Goal: Task Accomplishment & Management: Complete application form

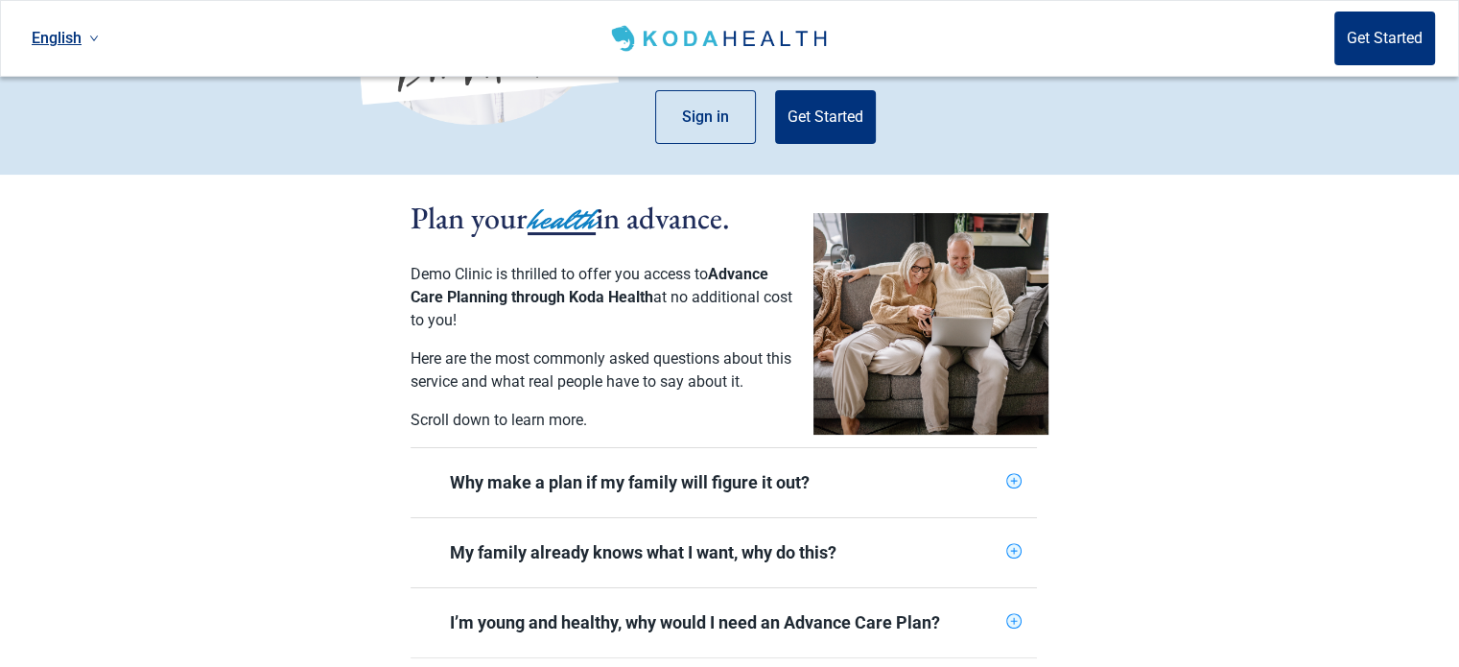
scroll to position [295, 0]
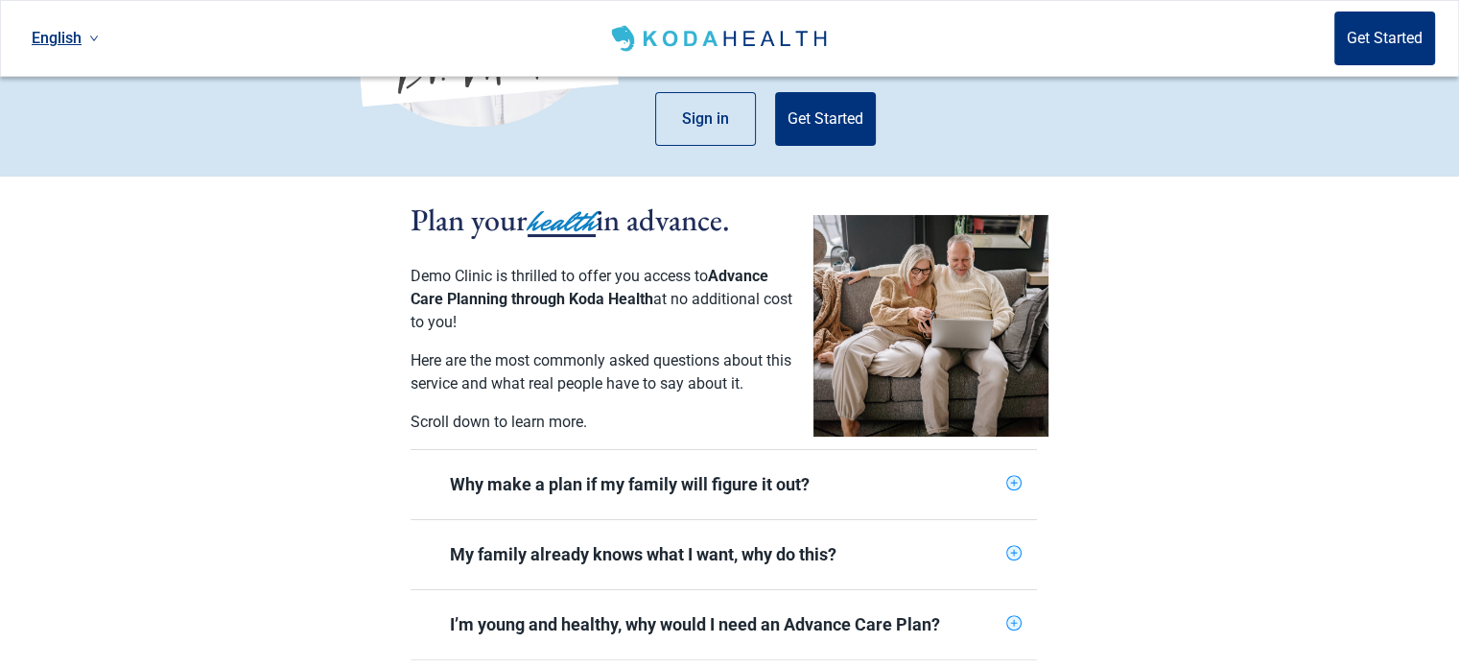
click at [595, 473] on div "Why make a plan if my family will figure it out?" at bounding box center [724, 484] width 549 height 23
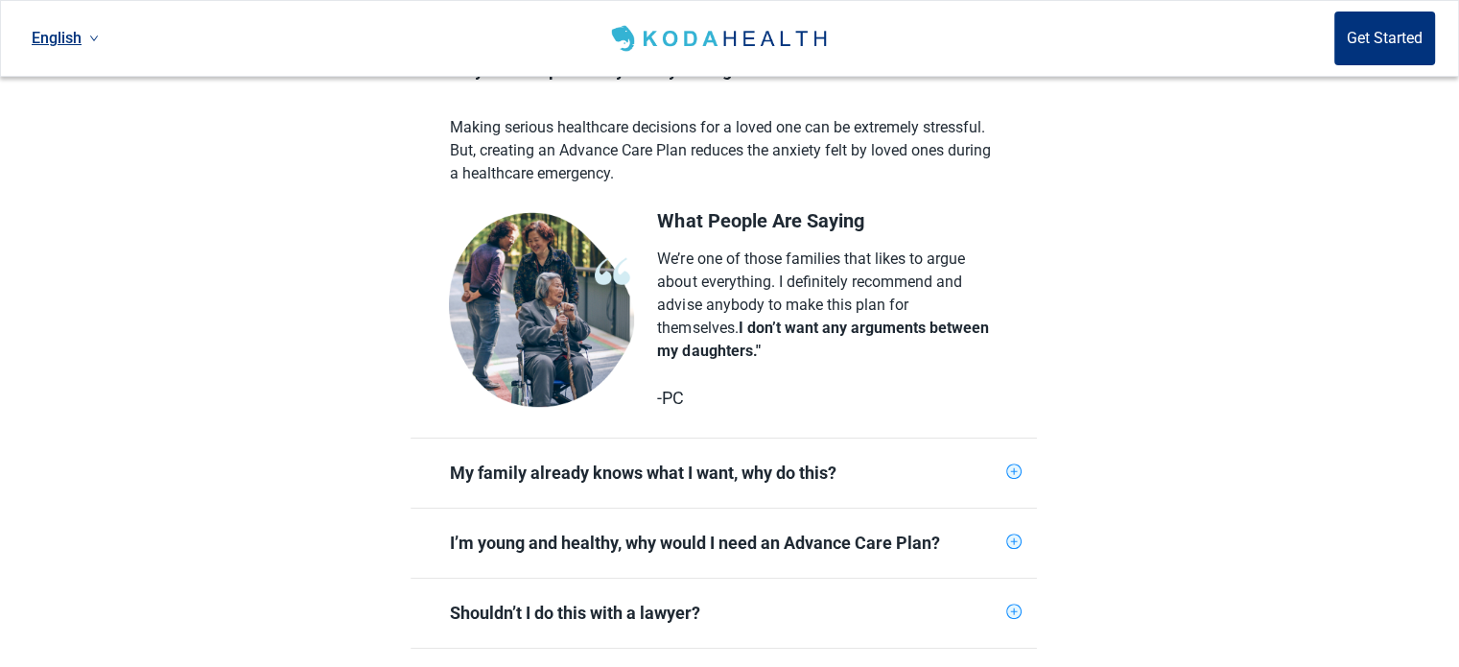
scroll to position [719, 0]
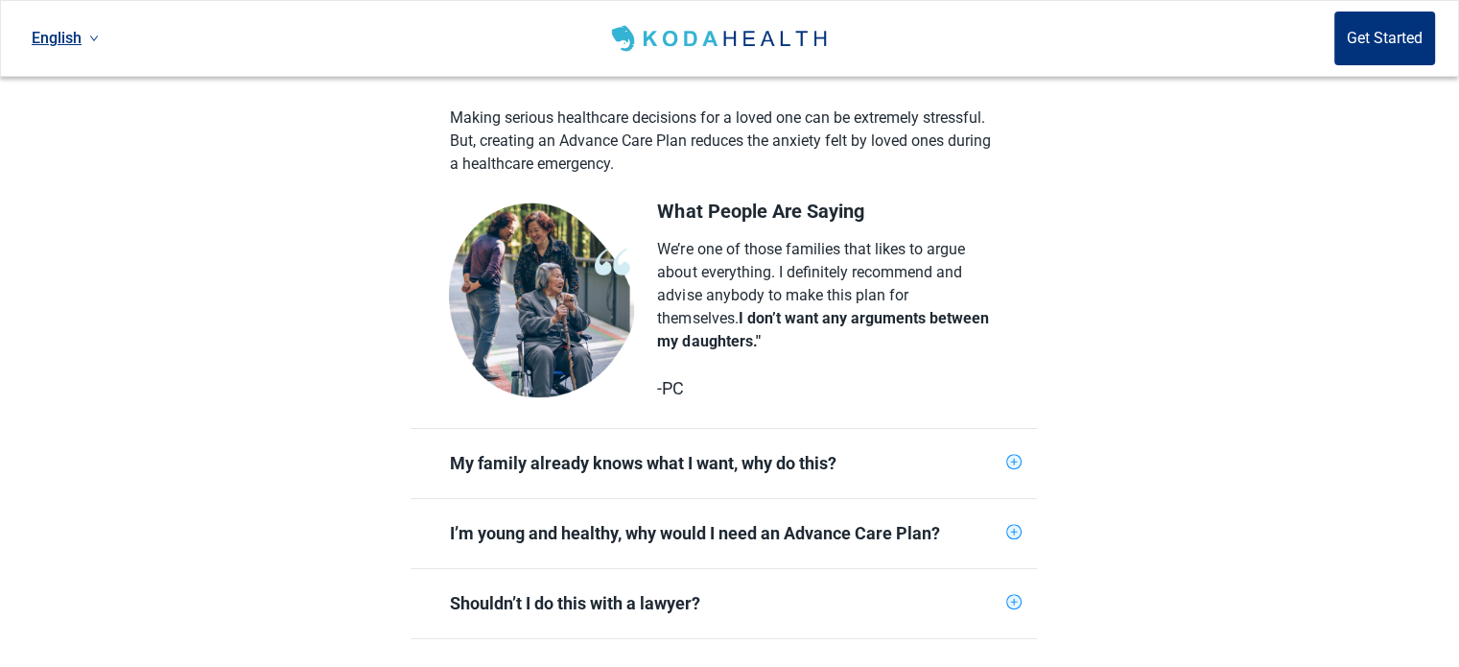
click at [591, 452] on div "My family already knows what I want, why do this?" at bounding box center [724, 463] width 549 height 23
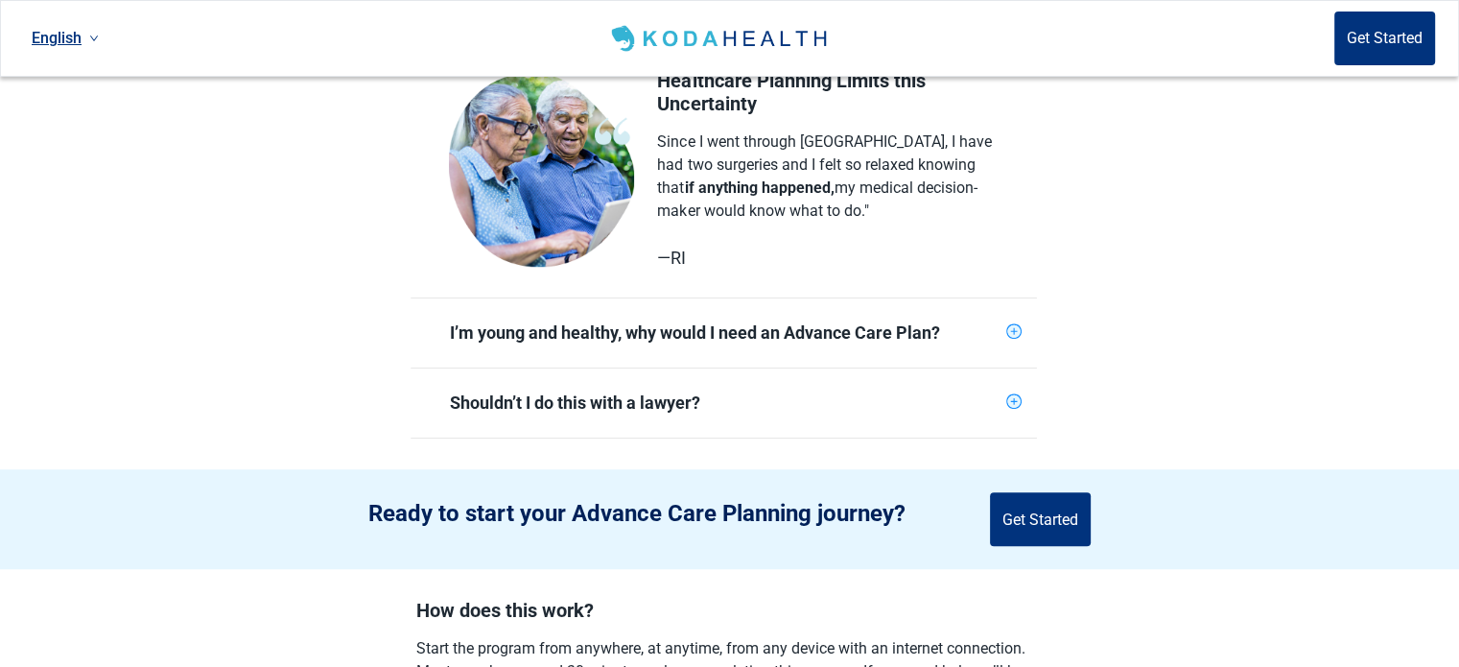
scroll to position [1255, 0]
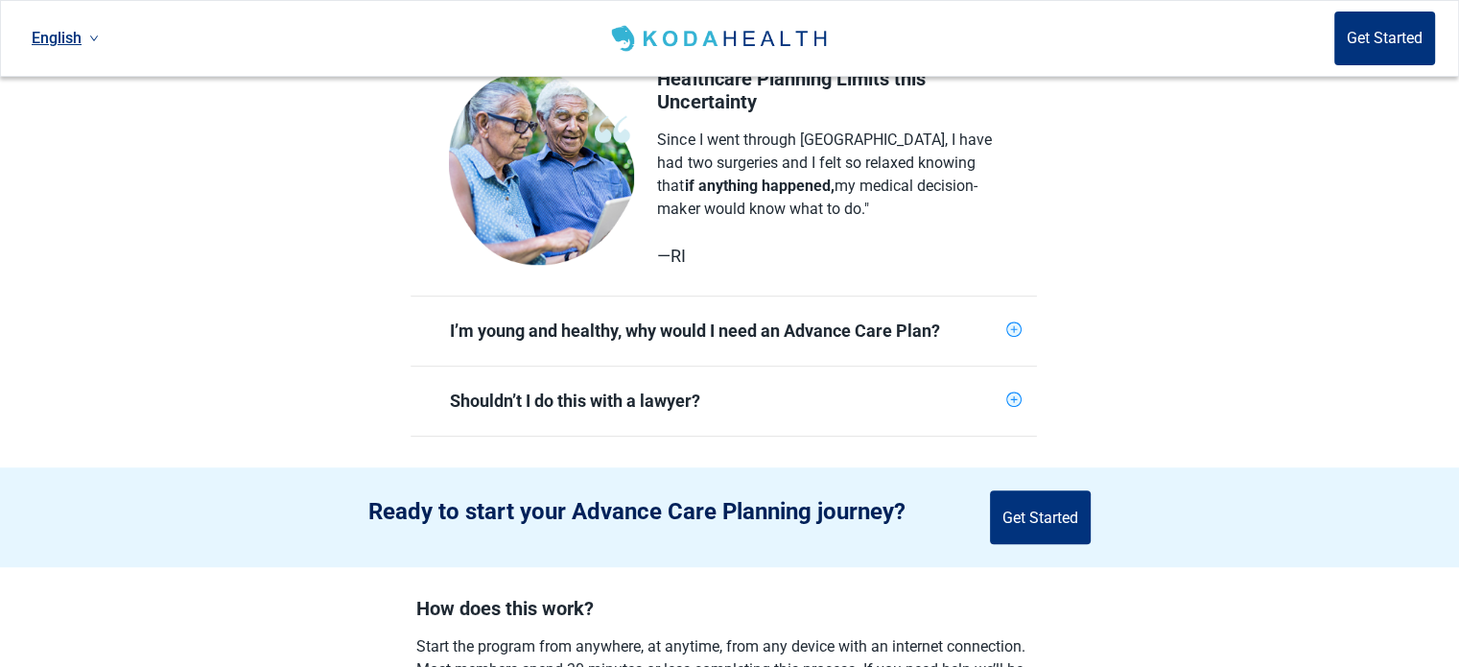
click at [670, 319] on div "I’m young and healthy, why would I need an Advance Care Plan?" at bounding box center [724, 330] width 549 height 23
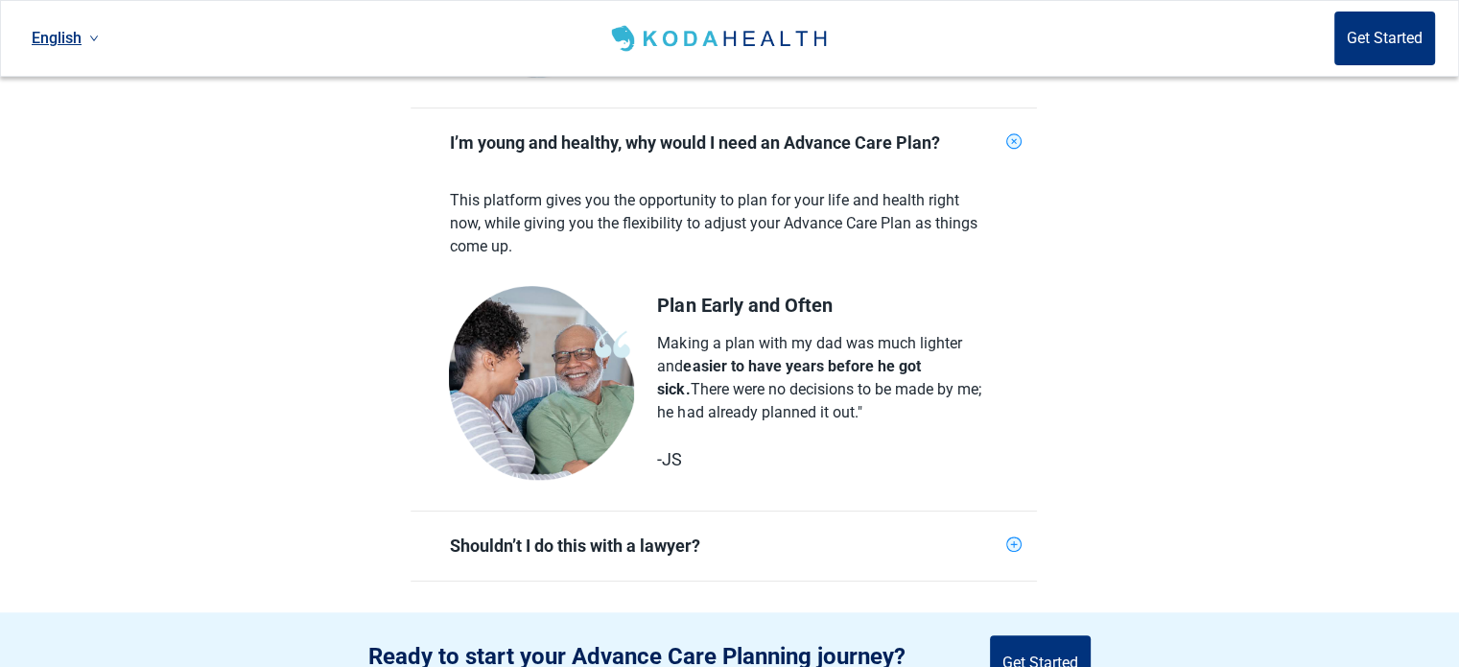
scroll to position [1442, 0]
click at [665, 537] on div "Shouldn’t I do this with a lawyer?" at bounding box center [724, 546] width 549 height 23
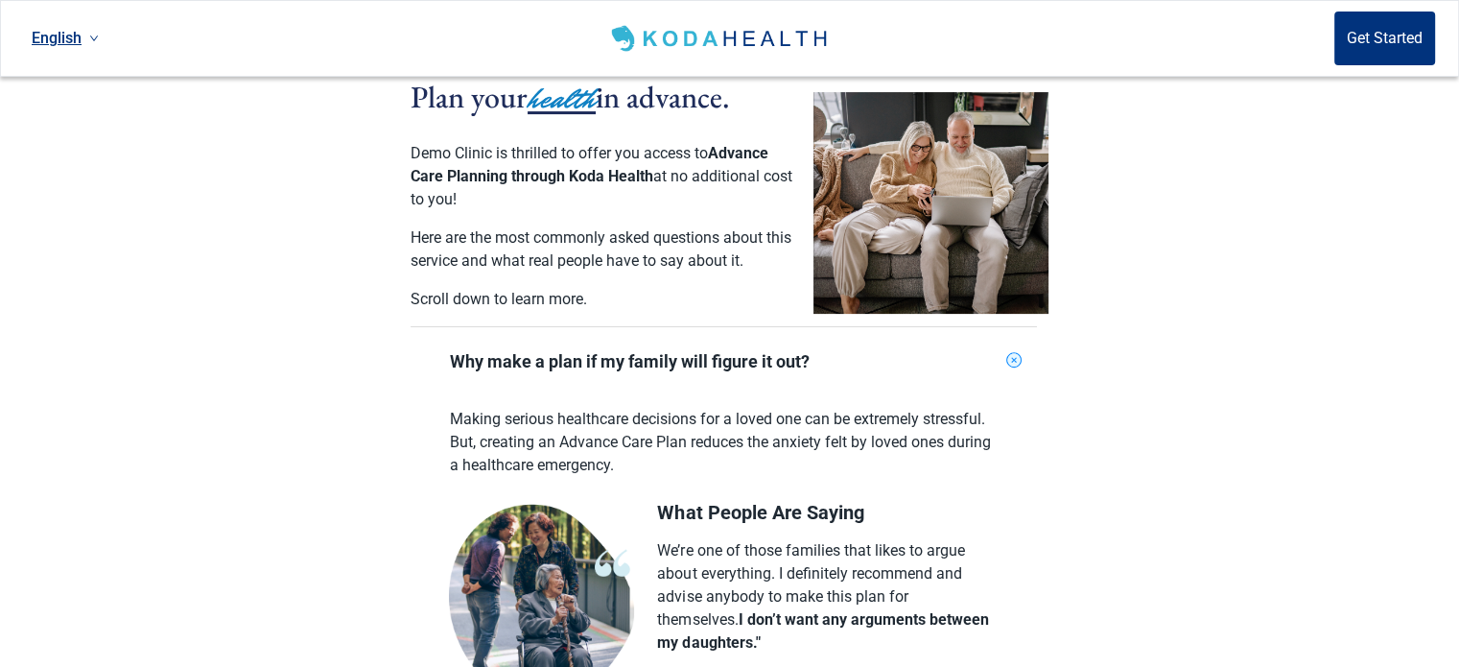
scroll to position [0, 0]
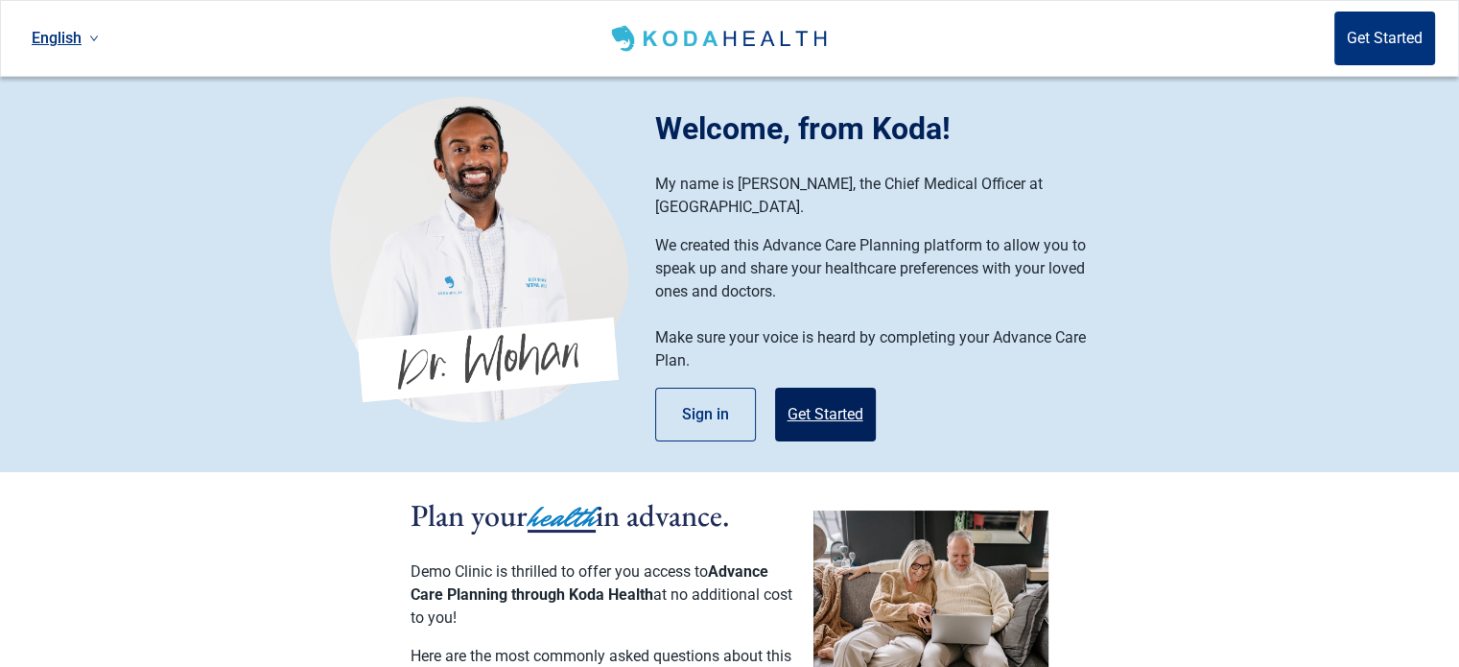
click at [836, 388] on button "Get Started" at bounding box center [825, 415] width 101 height 54
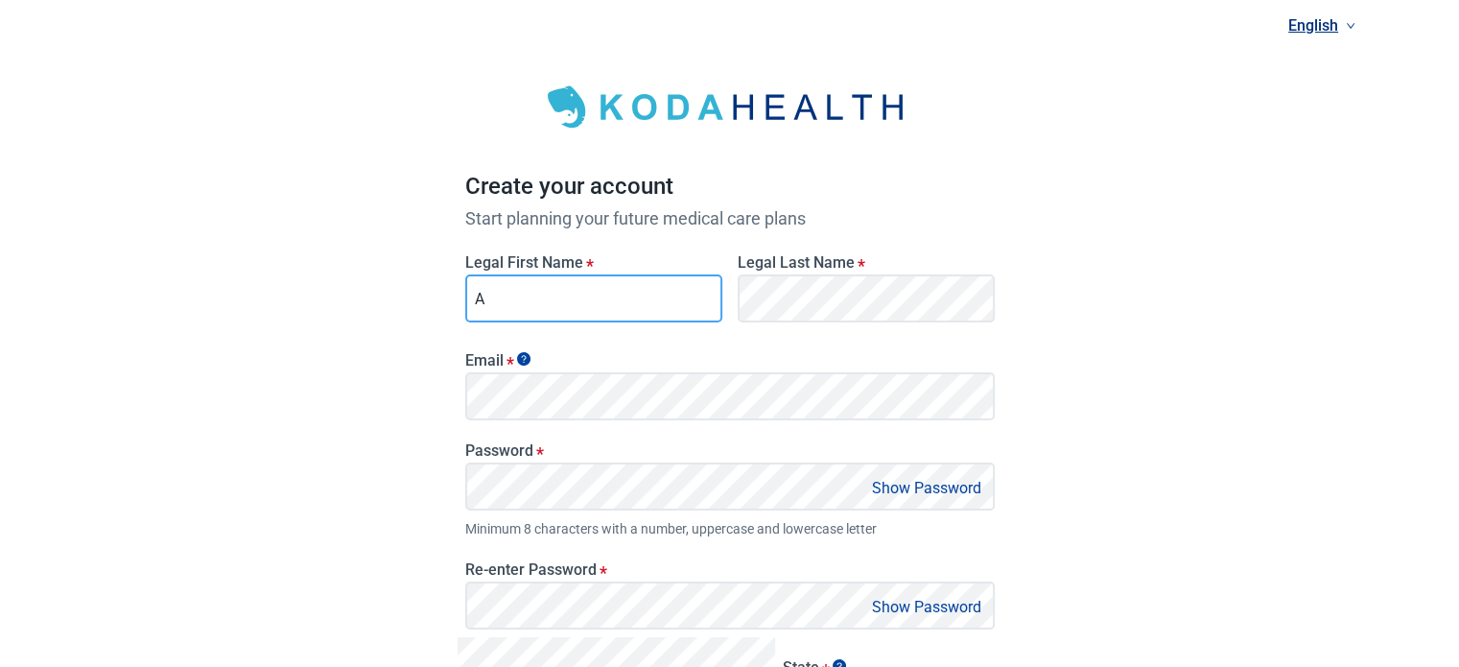
type input "A"
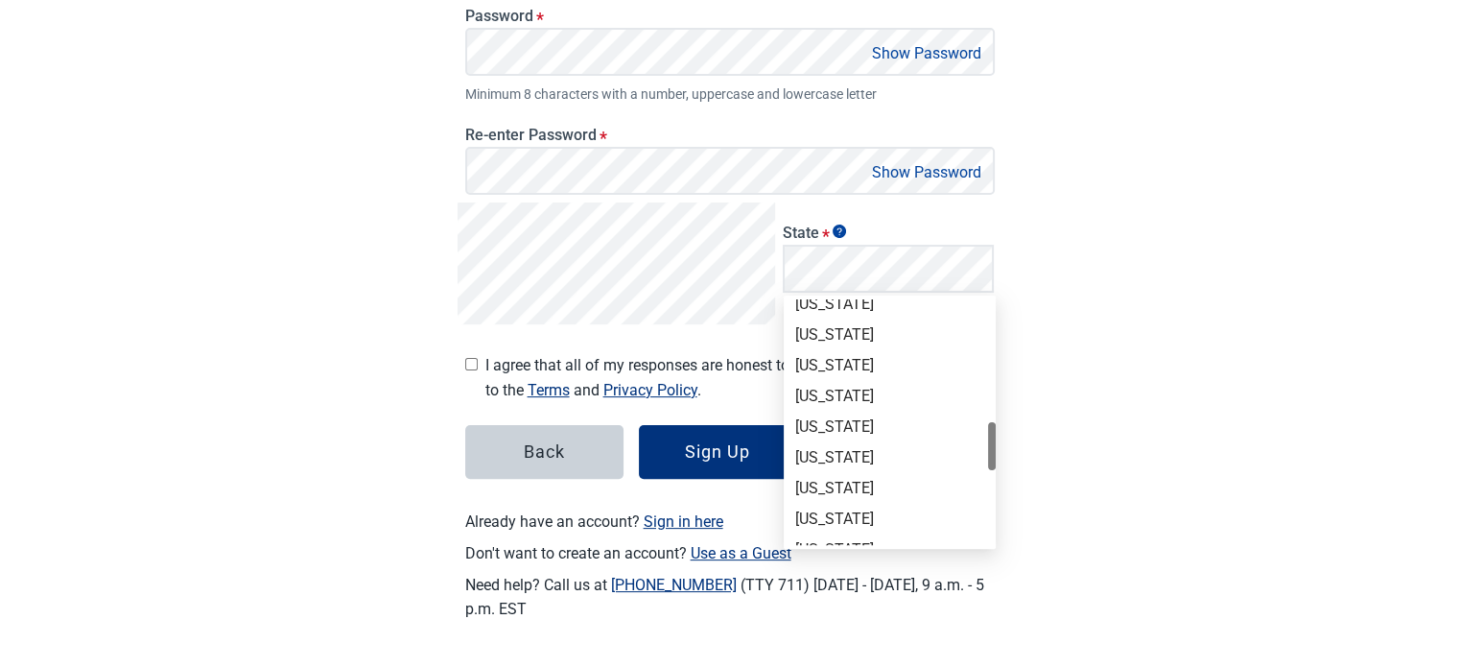
scroll to position [723, 0]
click at [839, 454] on div "[US_STATE]" at bounding box center [889, 458] width 189 height 21
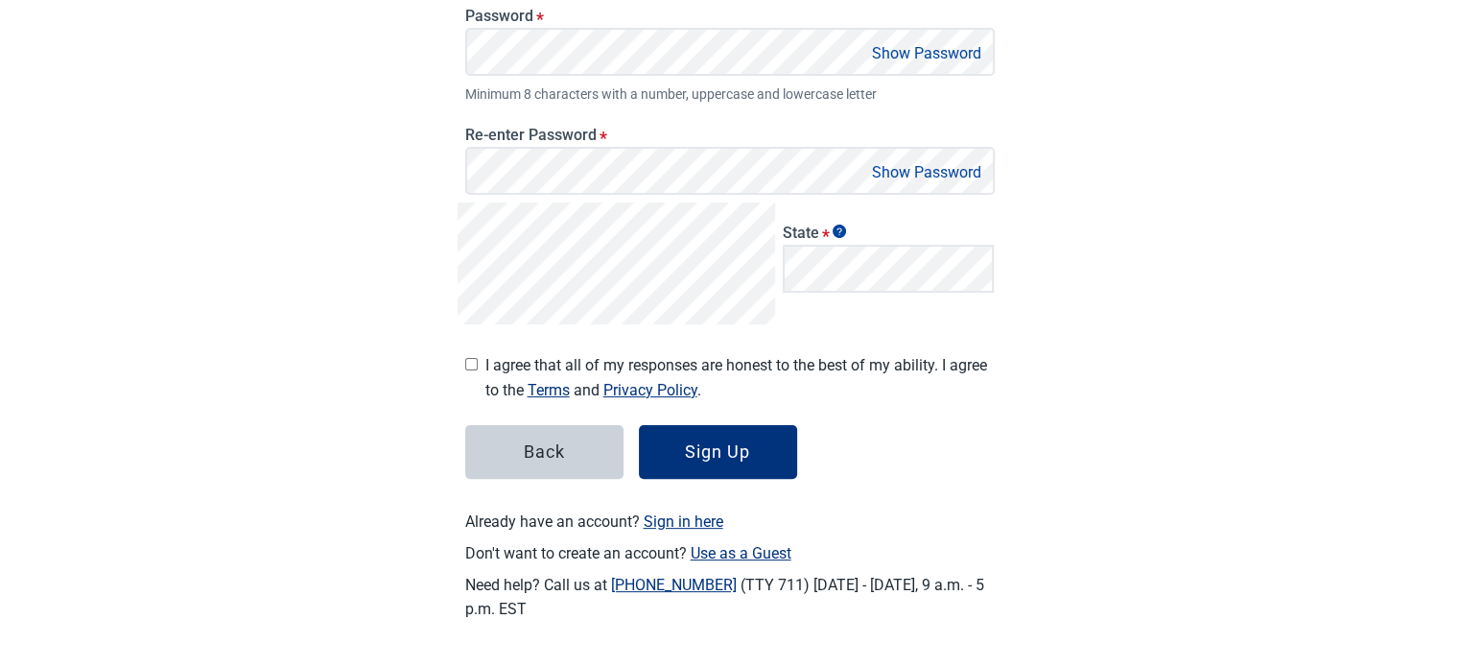
click at [471, 363] on input "I agree that all of my responses are honest to the best of my ability. I agree …" at bounding box center [471, 364] width 12 height 12
checkbox input "true"
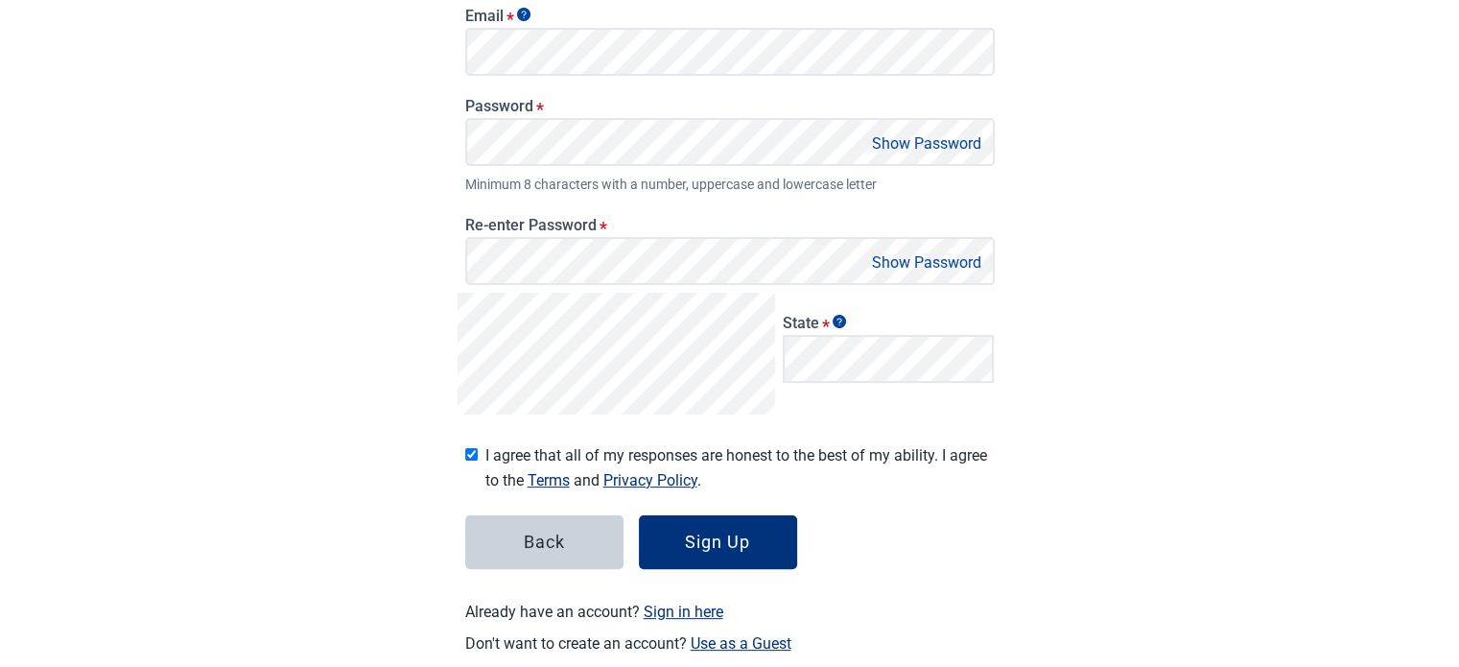
scroll to position [355, 0]
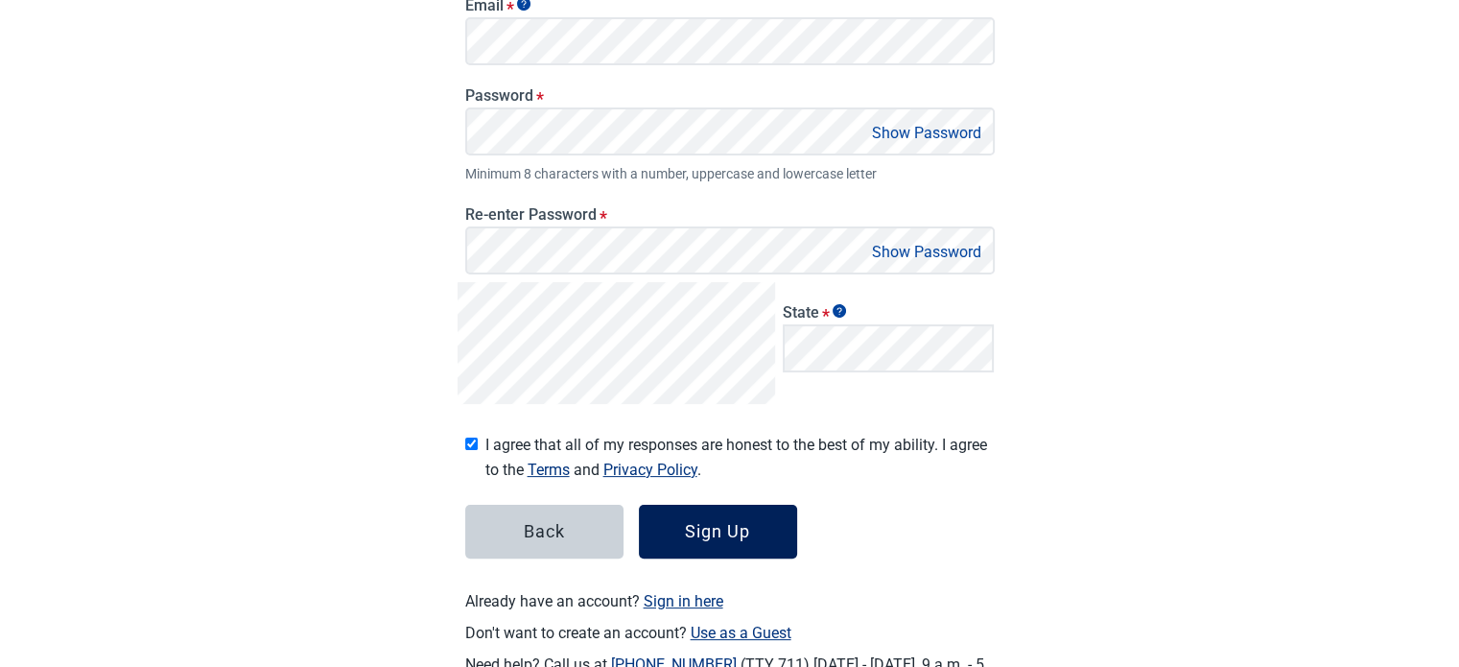
click at [741, 530] on div "Sign Up" at bounding box center [717, 531] width 65 height 19
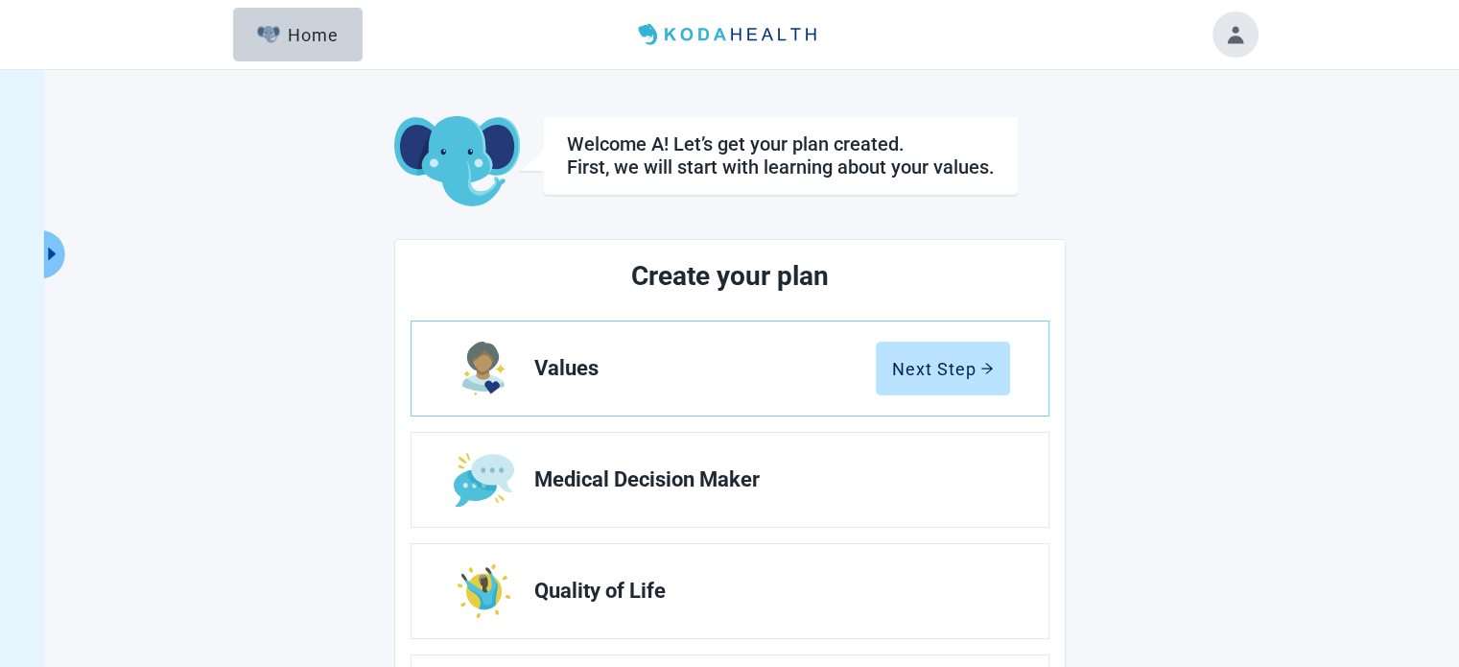
click at [1250, 33] on button "Toggle account menu" at bounding box center [1236, 35] width 46 height 46
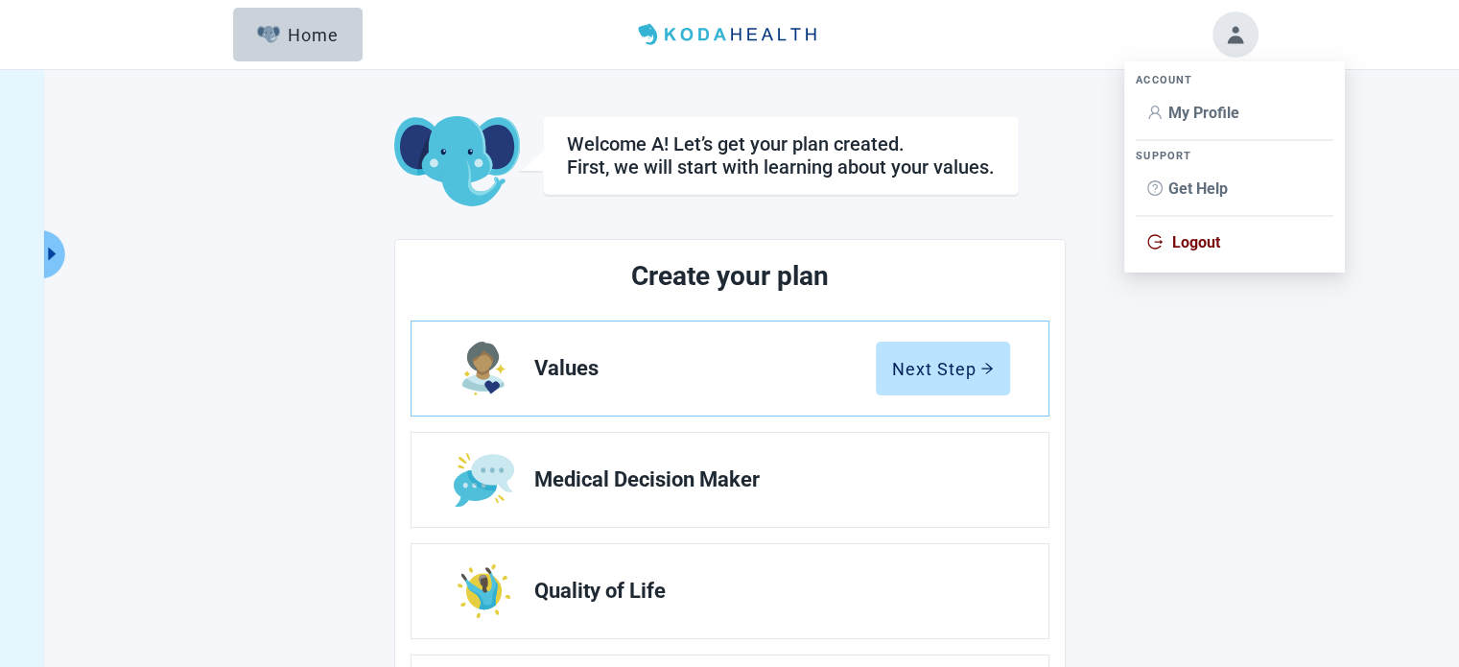
click at [1197, 306] on main "Welcome A! Let’s get your plan created. First, we will start with learning abou…" at bounding box center [729, 552] width 1055 height 873
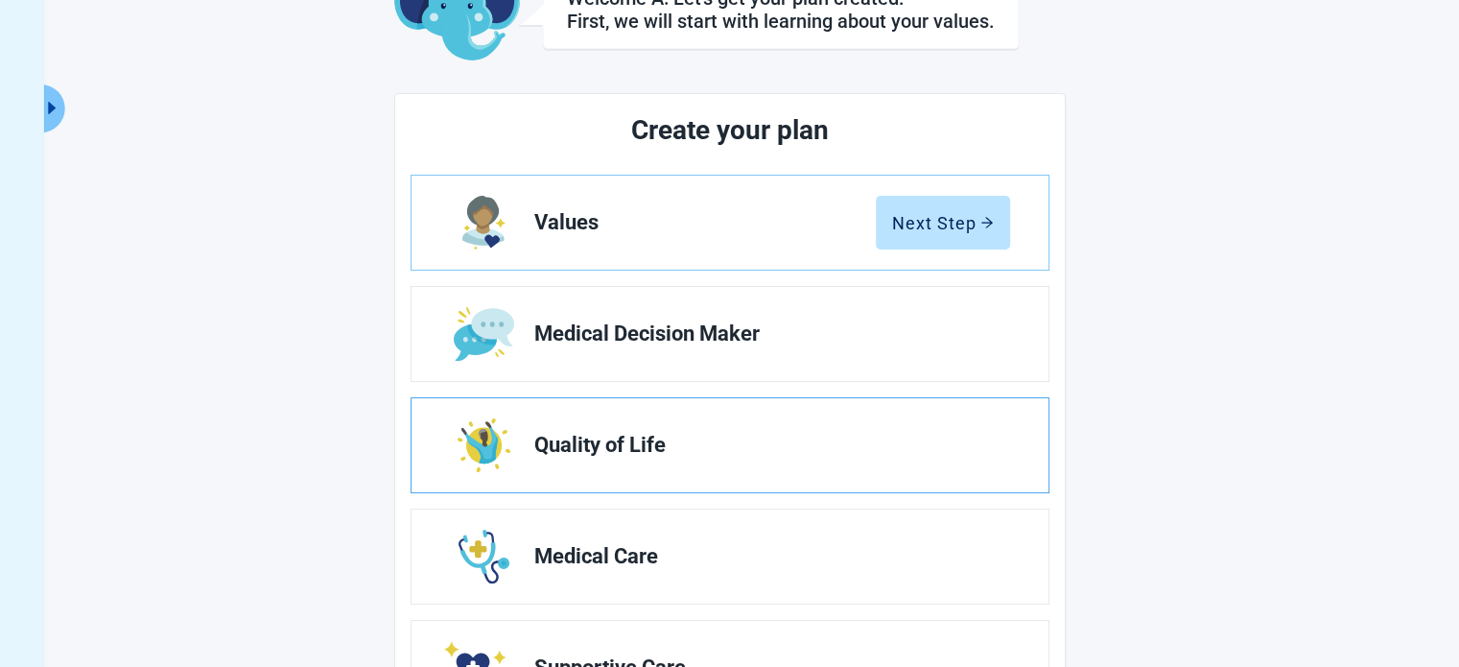
scroll to position [143, 0]
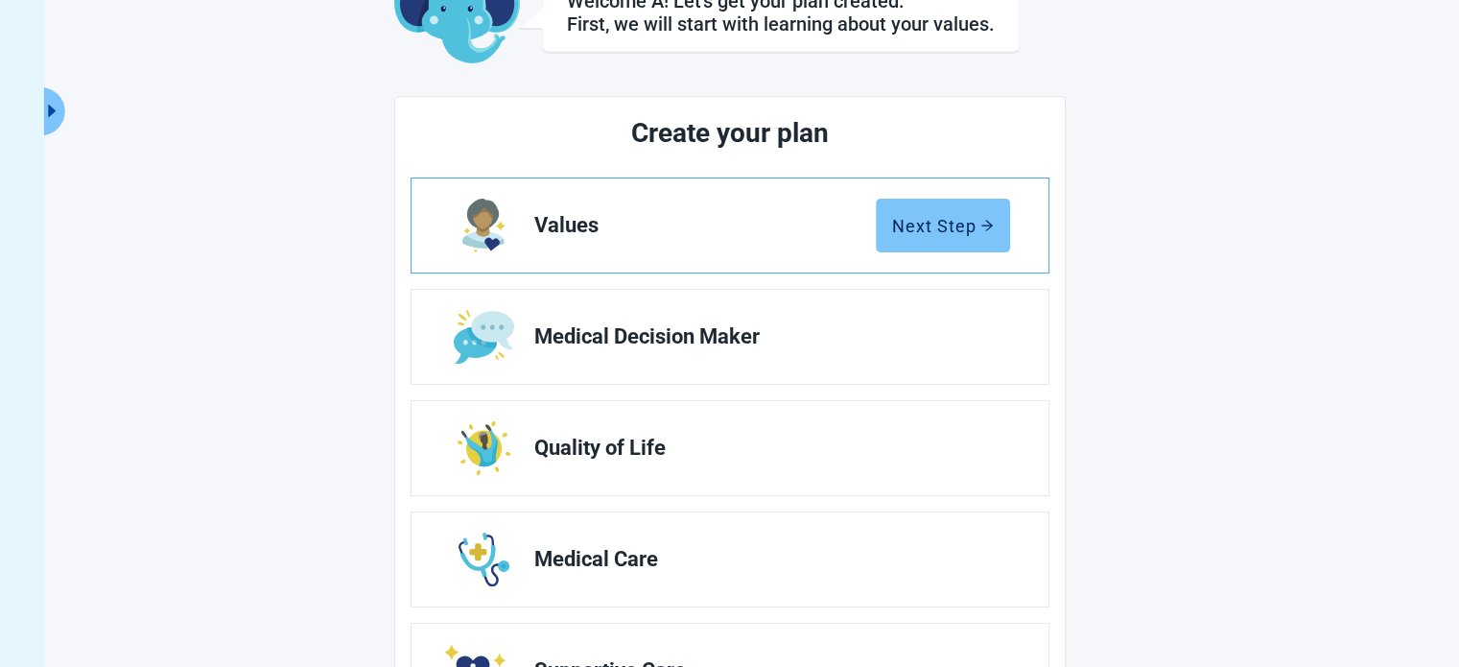
click at [915, 200] on button "Next Step" at bounding box center [943, 226] width 134 height 54
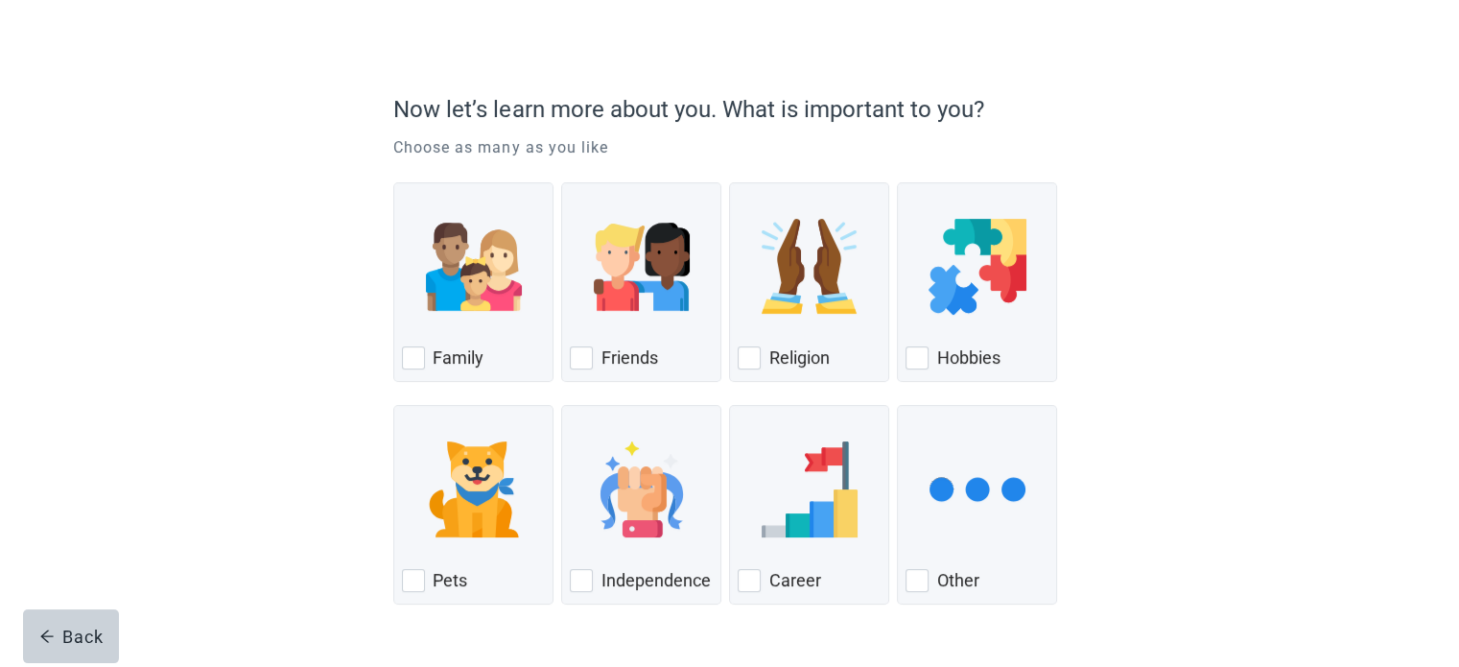
scroll to position [103, 0]
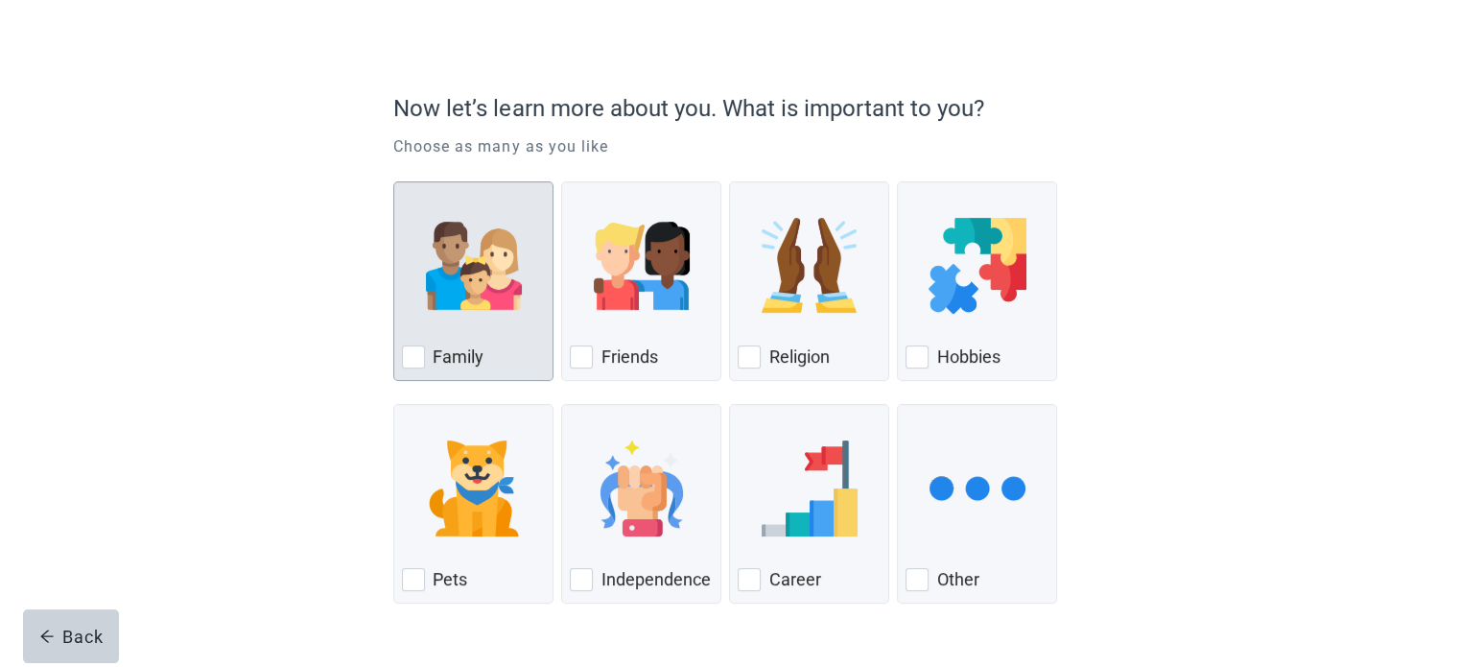
click at [441, 333] on div "Family, checkbox, not checked" at bounding box center [473, 266] width 143 height 152
click at [394, 182] on input "Family" at bounding box center [393, 181] width 1 height 1
checkbox input "true"
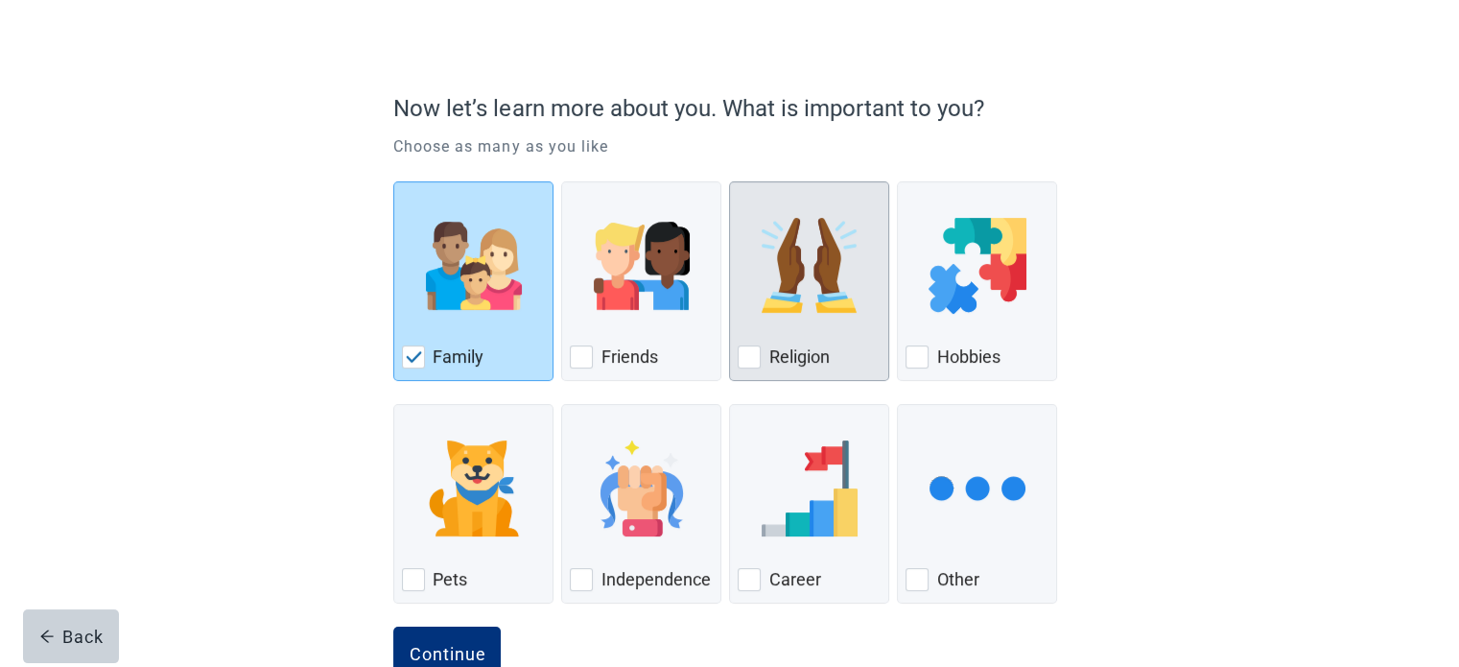
click at [794, 365] on label "Religion" at bounding box center [798, 356] width 60 height 23
checkbox input "true"
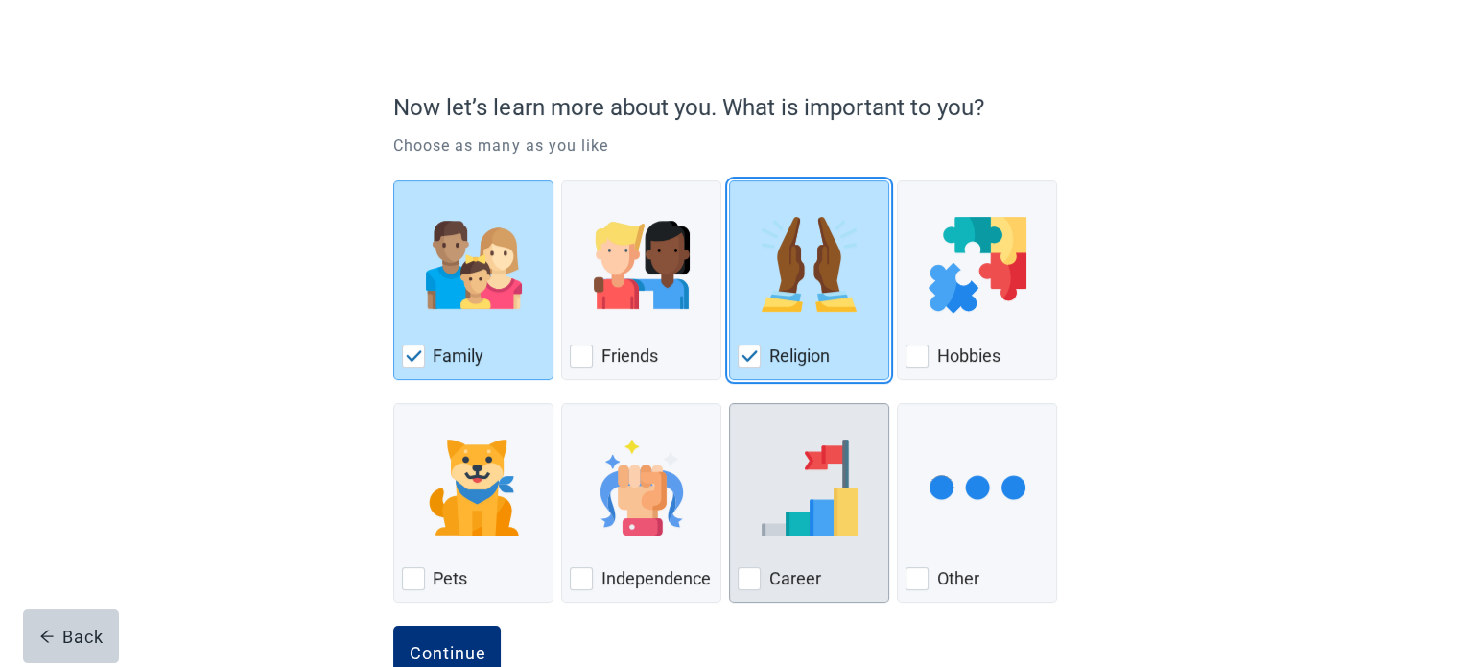
scroll to position [157, 0]
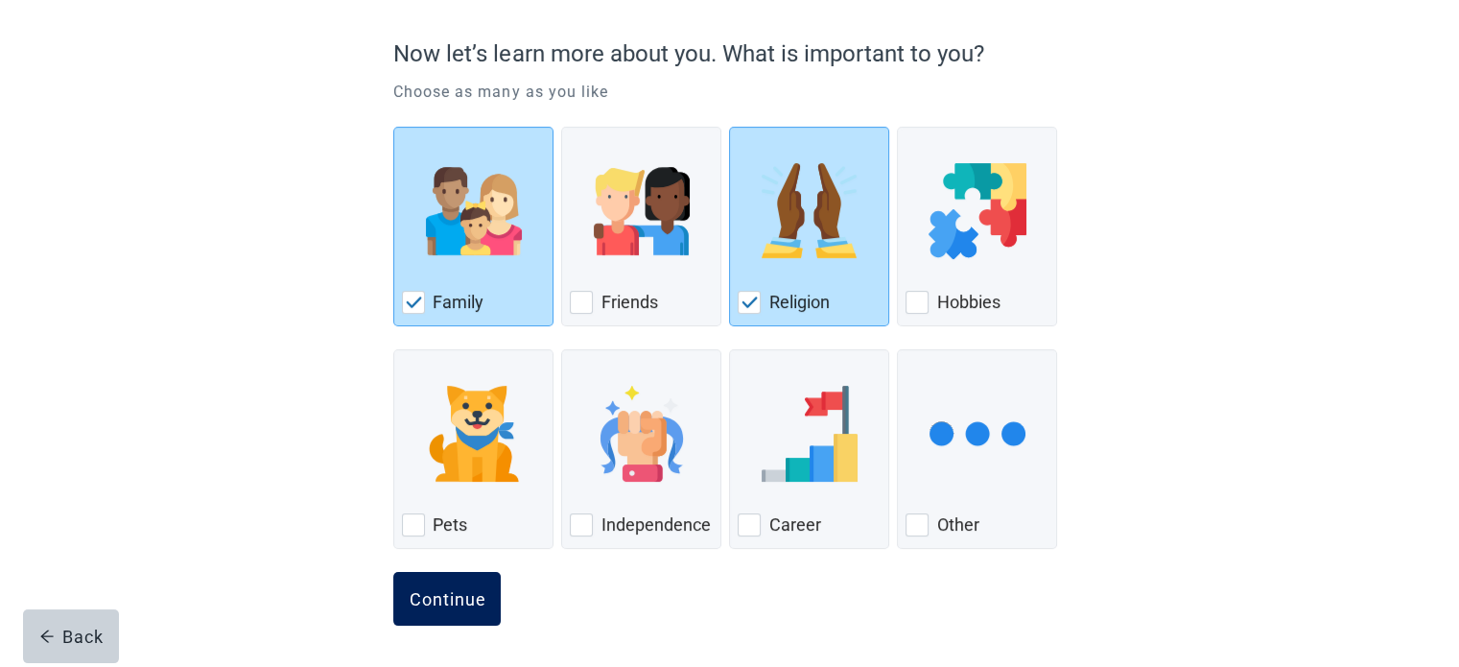
click at [420, 590] on div "Continue" at bounding box center [447, 598] width 77 height 19
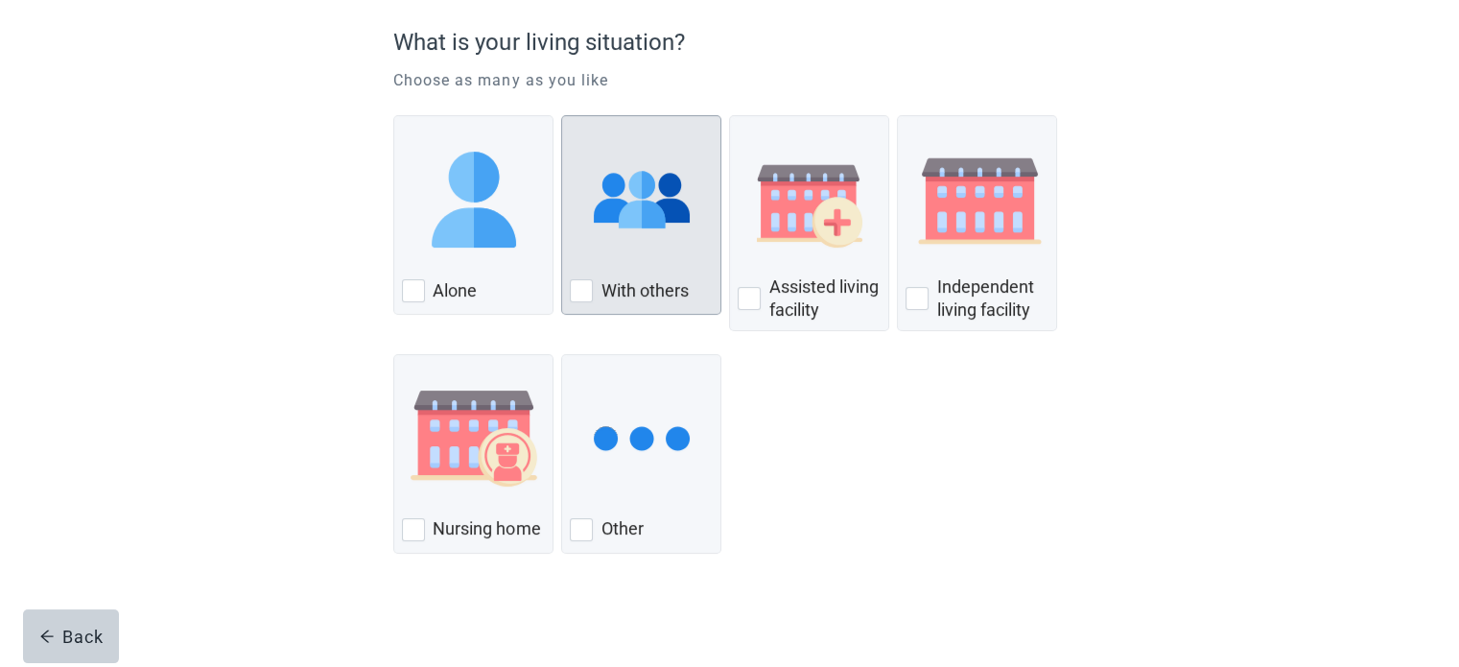
scroll to position [173, 0]
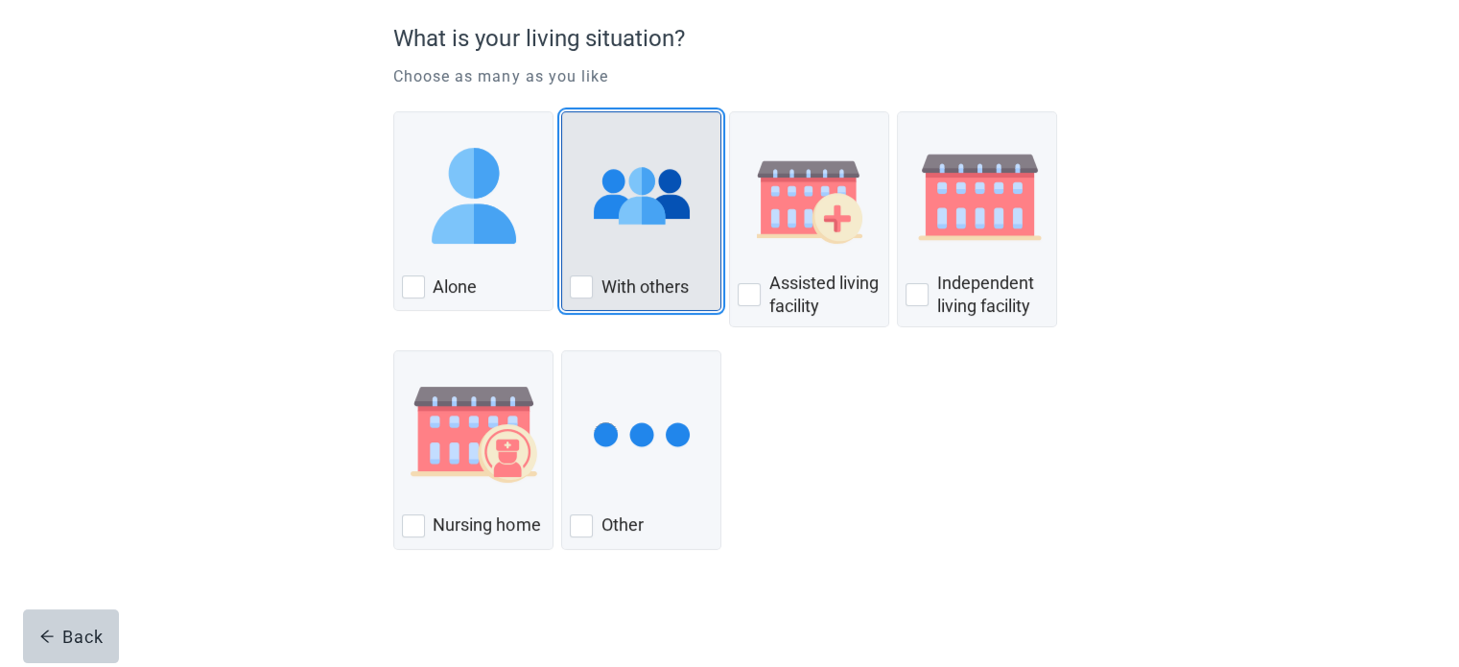
click at [627, 248] on div "With Others, checkbox, not checked" at bounding box center [641, 196] width 143 height 152
click at [562, 112] on input "With others" at bounding box center [561, 111] width 1 height 1
checkbox input "true"
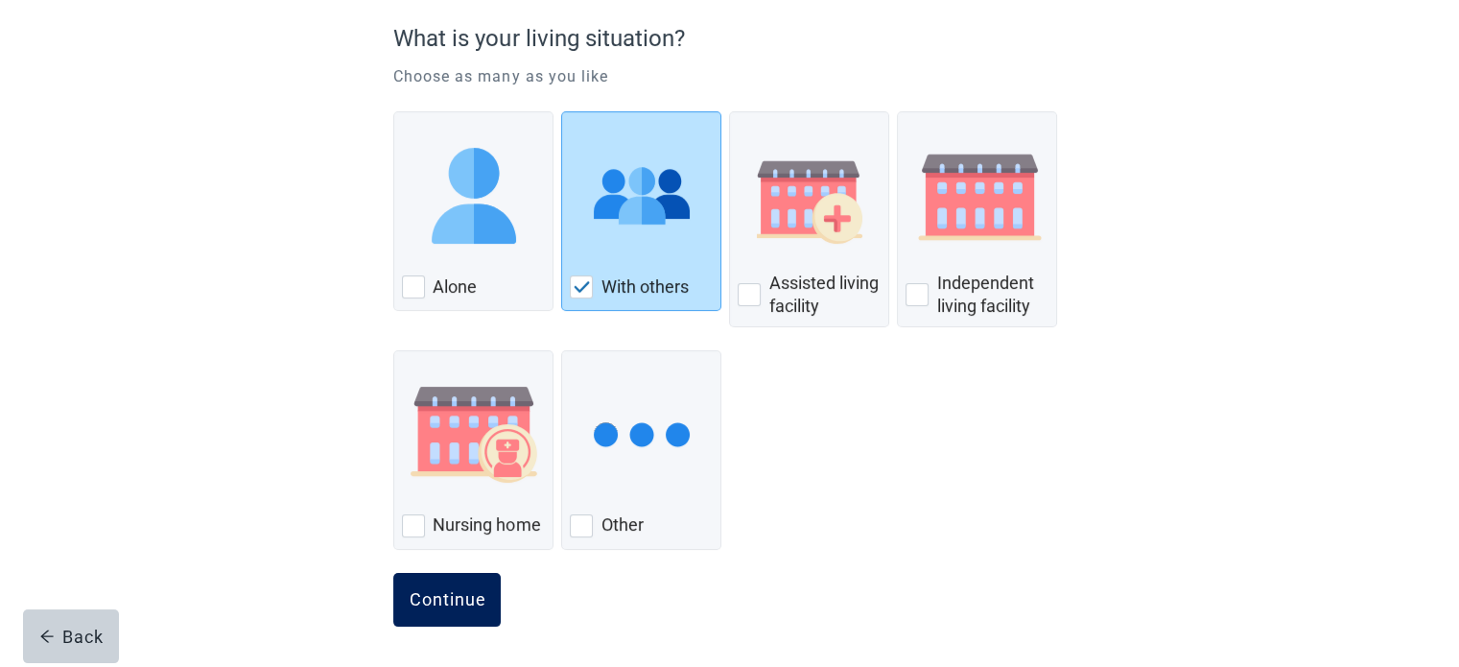
click at [443, 598] on div "Continue" at bounding box center [447, 599] width 77 height 19
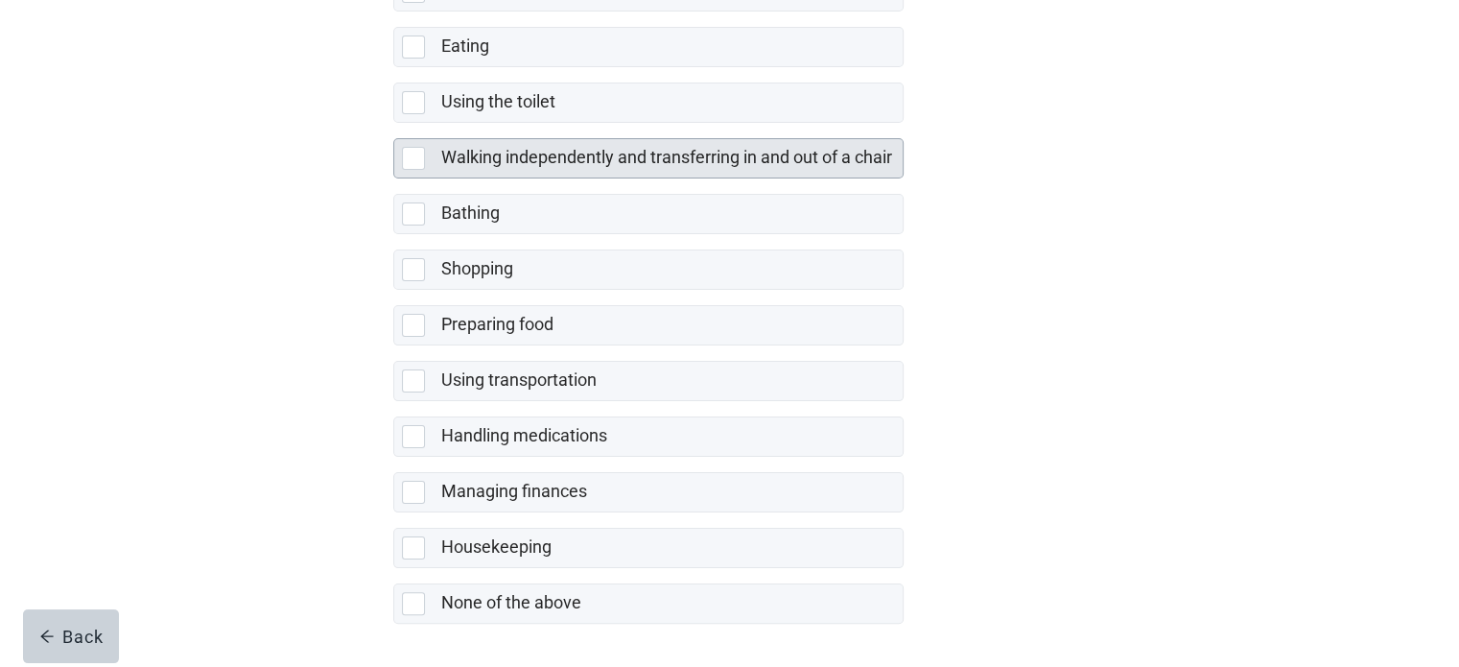
scroll to position [326, 0]
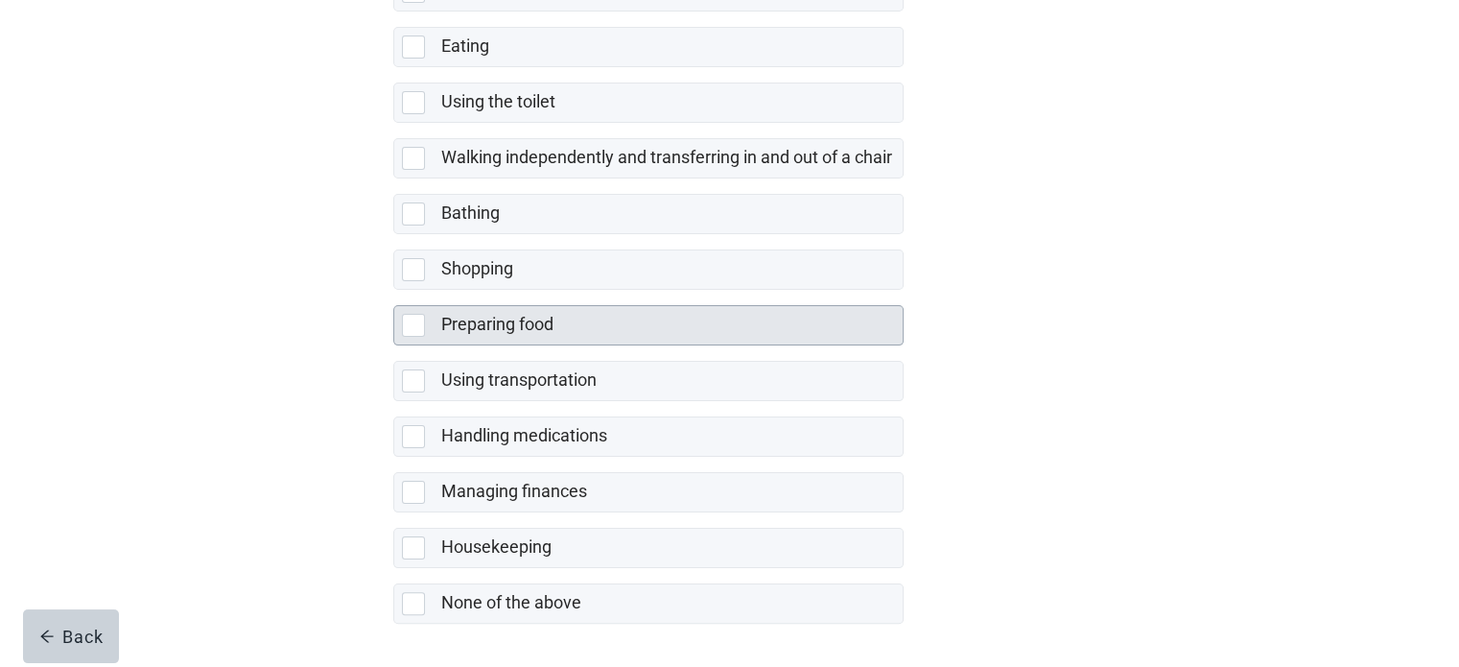
click at [506, 333] on div "Preparing food" at bounding box center [665, 325] width 451 height 24
click at [394, 291] on input "Preparing food" at bounding box center [393, 290] width 1 height 1
checkbox input "true"
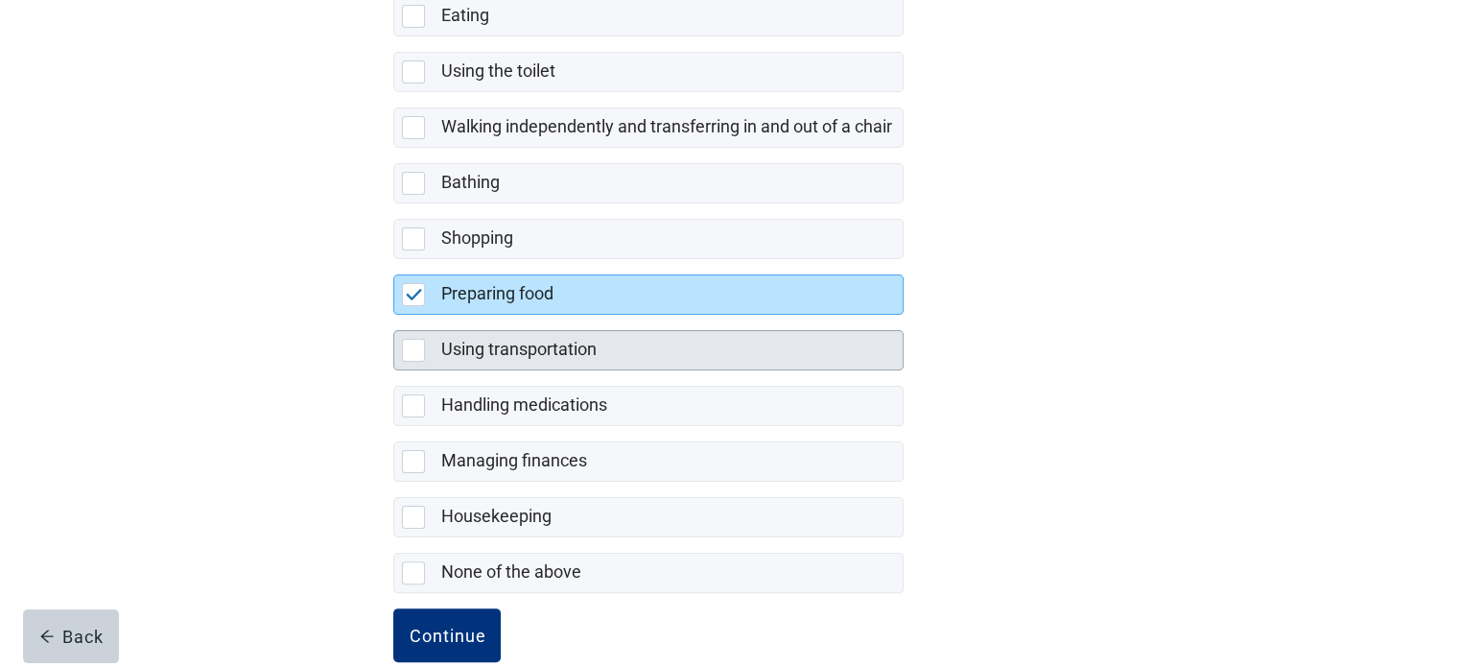
scroll to position [363, 0]
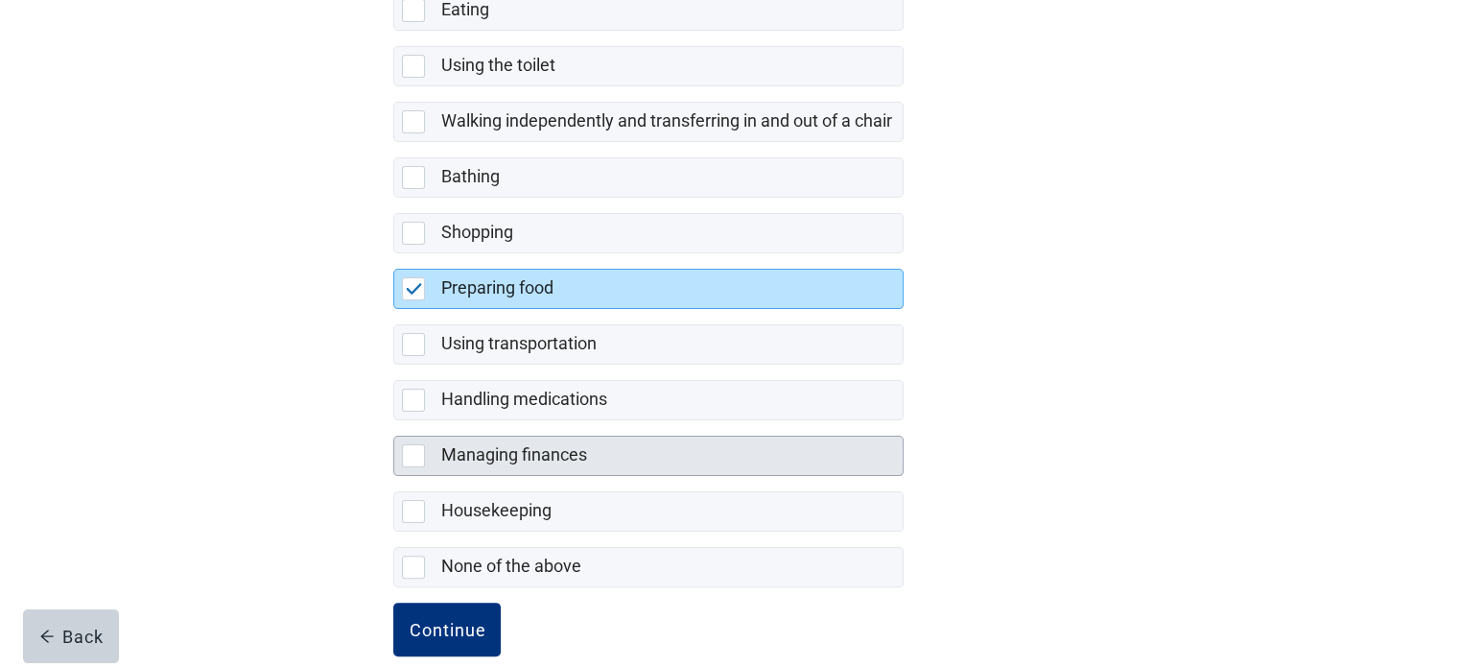
click at [482, 458] on label "Managing finances" at bounding box center [513, 454] width 146 height 20
checkbox input "true"
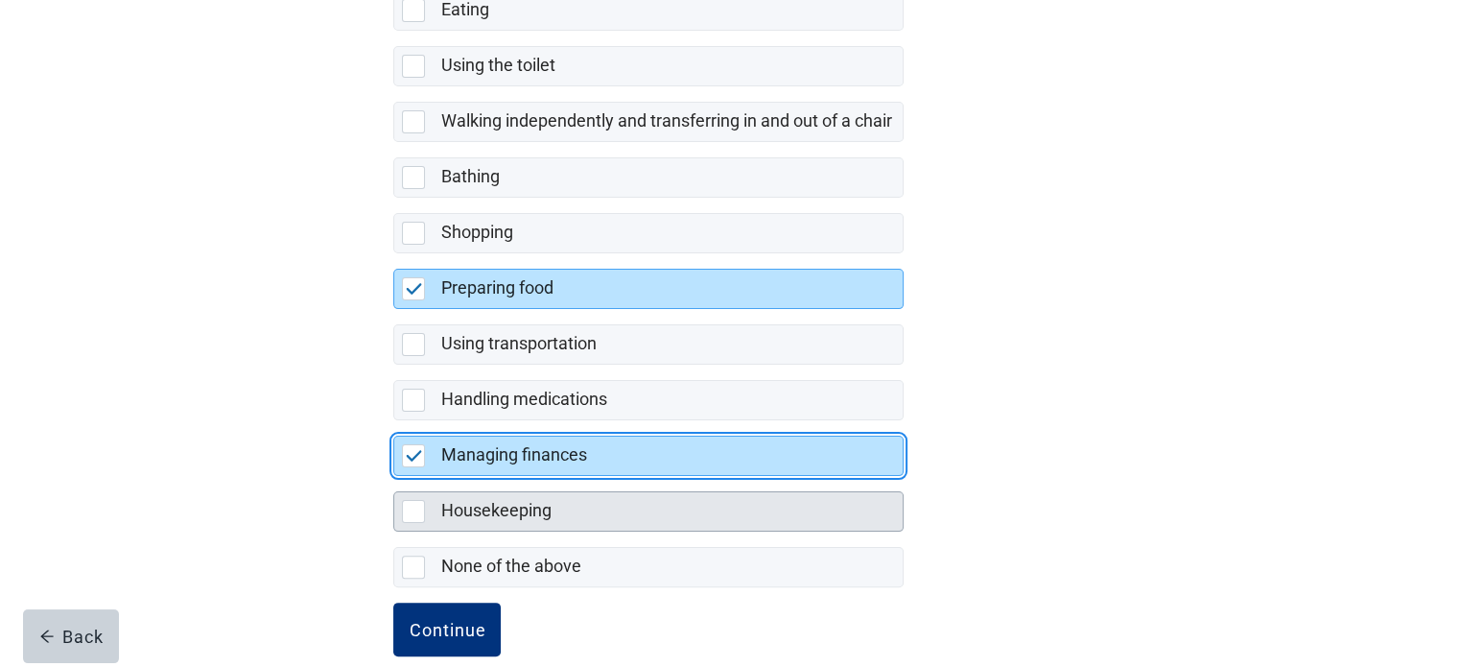
scroll to position [355, 0]
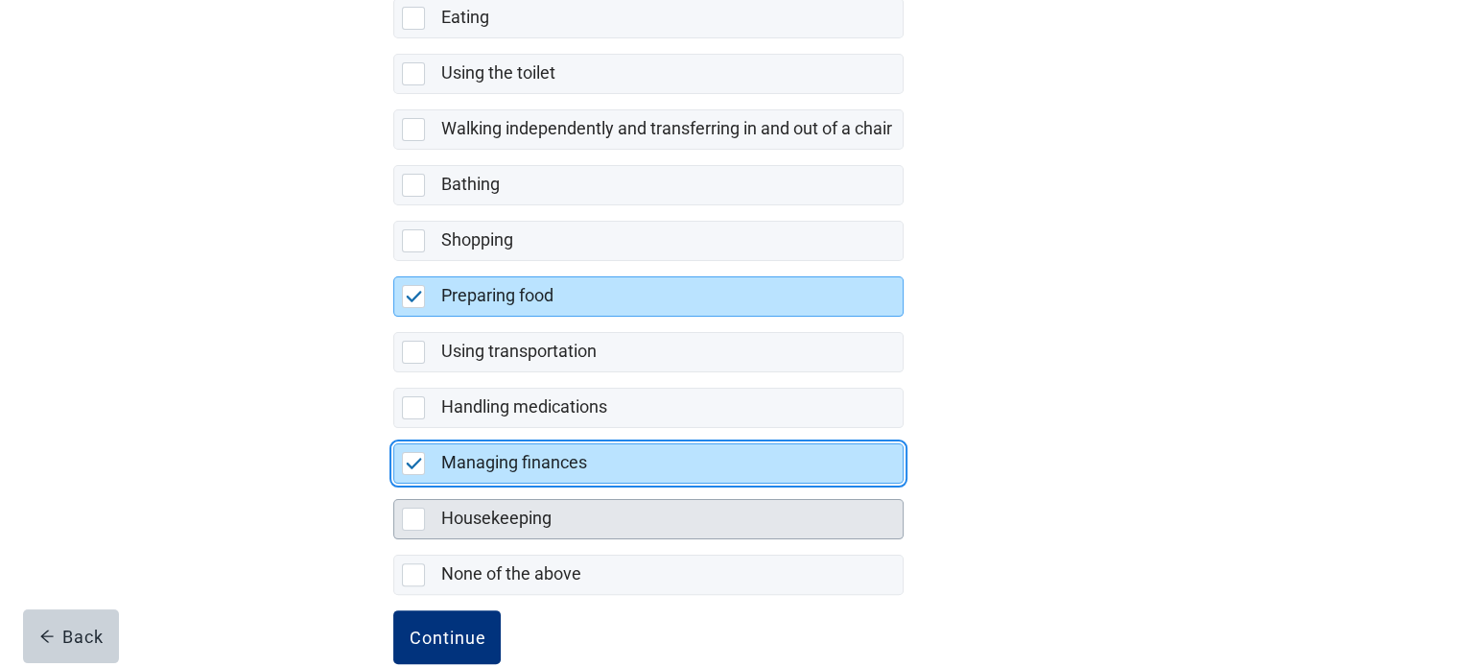
click at [513, 507] on label "Housekeeping" at bounding box center [495, 517] width 110 height 20
checkbox input "true"
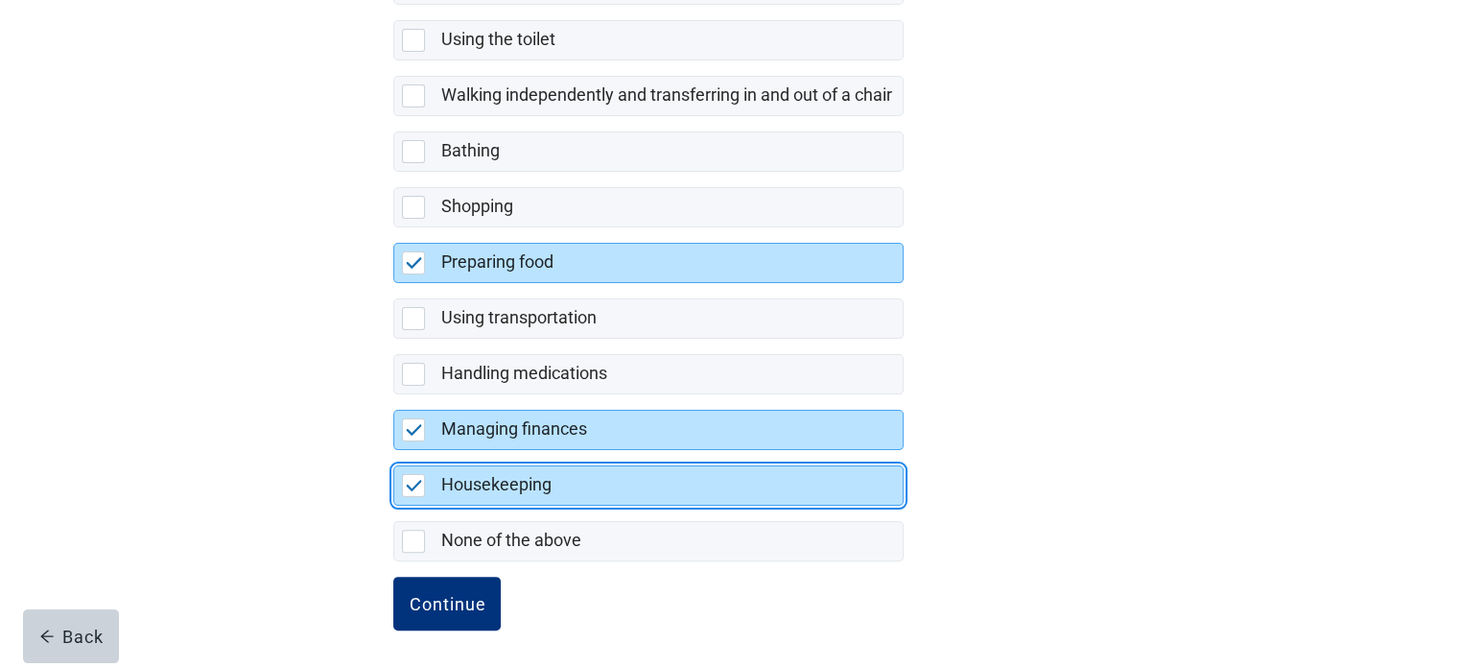
scroll to position [389, 0]
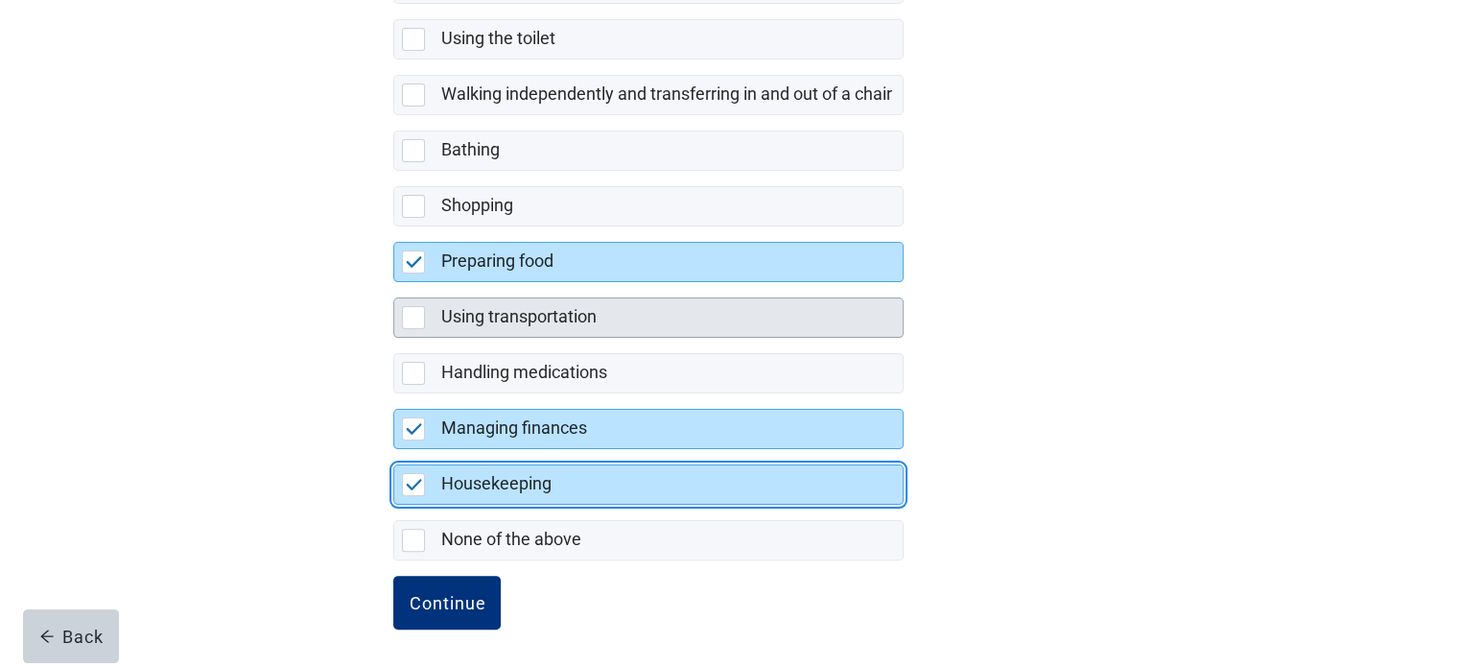
click at [524, 314] on label "Using transportation" at bounding box center [517, 316] width 155 height 20
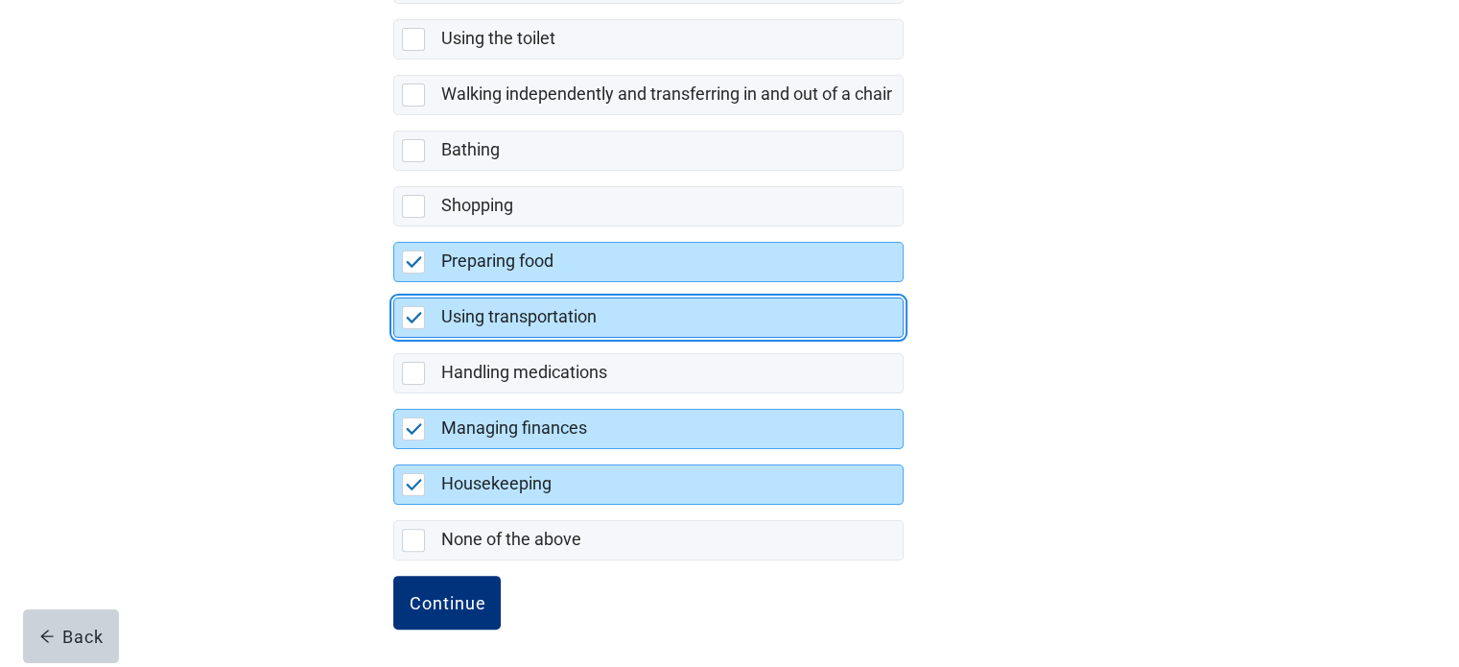
click at [458, 313] on label "Using transportation" at bounding box center [517, 316] width 155 height 20
checkbox input "true"
click at [438, 576] on button "Continue" at bounding box center [446, 603] width 107 height 54
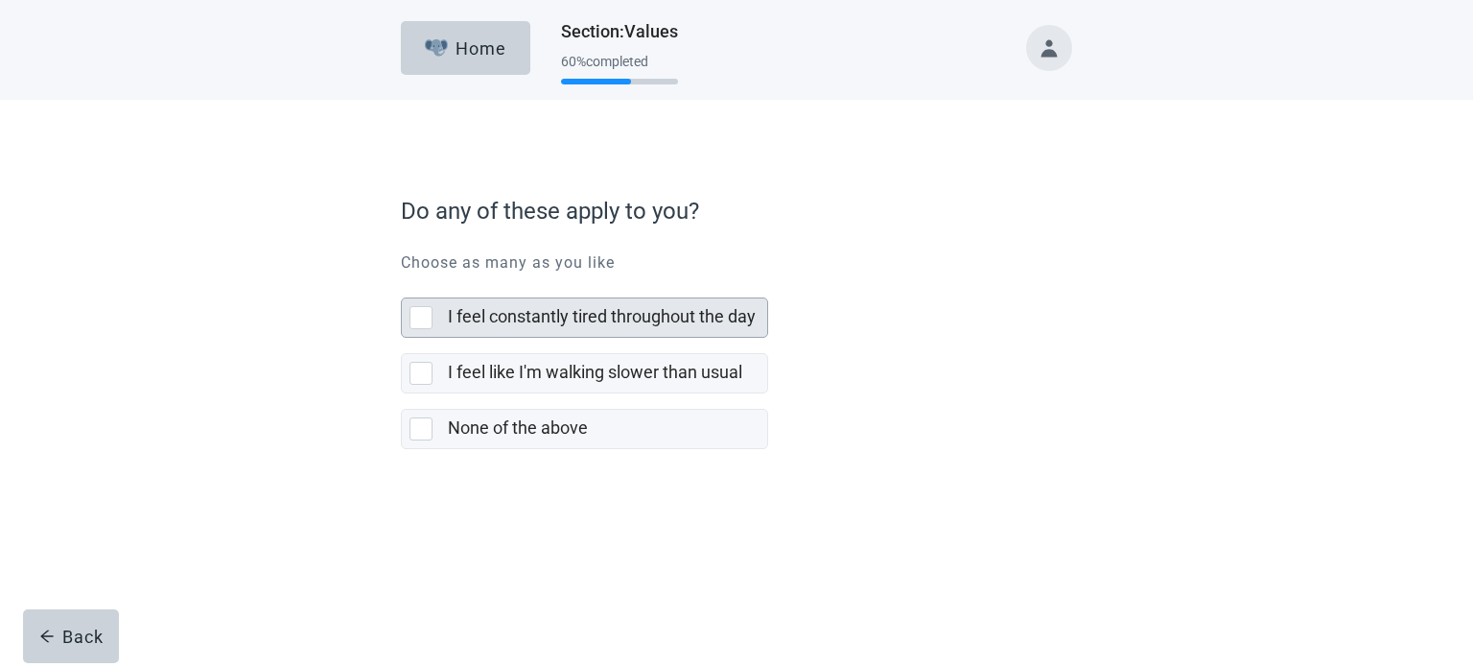
click at [557, 318] on label "I feel constantly tired throughout the day" at bounding box center [602, 316] width 308 height 20
checkbox input "true"
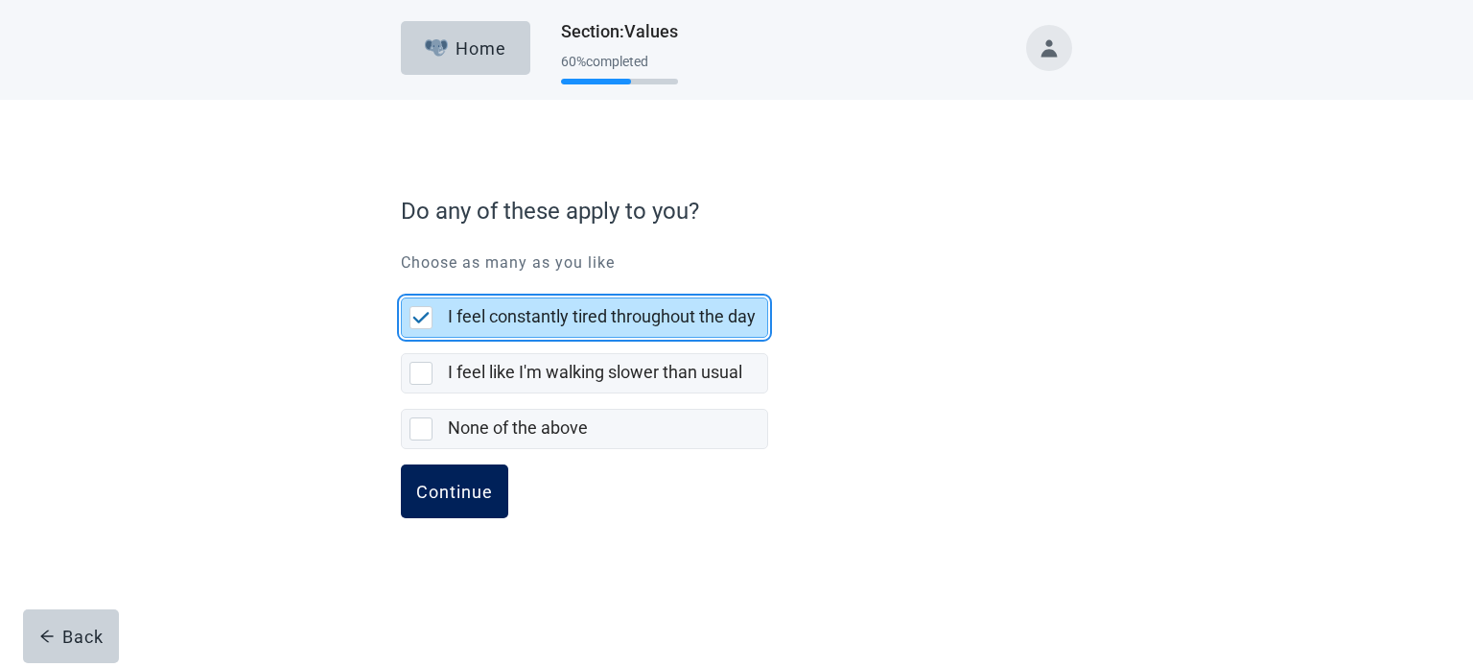
click at [457, 486] on div "Continue" at bounding box center [454, 491] width 77 height 19
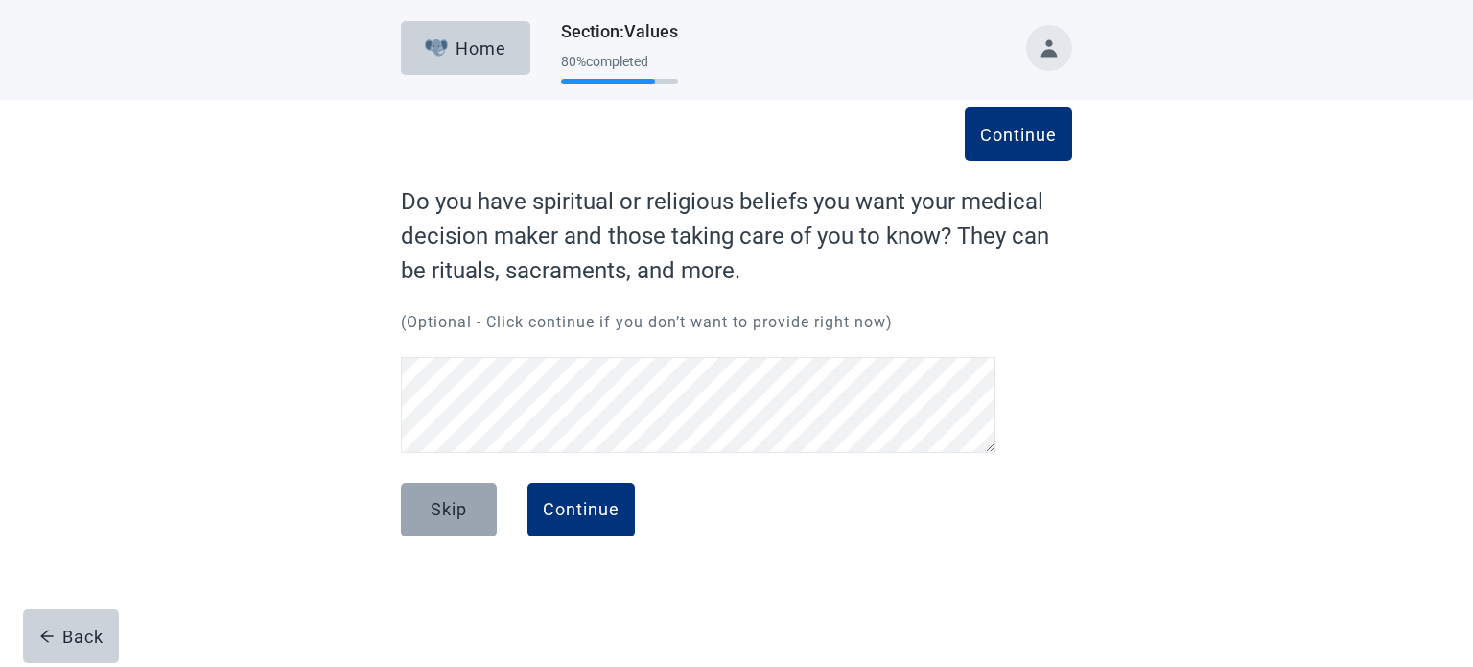
click at [456, 508] on div "Skip" at bounding box center [449, 509] width 36 height 19
click at [481, 500] on button "Skip" at bounding box center [449, 510] width 96 height 54
click at [553, 510] on div "Continue" at bounding box center [581, 509] width 77 height 19
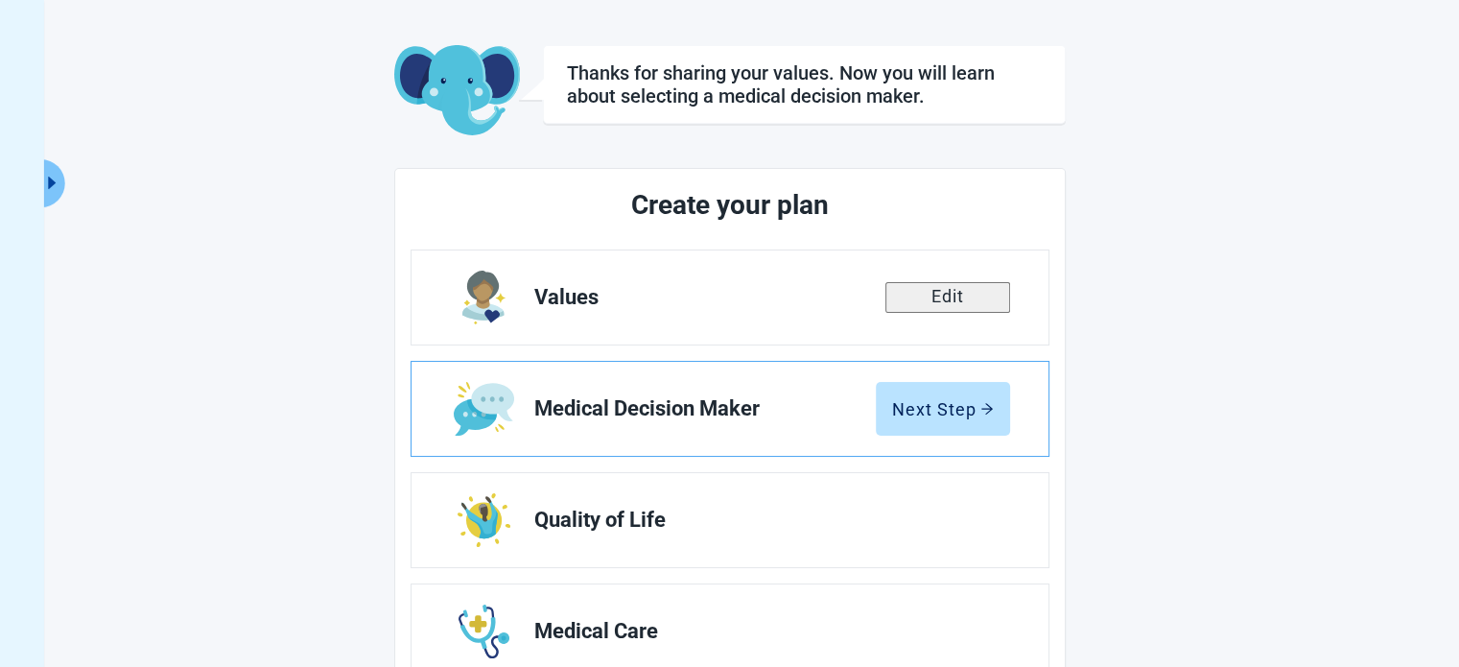
scroll to position [81, 0]
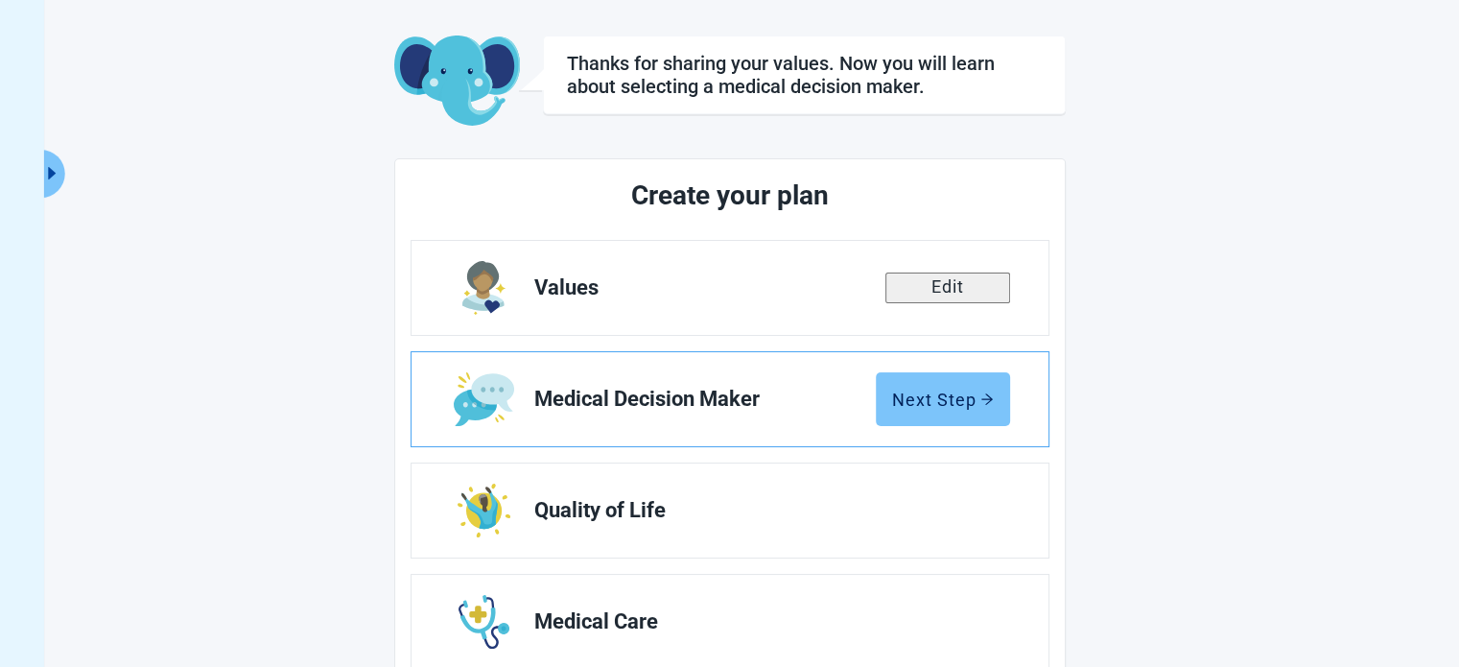
click at [972, 408] on div "Next Step" at bounding box center [943, 398] width 102 height 19
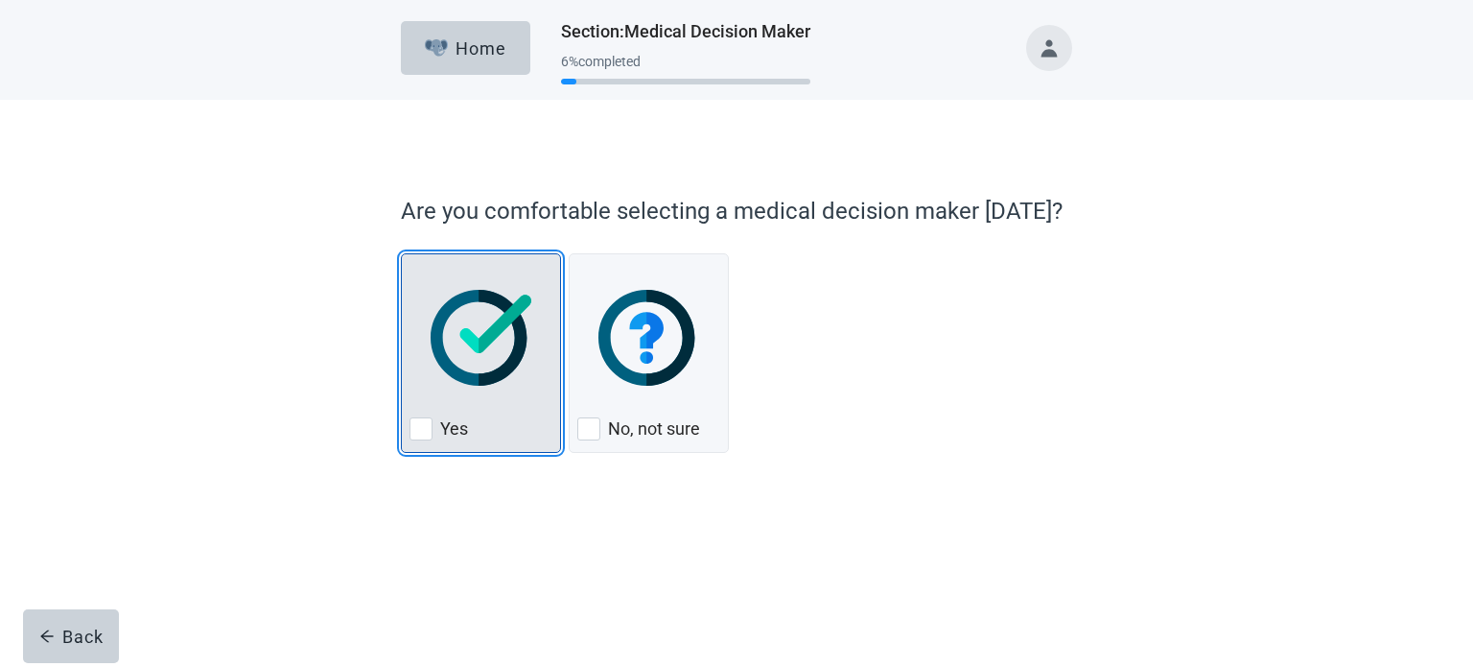
click at [443, 418] on label "Yes" at bounding box center [454, 428] width 28 height 23
checkbox input "true"
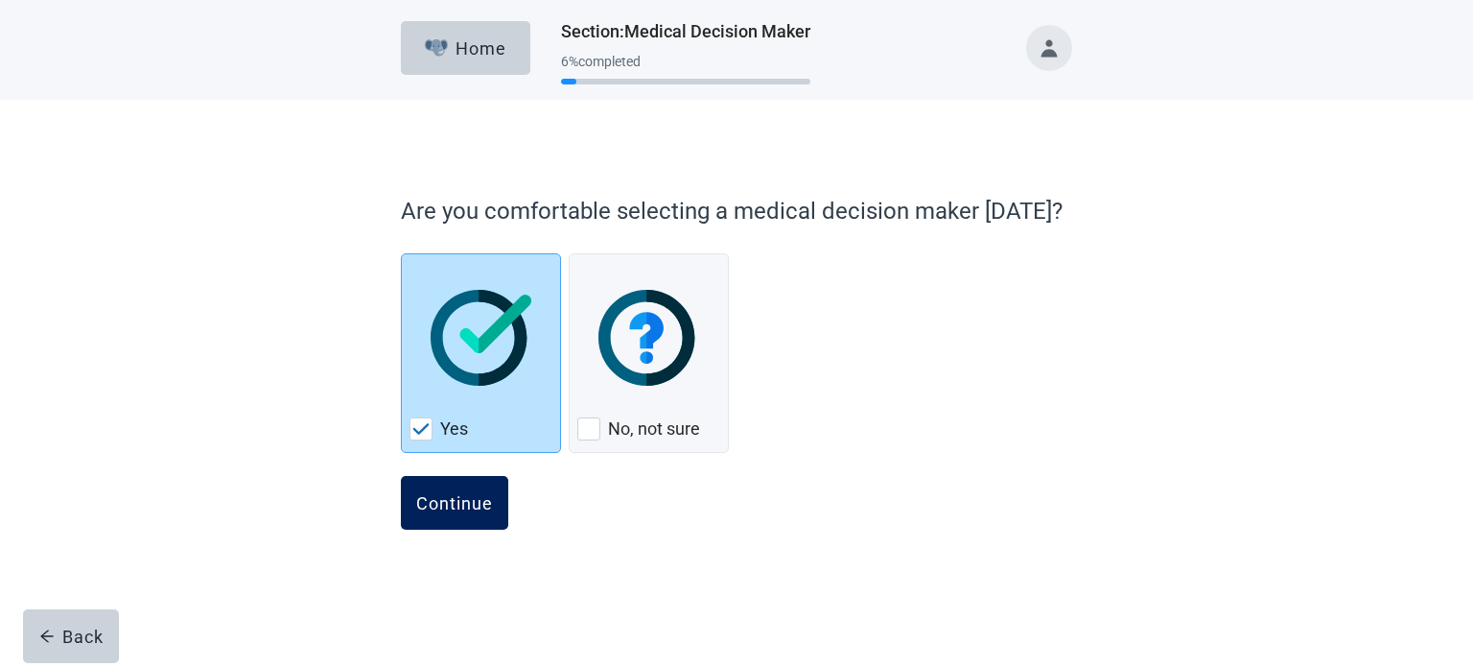
click at [466, 484] on button "Continue" at bounding box center [454, 503] width 107 height 54
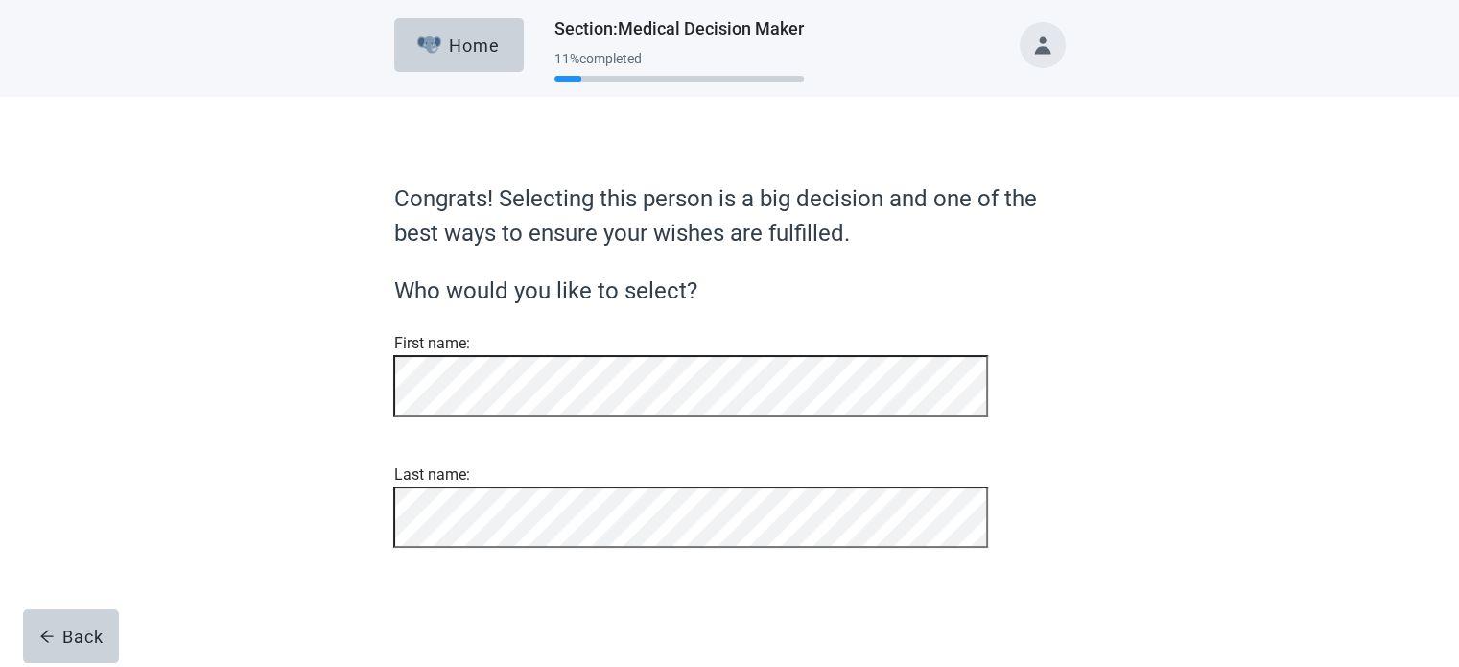
scroll to position [84, 0]
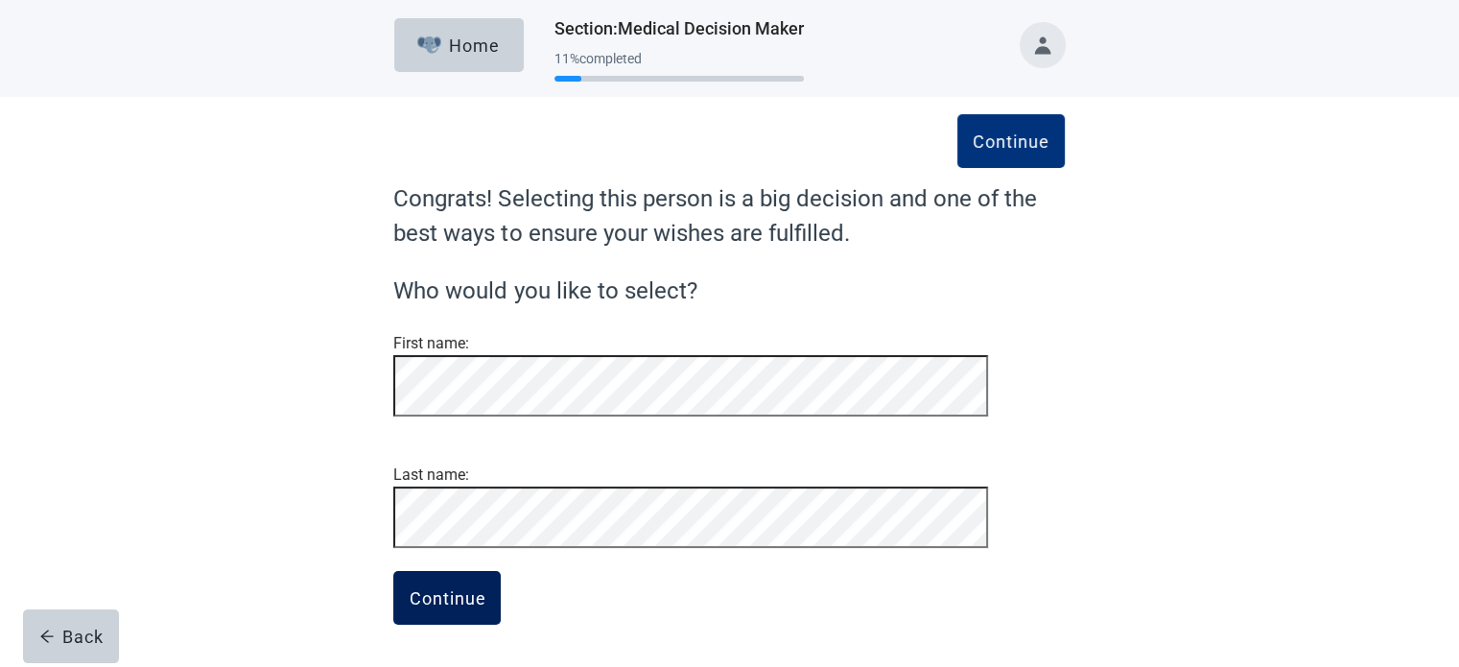
click at [457, 598] on div "Continue" at bounding box center [447, 597] width 77 height 19
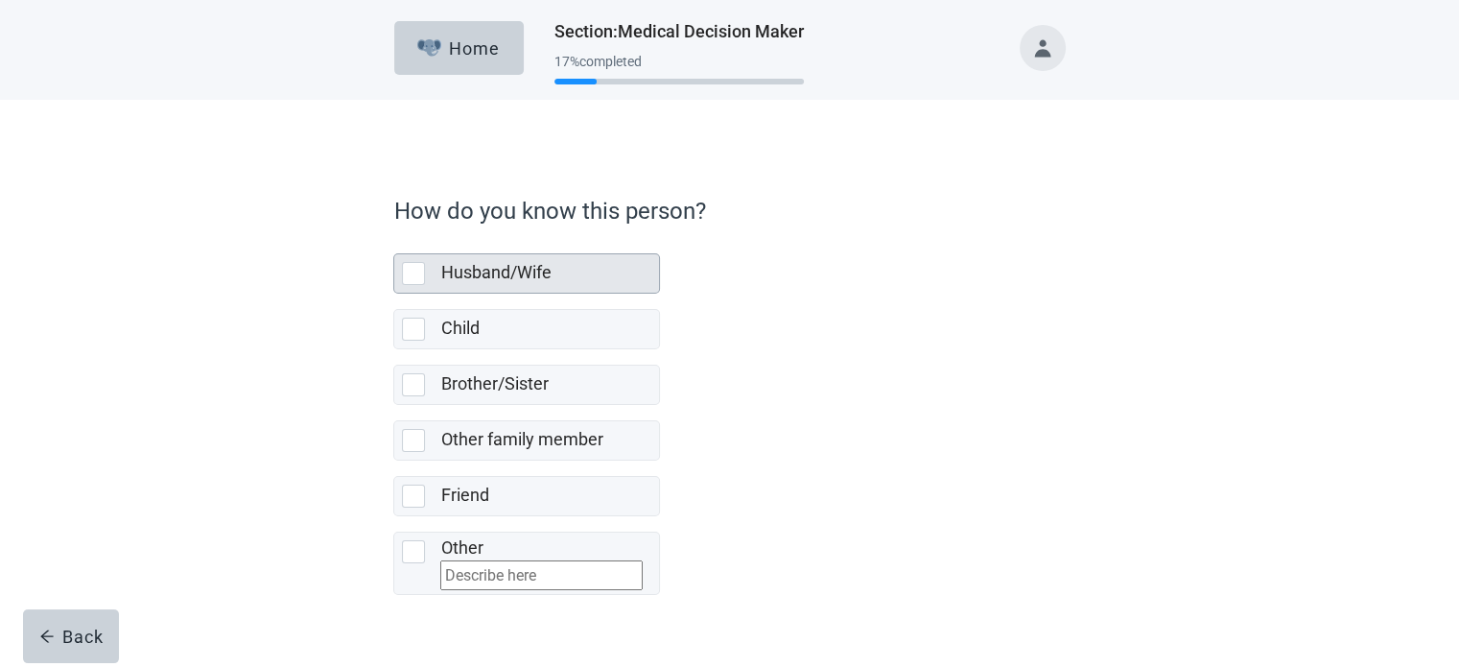
click at [455, 264] on label "Husband/Wife" at bounding box center [495, 272] width 110 height 20
checkbox input "true"
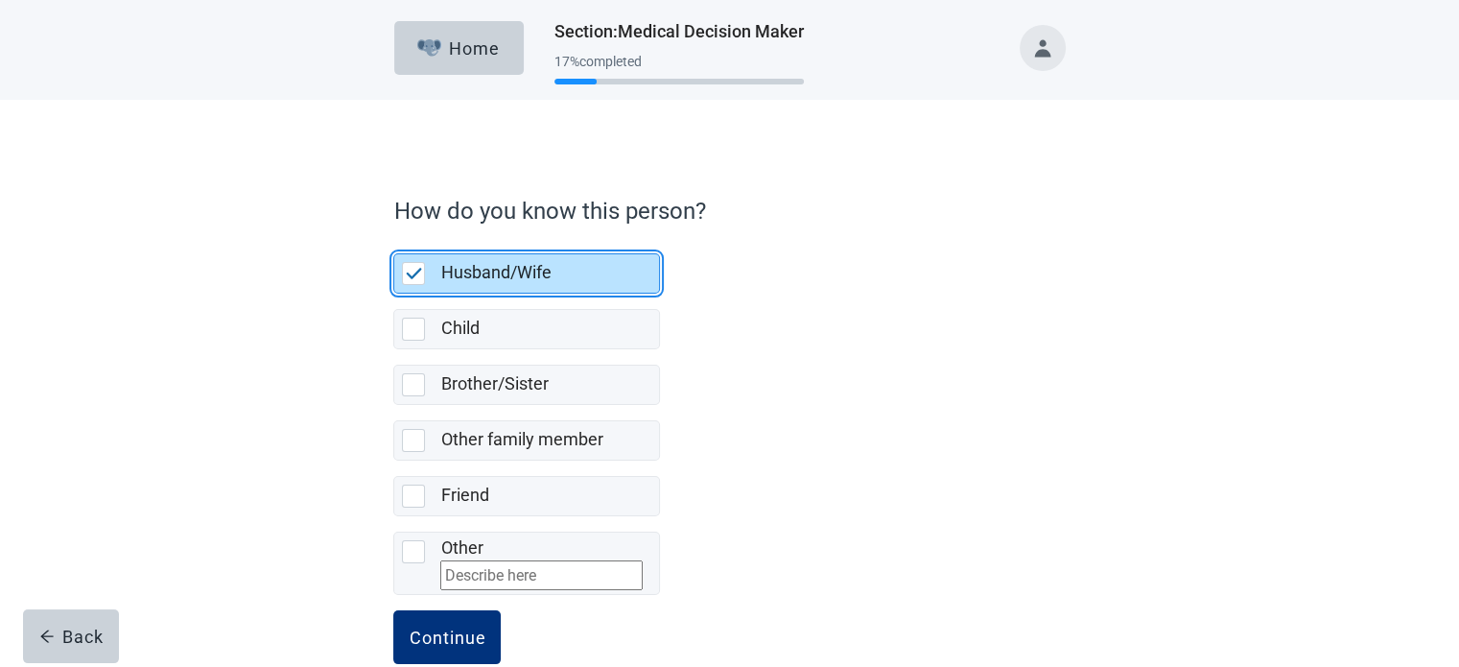
scroll to position [51, 0]
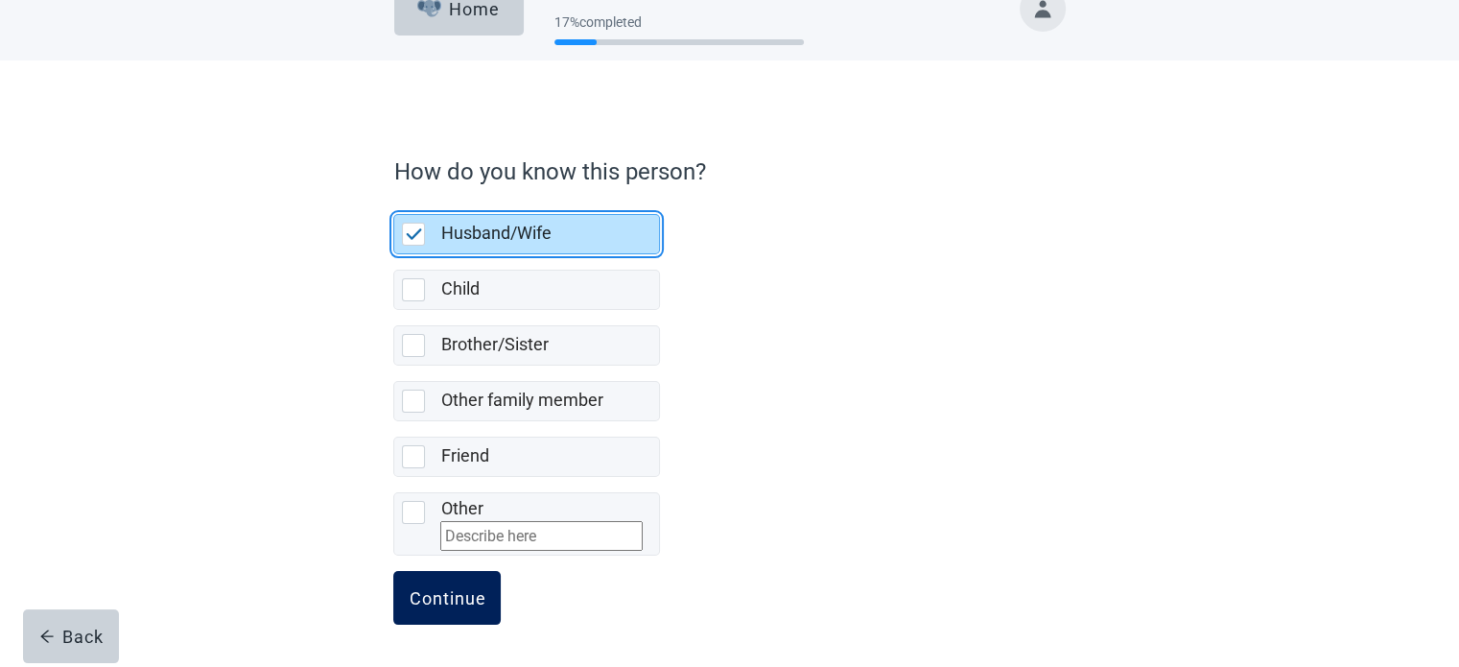
click at [445, 586] on button "Continue" at bounding box center [446, 598] width 107 height 54
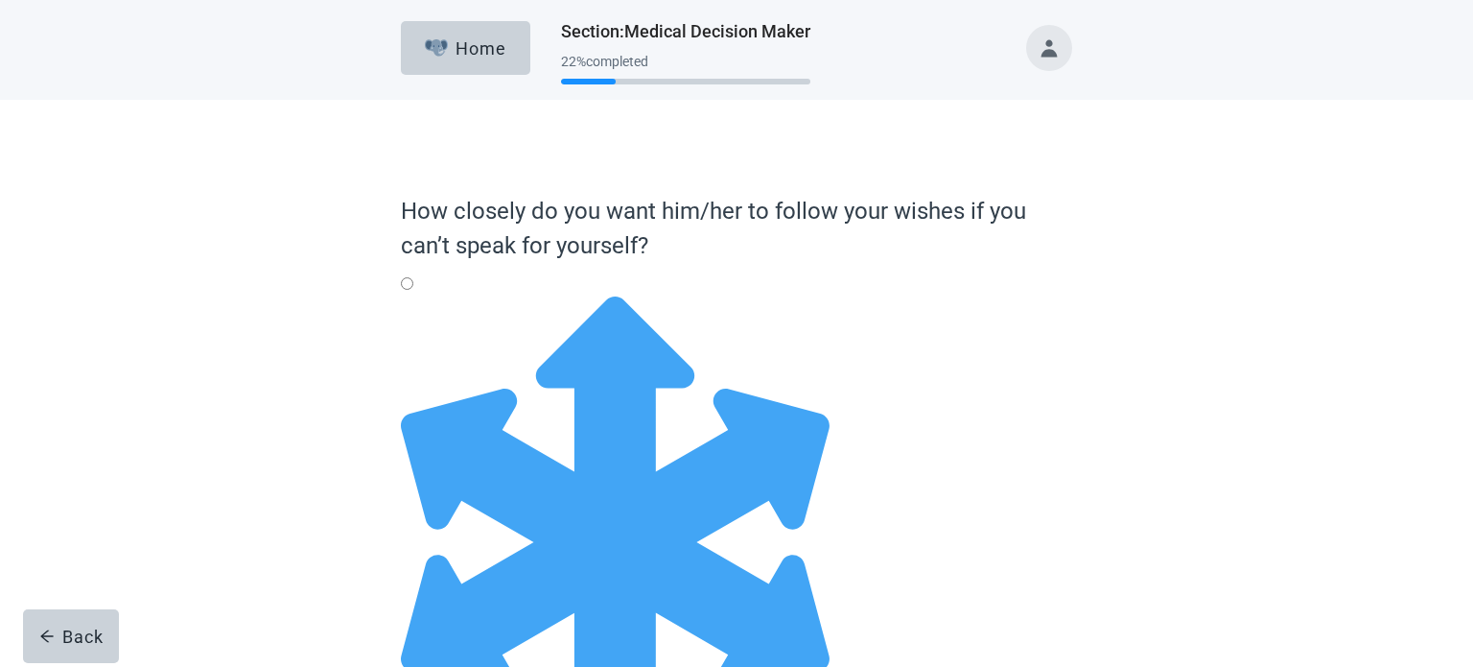
click at [413, 290] on input "Full Flexibility - it's okay to change my medical decisions if my doctors think…" at bounding box center [407, 283] width 12 height 12
radio input "true"
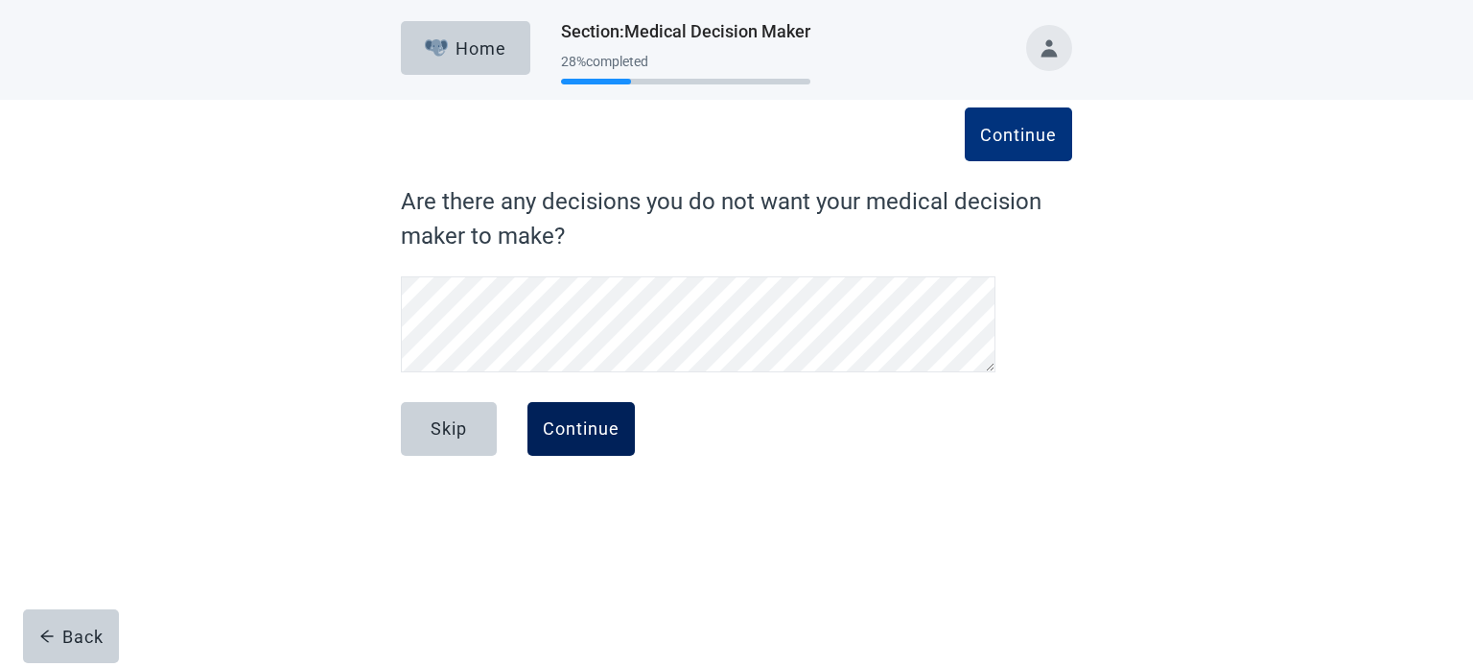
click at [575, 417] on button "Continue" at bounding box center [581, 429] width 107 height 54
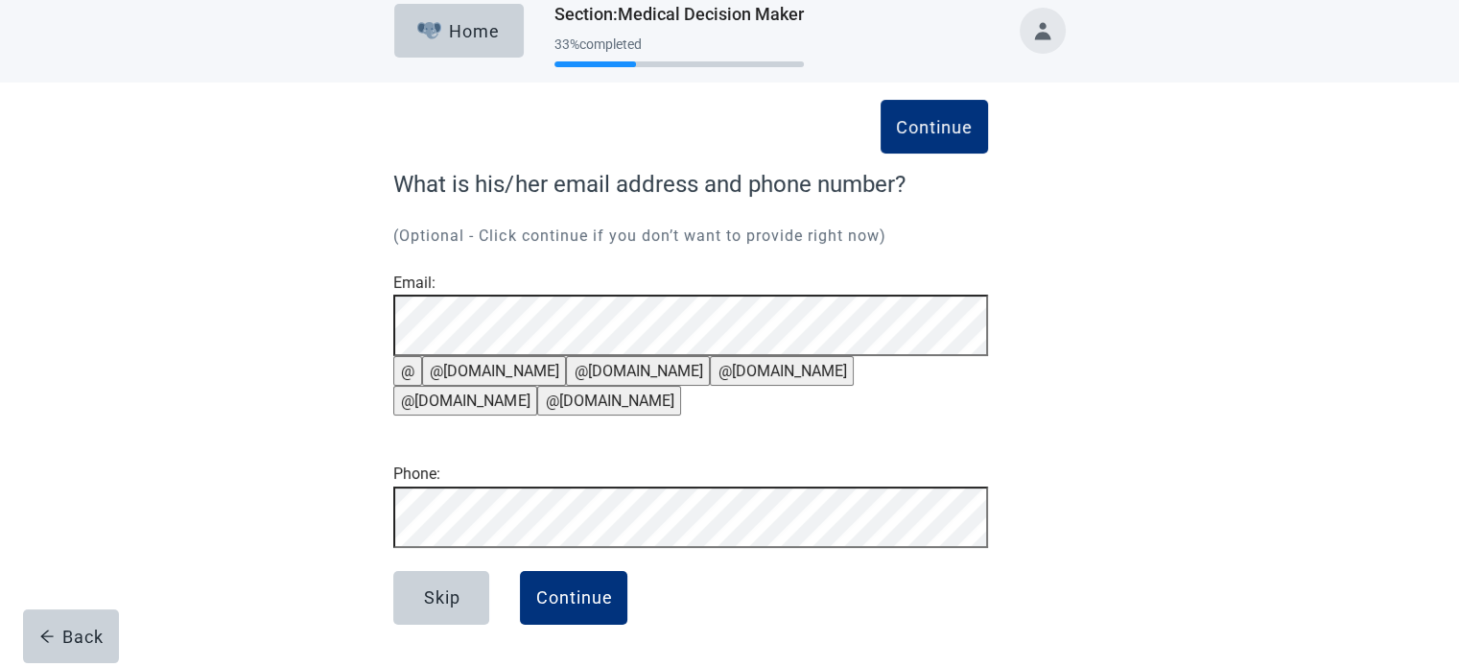
scroll to position [145, 0]
click at [583, 584] on button "Continue" at bounding box center [573, 598] width 107 height 54
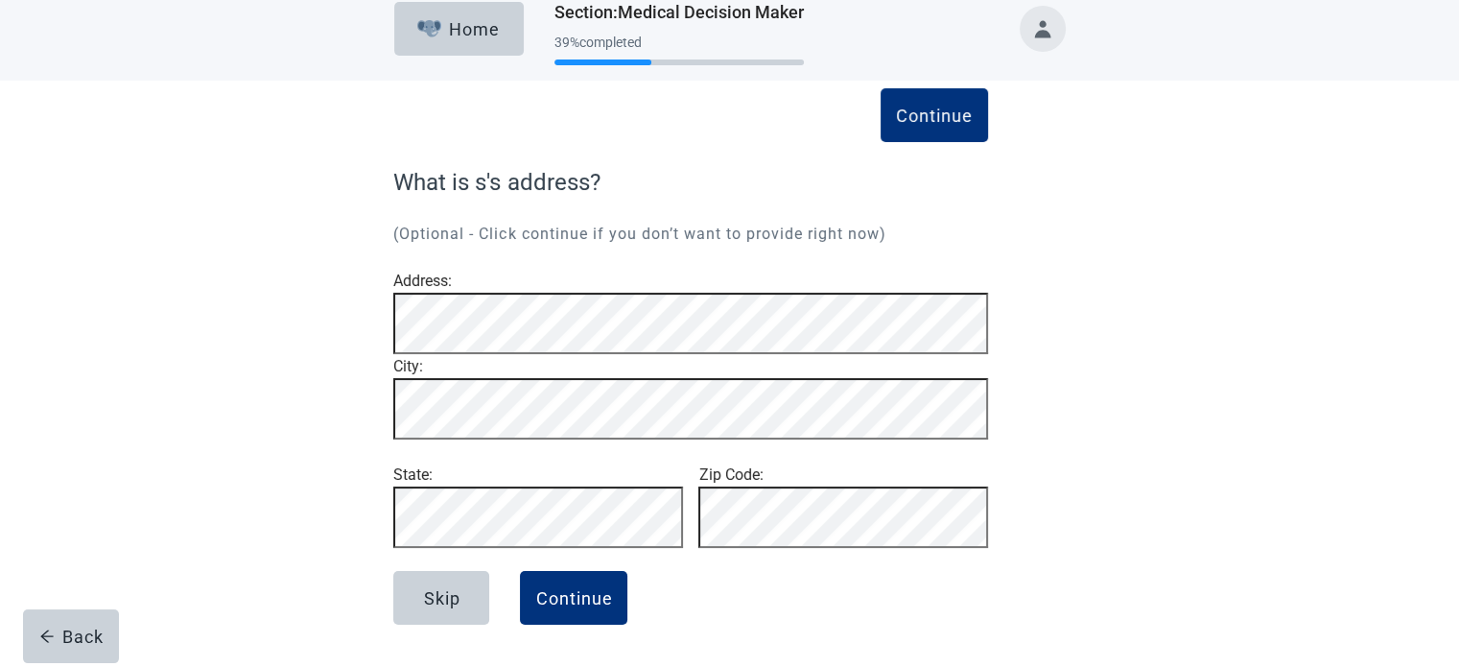
scroll to position [80, 0]
click at [579, 578] on button "Continue" at bounding box center [573, 598] width 107 height 54
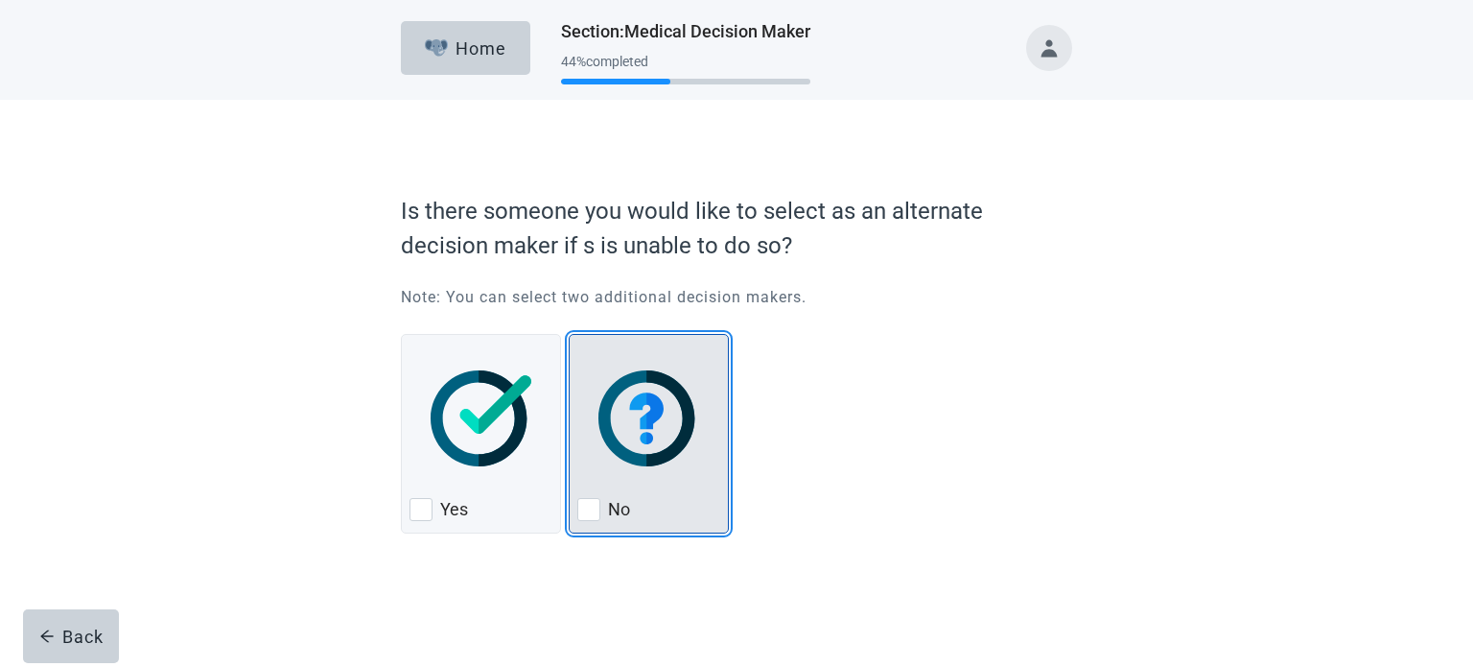
click at [612, 460] on img "No, checkbox, not checked" at bounding box center [649, 418] width 101 height 96
click at [570, 335] on input "No" at bounding box center [569, 334] width 1 height 1
checkbox input "true"
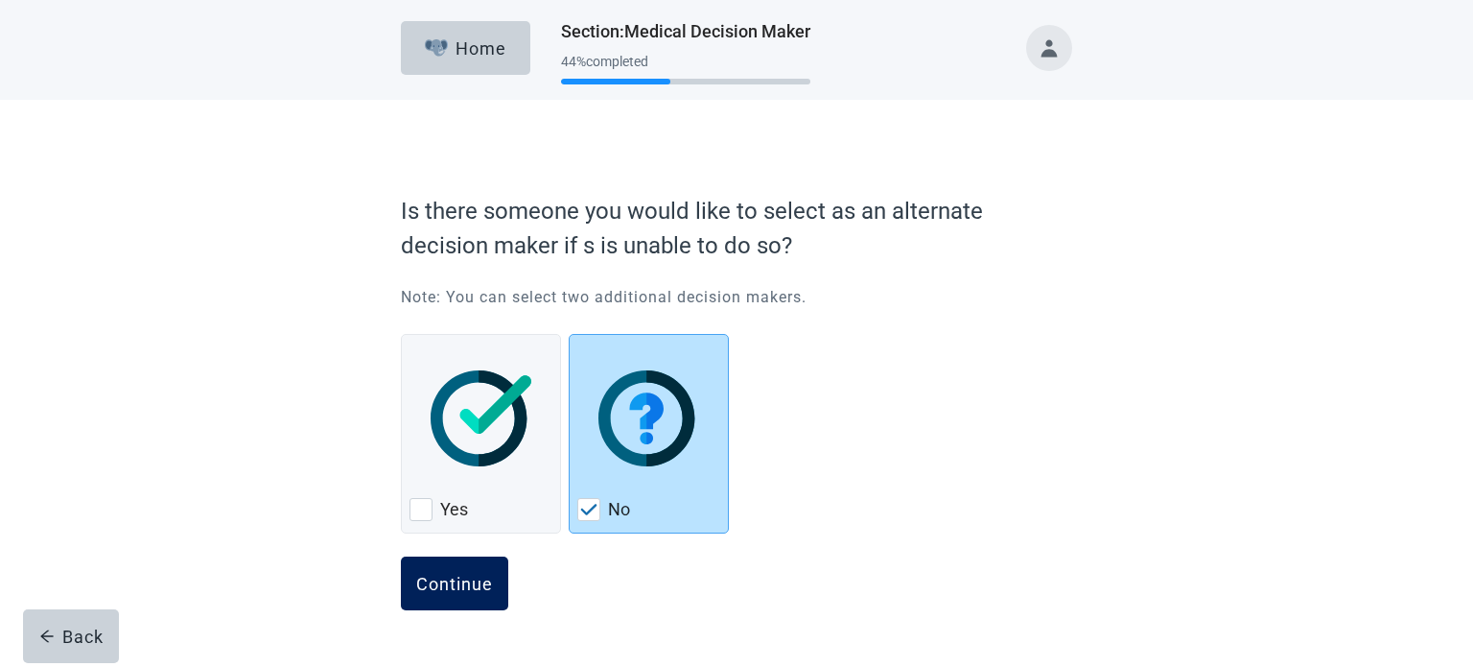
click at [480, 594] on button "Continue" at bounding box center [454, 583] width 107 height 54
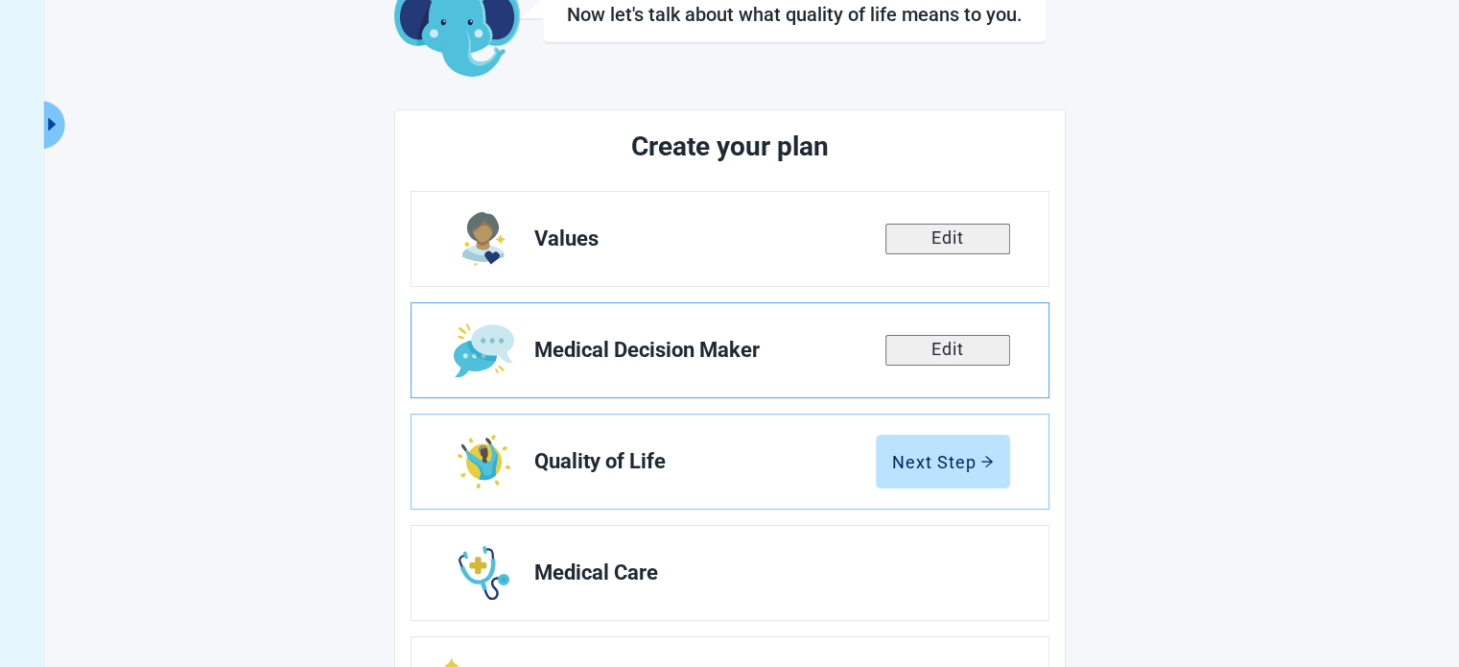
scroll to position [130, 0]
click at [926, 467] on div "Next Step" at bounding box center [943, 460] width 102 height 19
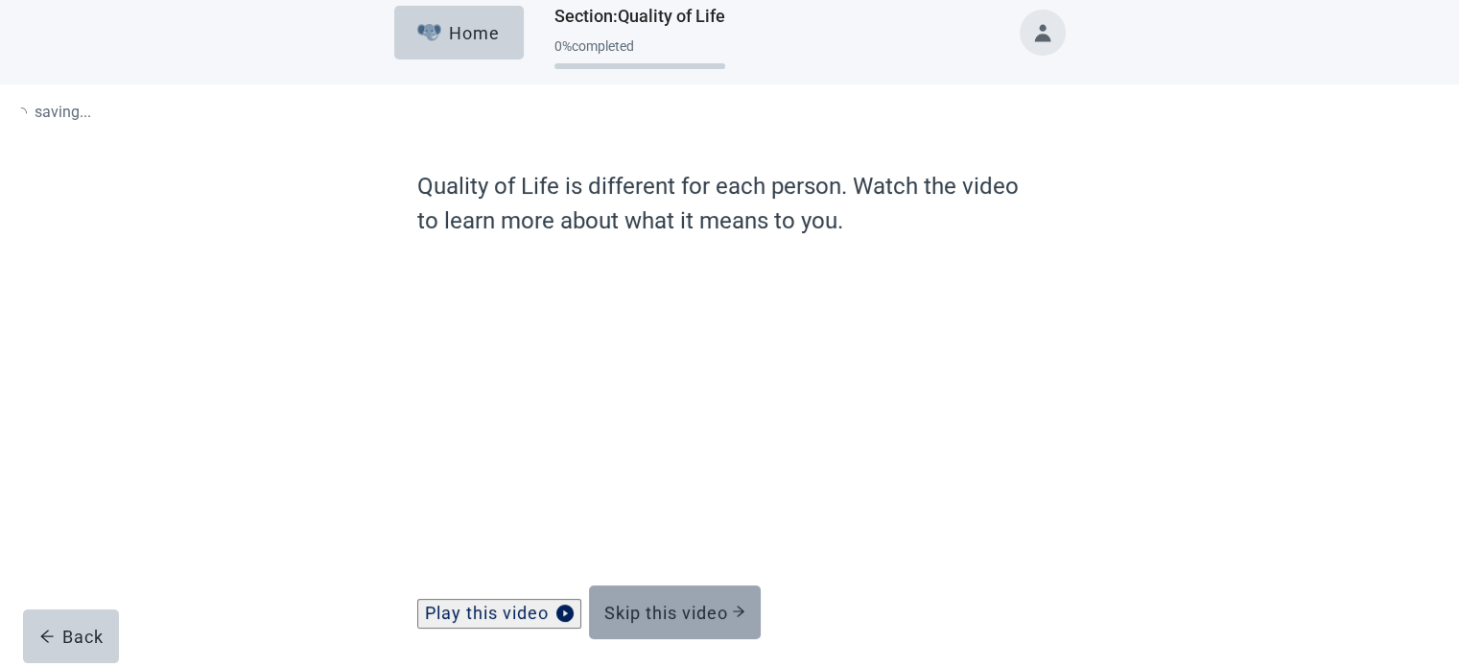
scroll to position [37, 0]
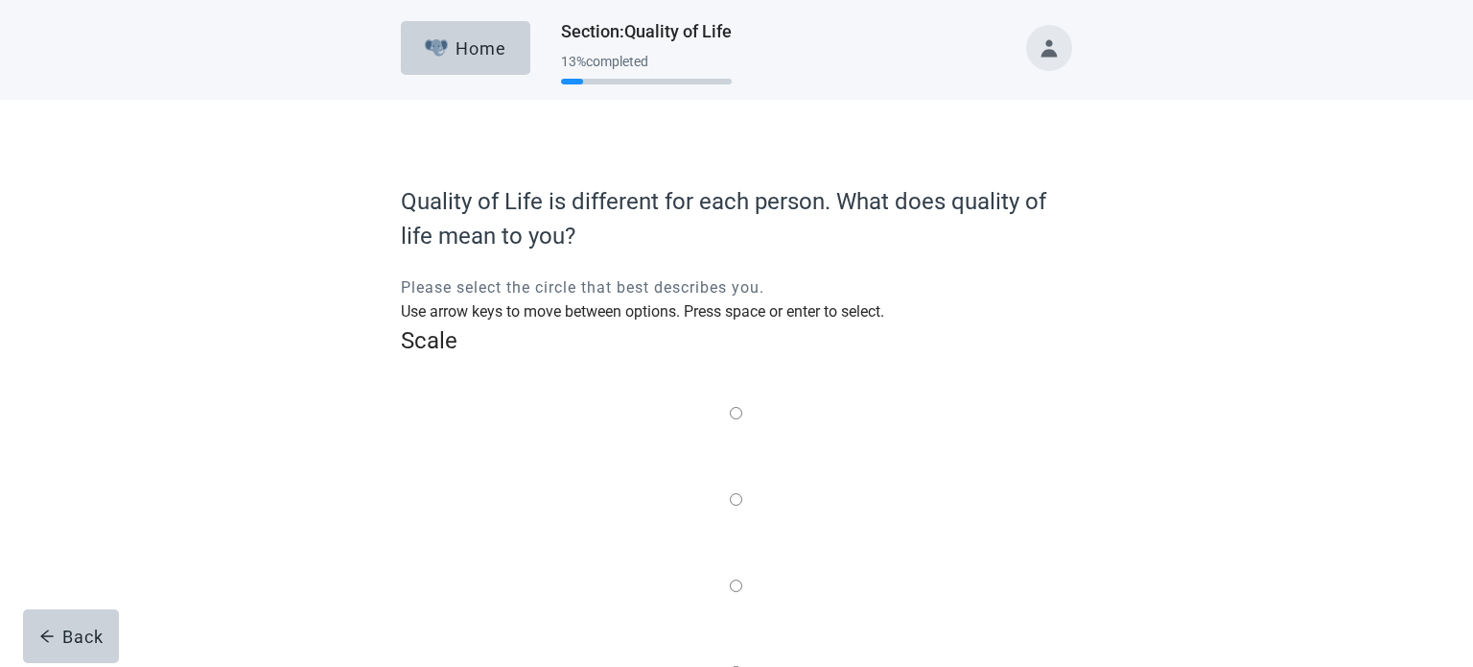
click at [733, 575] on label "Main content" at bounding box center [736, 587] width 12 height 24
click at [733, 579] on input "Quality of life scale: 50 out of 100. Balance of the two" at bounding box center [736, 585] width 12 height 12
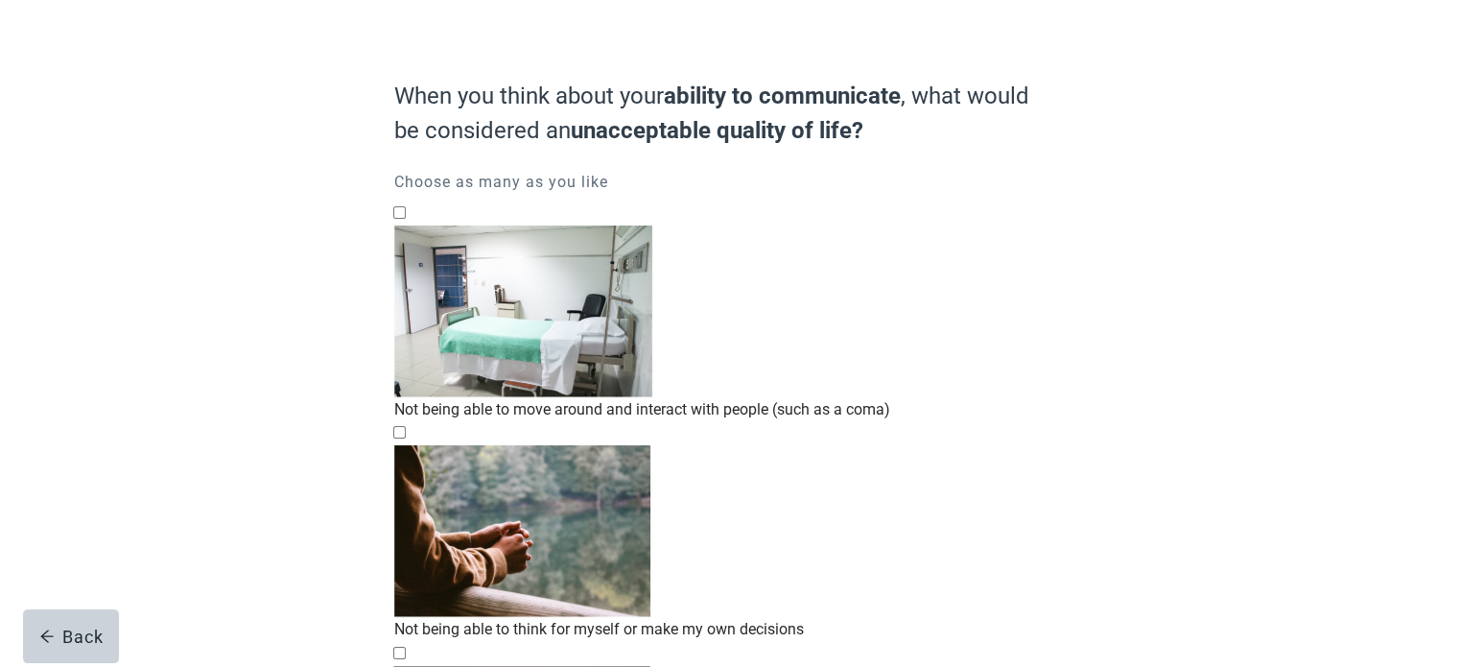
scroll to position [118, 0]
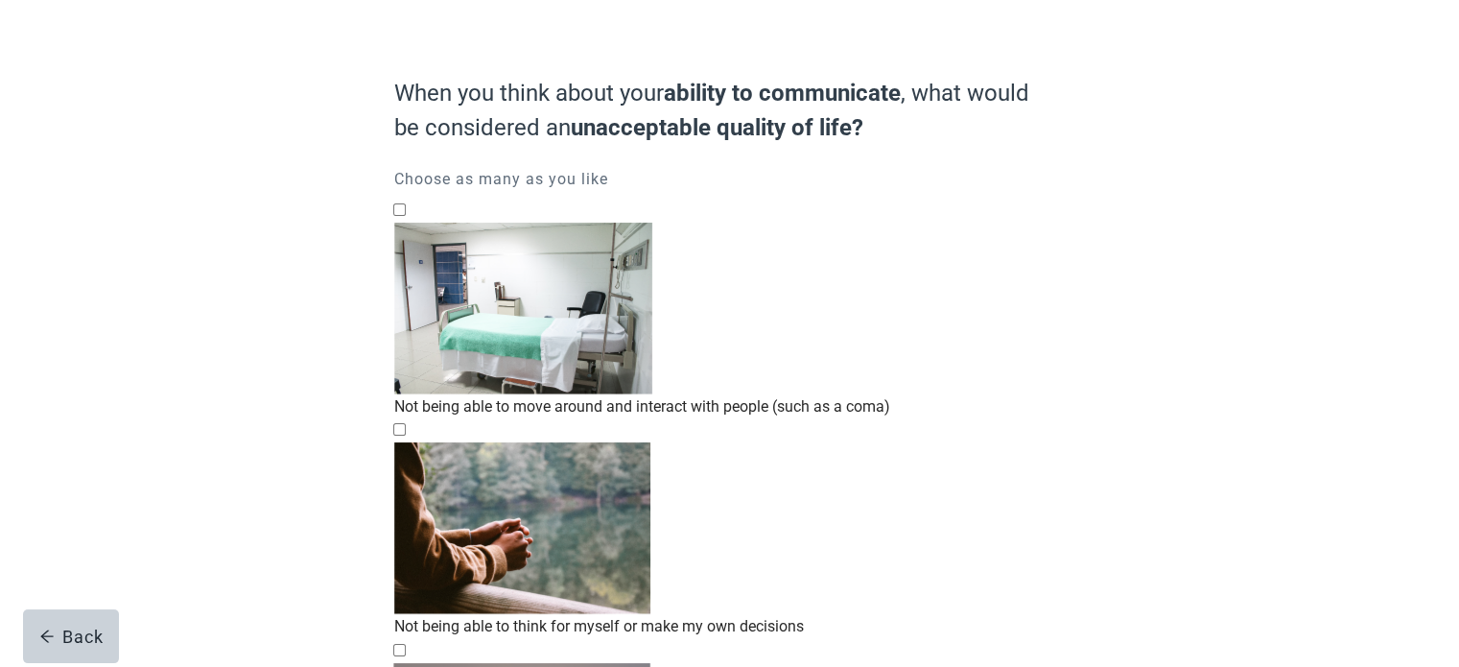
click at [587, 394] on div "Not being able to move around and interact with people (such as a coma)" at bounding box center [728, 406] width 671 height 24
click at [406, 216] on input "Not being able to move around and interact with people (such as a coma)" at bounding box center [399, 209] width 12 height 12
checkbox input "true"
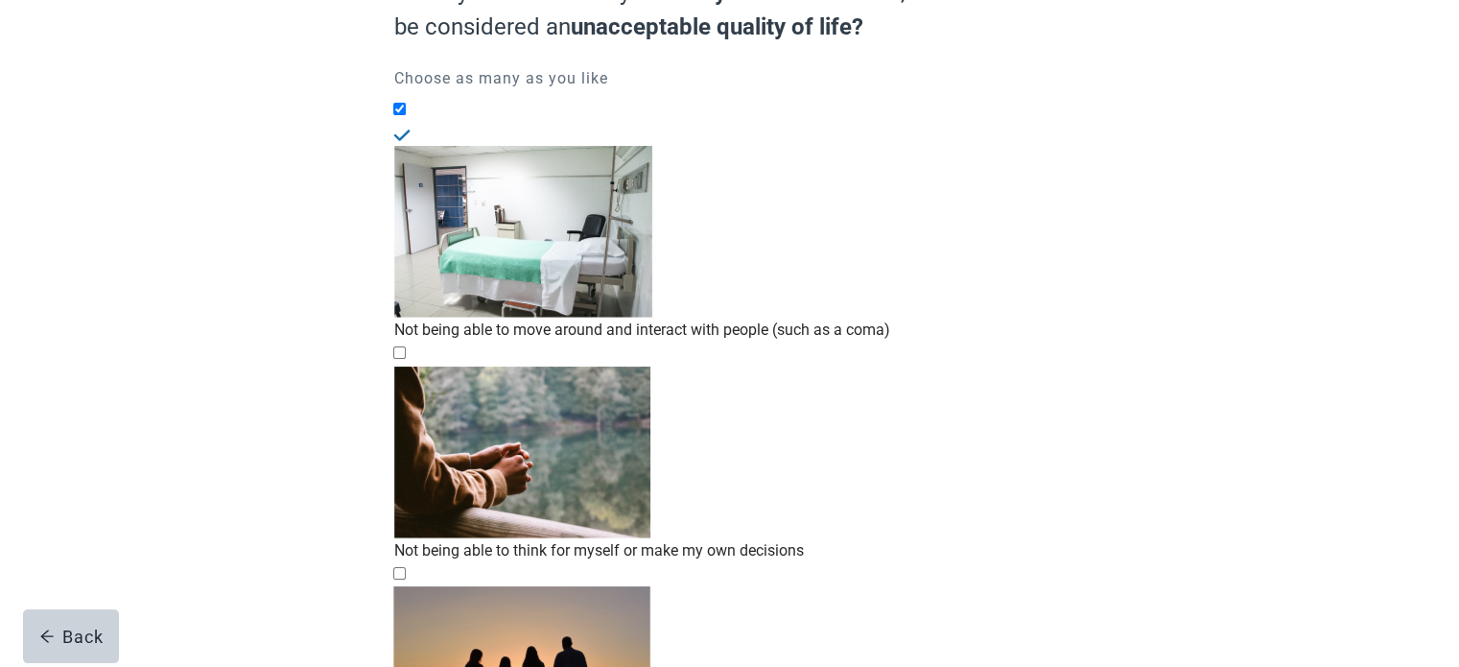
scroll to position [223, 0]
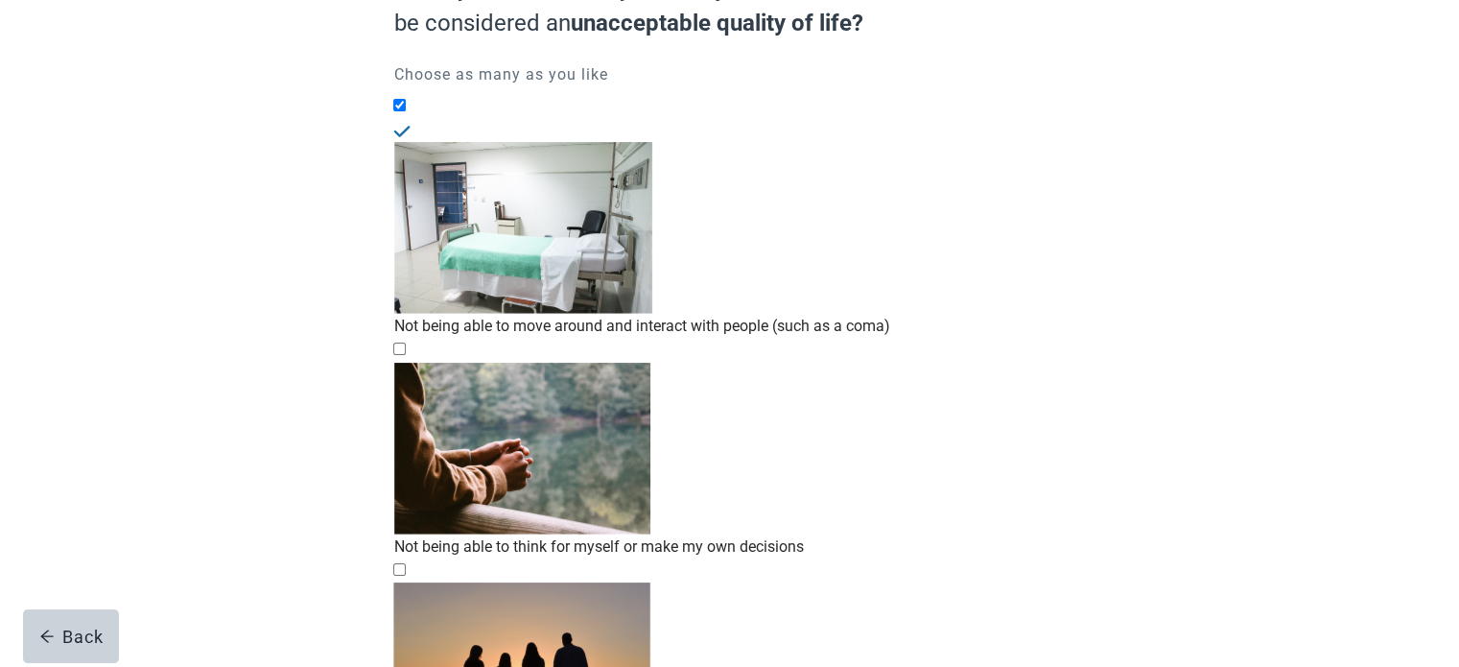
click at [572, 534] on div "Not being able to think for myself or make my own decisions" at bounding box center [728, 546] width 671 height 24
click at [406, 342] on input "Not being able to think for myself or make my own decisions" at bounding box center [399, 348] width 12 height 12
checkbox input "true"
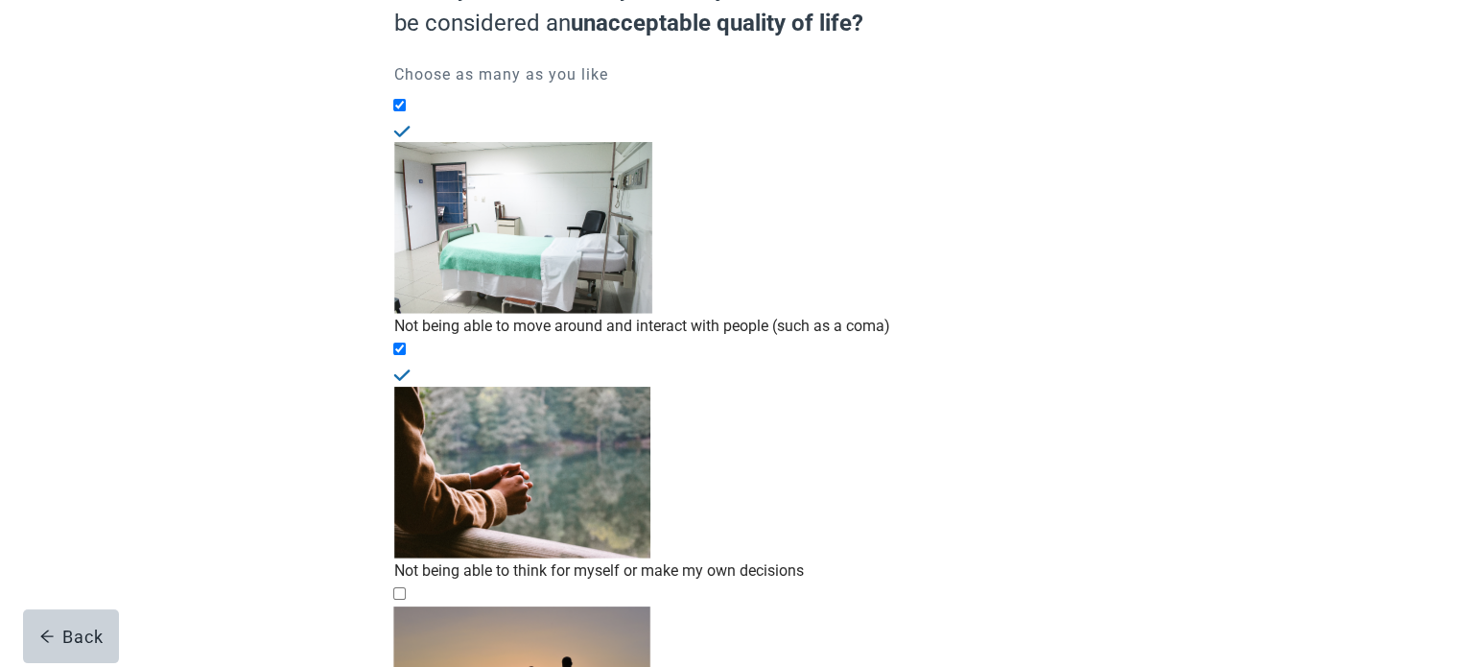
click at [406, 587] on input "Not being able to have meaningful relationships or recognize family/friends" at bounding box center [399, 593] width 12 height 12
checkbox input "true"
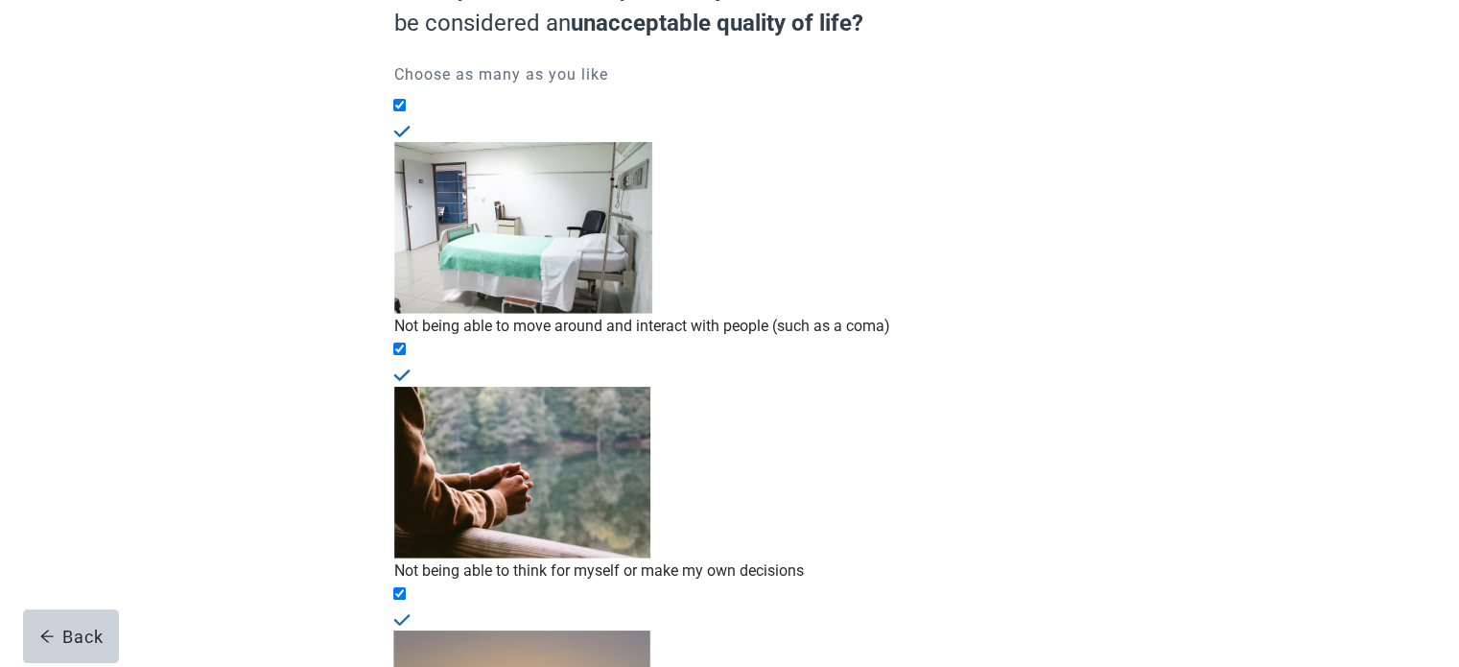
scroll to position [281, 0]
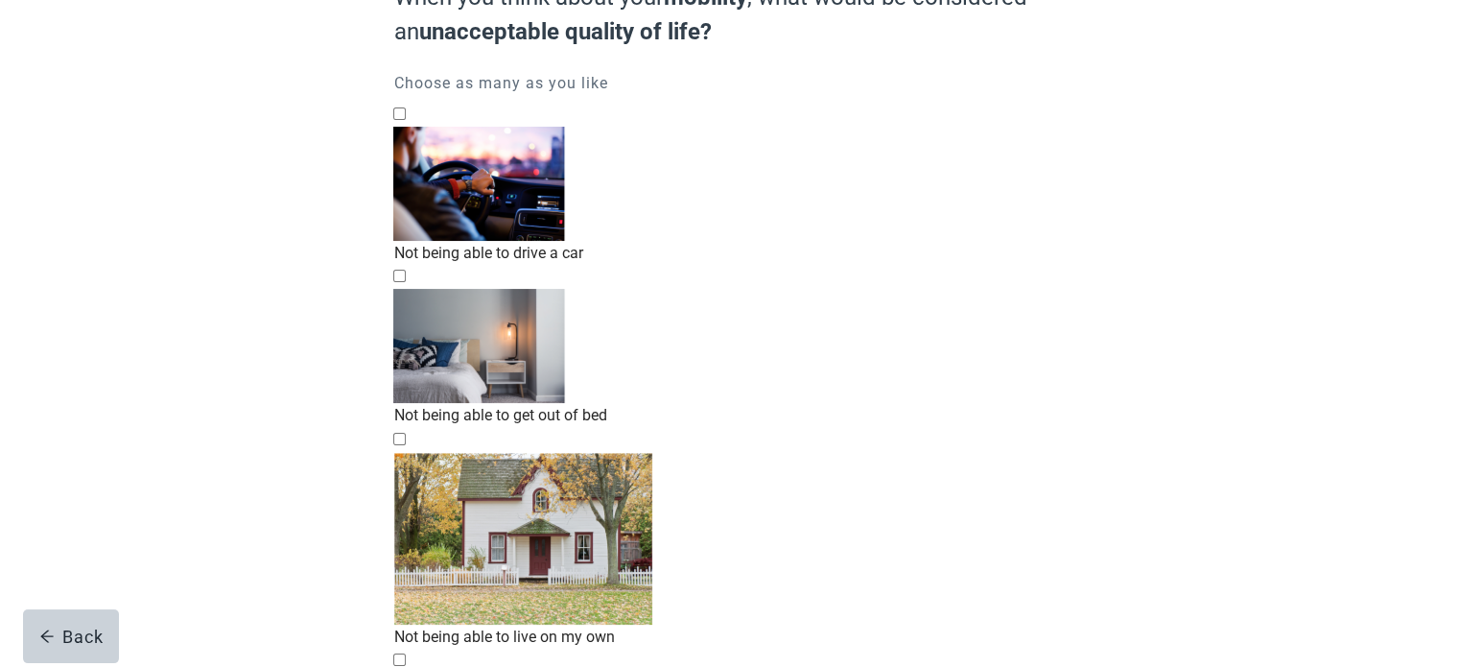
scroll to position [215, 0]
click at [632, 402] on div "Not being able to get out of bed" at bounding box center [728, 414] width 671 height 24
click at [406, 269] on input "Not being able to get out of bed" at bounding box center [399, 275] width 12 height 12
checkbox input "true"
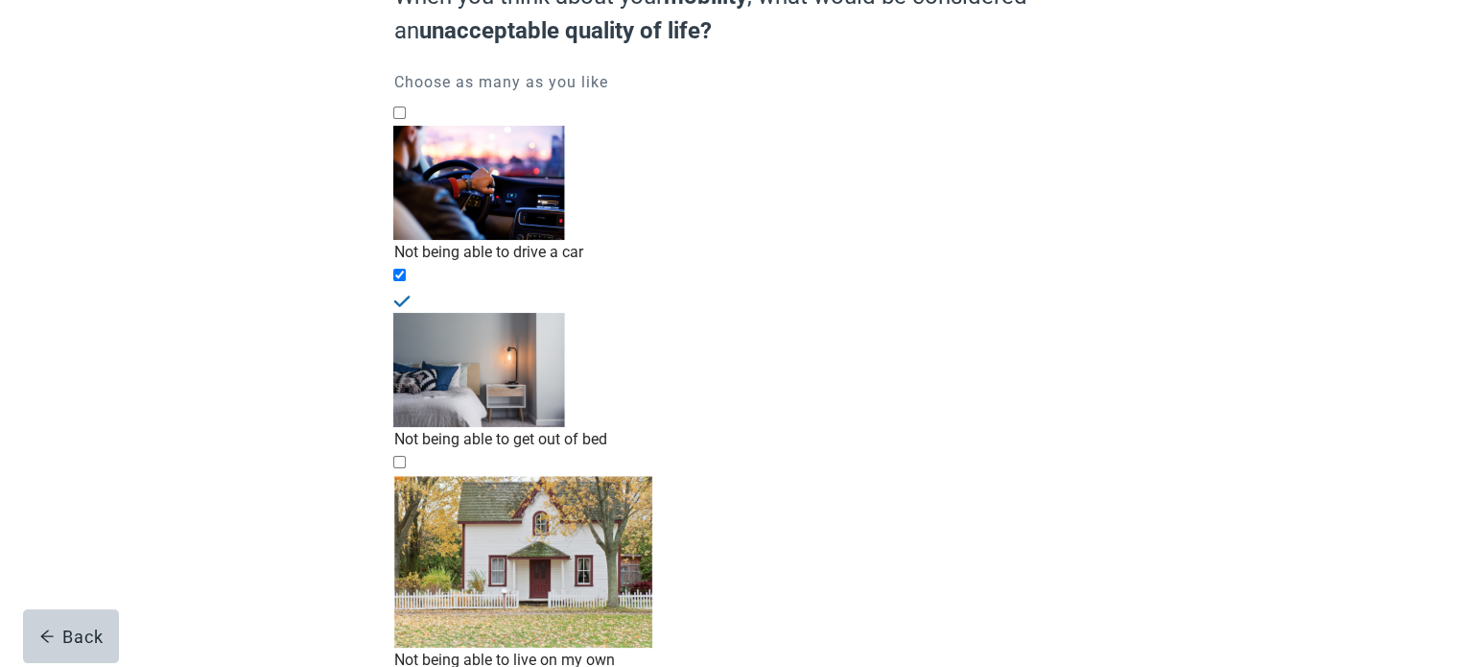
checkbox input "true"
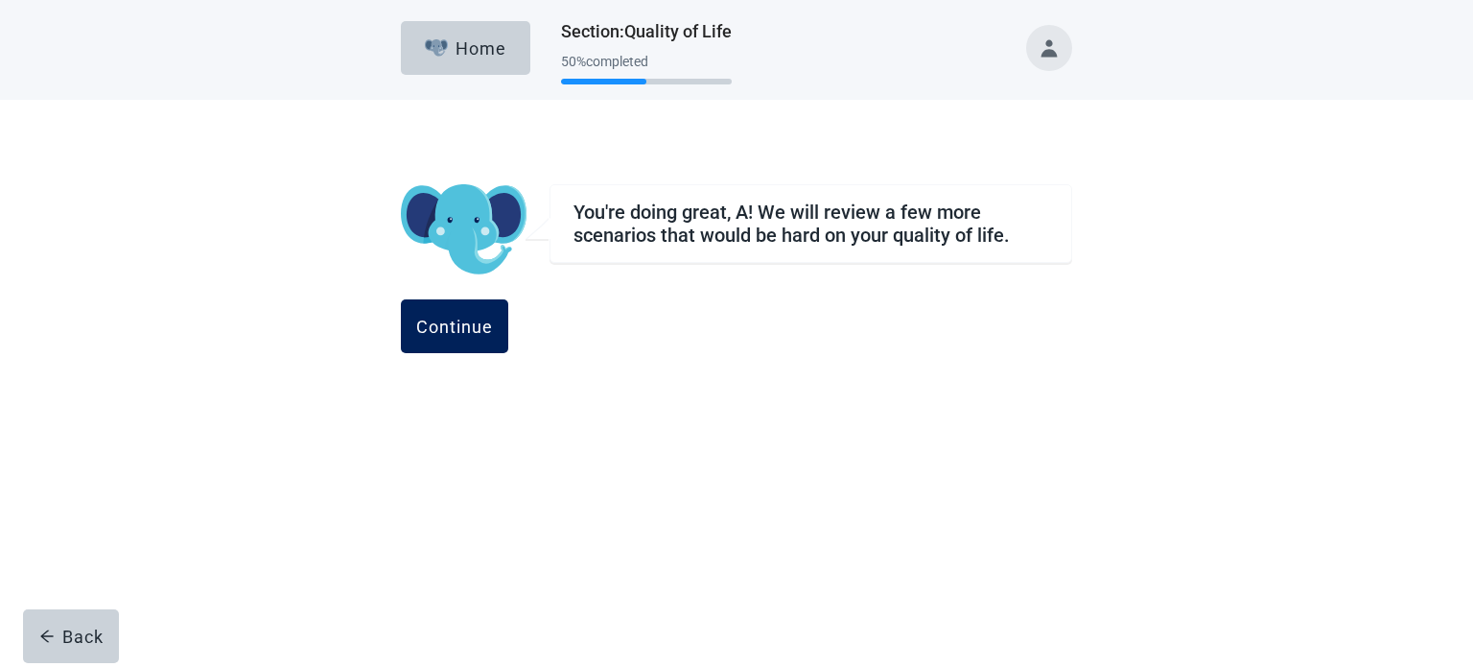
click at [493, 323] on div "Continue" at bounding box center [454, 326] width 77 height 19
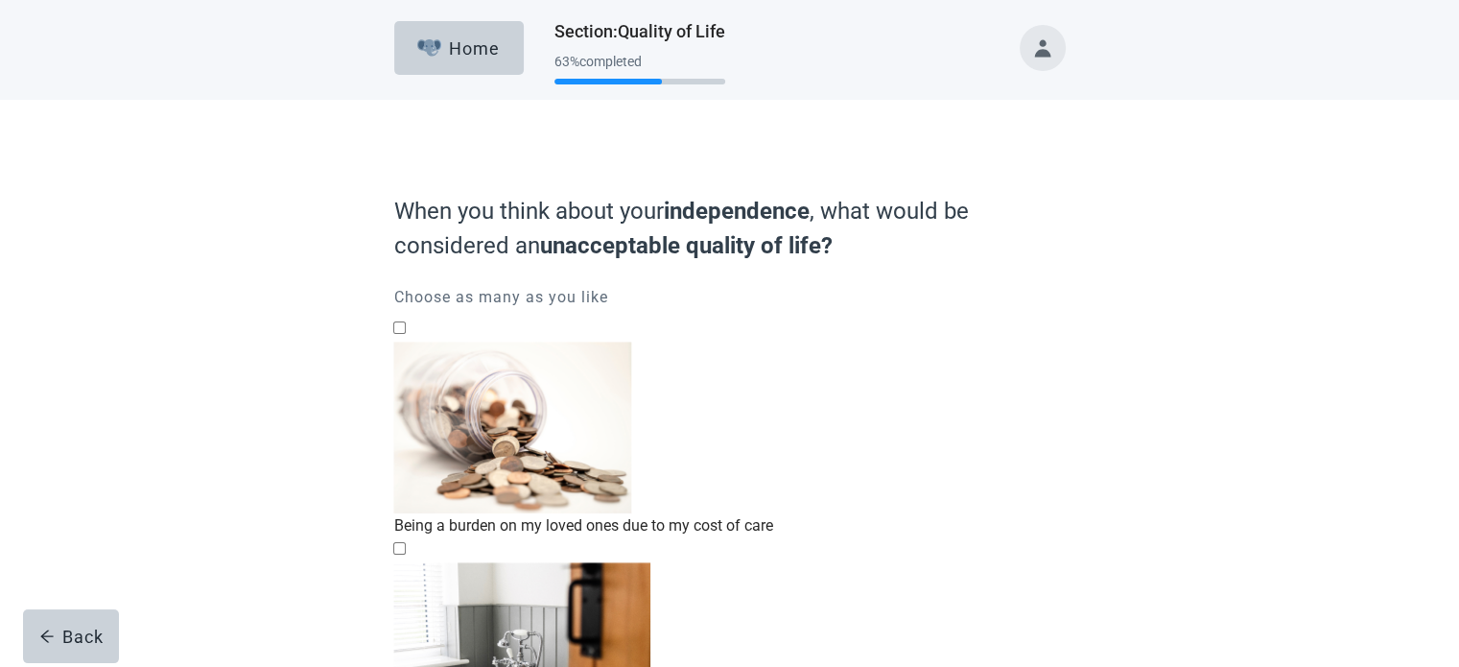
click at [754, 561] on div "Not being able to eat, bathe, or care for myself" at bounding box center [728, 659] width 671 height 197
click at [406, 542] on input "Not being able to eat, bathe, or care for myself" at bounding box center [399, 548] width 12 height 12
checkbox input "true"
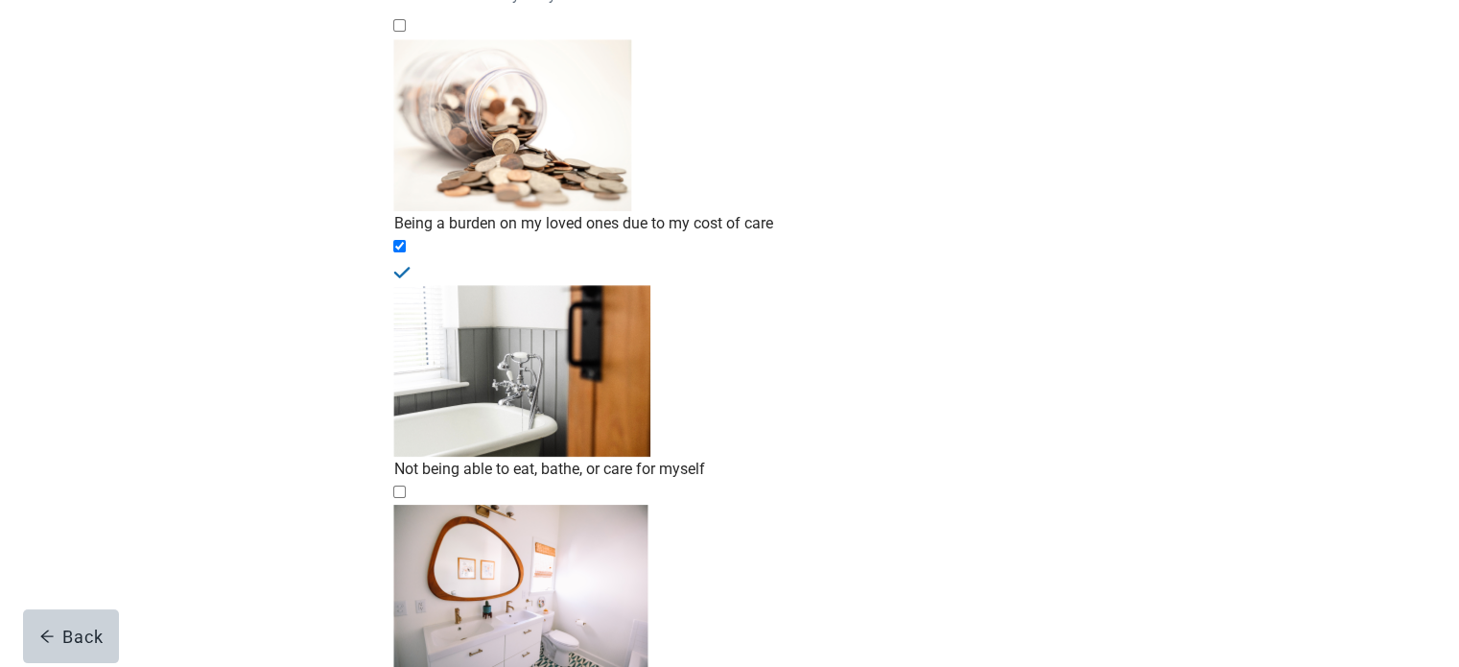
scroll to position [303, 0]
click at [406, 484] on input "Not being able to control when I poop or pee, or having to wear diapers" at bounding box center [399, 490] width 12 height 12
checkbox input "true"
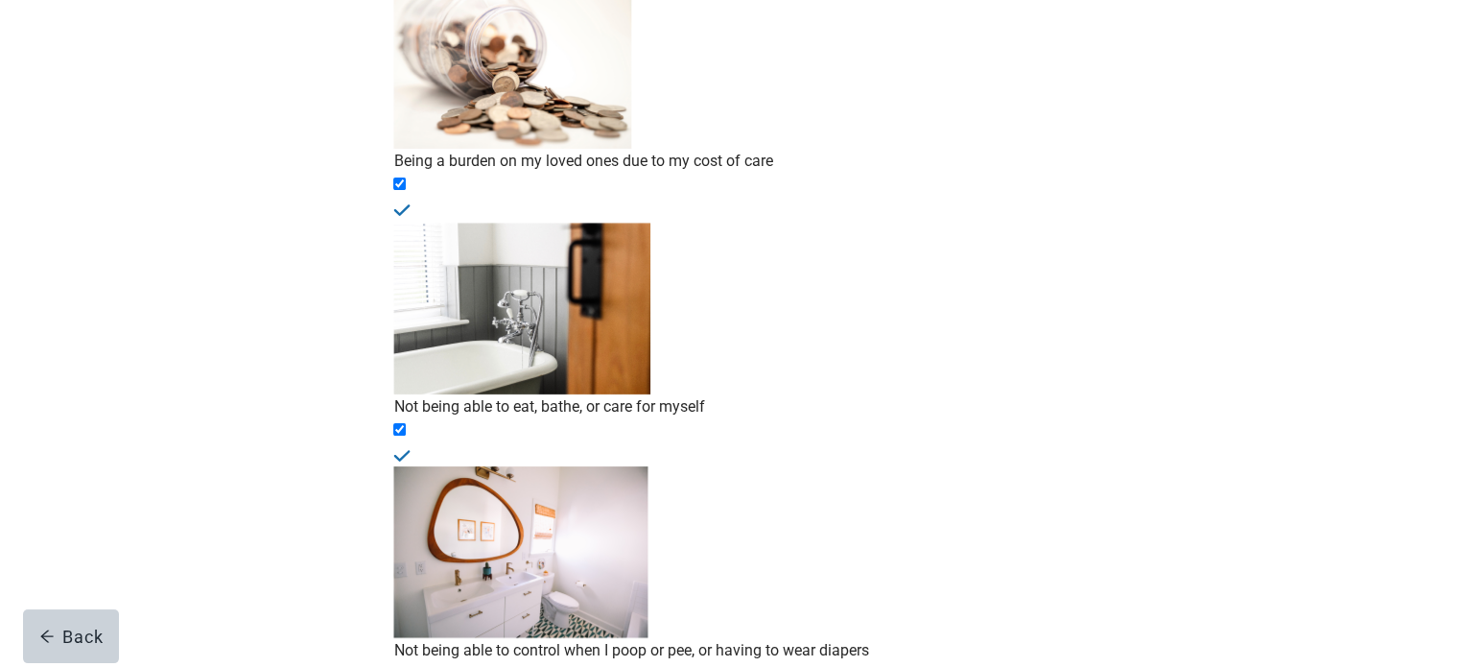
scroll to position [368, 0]
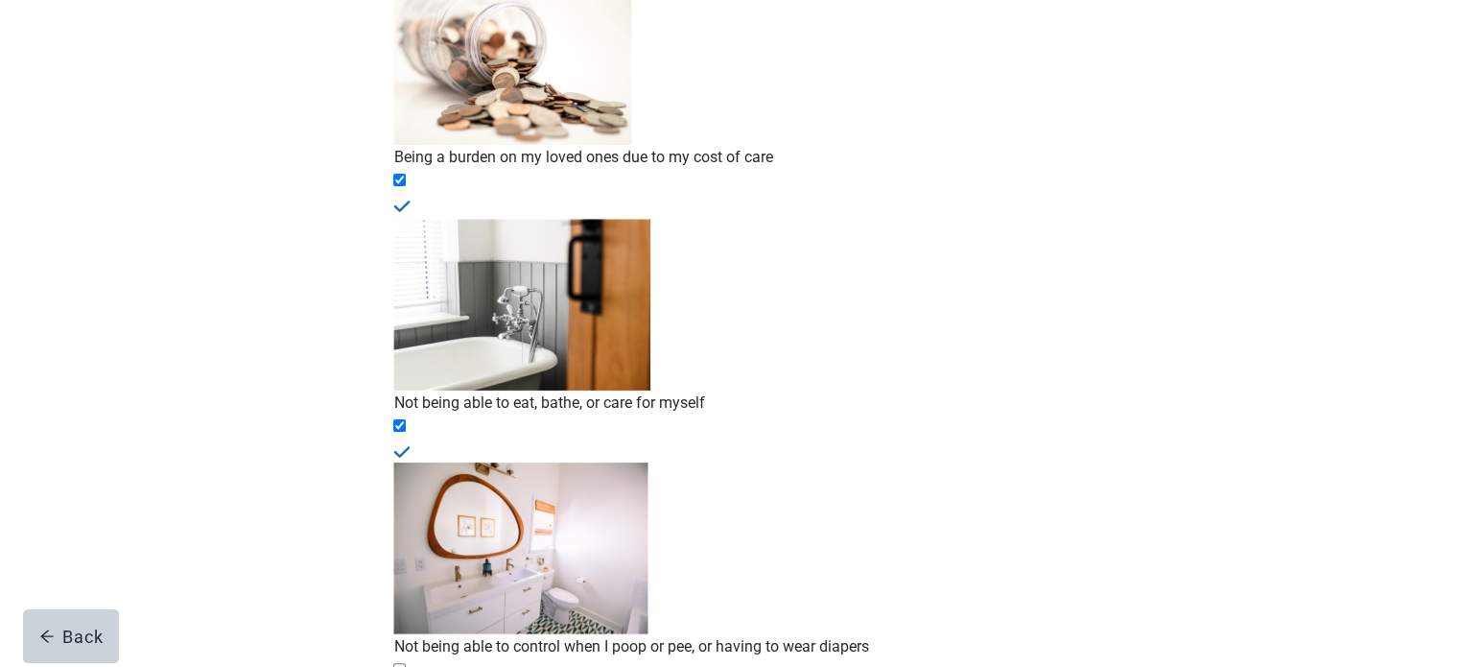
click at [406, 663] on input "Living in constant severe pain or [MEDICAL_DATA]" at bounding box center [399, 669] width 12 height 12
checkbox input "true"
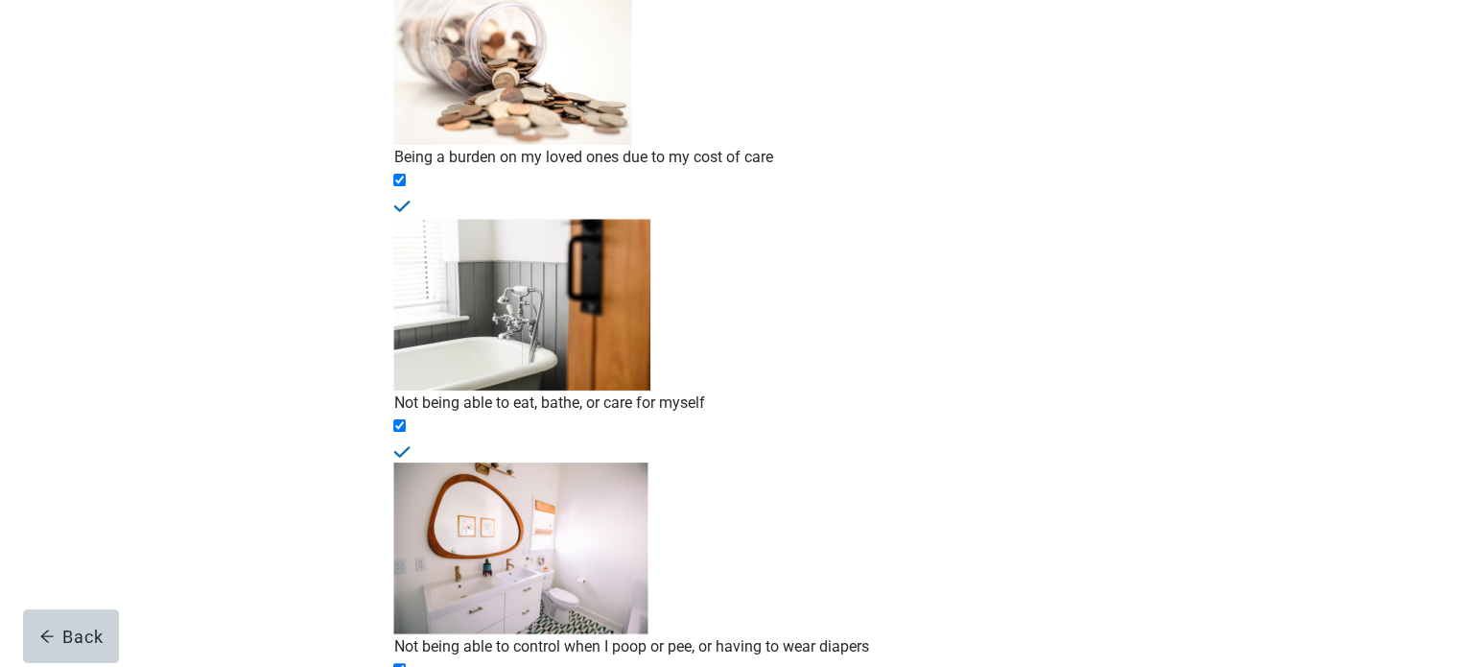
checkbox input "true"
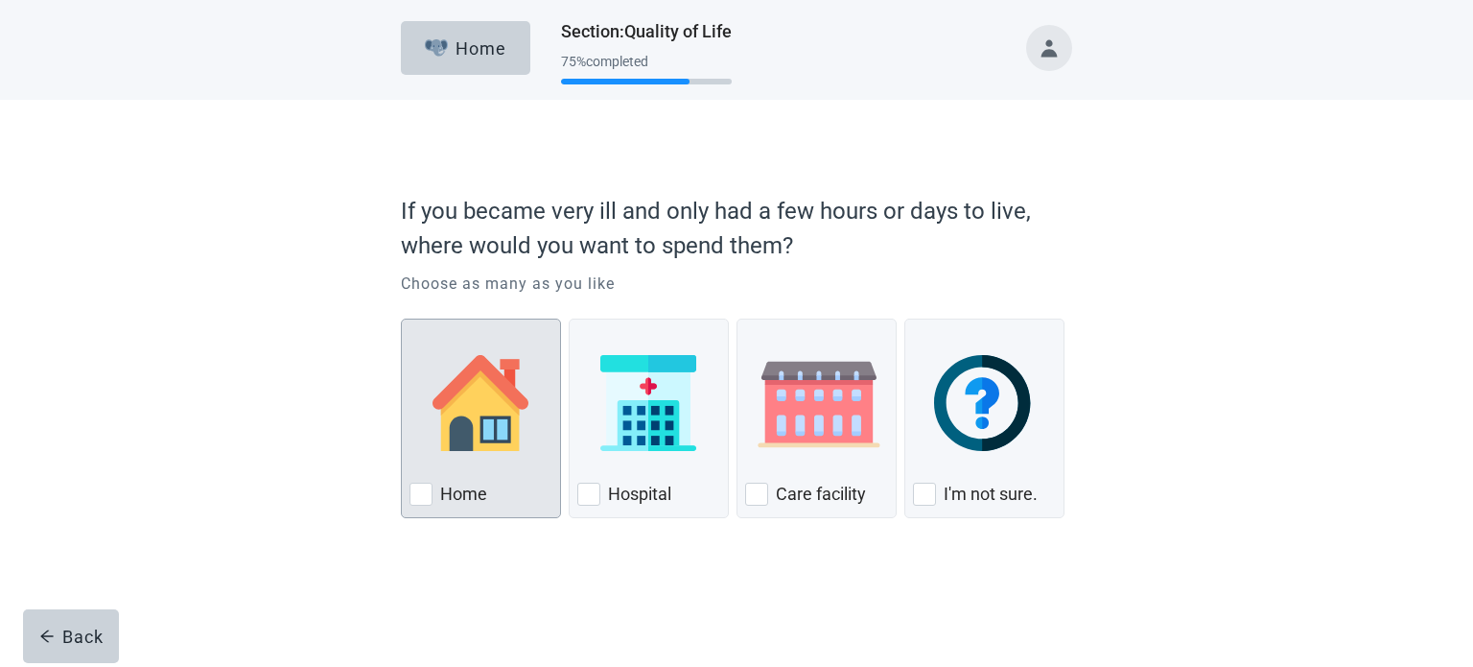
click at [449, 498] on label "Home" at bounding box center [463, 494] width 47 height 23
checkbox input "true"
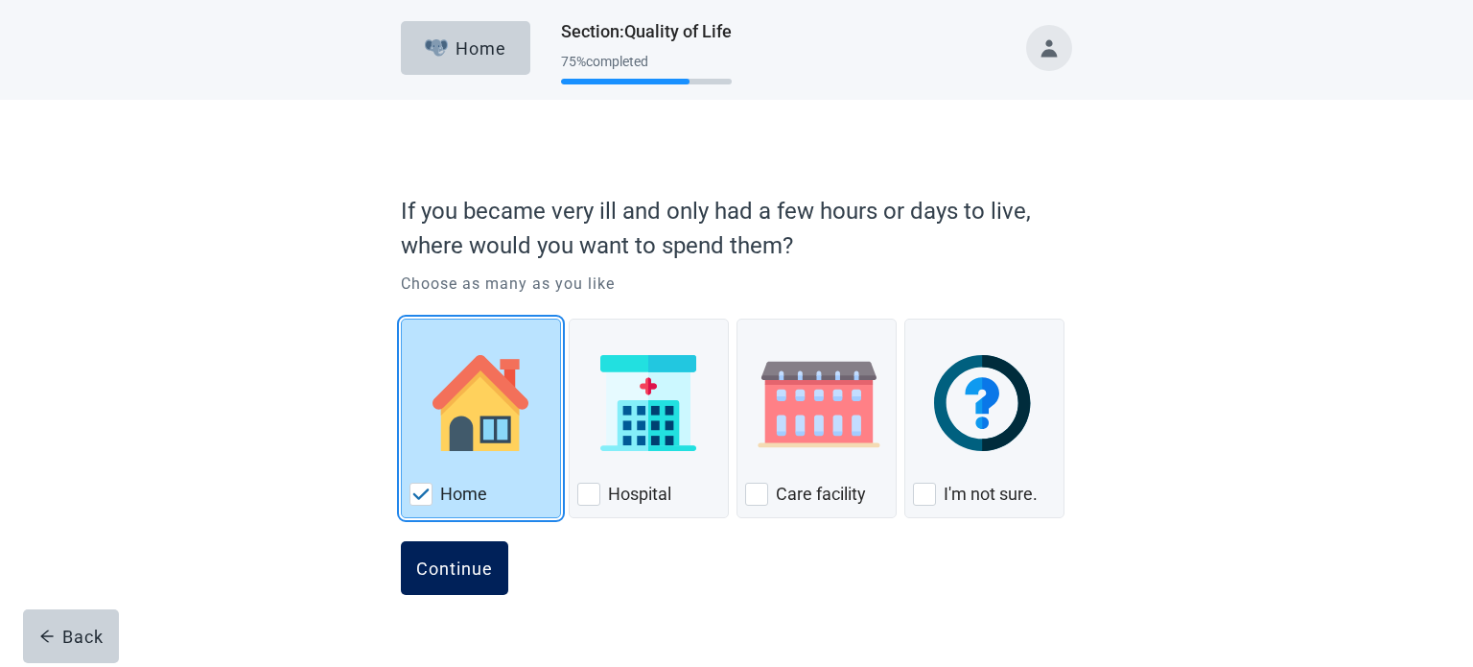
click at [453, 567] on div "Continue" at bounding box center [454, 567] width 77 height 19
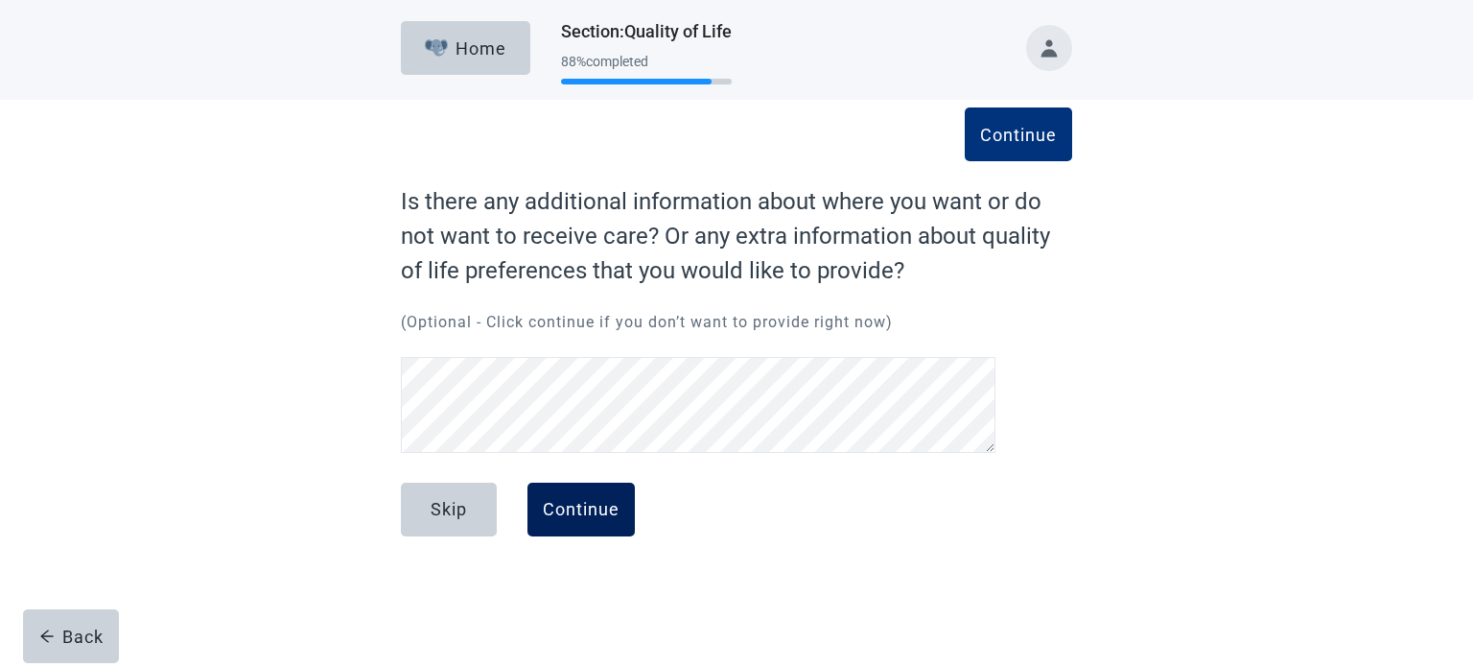
click at [600, 507] on div "Continue" at bounding box center [581, 509] width 77 height 19
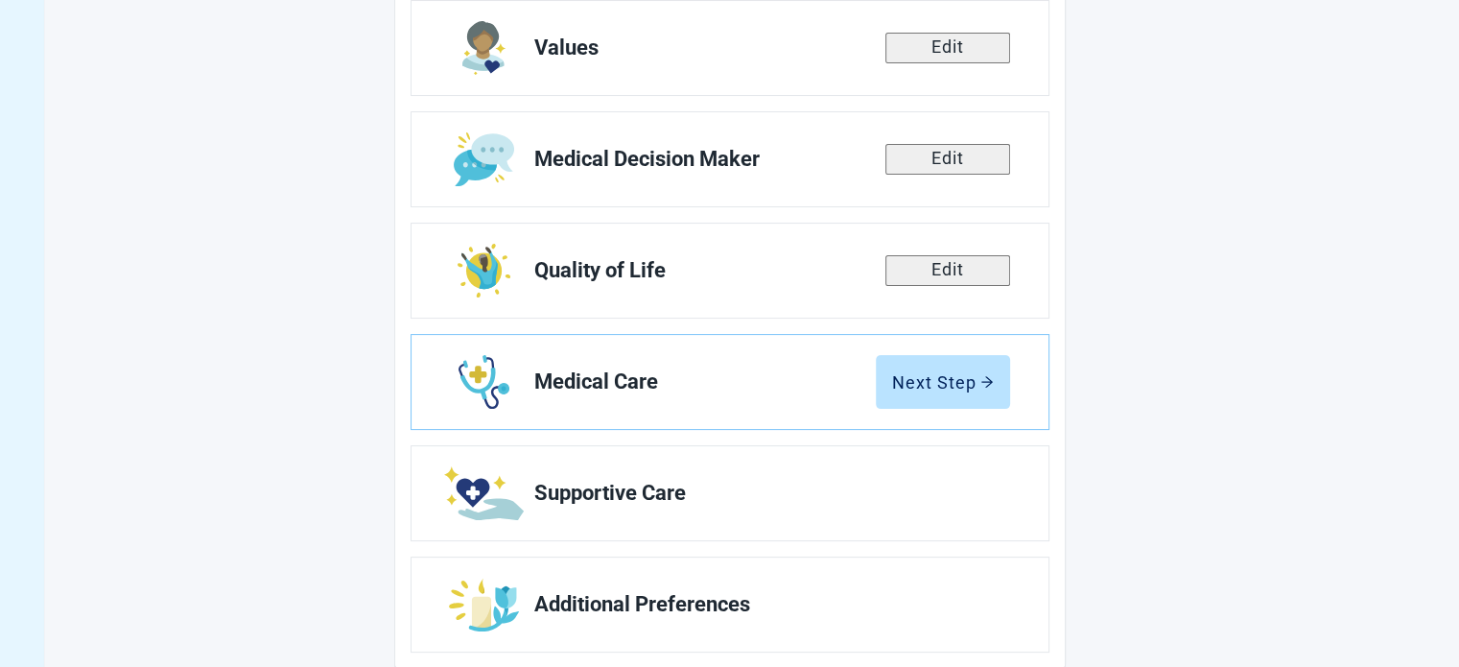
scroll to position [330, 0]
click at [906, 379] on div "Next Step" at bounding box center [943, 381] width 102 height 19
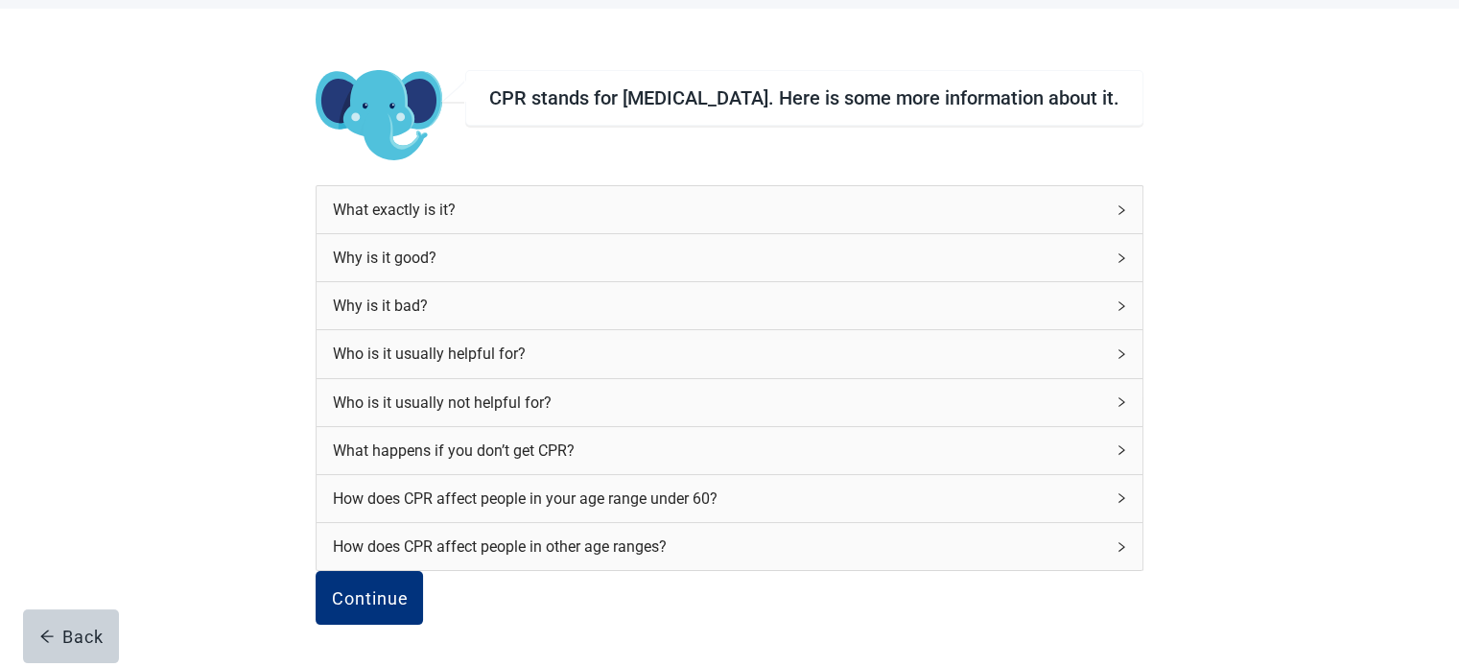
scroll to position [251, 0]
click at [408, 588] on div "Continue" at bounding box center [369, 597] width 77 height 19
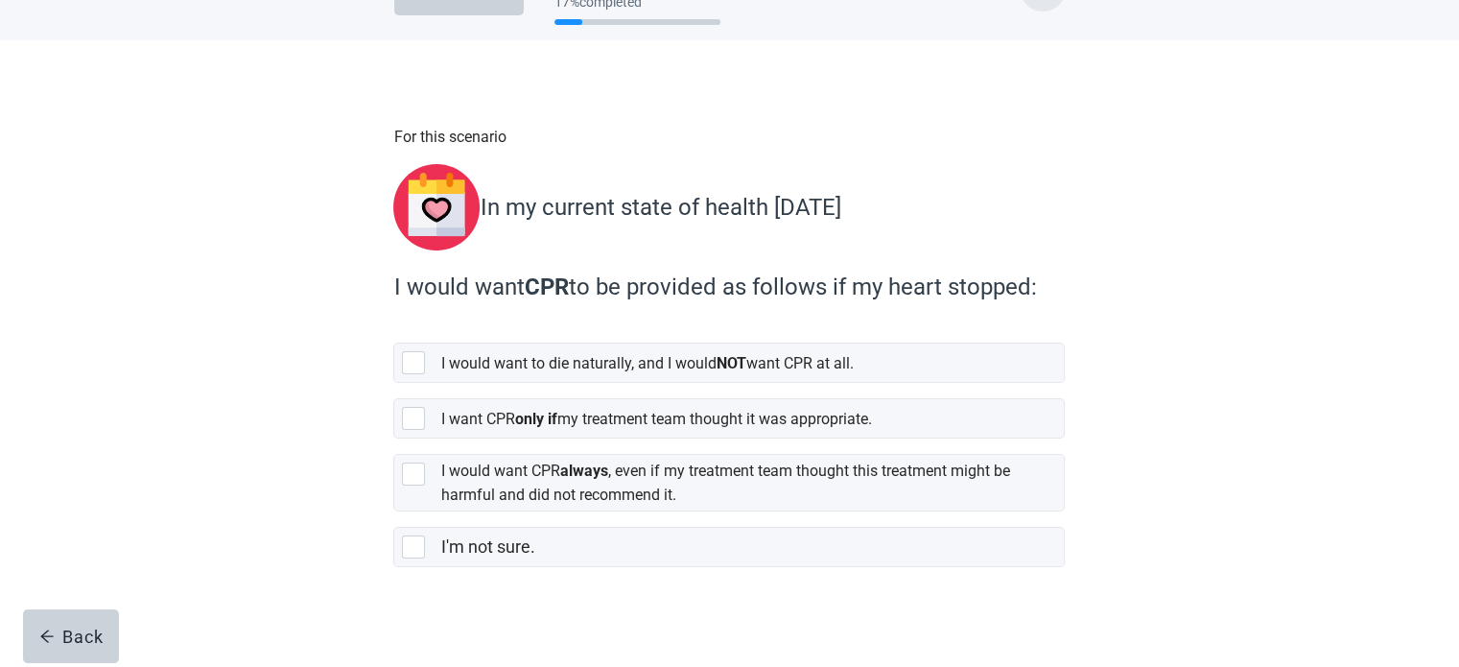
scroll to position [59, 0]
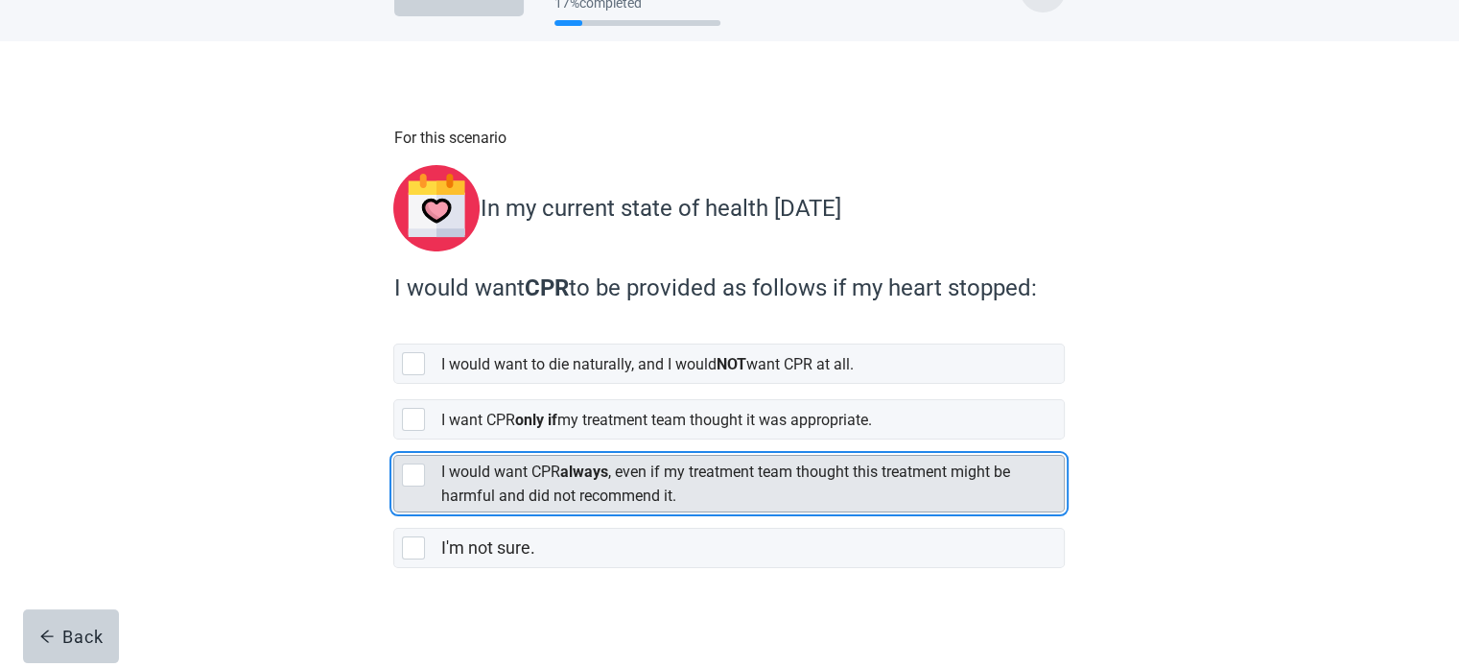
click at [568, 483] on label "I would want CPR always , even if my treatment team thought this treatment migh…" at bounding box center [724, 483] width 569 height 42
checkbox input "true"
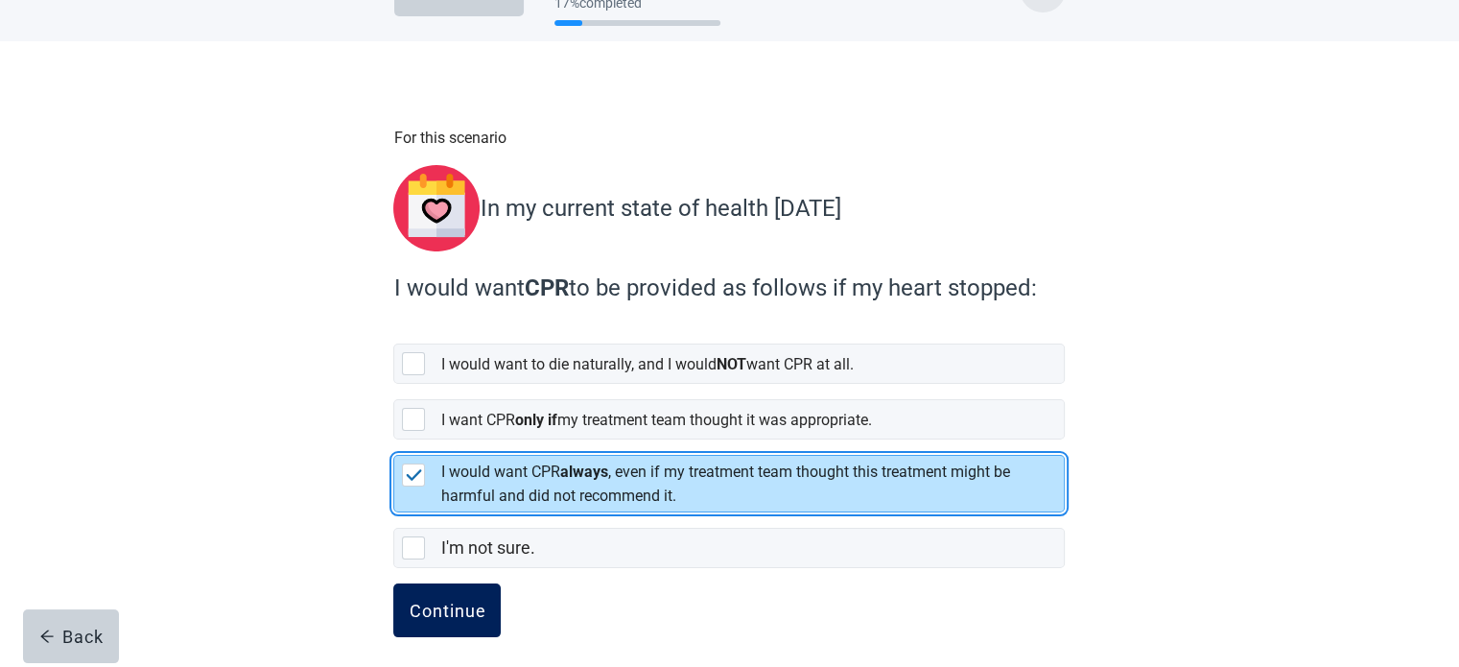
click at [462, 600] on div "Continue" at bounding box center [447, 609] width 77 height 19
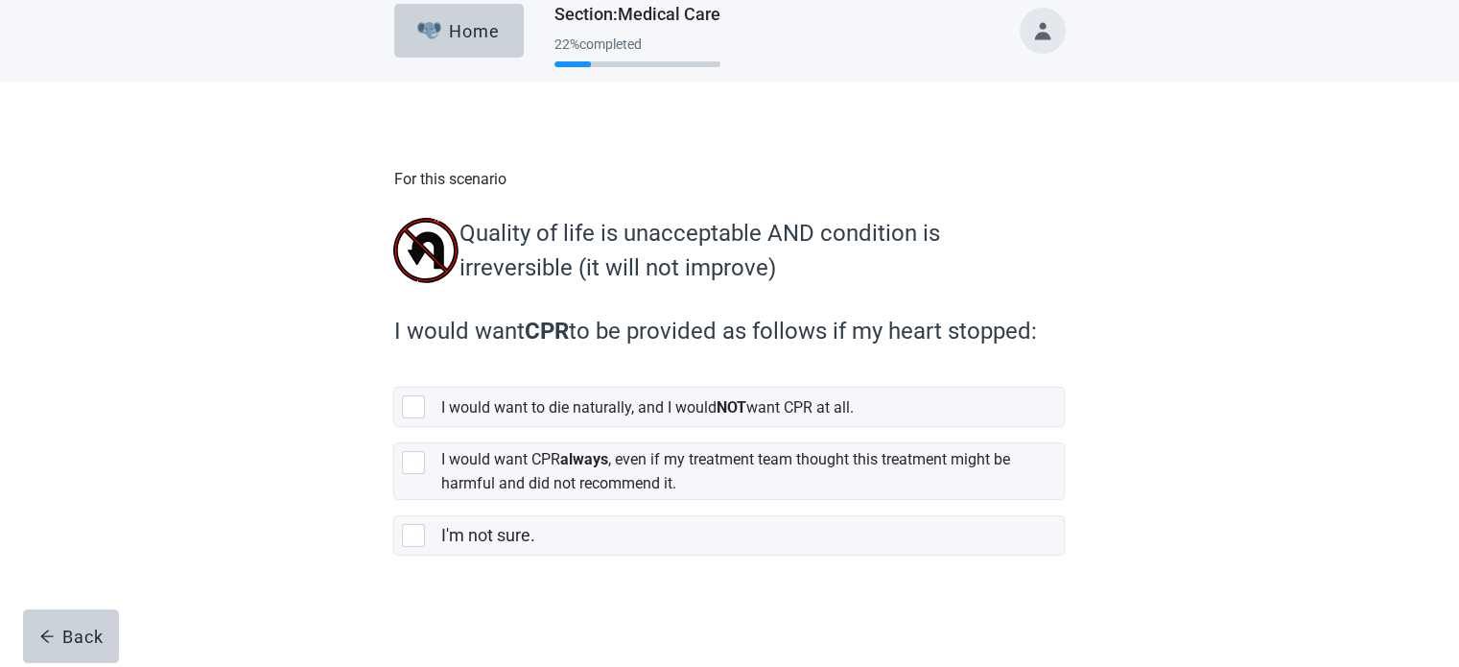
scroll to position [20, 0]
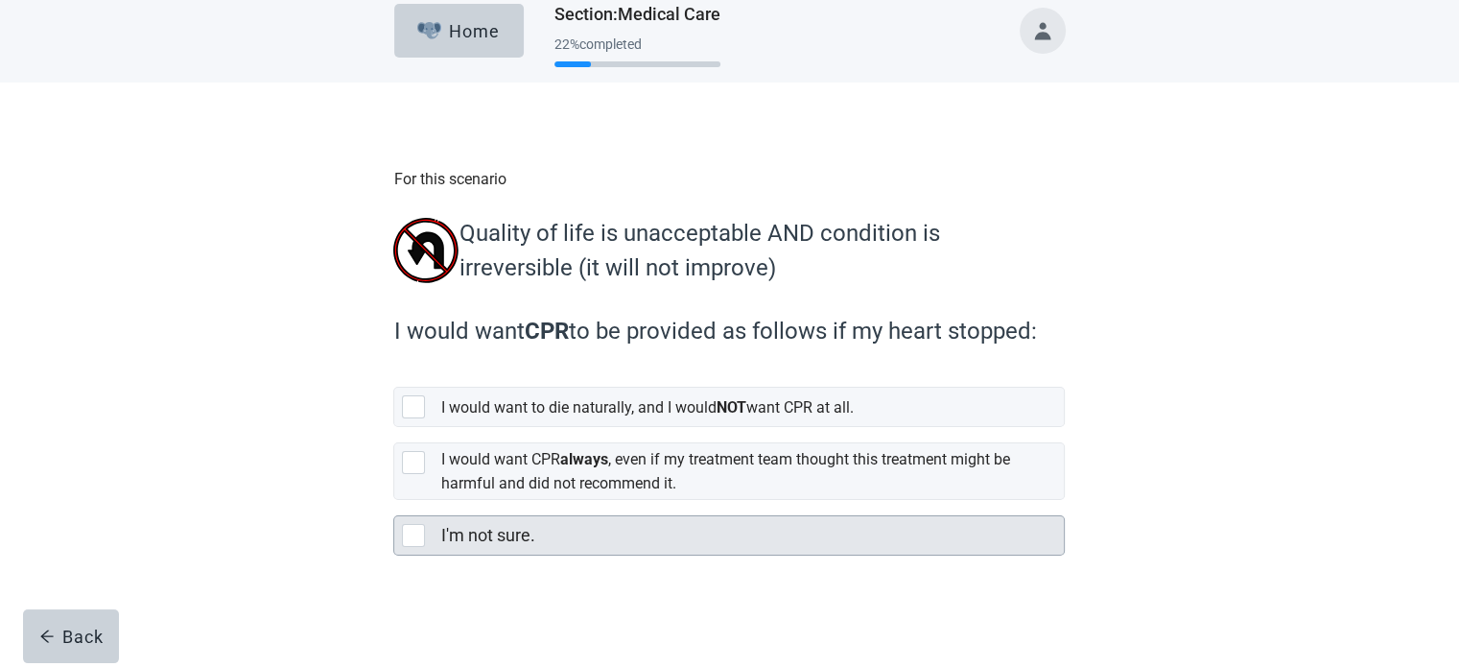
click at [468, 525] on label "I'm not sure." at bounding box center [487, 535] width 94 height 20
checkbox input "true"
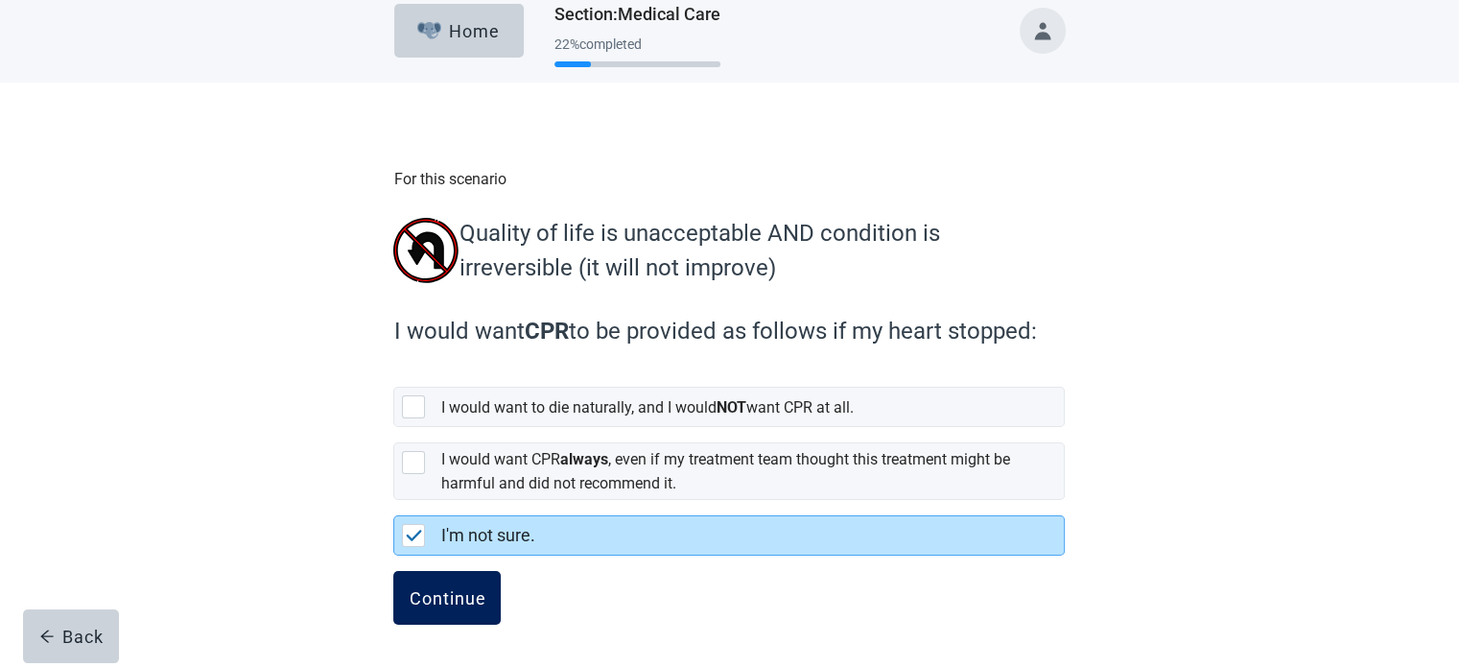
click at [463, 585] on button "Continue" at bounding box center [446, 598] width 107 height 54
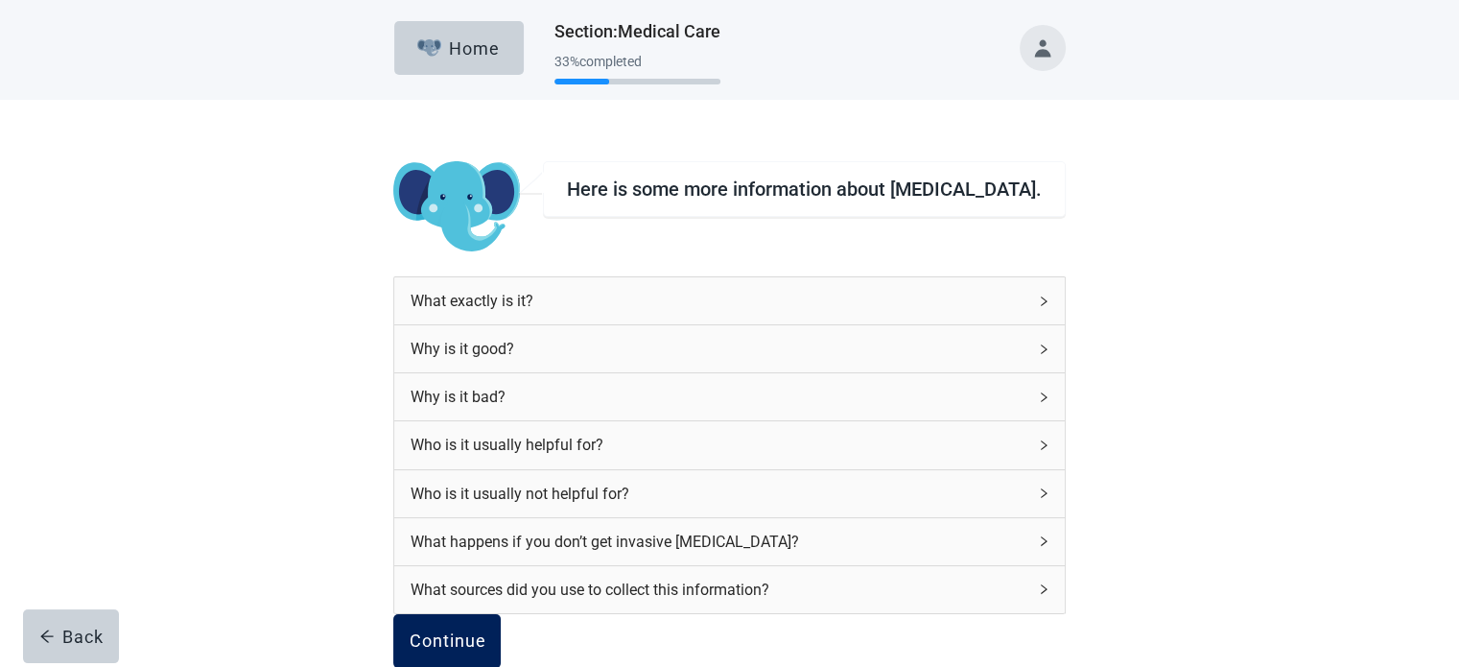
click at [498, 646] on button "Continue" at bounding box center [446, 641] width 107 height 54
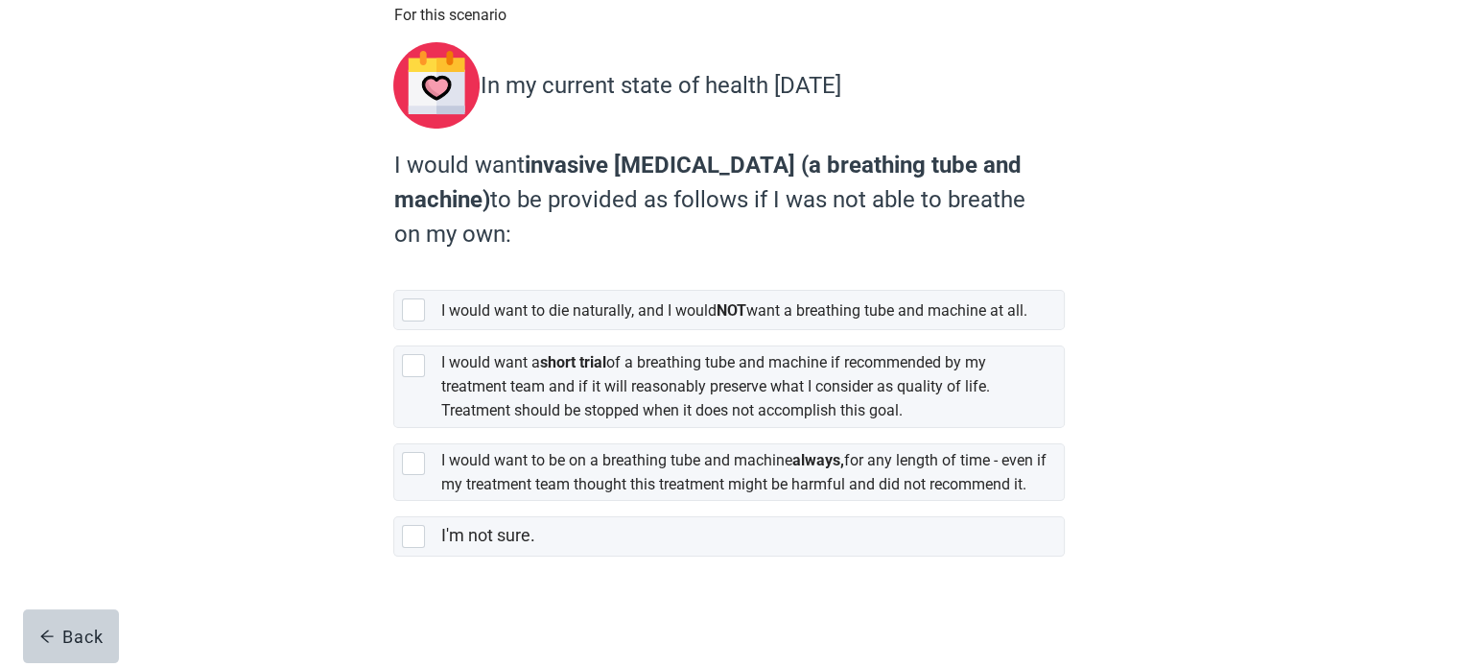
scroll to position [182, 0]
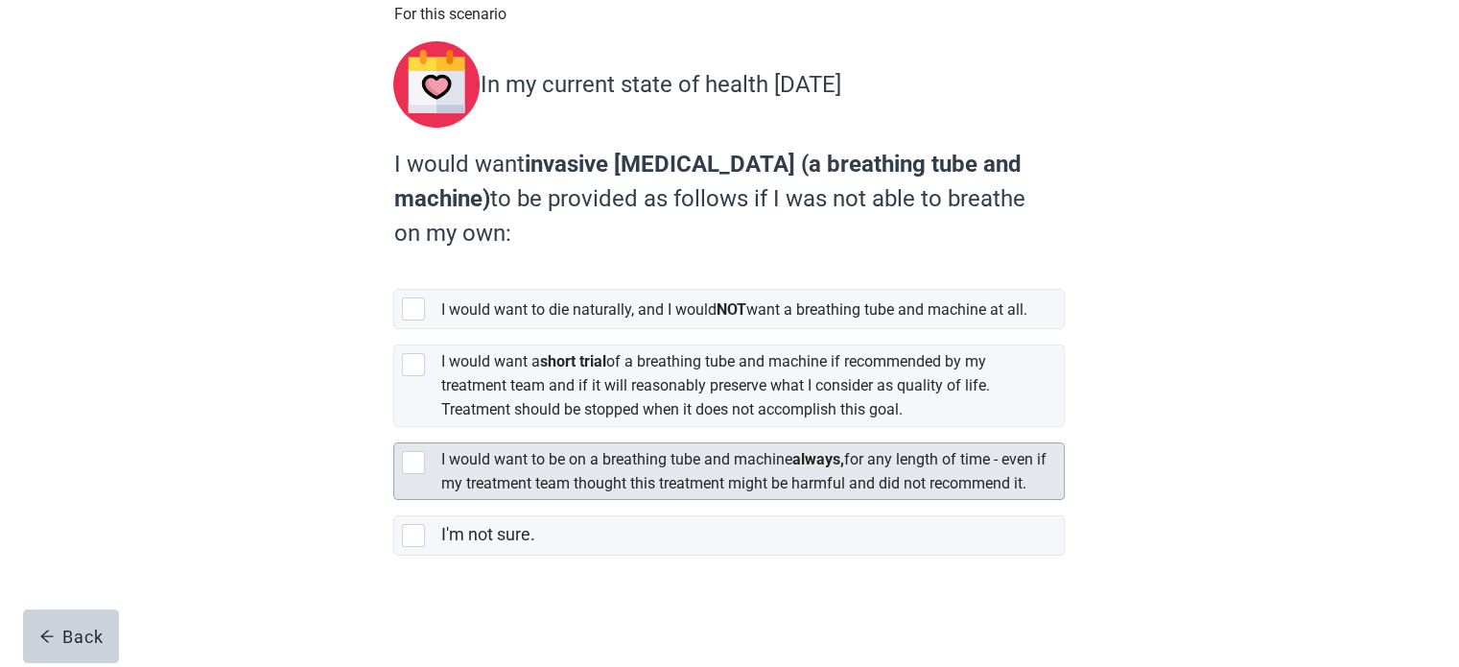
click at [564, 466] on label "I would want to be on a breathing tube and machine always, for any length of ti…" at bounding box center [742, 471] width 605 height 42
checkbox input "true"
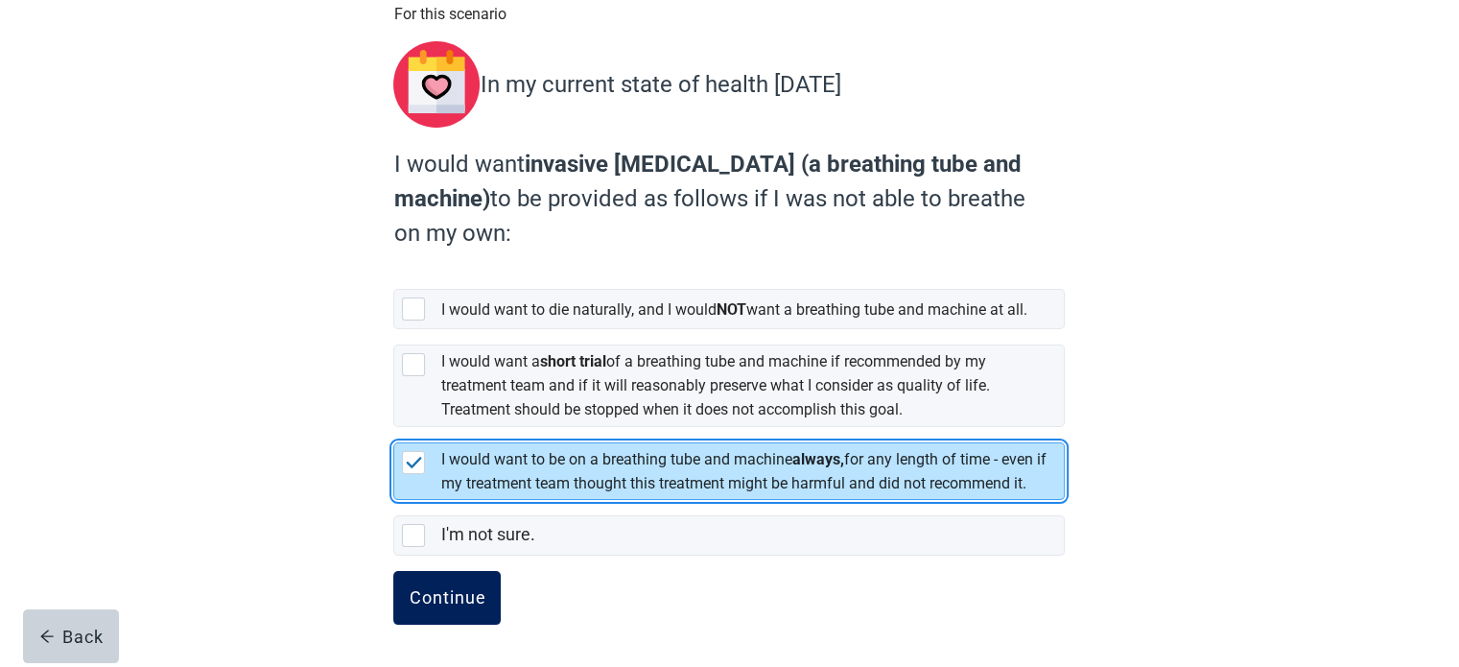
click at [453, 615] on button "Continue" at bounding box center [446, 598] width 107 height 54
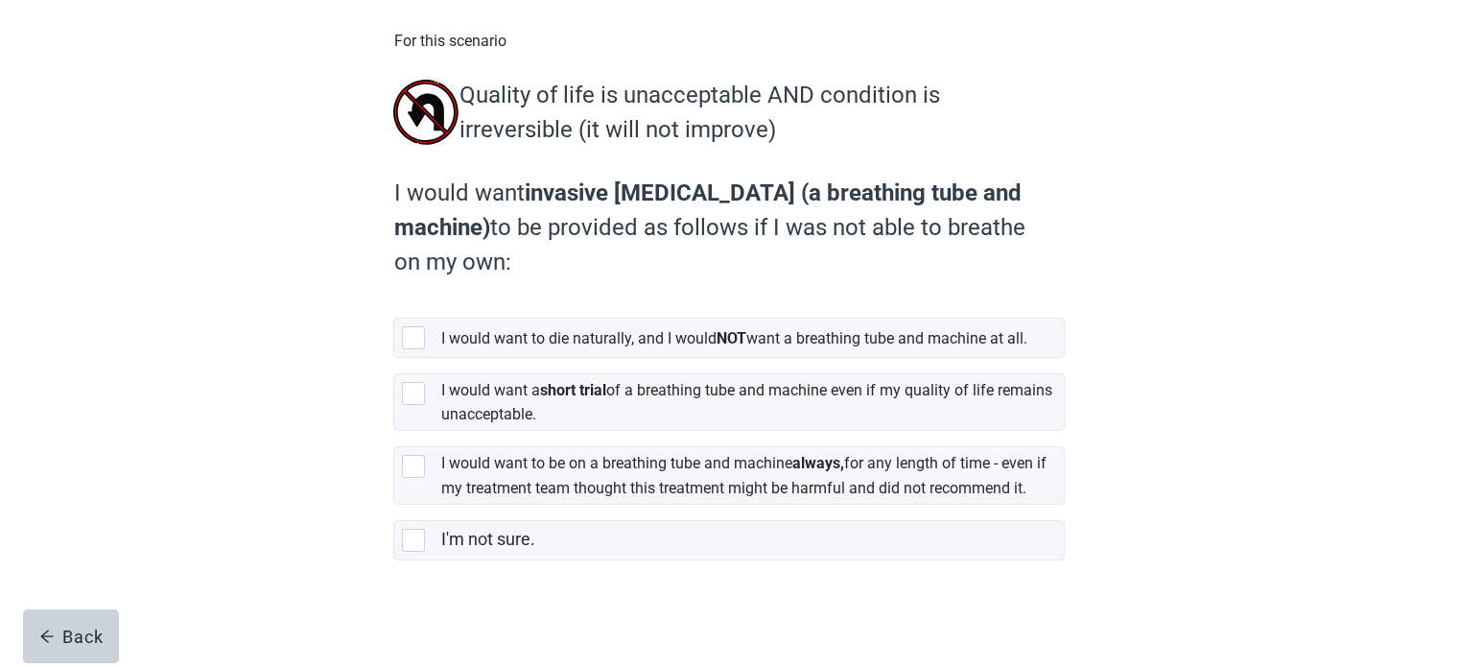
scroll to position [161, 0]
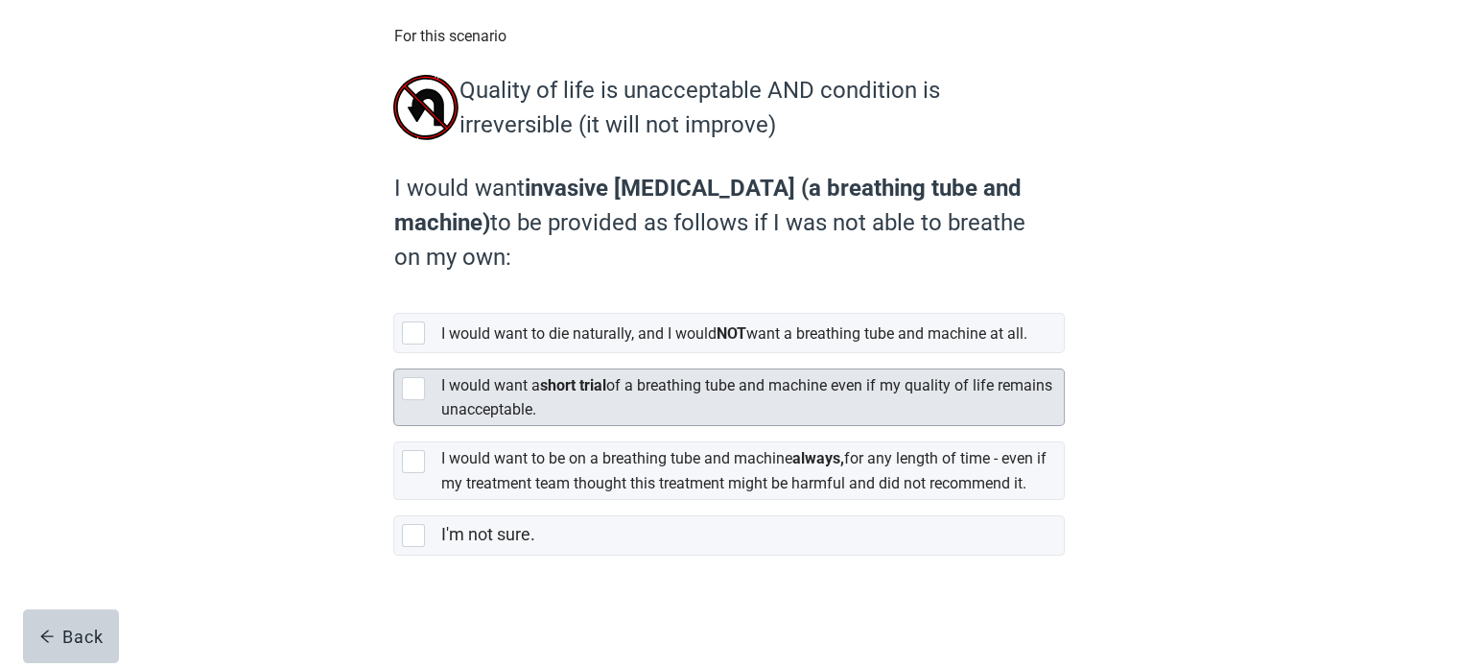
click at [539, 412] on label "I would want a short trial of a breathing tube and machine even if my quality o…" at bounding box center [745, 397] width 611 height 42
checkbox input "true"
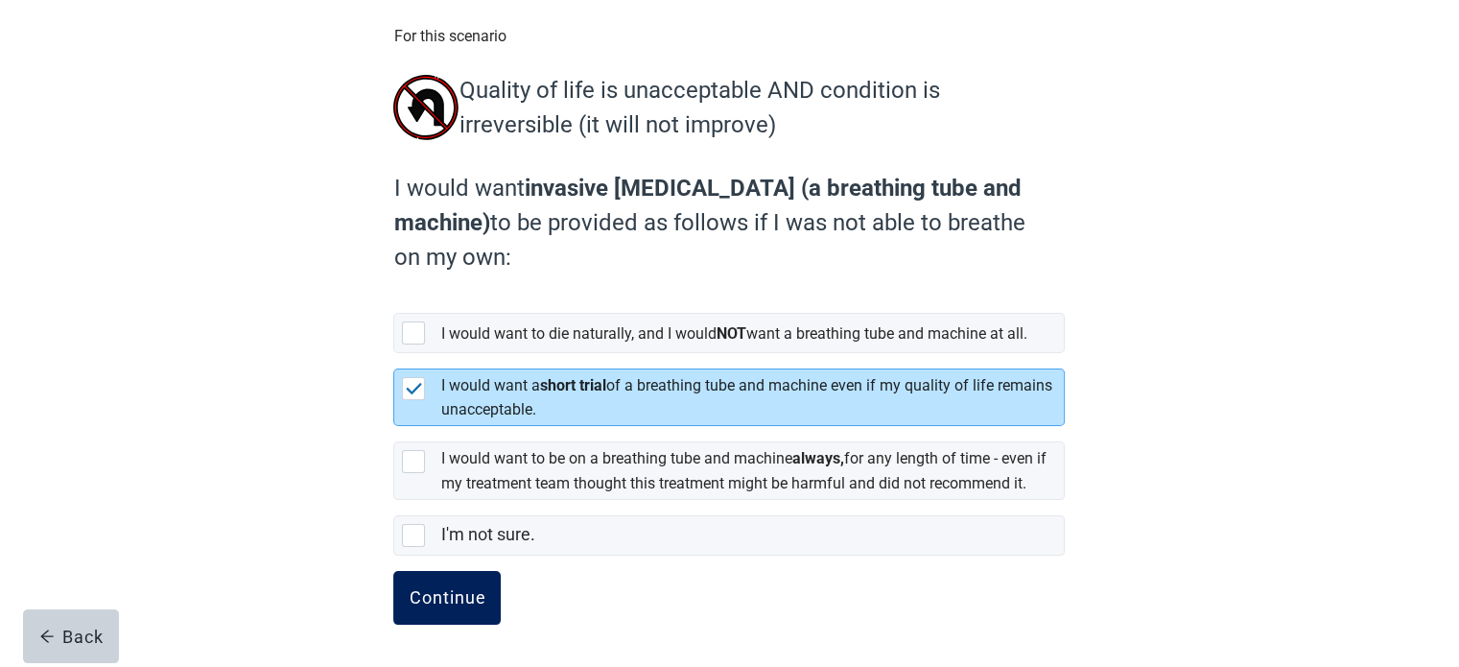
click at [447, 620] on button "Continue" at bounding box center [446, 598] width 107 height 54
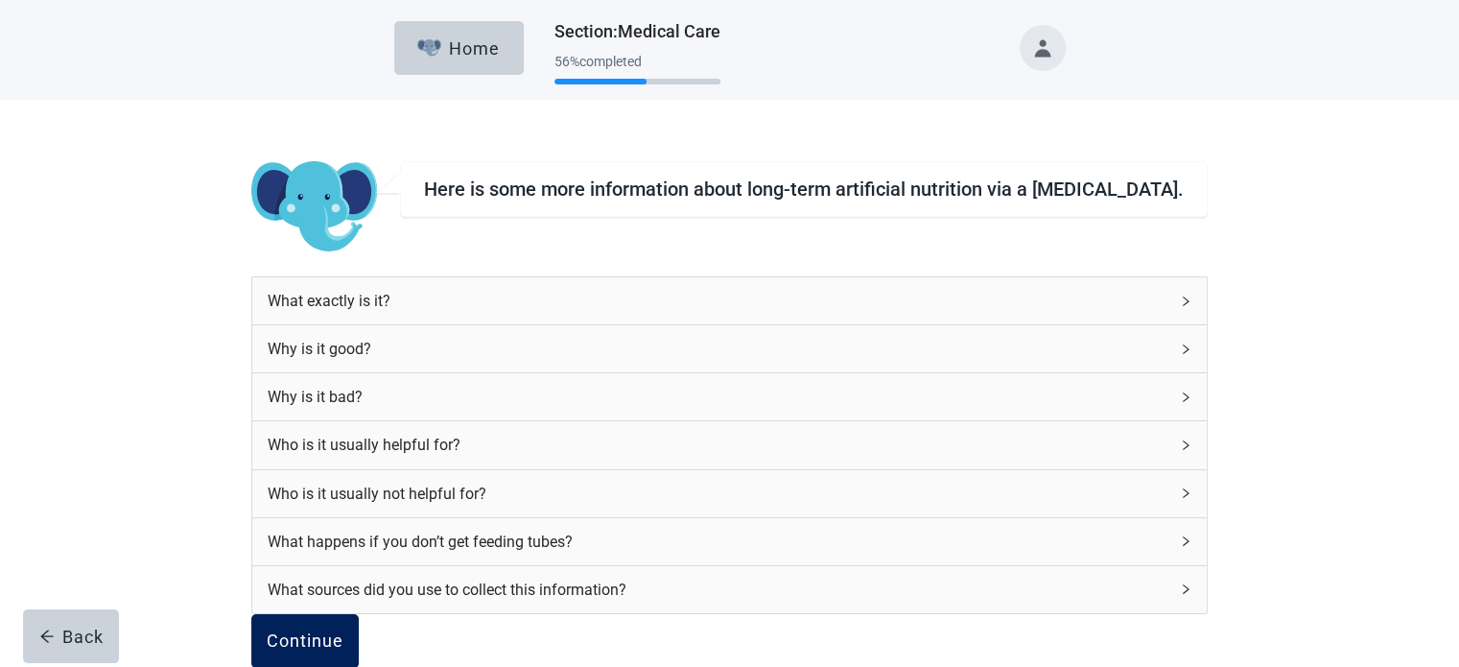
click at [359, 644] on button "Continue" at bounding box center [304, 641] width 107 height 54
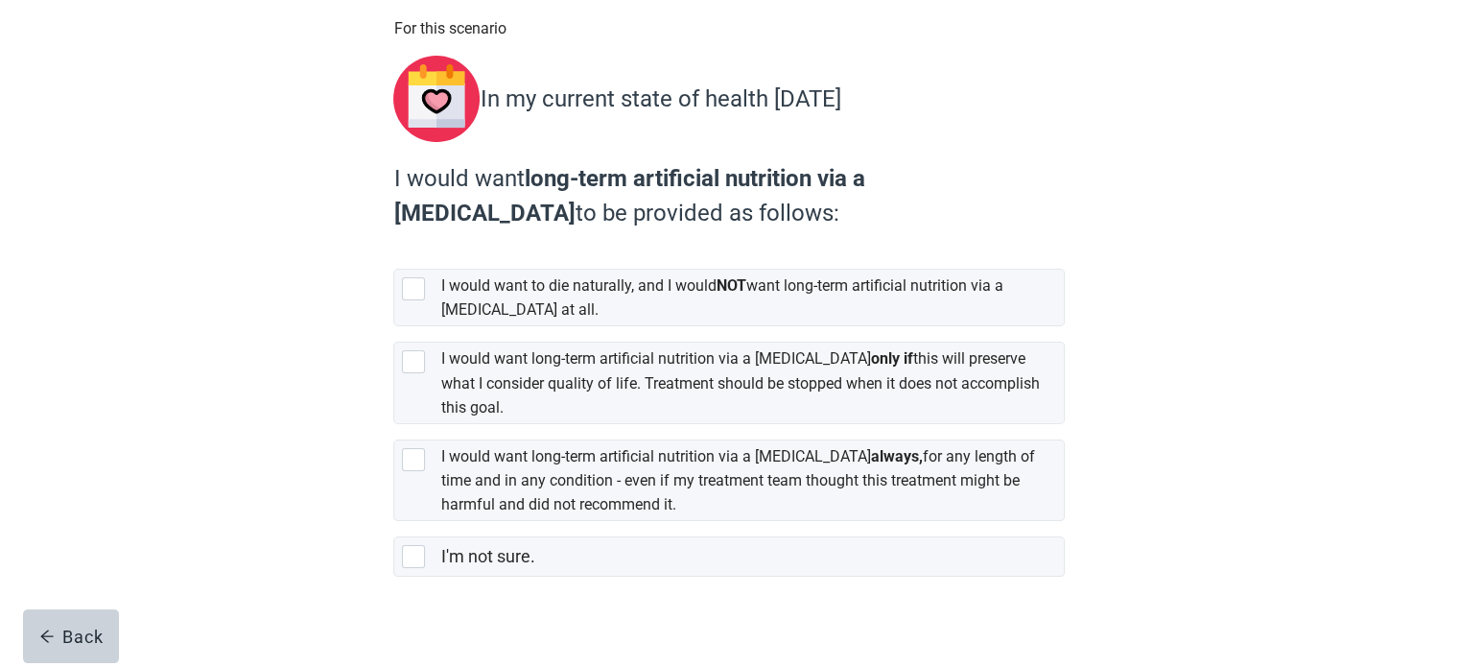
scroll to position [177, 0]
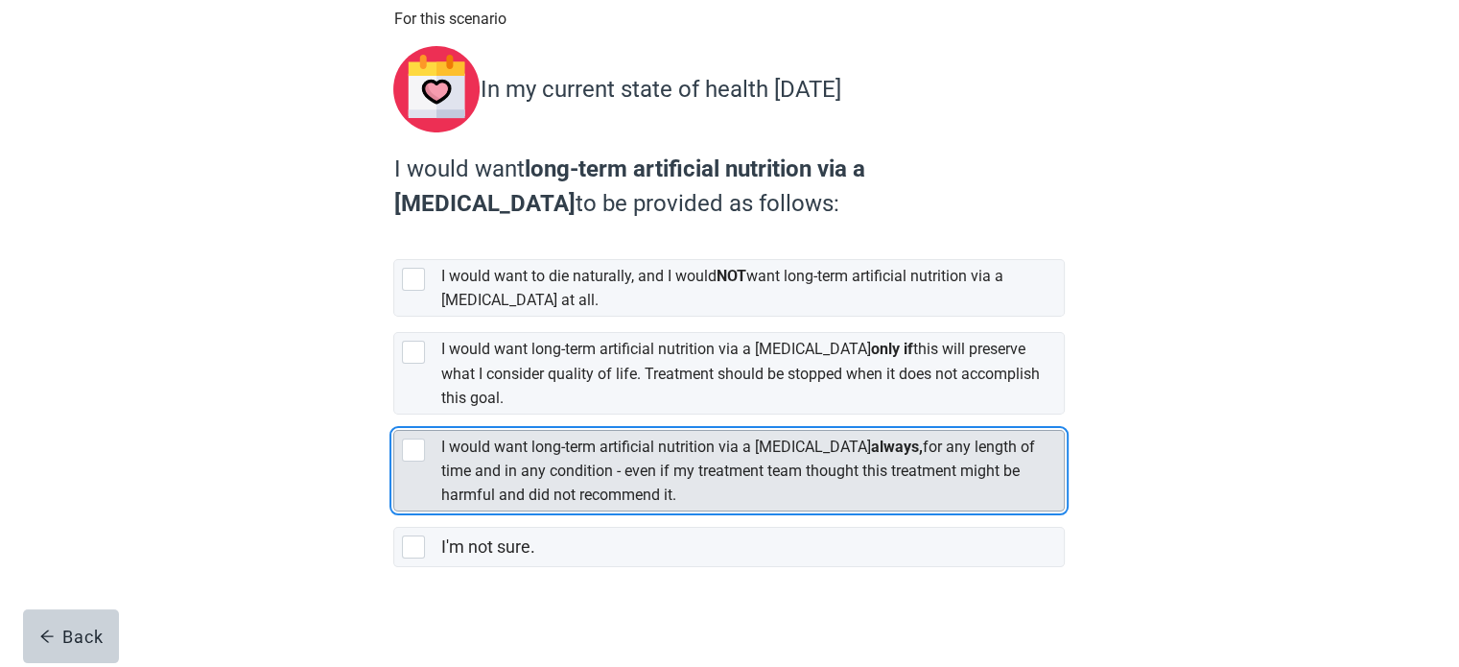
click at [548, 444] on label "I would want long-term artificial nutrition via a [MEDICAL_DATA] always, for an…" at bounding box center [737, 470] width 594 height 66
checkbox input "true"
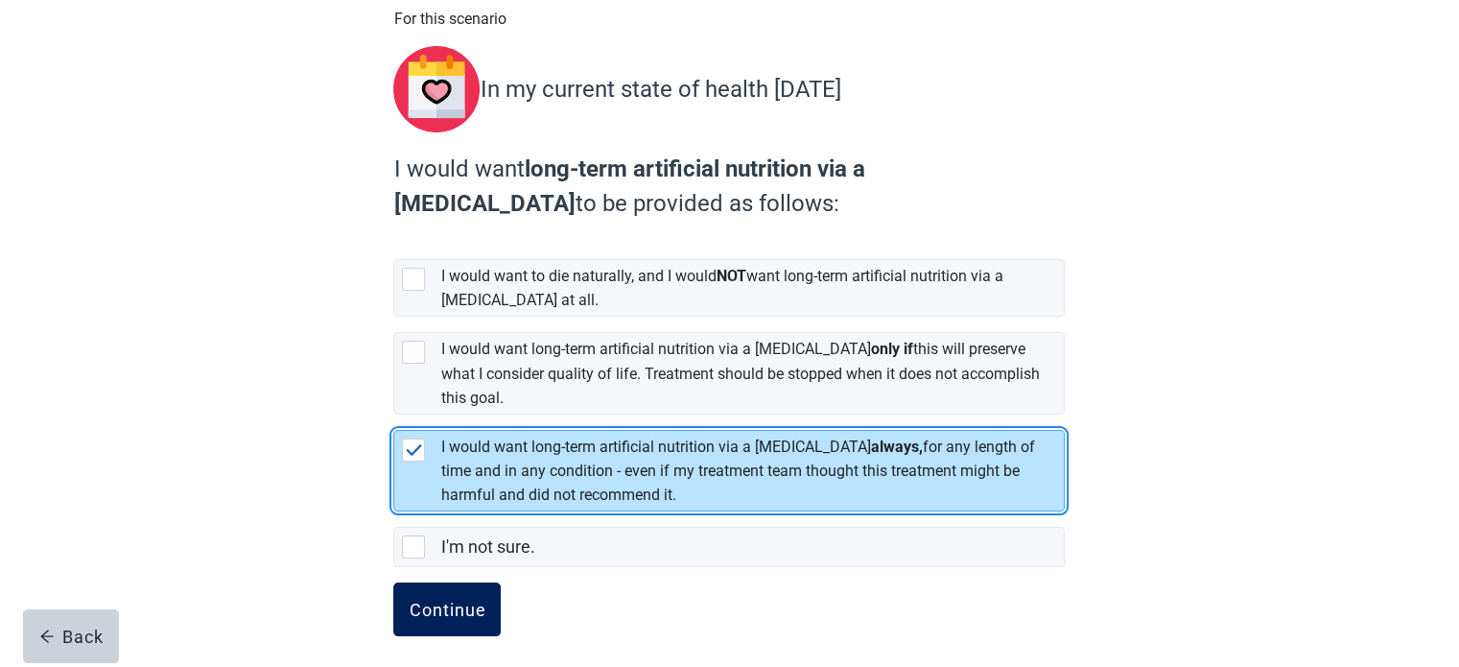
click at [468, 582] on button "Continue" at bounding box center [446, 609] width 107 height 54
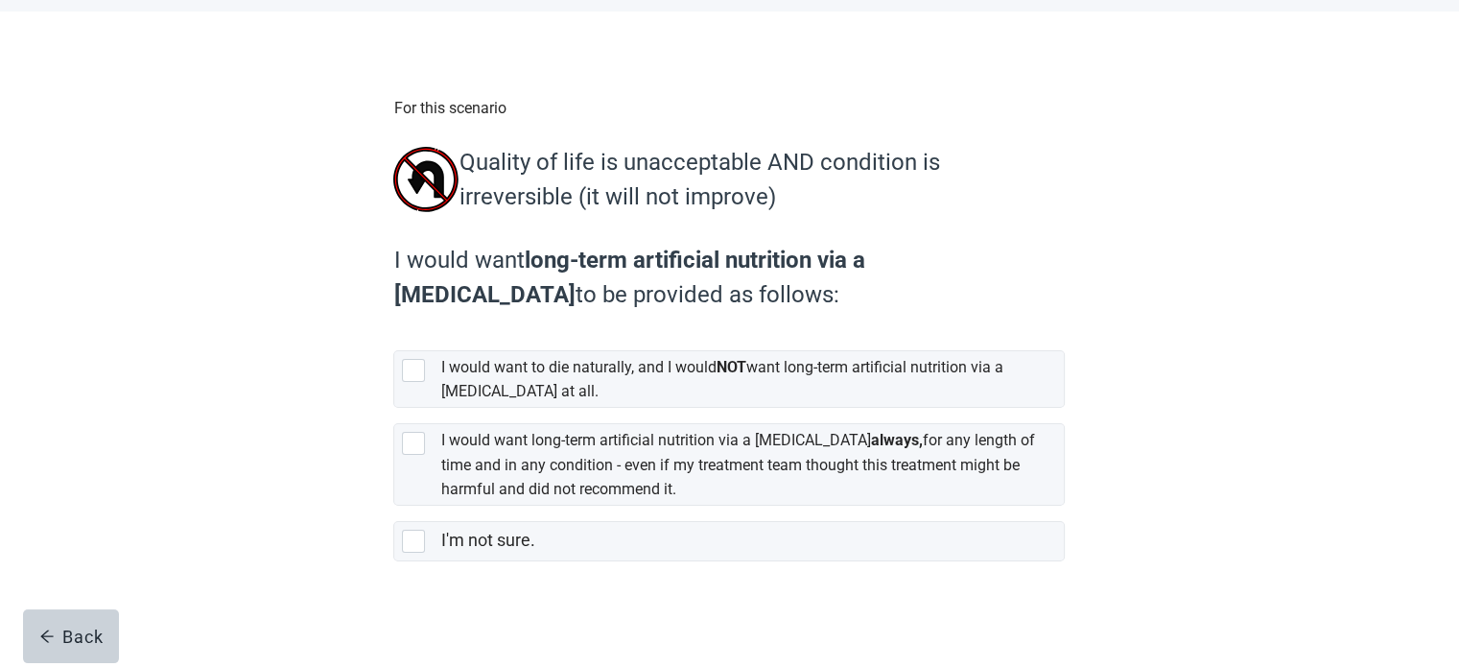
scroll to position [97, 0]
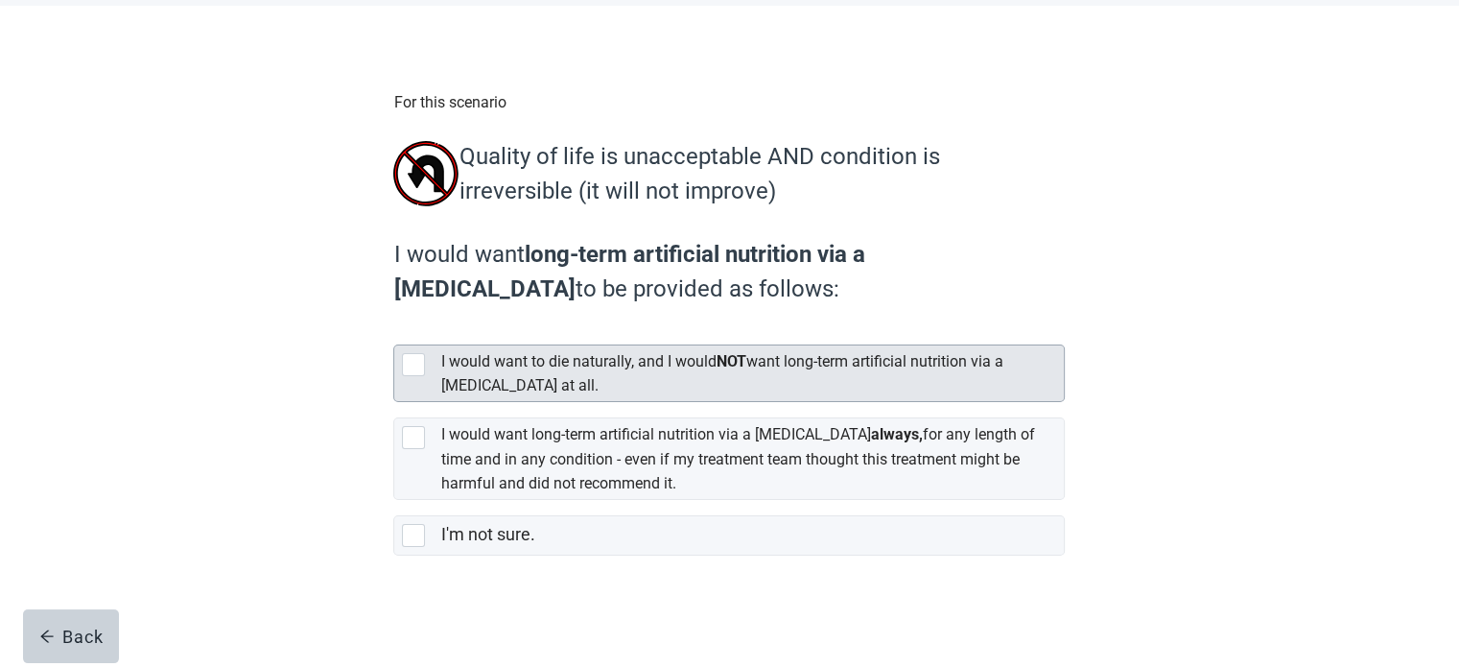
click at [481, 386] on label "I would want to die naturally, and I would NOT want long-term artificial nutrit…" at bounding box center [721, 373] width 562 height 42
checkbox input "true"
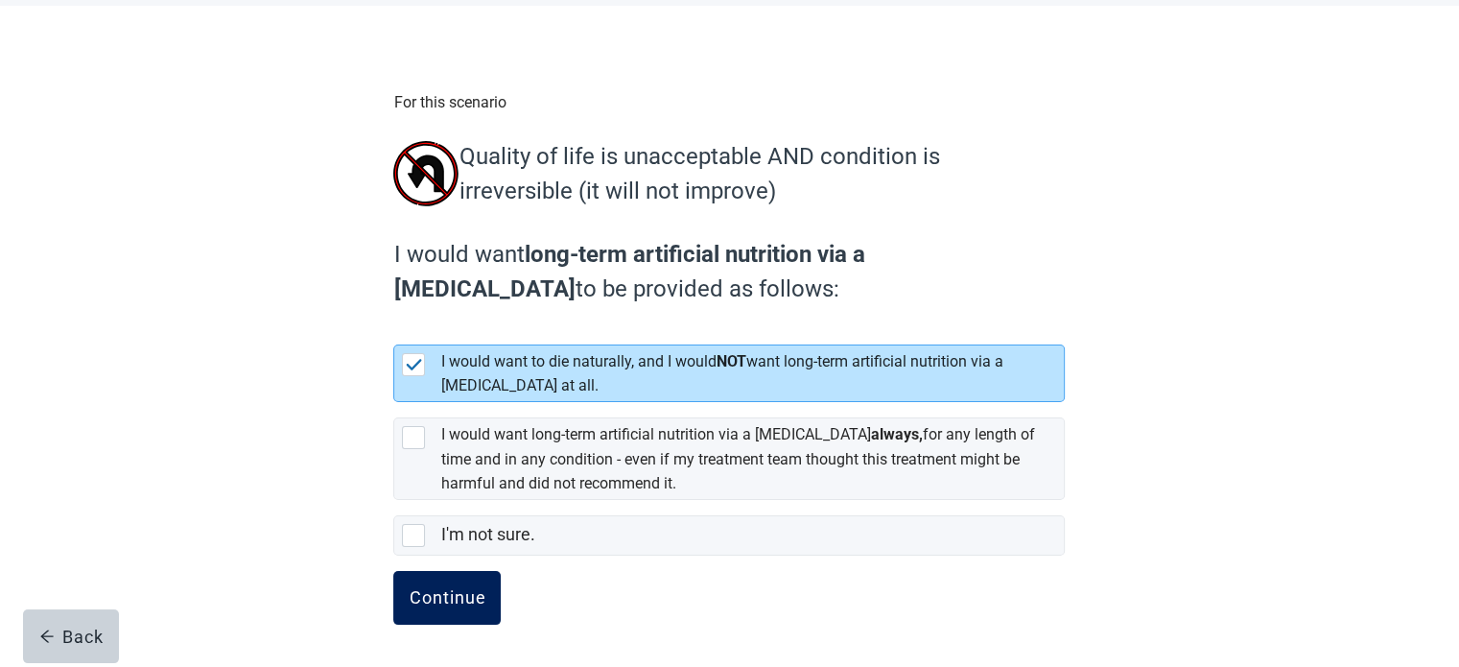
click at [452, 605] on div "Continue" at bounding box center [447, 597] width 77 height 19
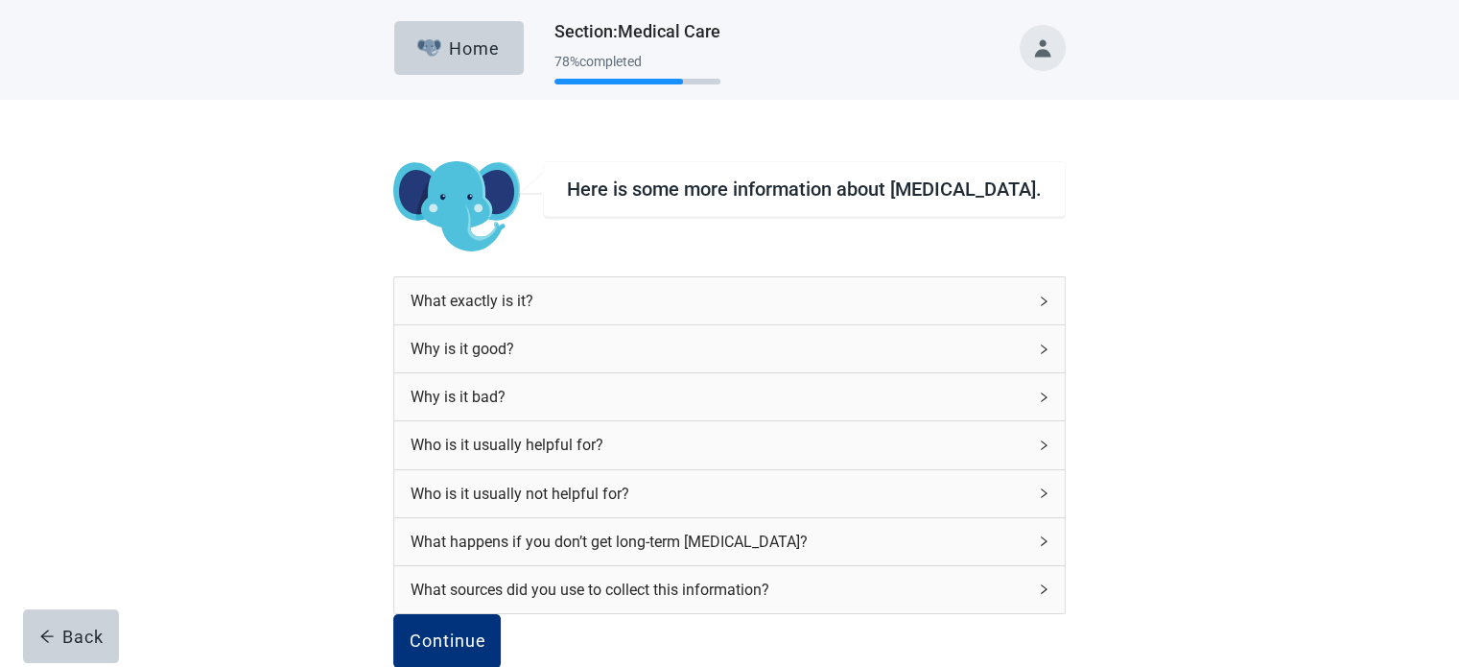
scroll to position [72, 0]
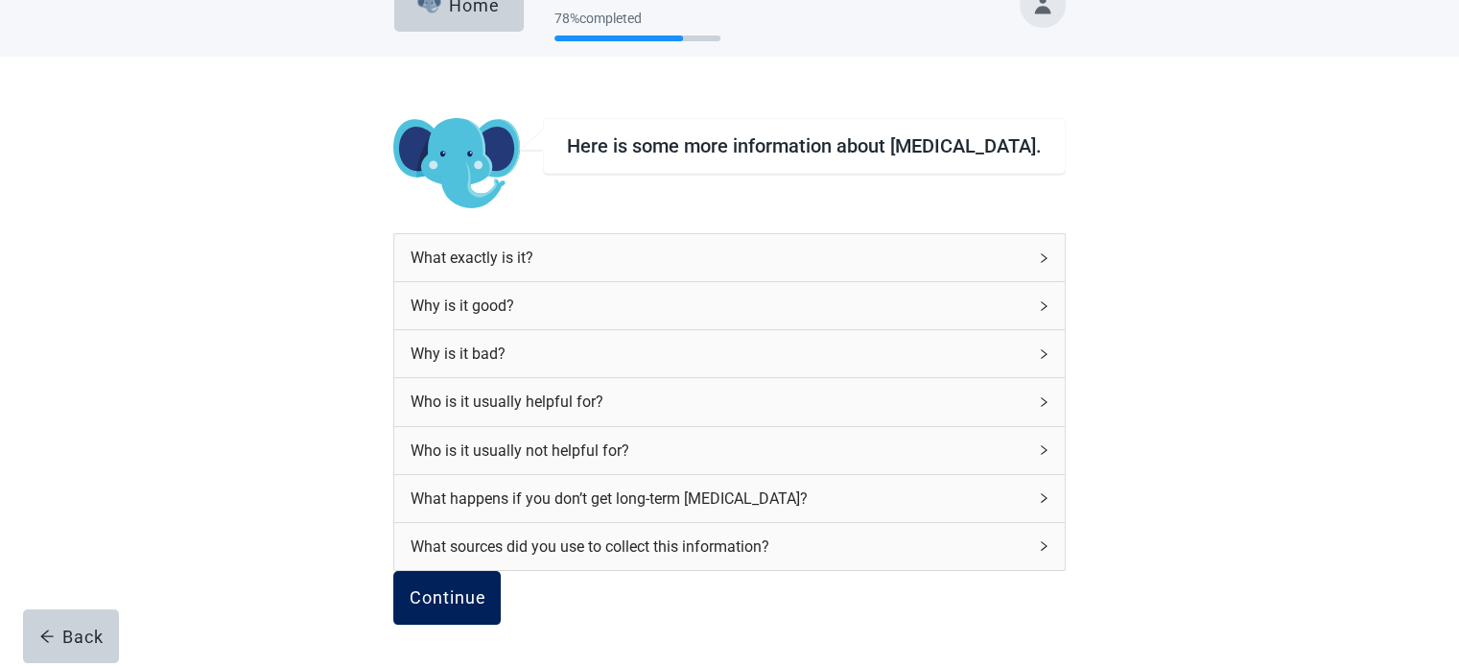
click at [476, 600] on div "Continue" at bounding box center [447, 597] width 77 height 19
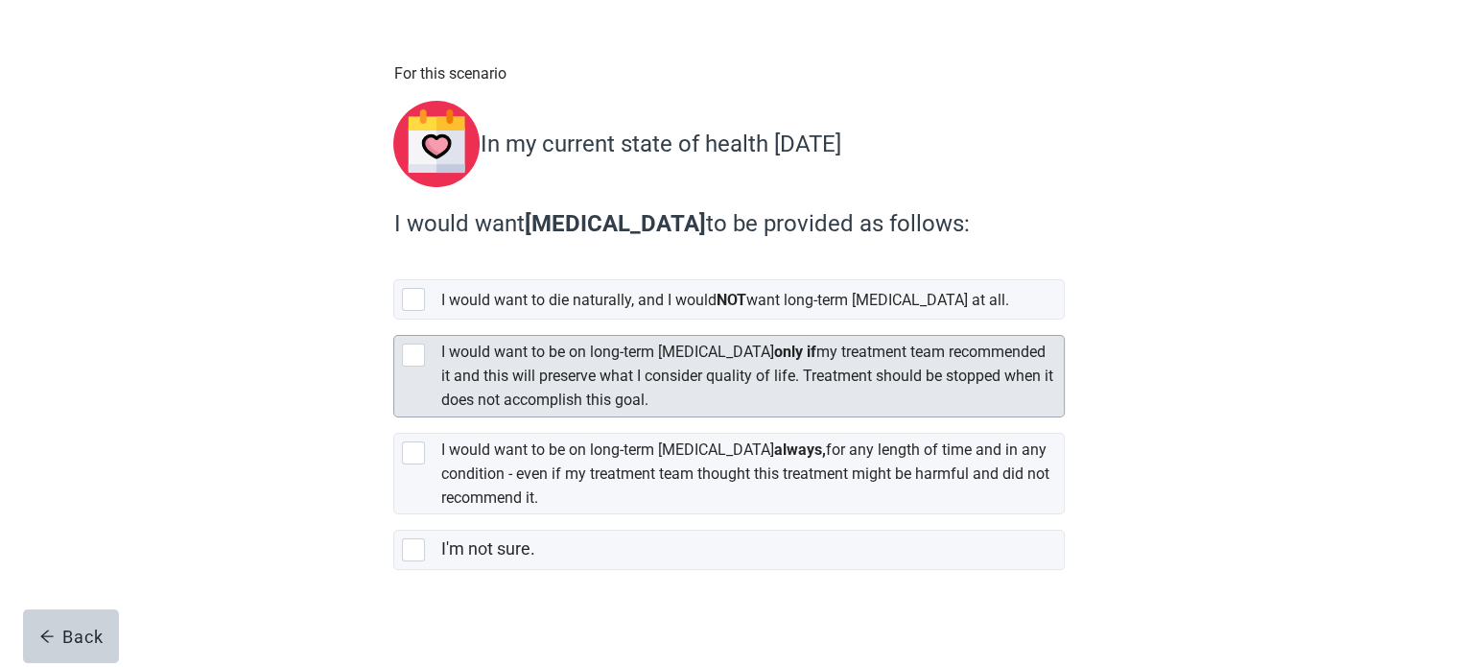
scroll to position [123, 0]
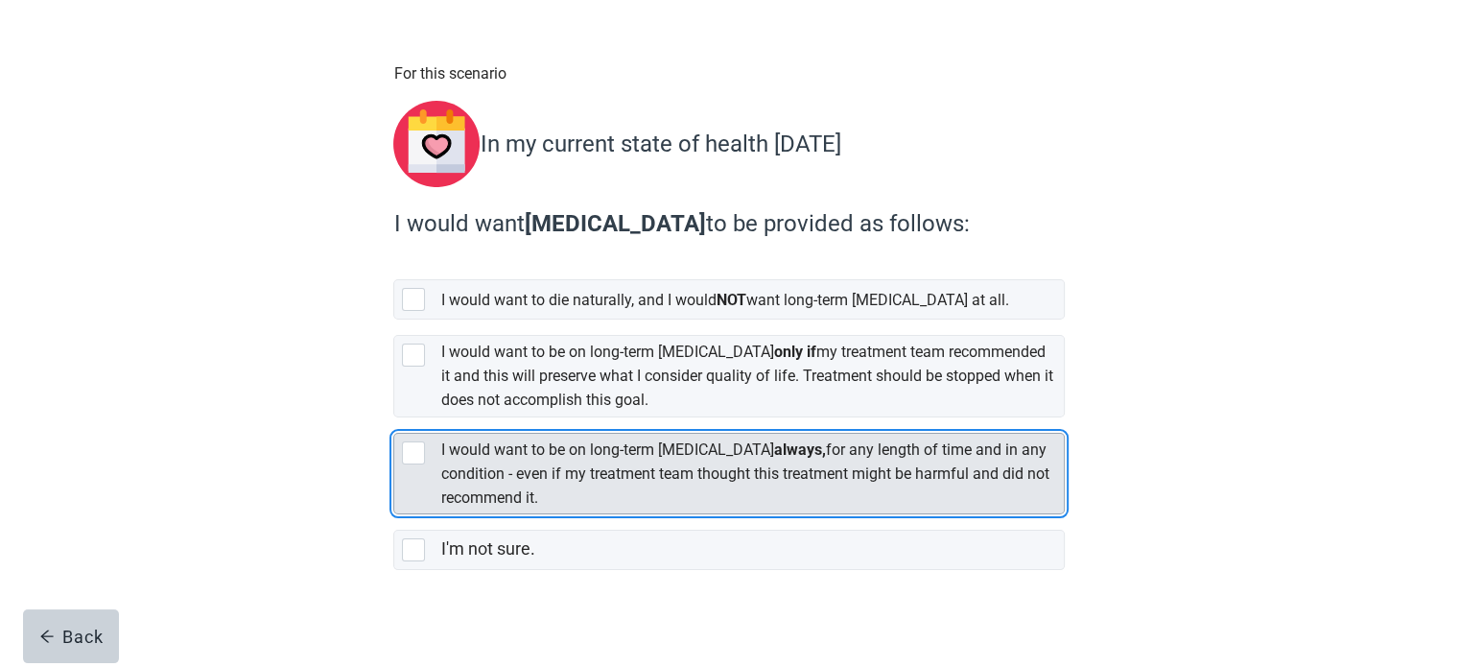
click at [526, 462] on label "I would want to be on long-term [MEDICAL_DATA] always, for any length of time a…" at bounding box center [744, 473] width 608 height 66
checkbox input "true"
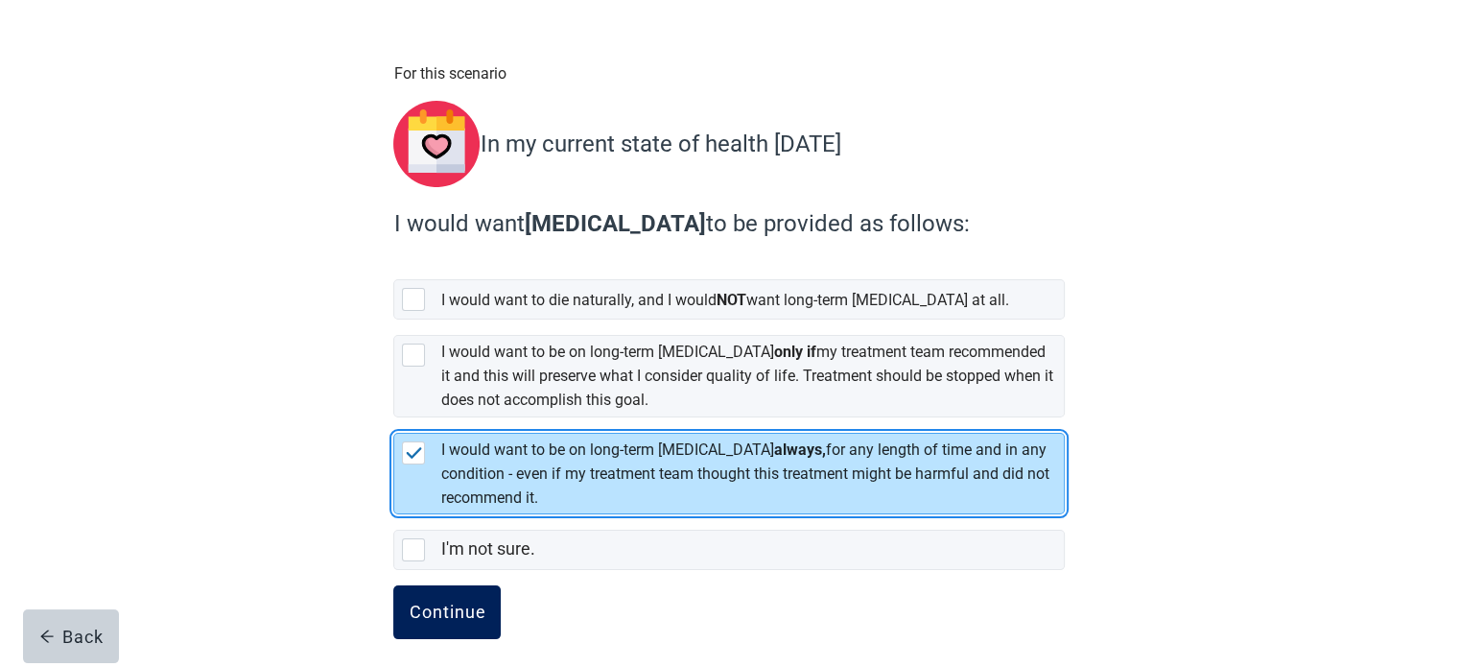
click at [440, 611] on button "Continue" at bounding box center [446, 612] width 107 height 54
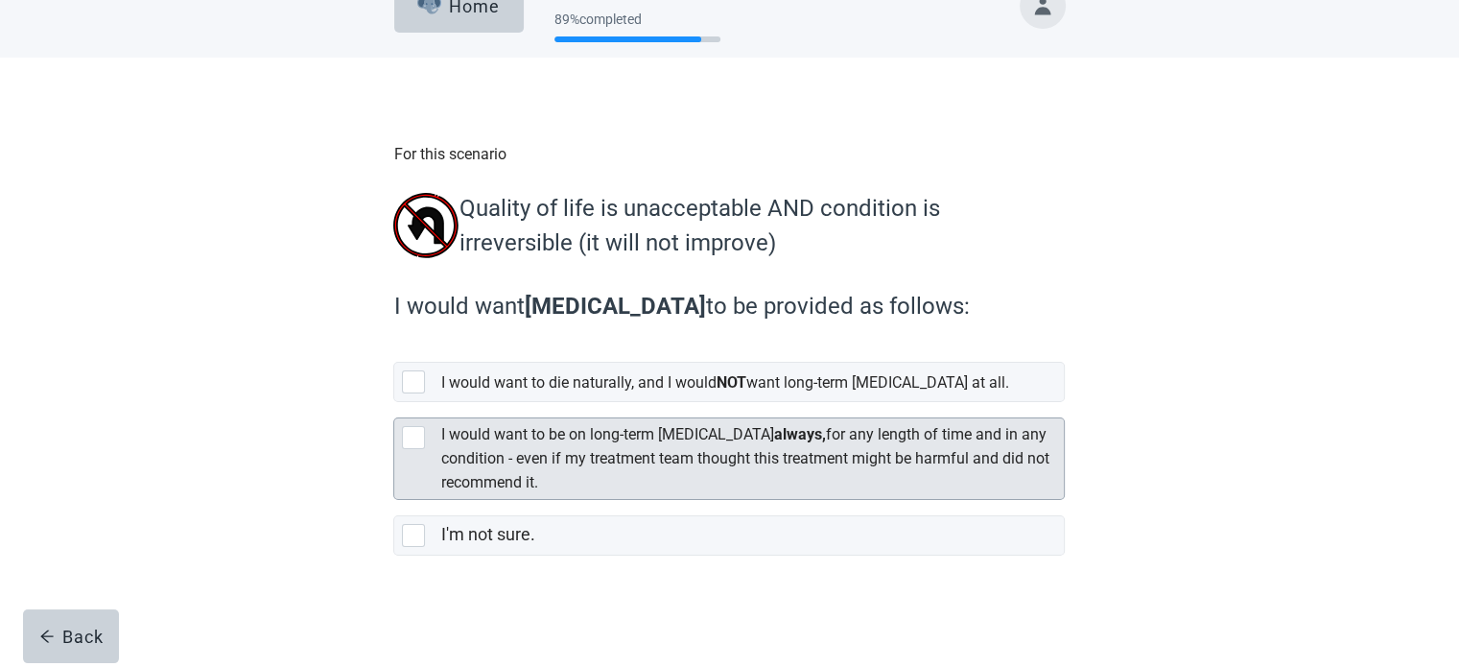
scroll to position [45, 0]
click at [499, 488] on label "I would want to be on long-term [MEDICAL_DATA] always, for any length of time a…" at bounding box center [744, 458] width 608 height 66
checkbox input "true"
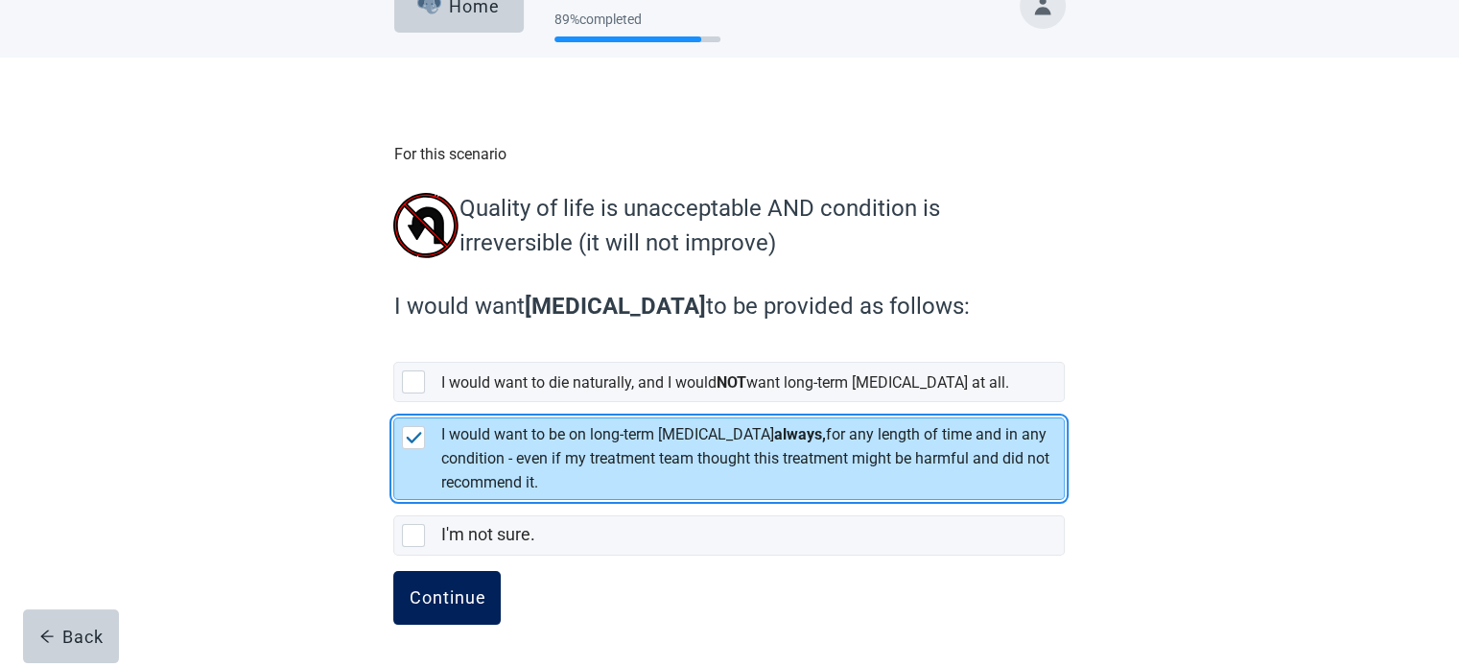
click at [445, 594] on div "Continue" at bounding box center [447, 597] width 77 height 19
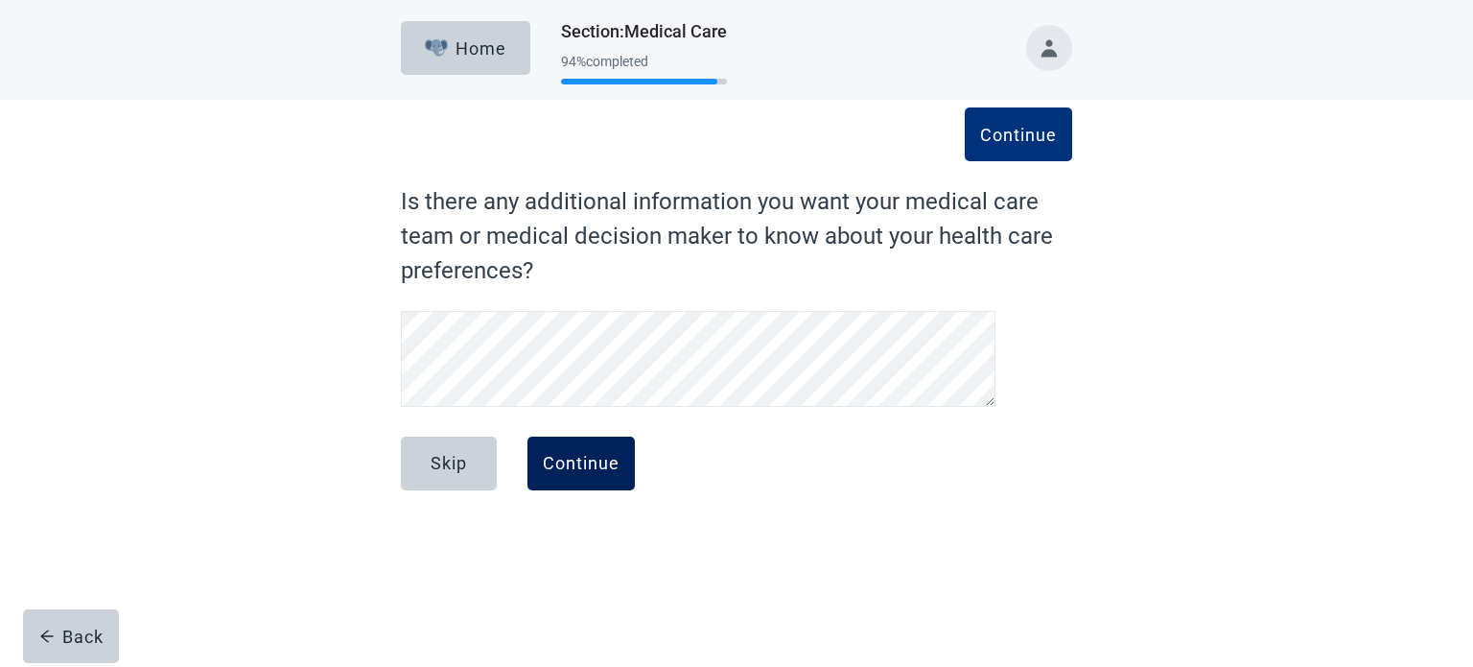
click at [583, 468] on div "Continue" at bounding box center [581, 463] width 77 height 19
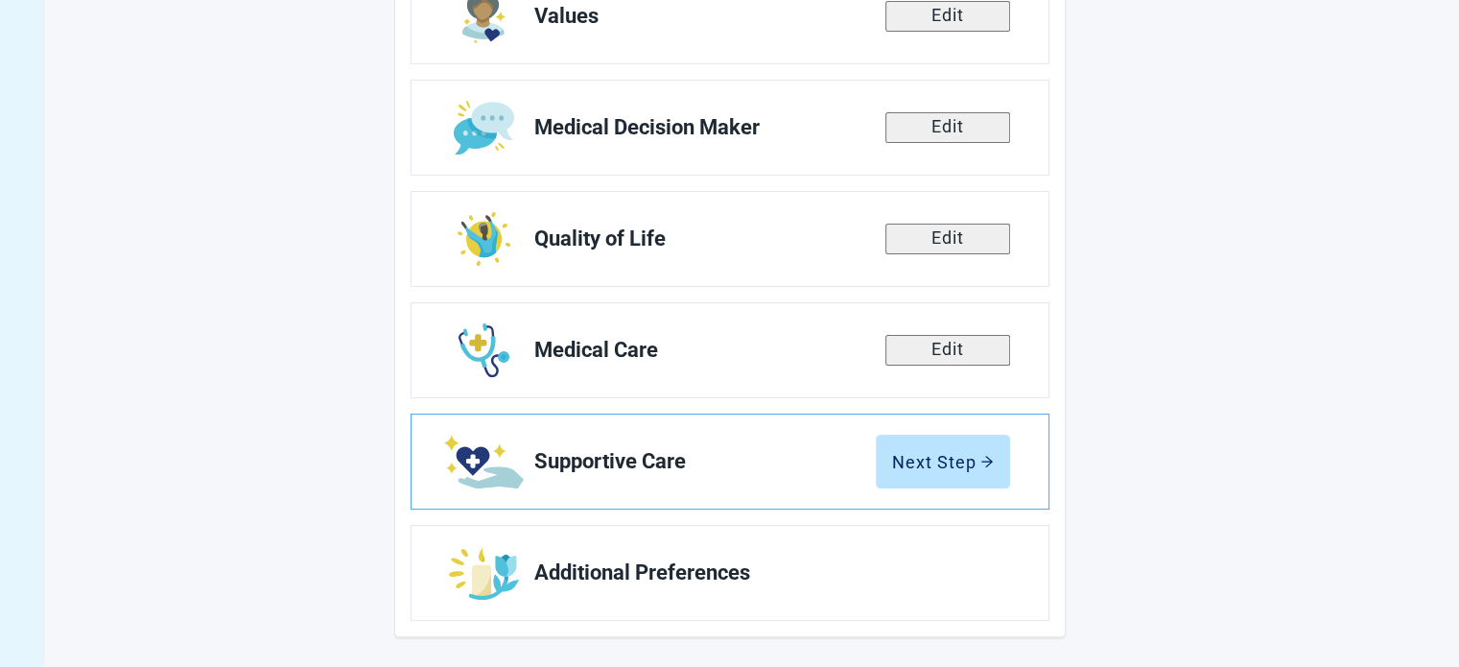
scroll to position [351, 0]
click at [876, 476] on button "Next Step" at bounding box center [943, 463] width 134 height 54
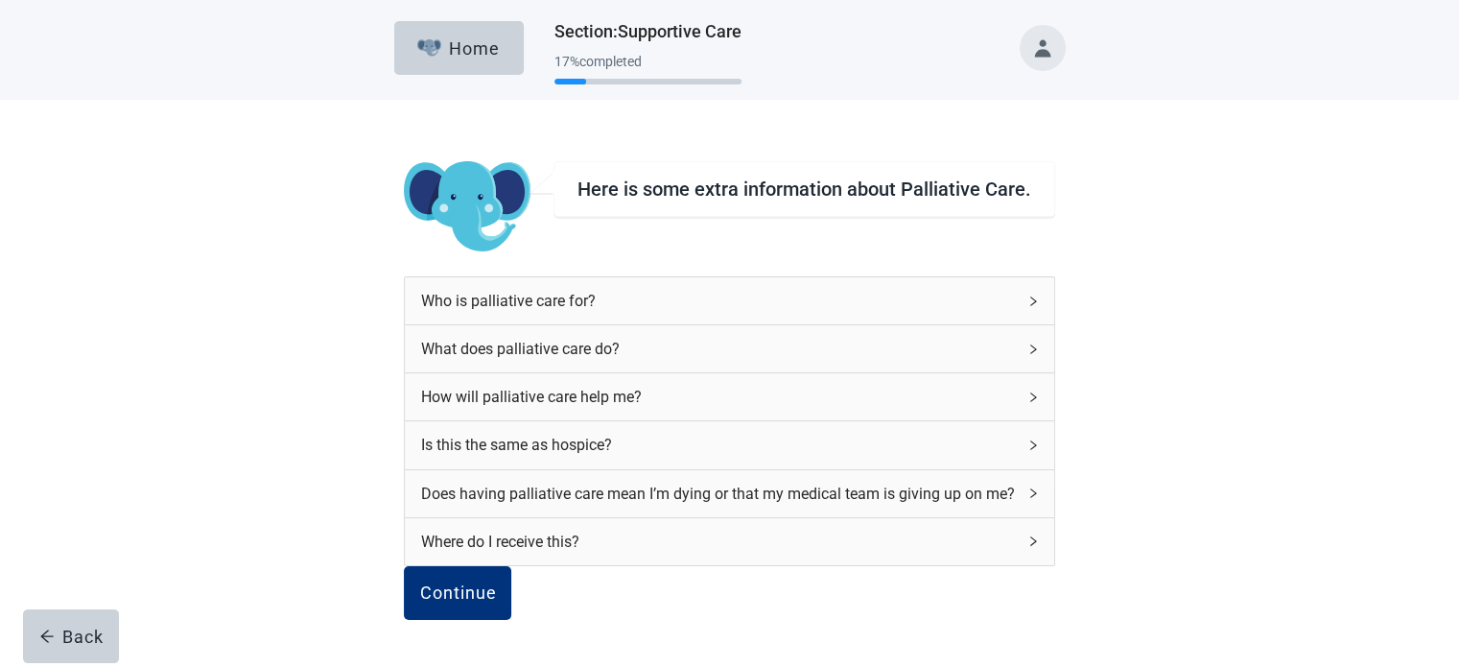
click at [679, 553] on div "Where do I receive this?" at bounding box center [717, 542] width 595 height 24
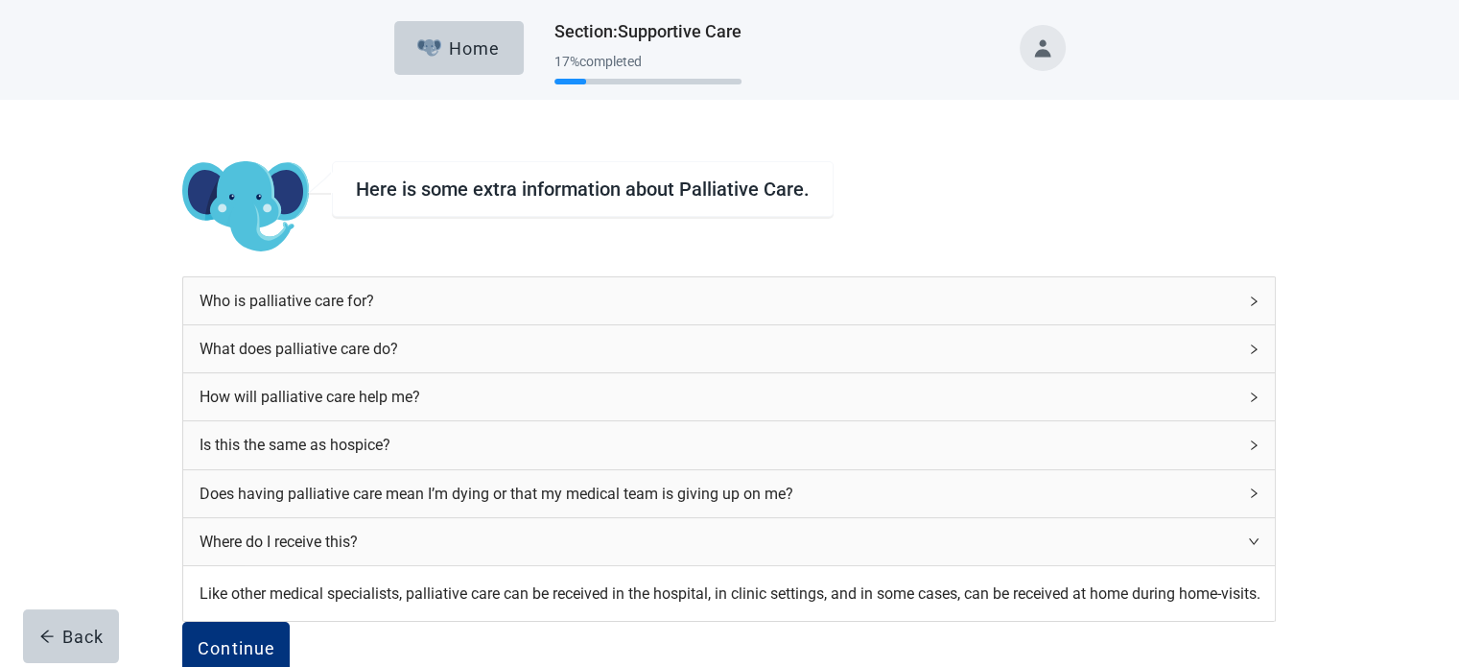
scroll to position [106, 0]
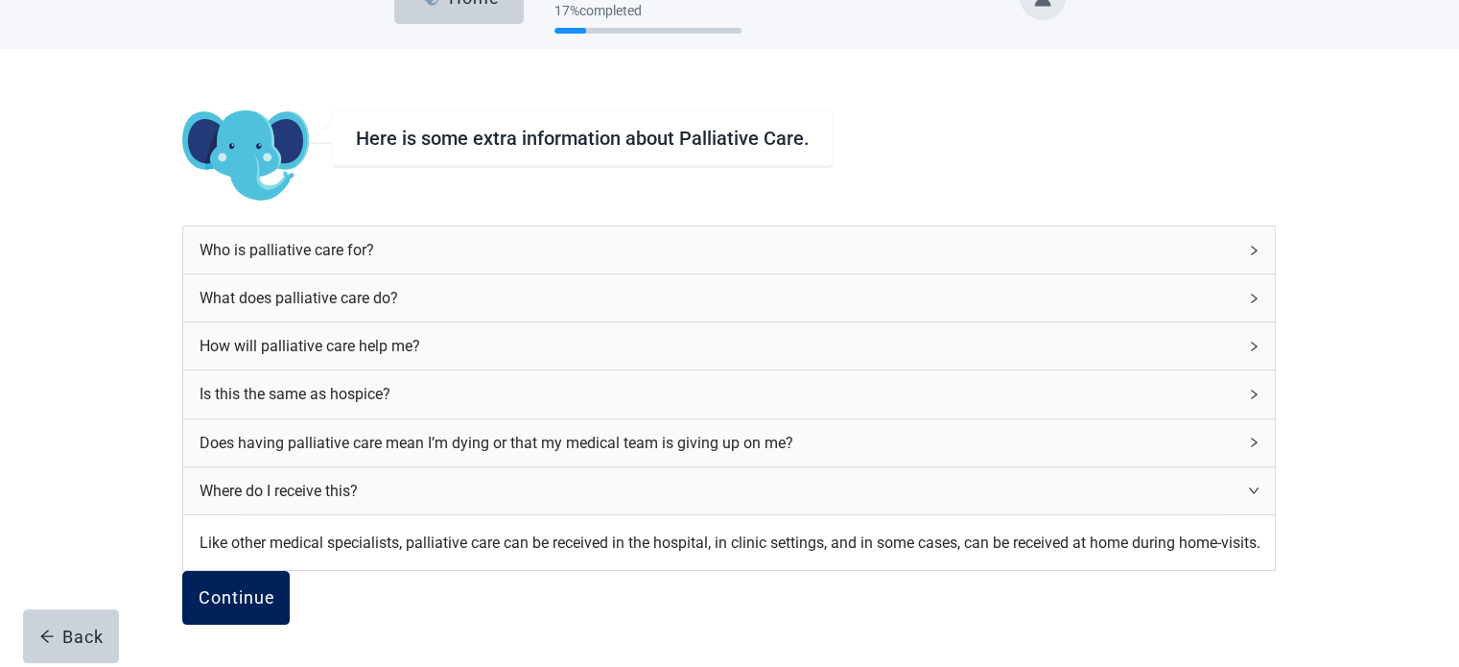
click at [274, 607] on div "Continue" at bounding box center [236, 597] width 77 height 19
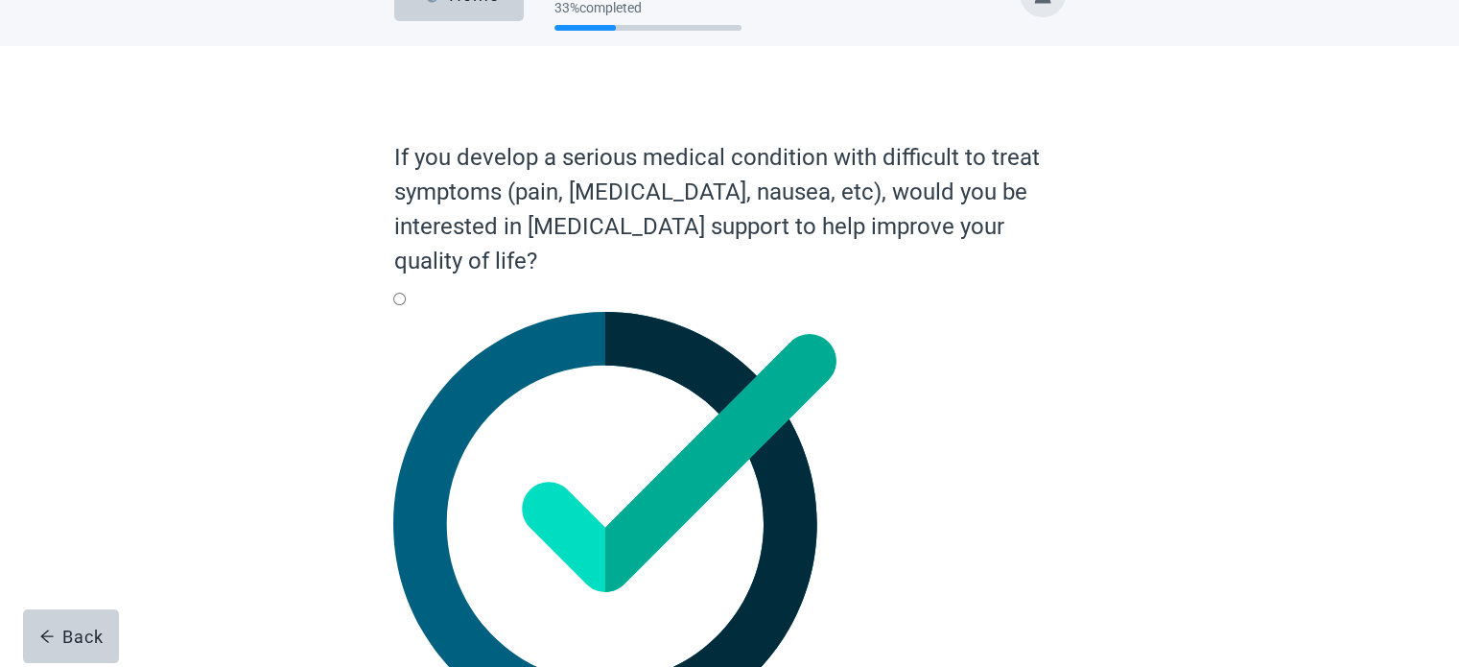
scroll to position [95, 0]
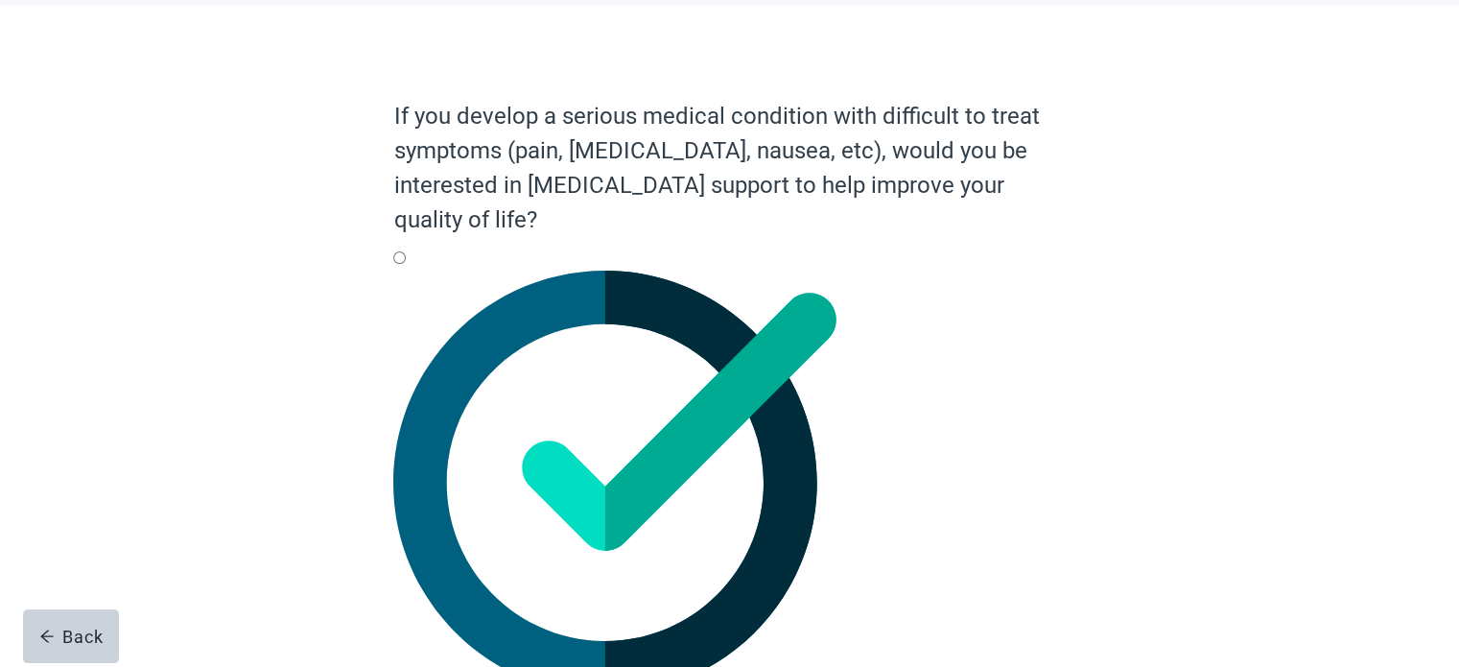
click at [406, 264] on input "Yes" at bounding box center [399, 257] width 12 height 12
radio input "true"
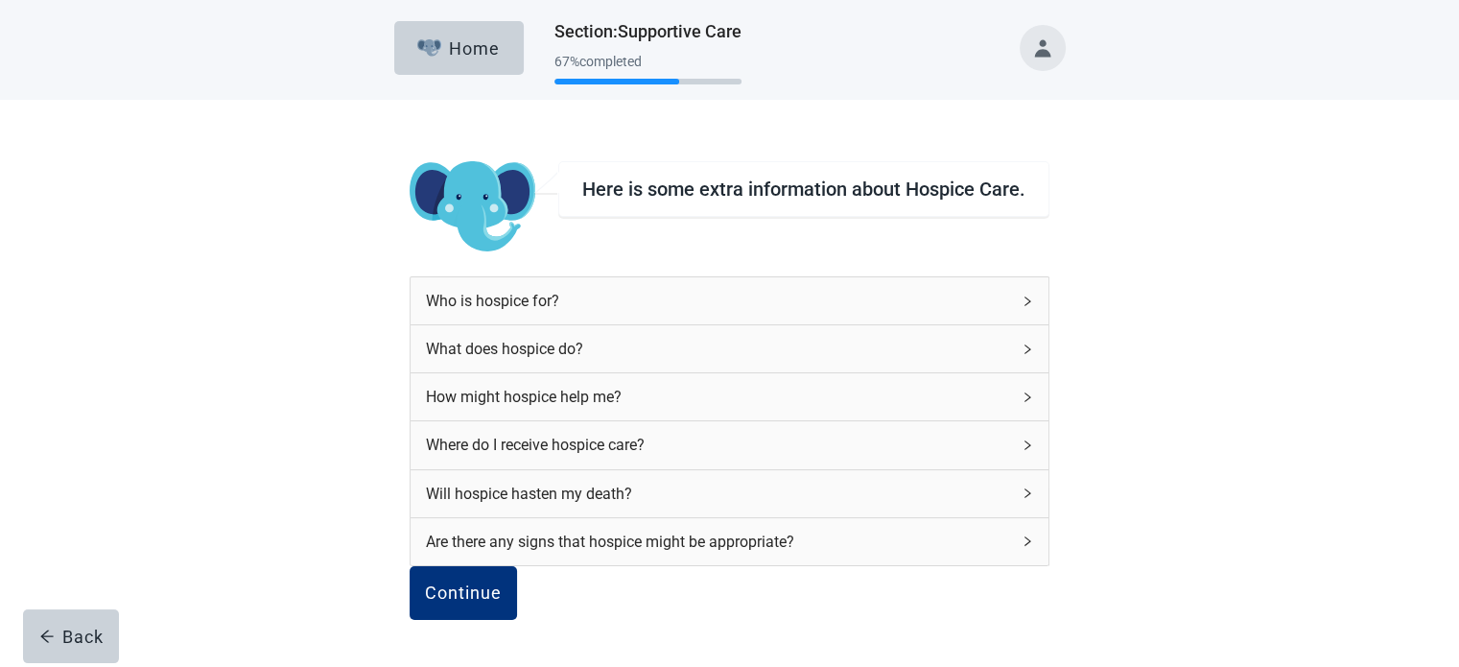
click at [1112, 311] on div "Here is some extra information about Hospice Care. Who is hospice for? What doe…" at bounding box center [729, 381] width 1313 height 562
click at [501, 602] on div "Continue" at bounding box center [463, 592] width 77 height 19
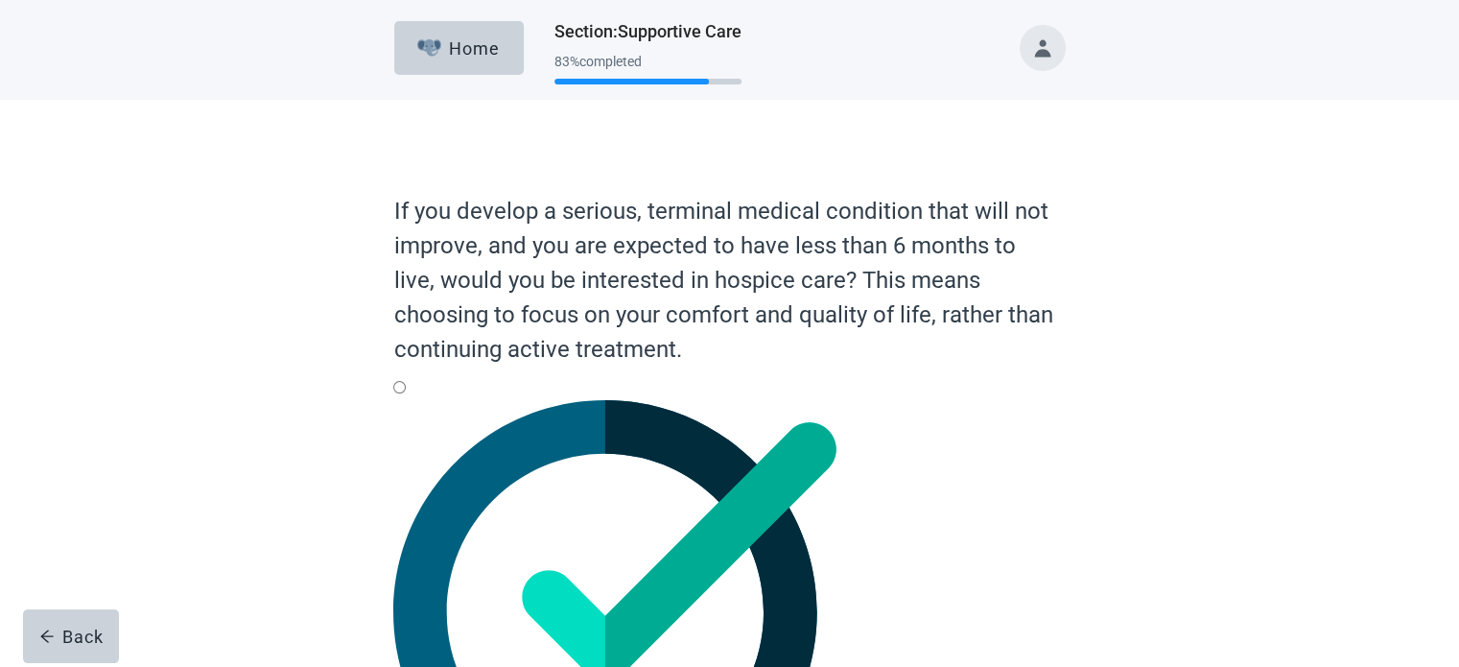
scroll to position [130, 0]
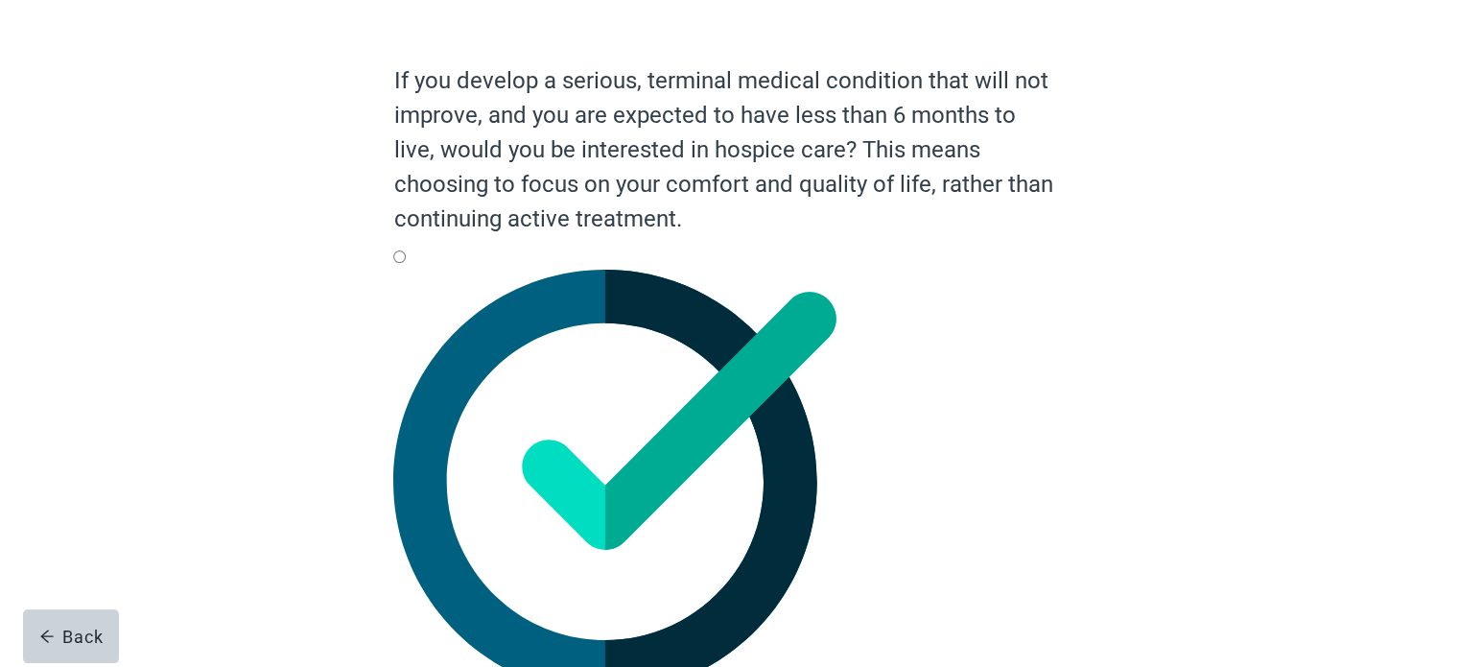
click at [406, 263] on input "Yes" at bounding box center [399, 256] width 12 height 12
radio input "true"
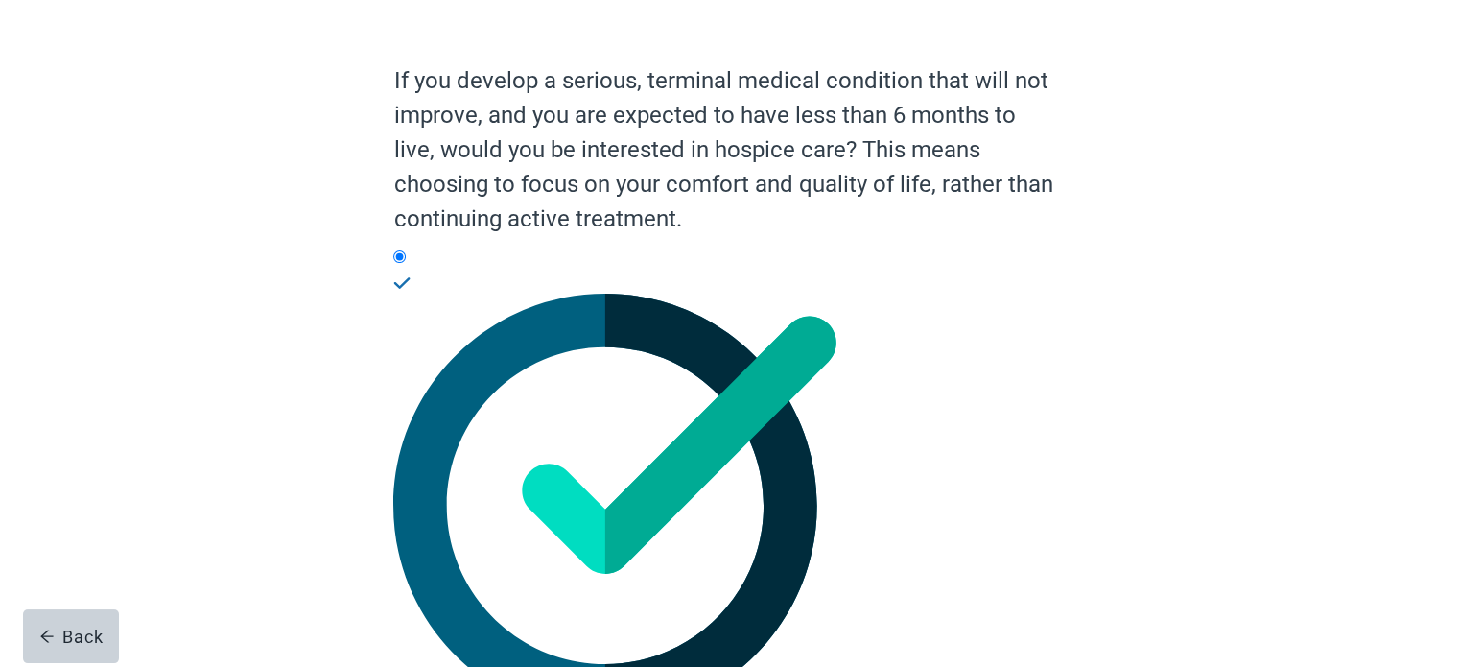
radio input "true"
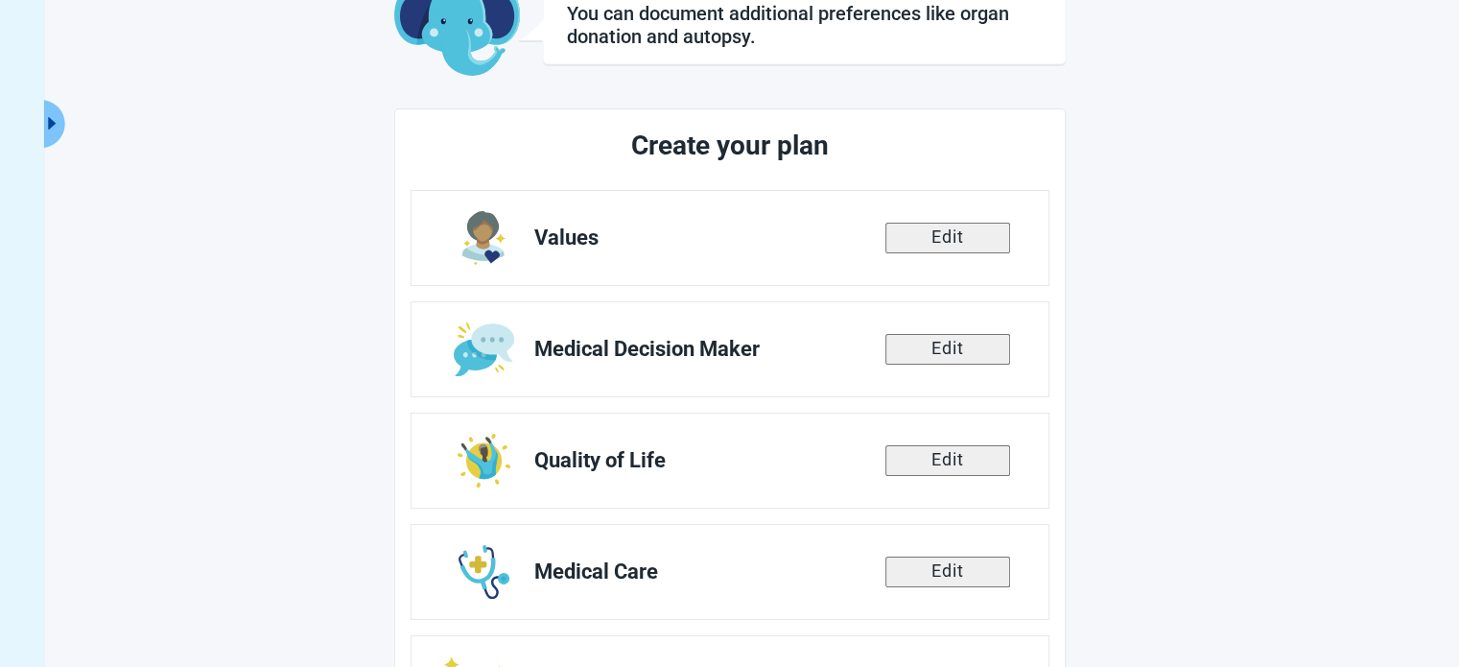
scroll to position [352, 0]
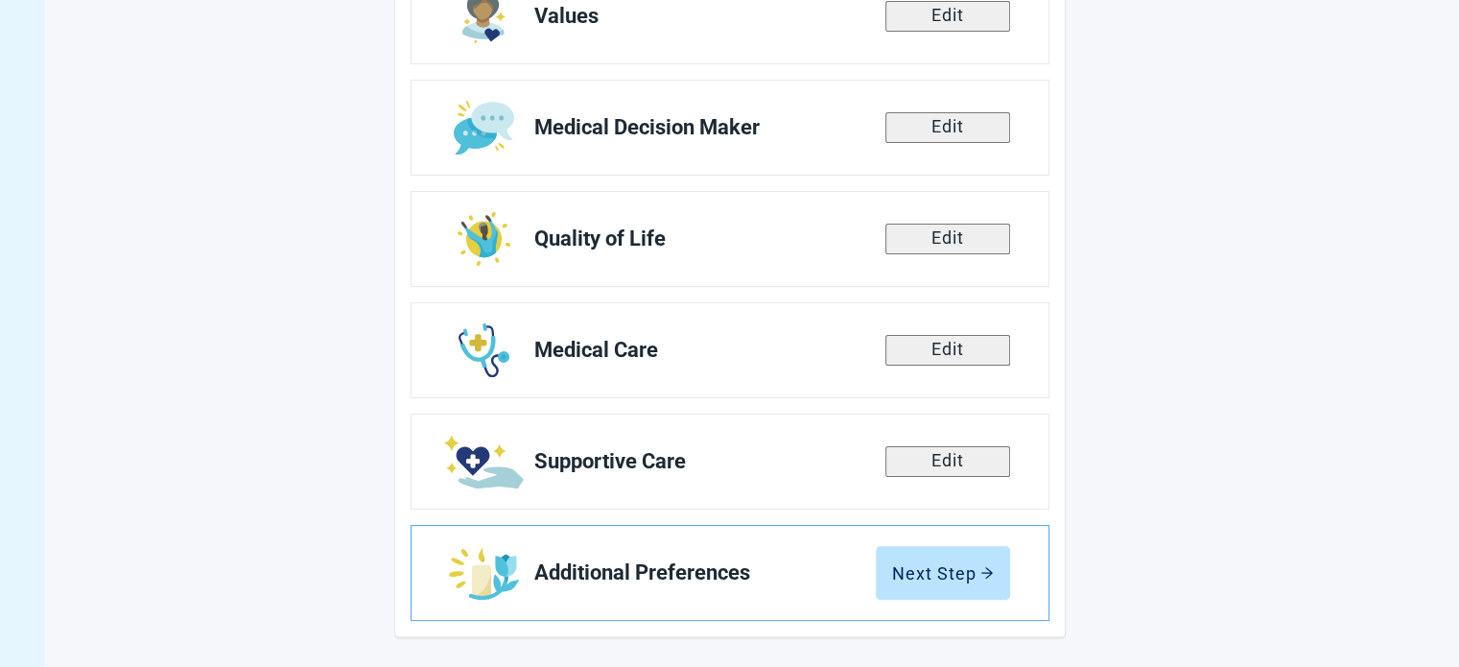
click at [869, 557] on link "Additional Preferences Next Step" at bounding box center [730, 573] width 637 height 94
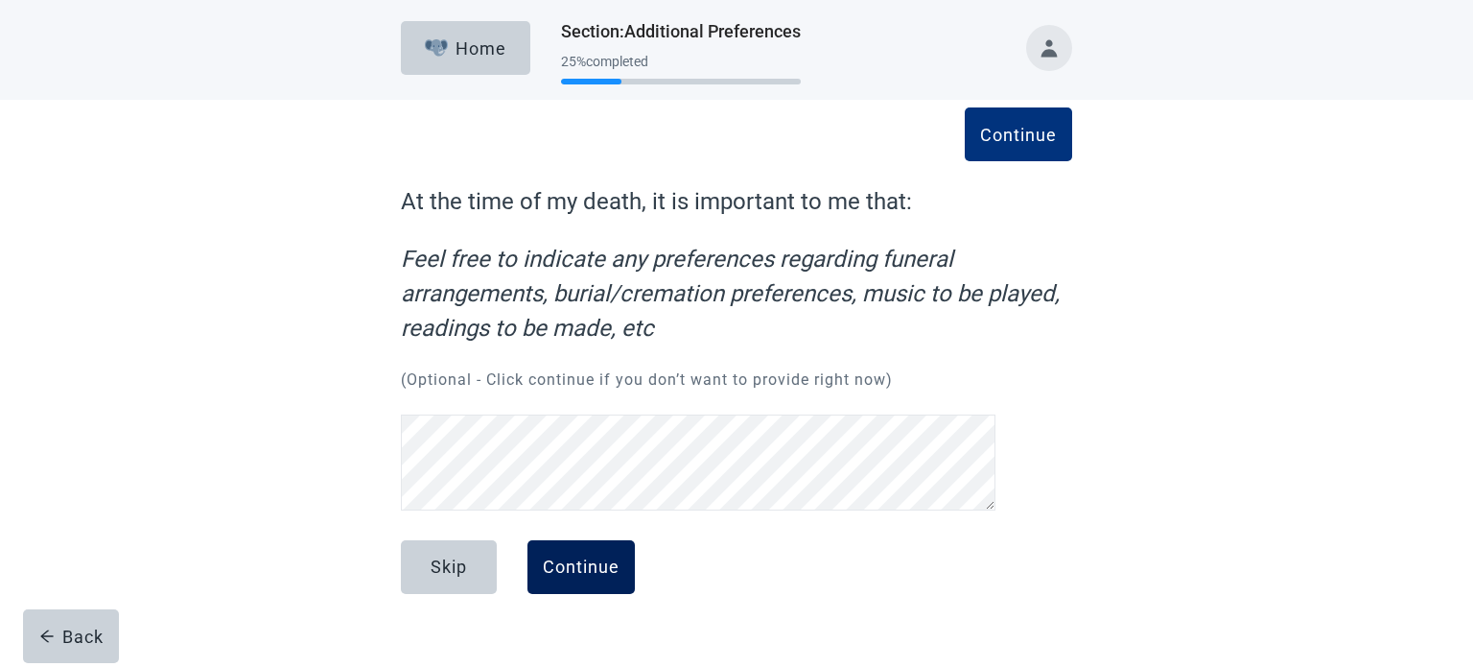
click at [596, 557] on div "Continue" at bounding box center [581, 566] width 77 height 19
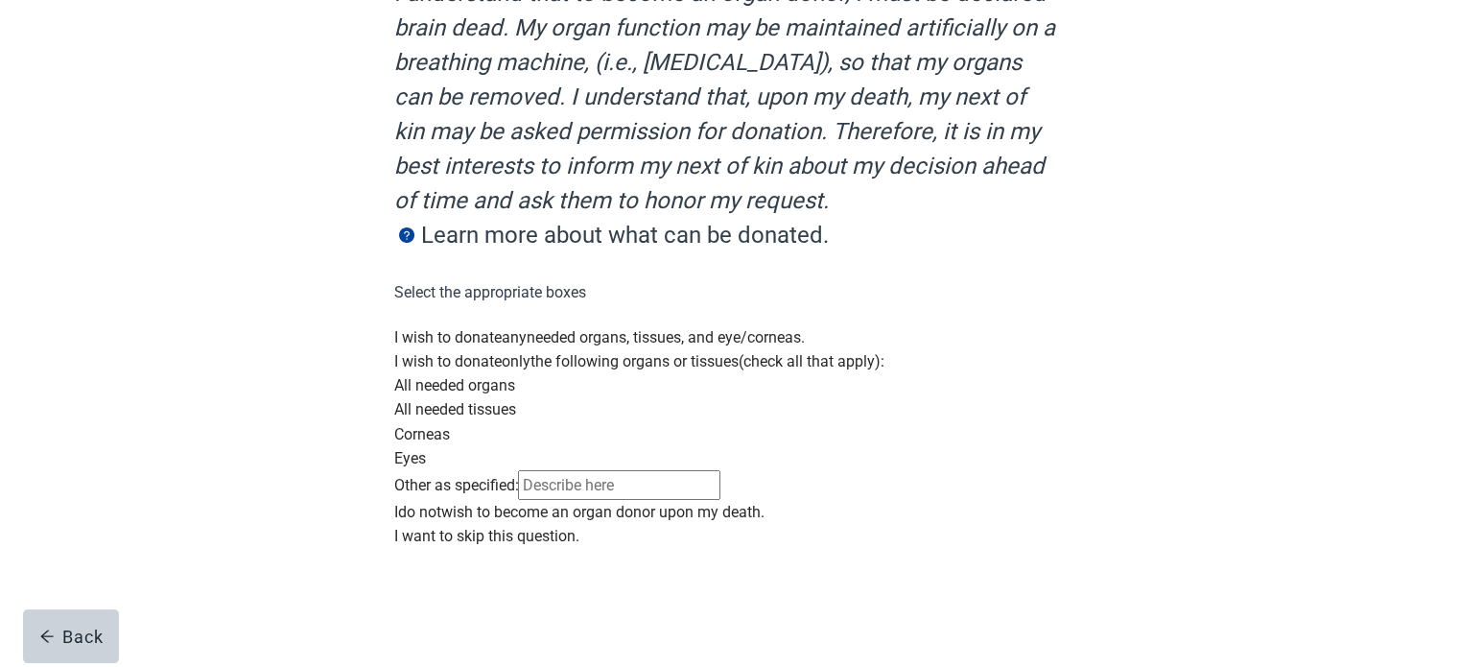
scroll to position [494, 0]
click at [514, 376] on label "All needed organs" at bounding box center [453, 385] width 121 height 18
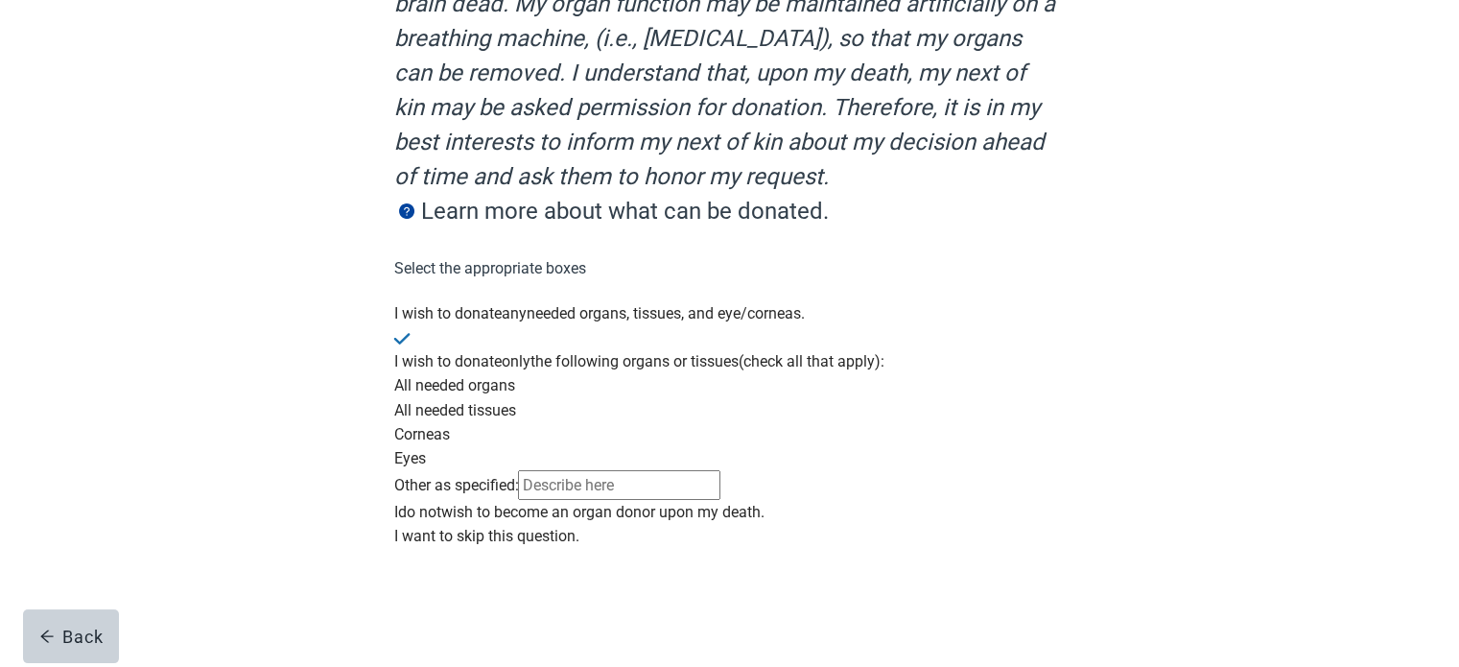
scroll to position [512, 0]
click at [476, 373] on div "Main content" at bounding box center [728, 373] width 671 height 0
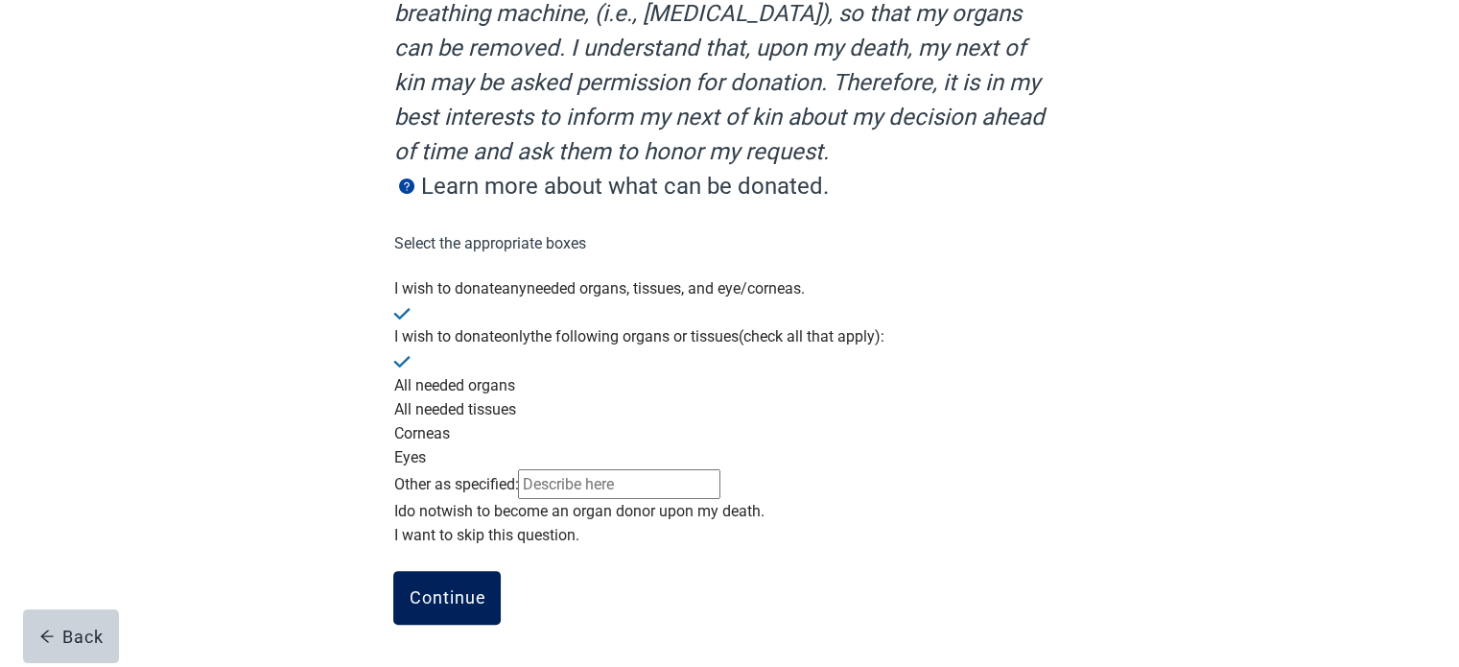
click at [441, 590] on div "Continue" at bounding box center [447, 597] width 77 height 19
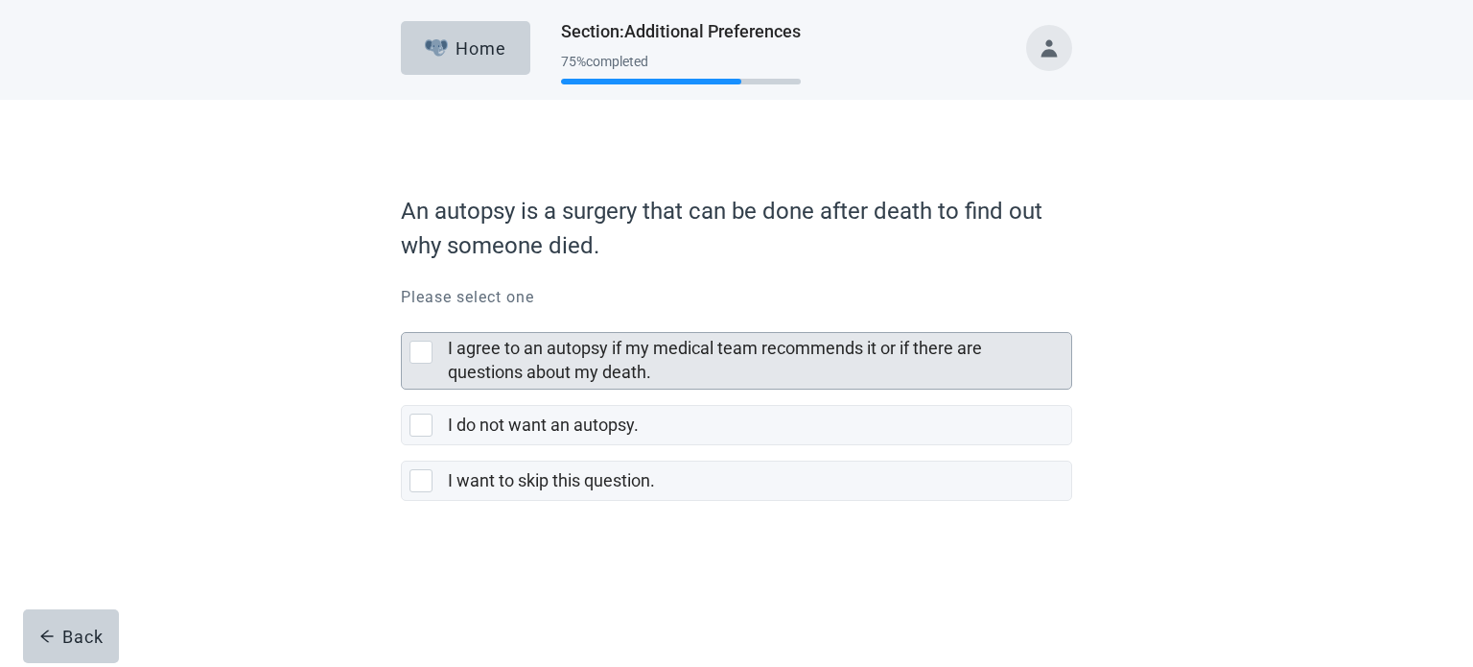
click at [622, 344] on label "I agree to an autopsy if my medical team recommends it or if there are question…" at bounding box center [715, 360] width 534 height 44
checkbox input "true"
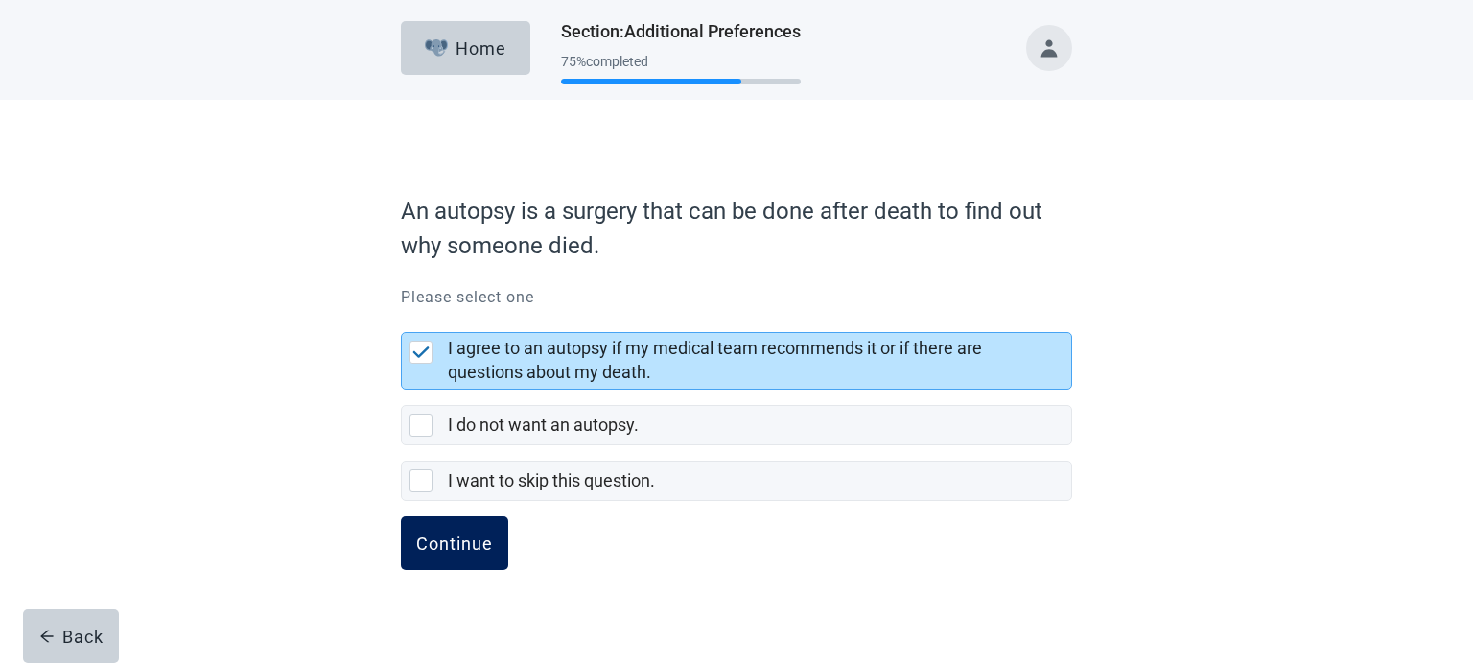
click at [460, 533] on div "Continue" at bounding box center [454, 542] width 77 height 19
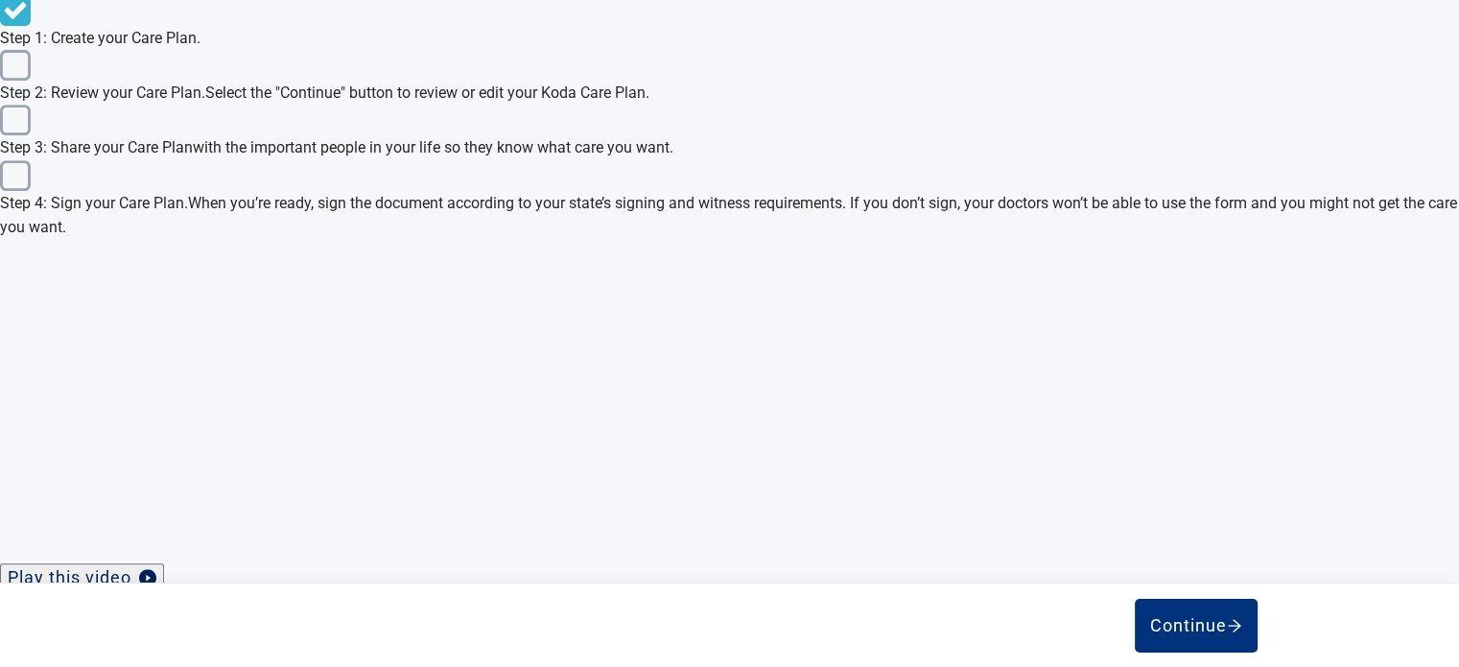
scroll to position [821, 0]
click at [1022, 651] on span "What is the difference between a Koda Advance Health Care Directive and other A…" at bounding box center [717, 663] width 1403 height 24
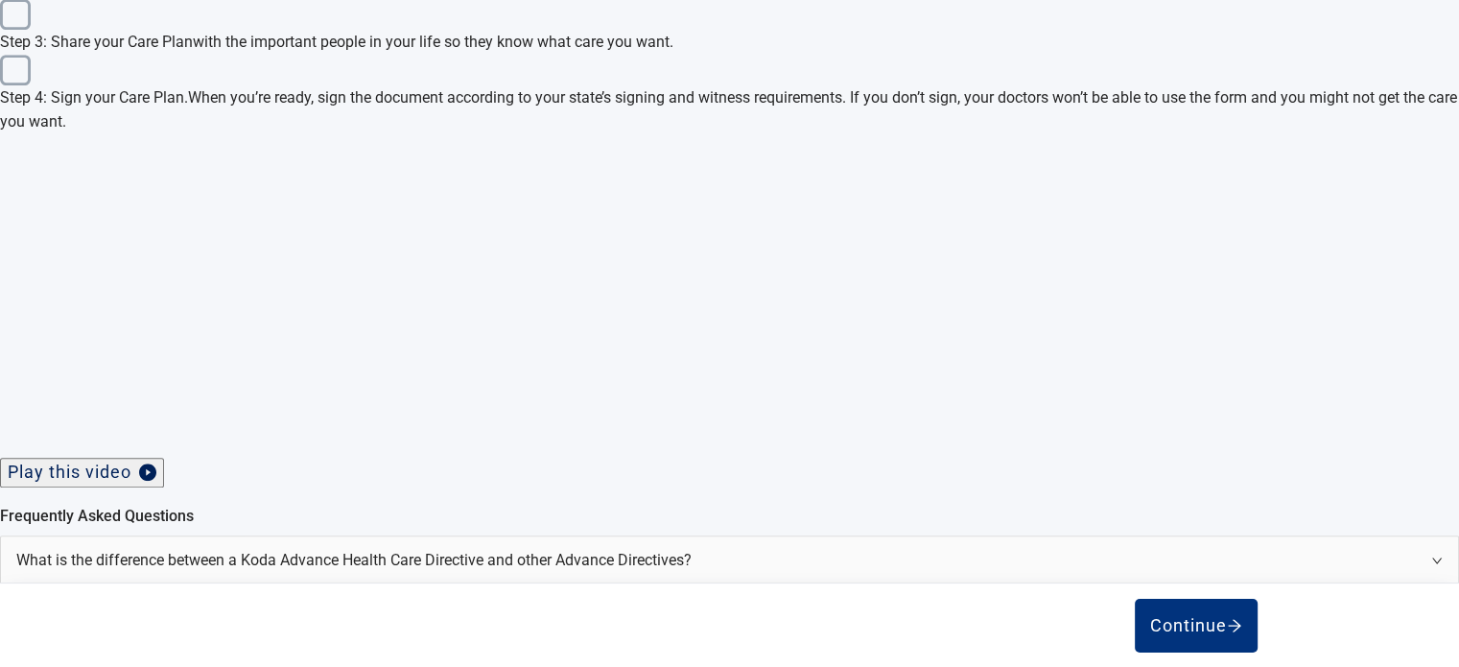
scroll to position [927, 0]
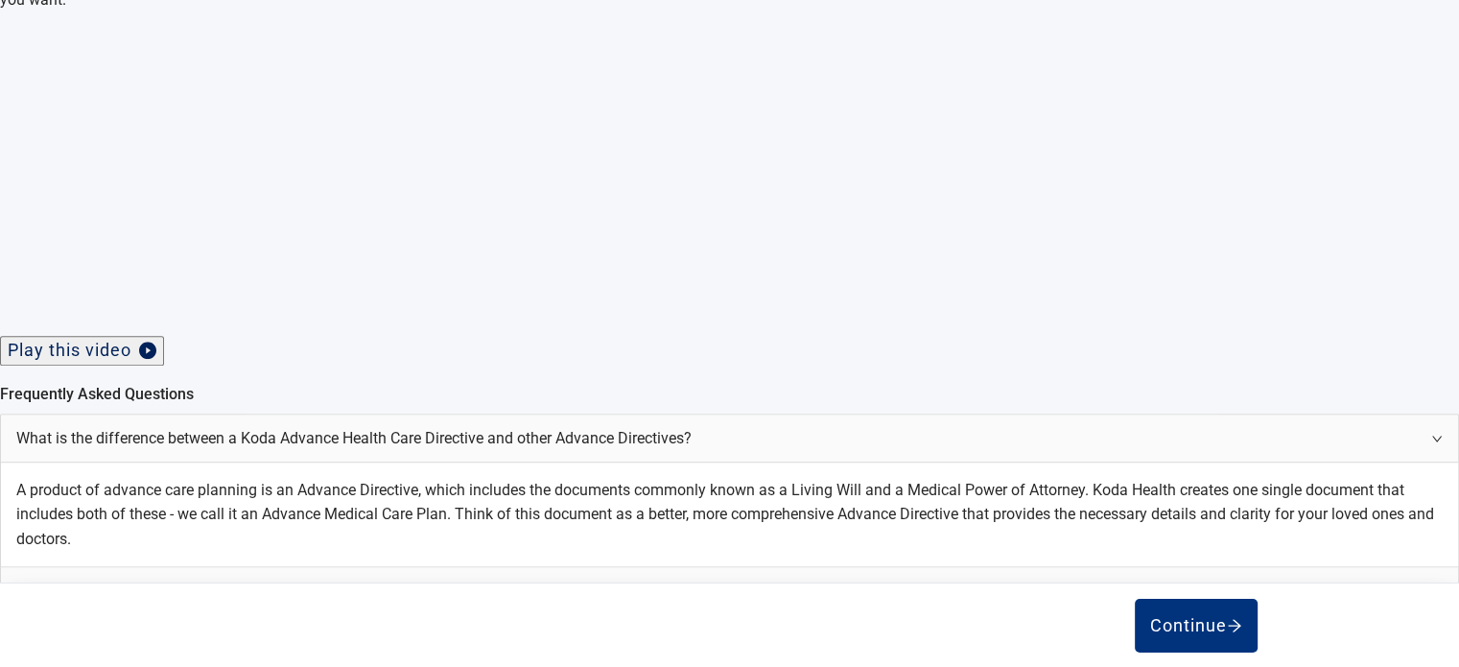
scroll to position [1162, 0]
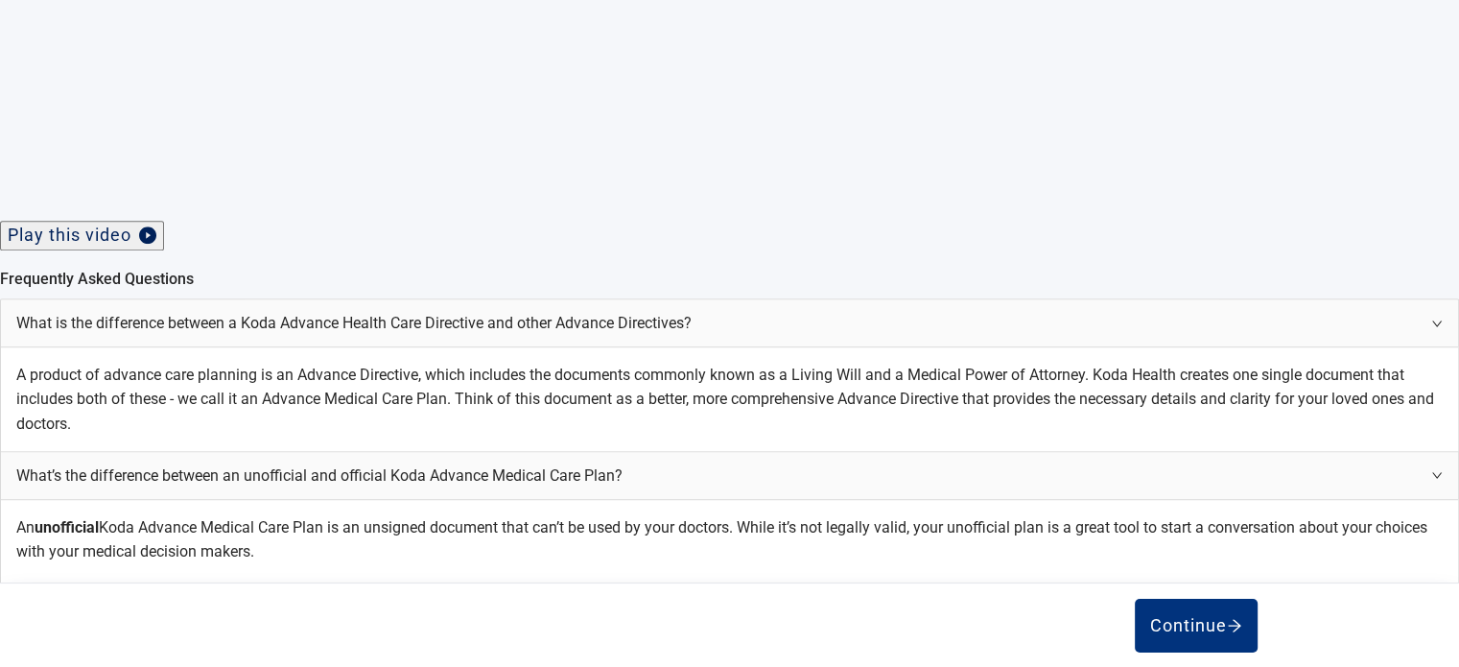
click at [679, 634] on div "Where do I find my state’s signing requirements?" at bounding box center [729, 657] width 1457 height 47
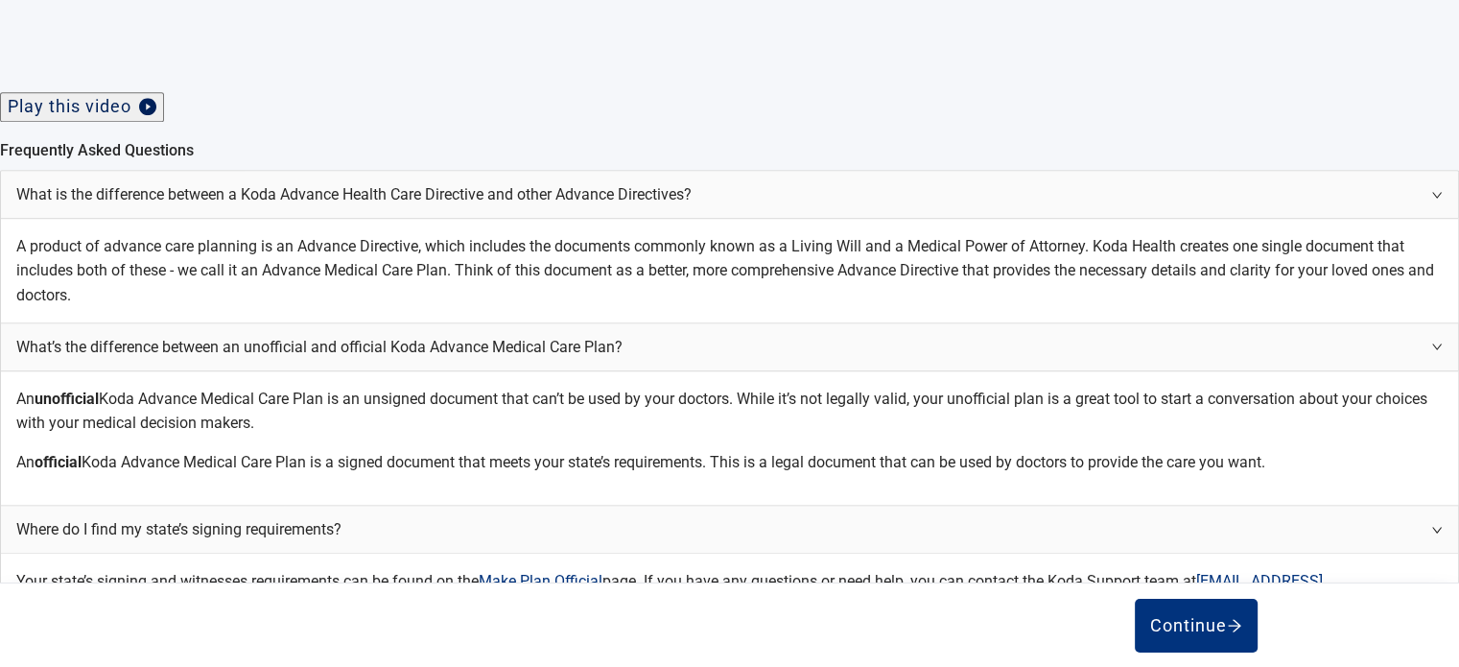
scroll to position [1307, 0]
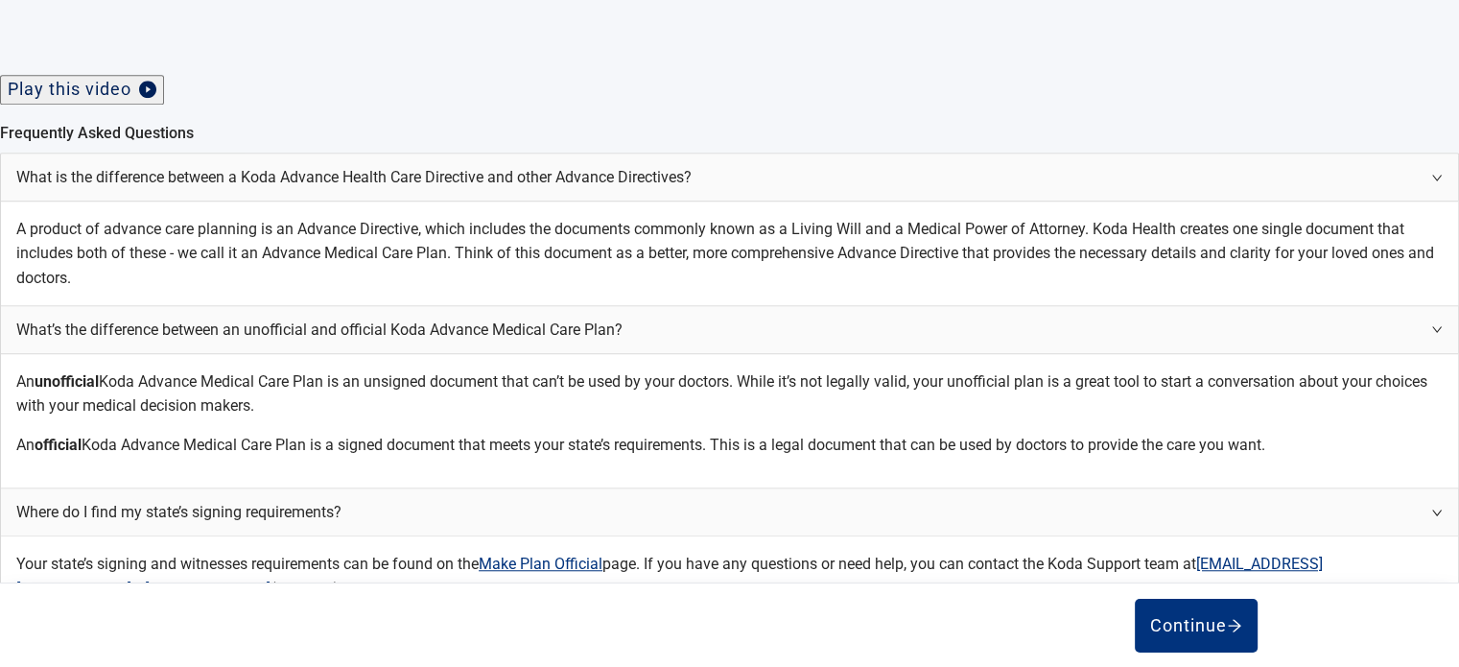
click at [602, 554] on link "Make Plan Official" at bounding box center [541, 563] width 124 height 18
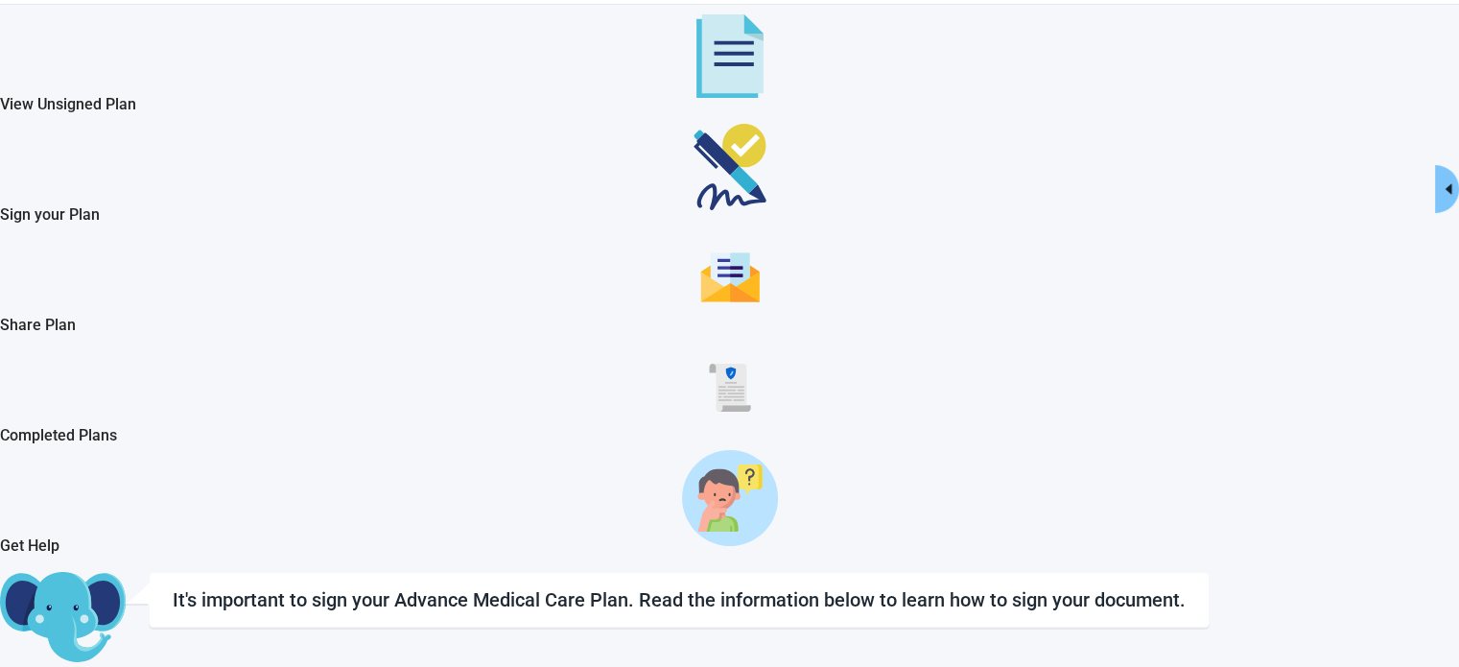
scroll to position [84, 0]
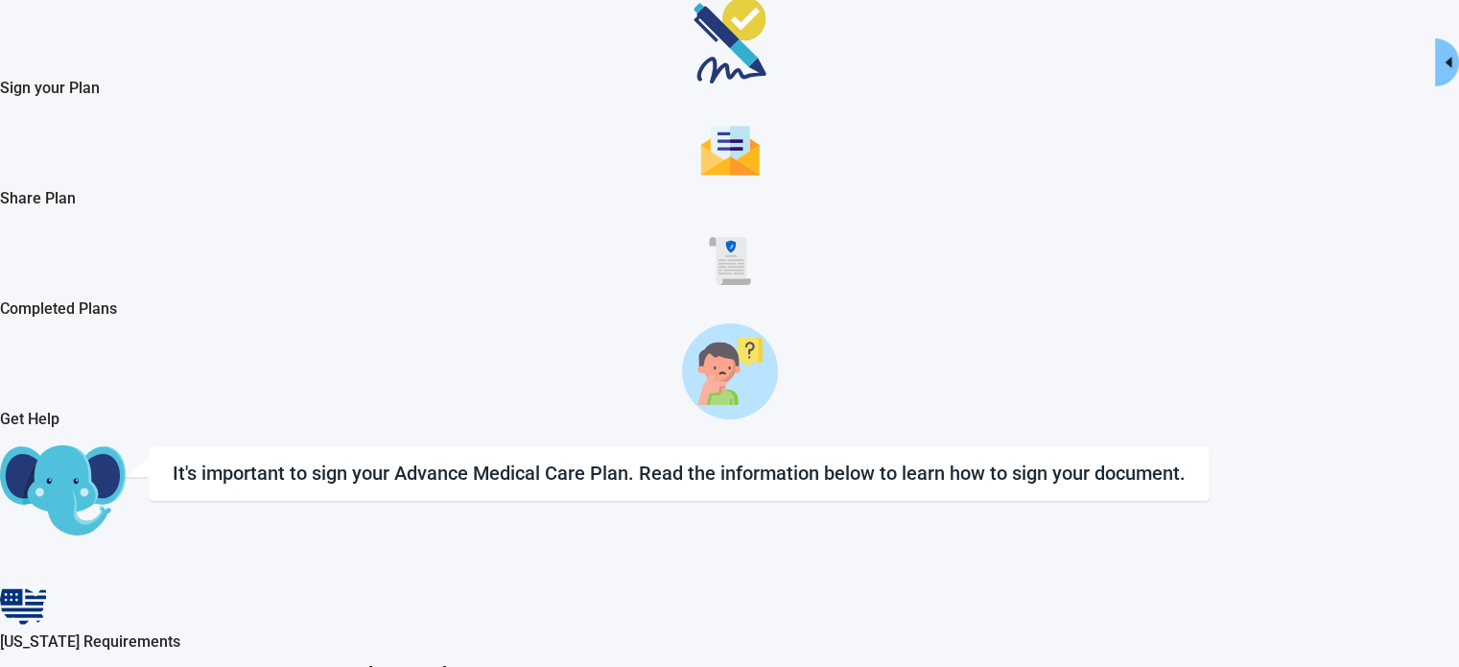
scroll to position [194, 0]
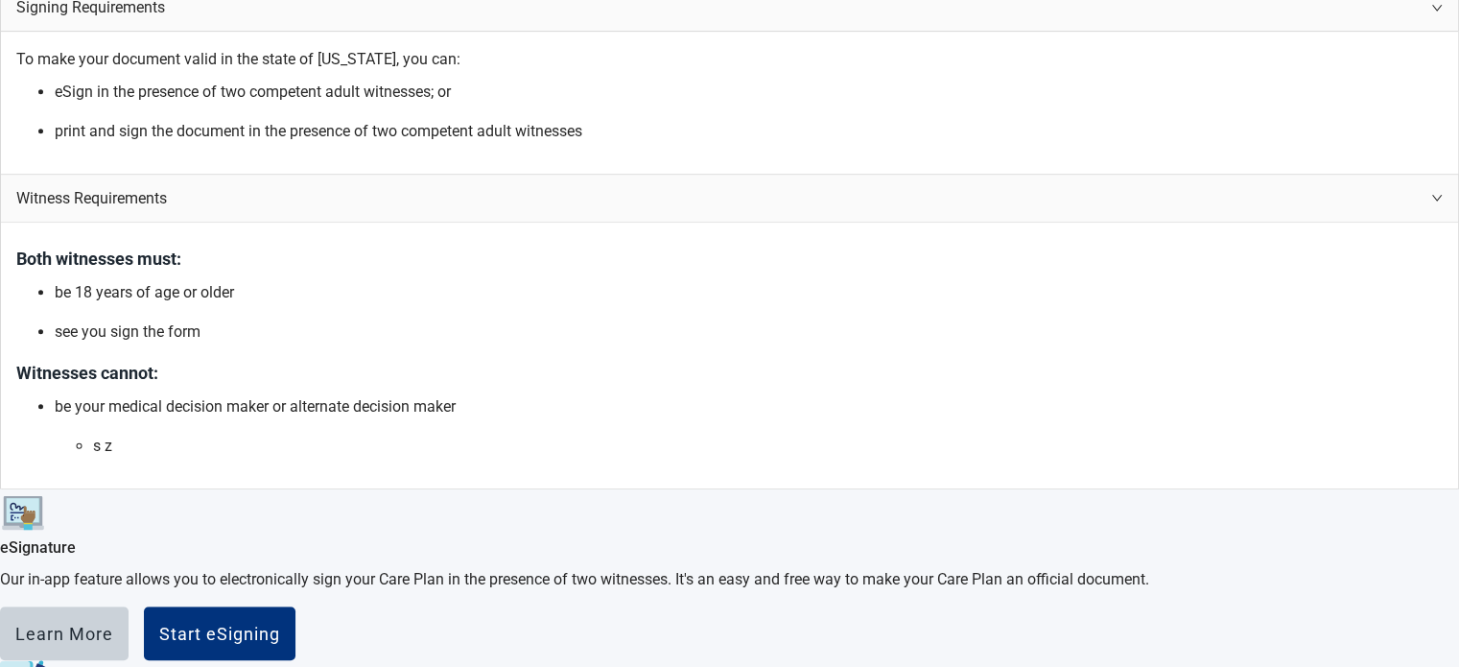
scroll to position [964, 0]
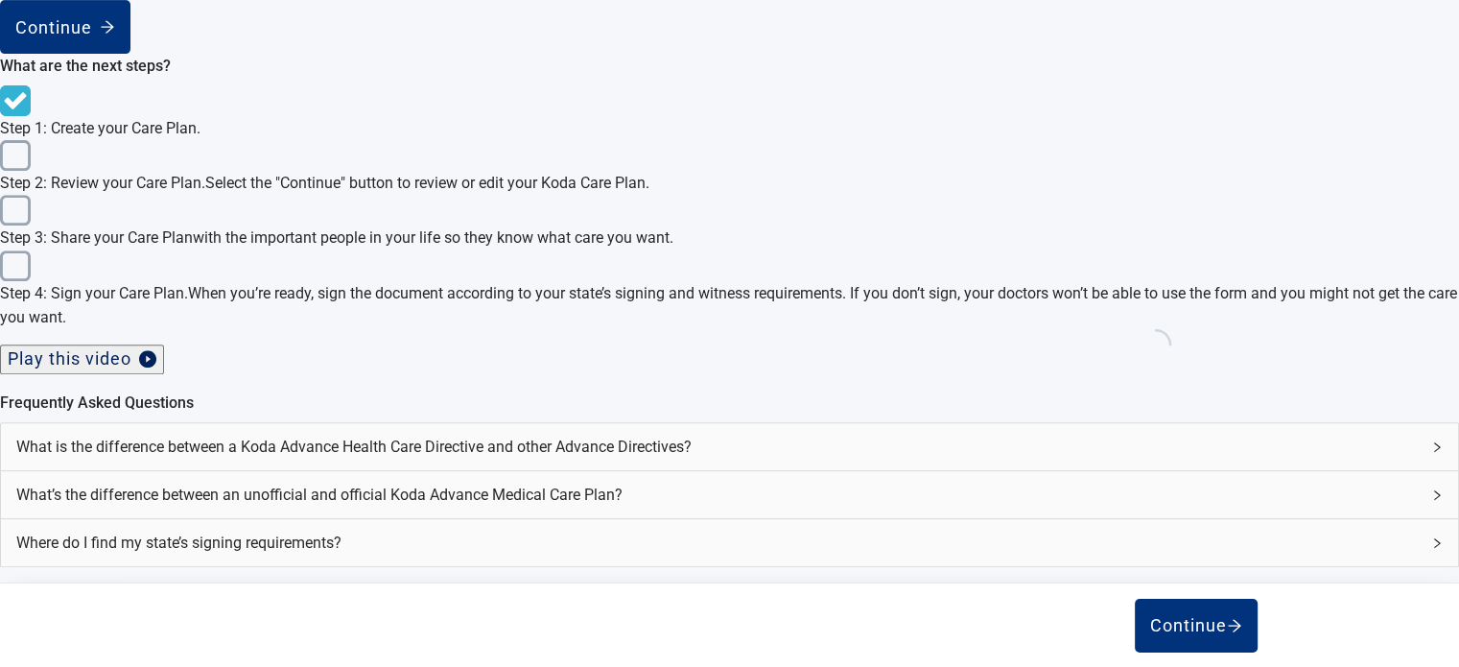
scroll to position [821, 0]
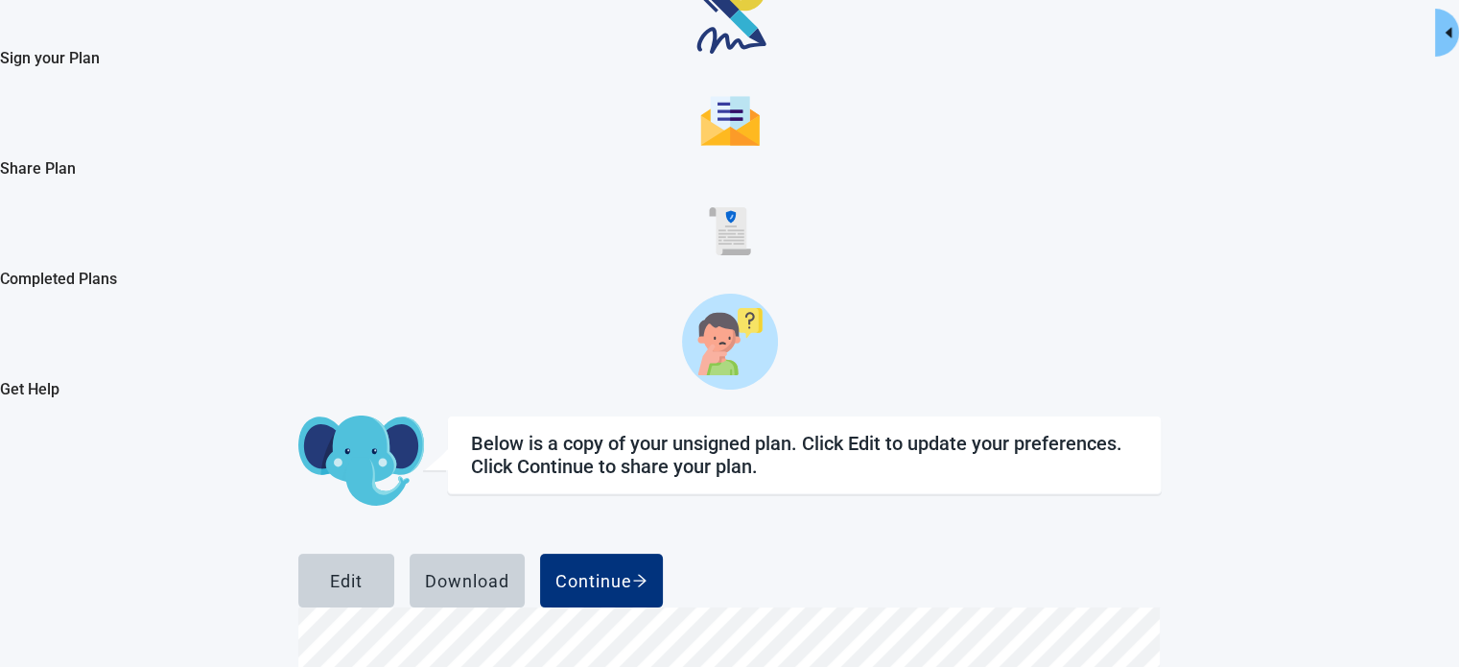
scroll to position [9750, 0]
click at [509, 571] on div "Download" at bounding box center [467, 580] width 84 height 19
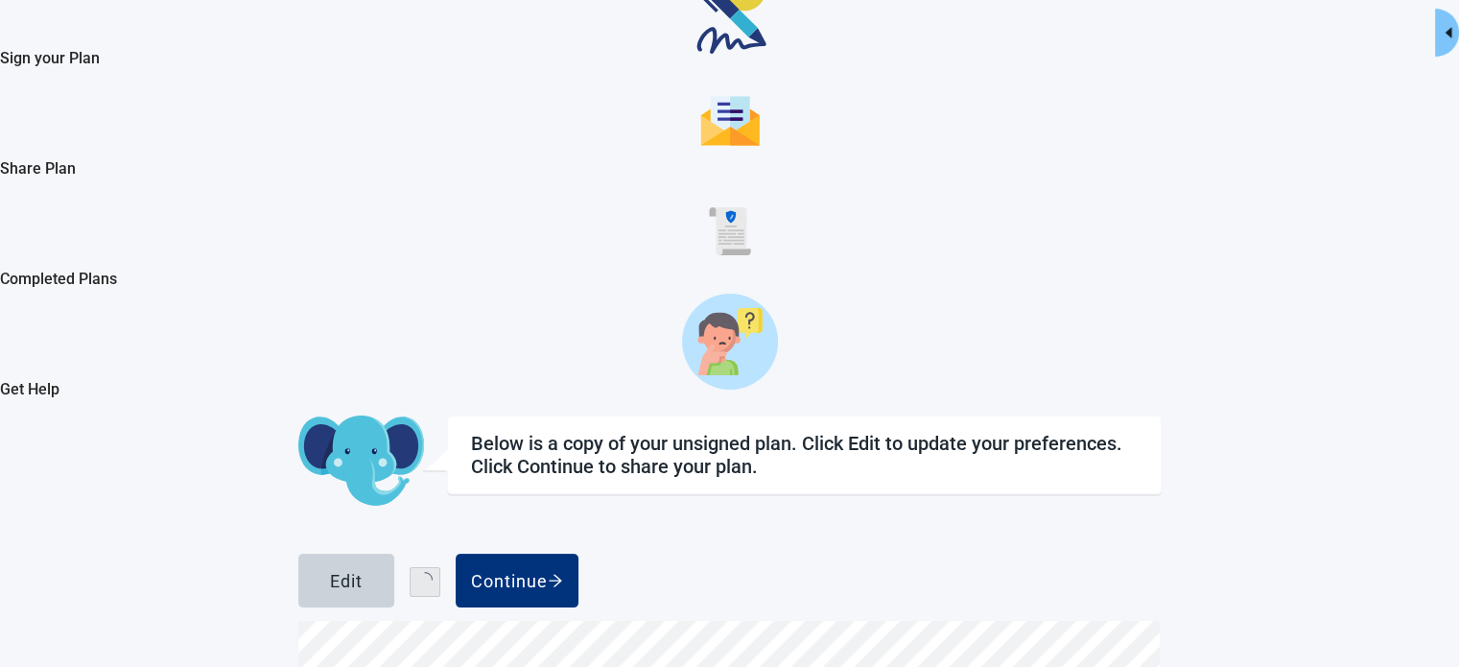
scroll to position [0, 0]
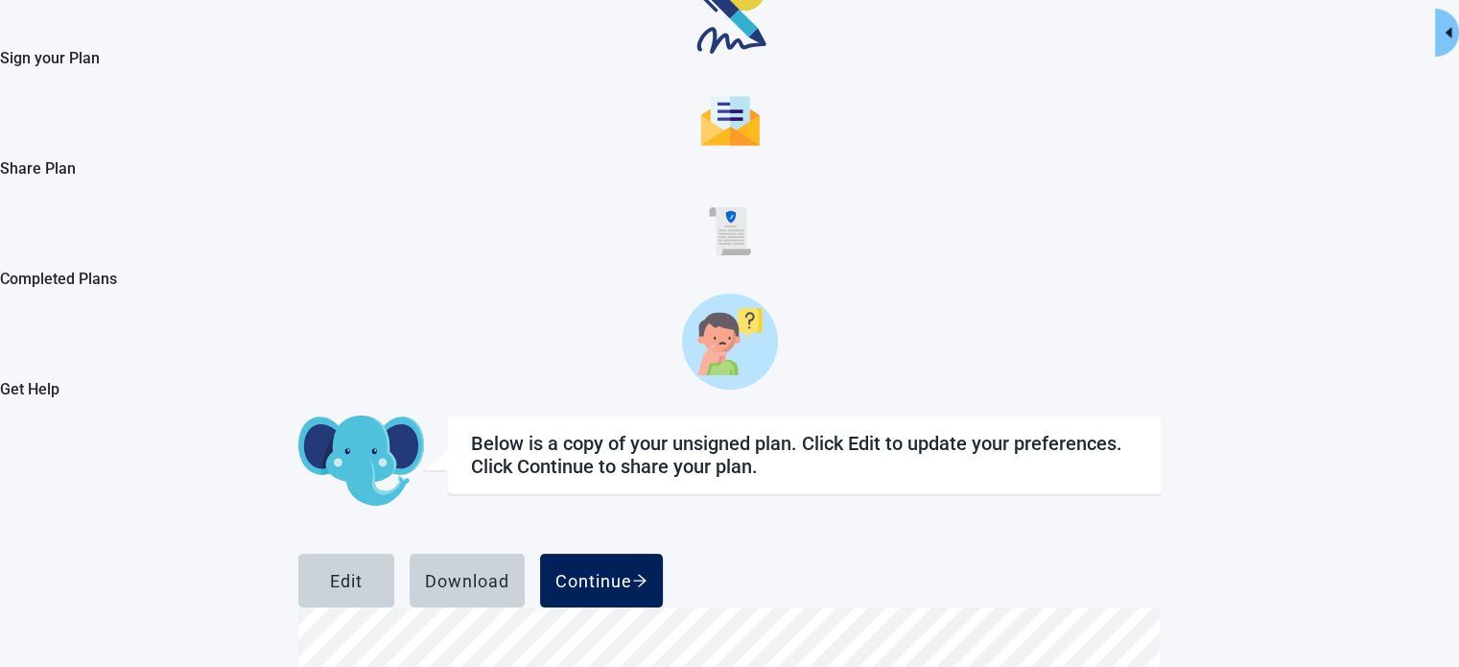
click at [663, 553] on button "Continue" at bounding box center [601, 580] width 123 height 54
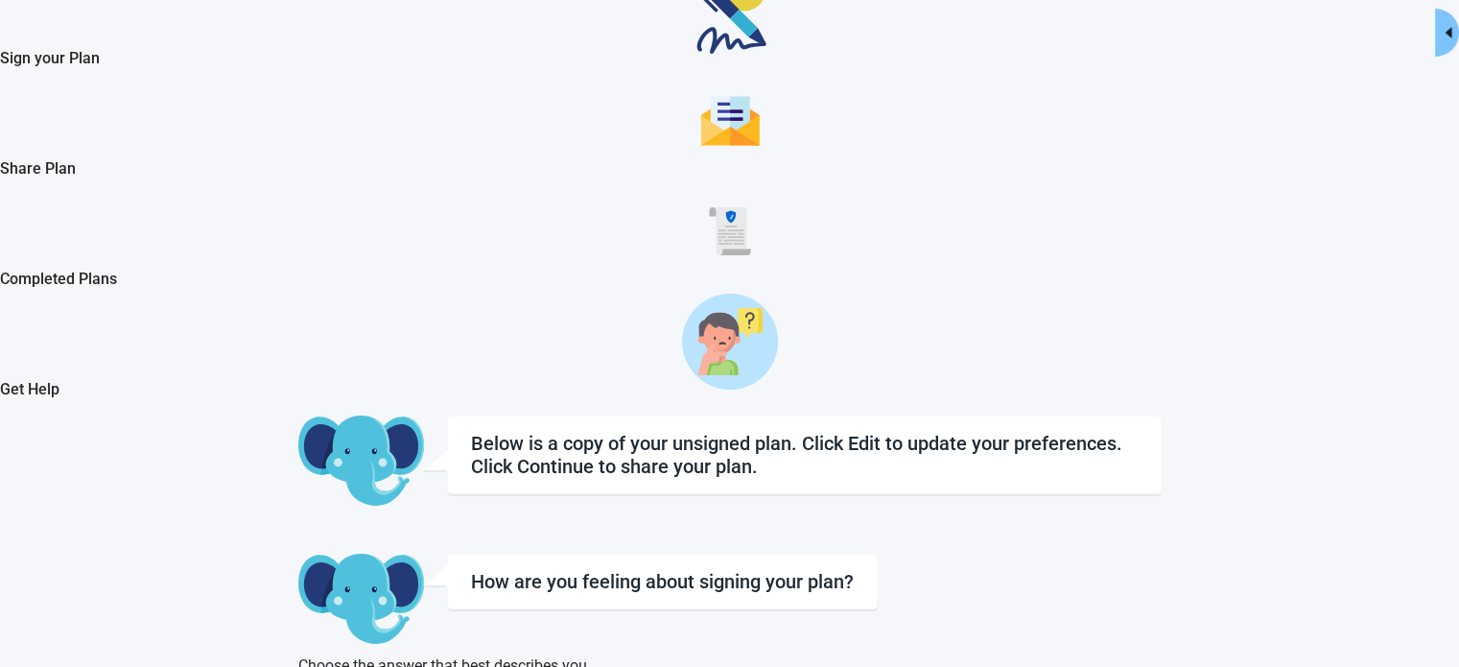
checkbox input "true"
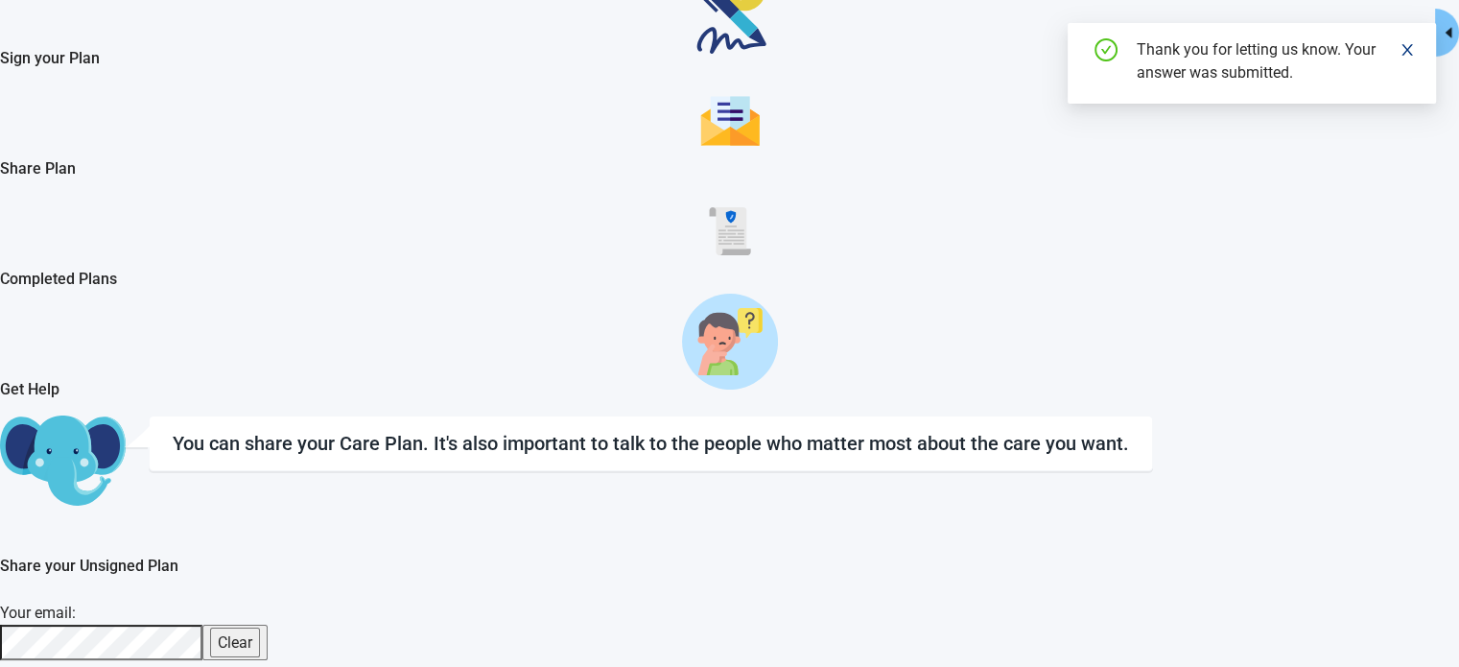
scroll to position [139, 0]
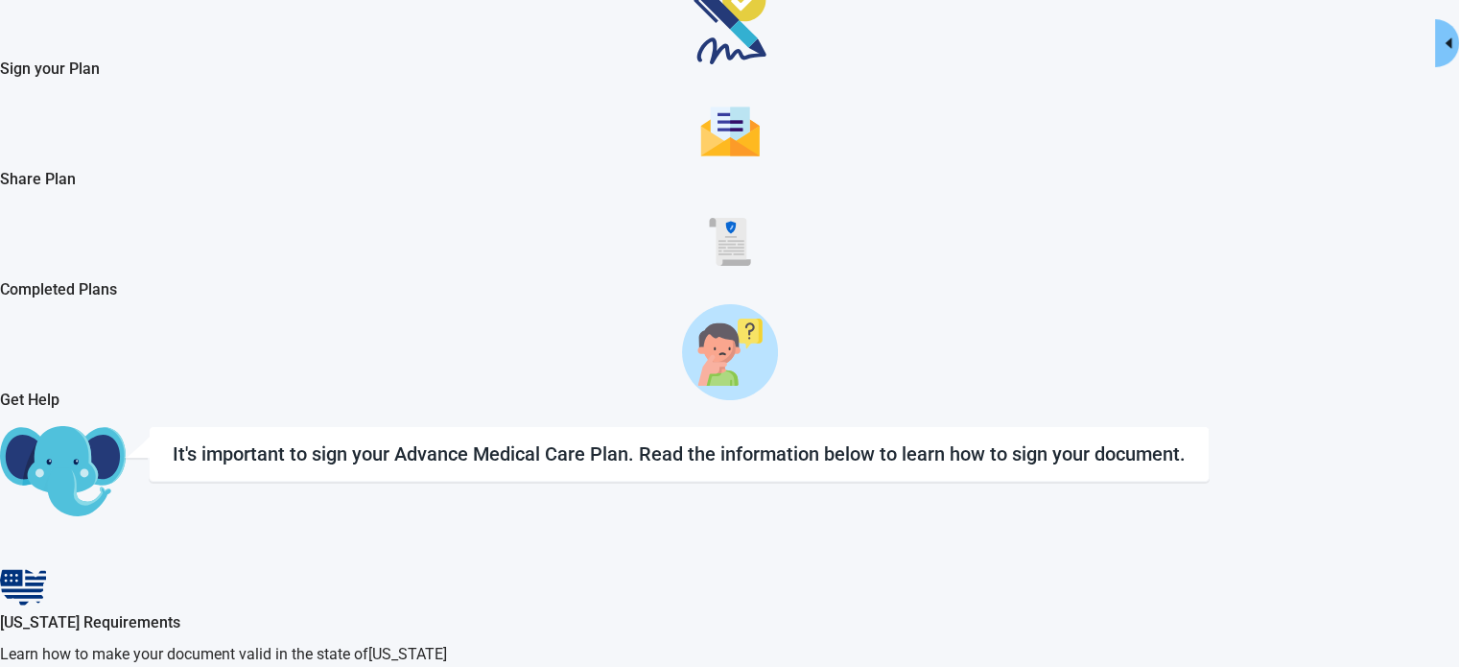
scroll to position [213, 0]
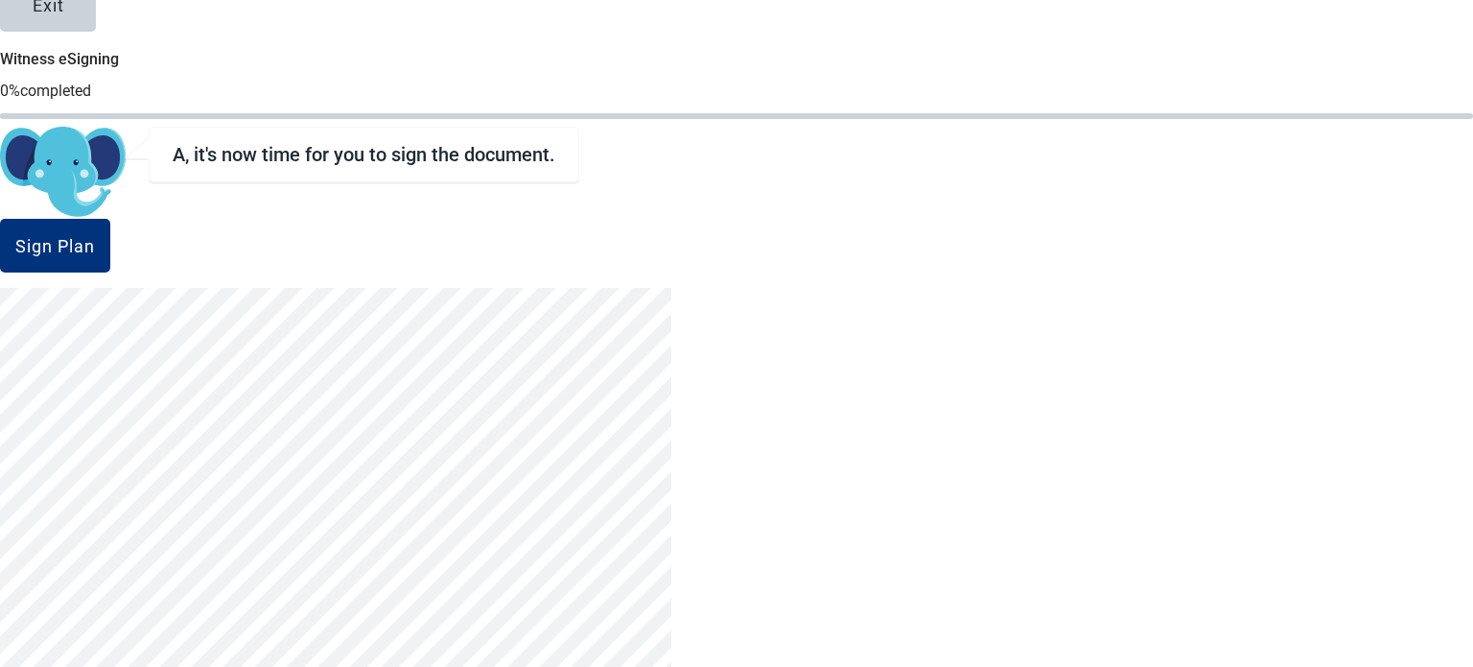
scroll to position [190, 0]
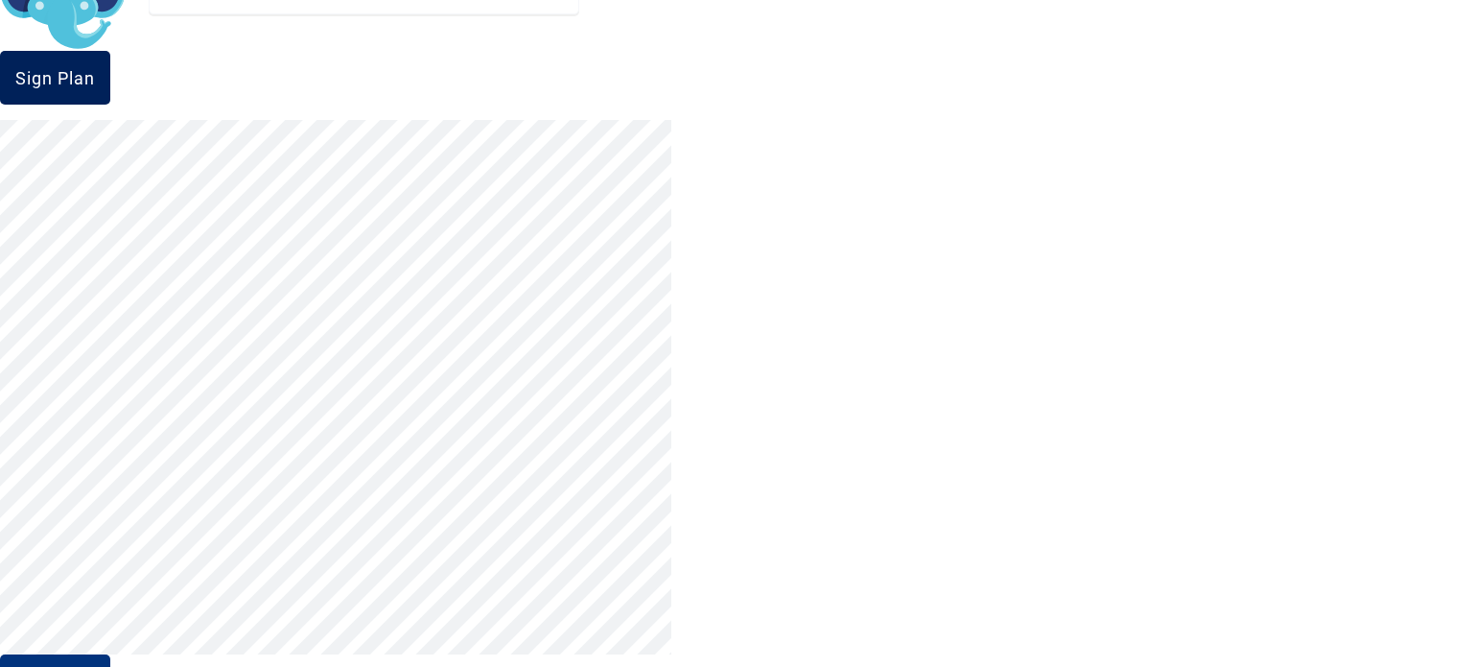
click at [95, 79] on div "Sign Plan" at bounding box center [55, 77] width 80 height 19
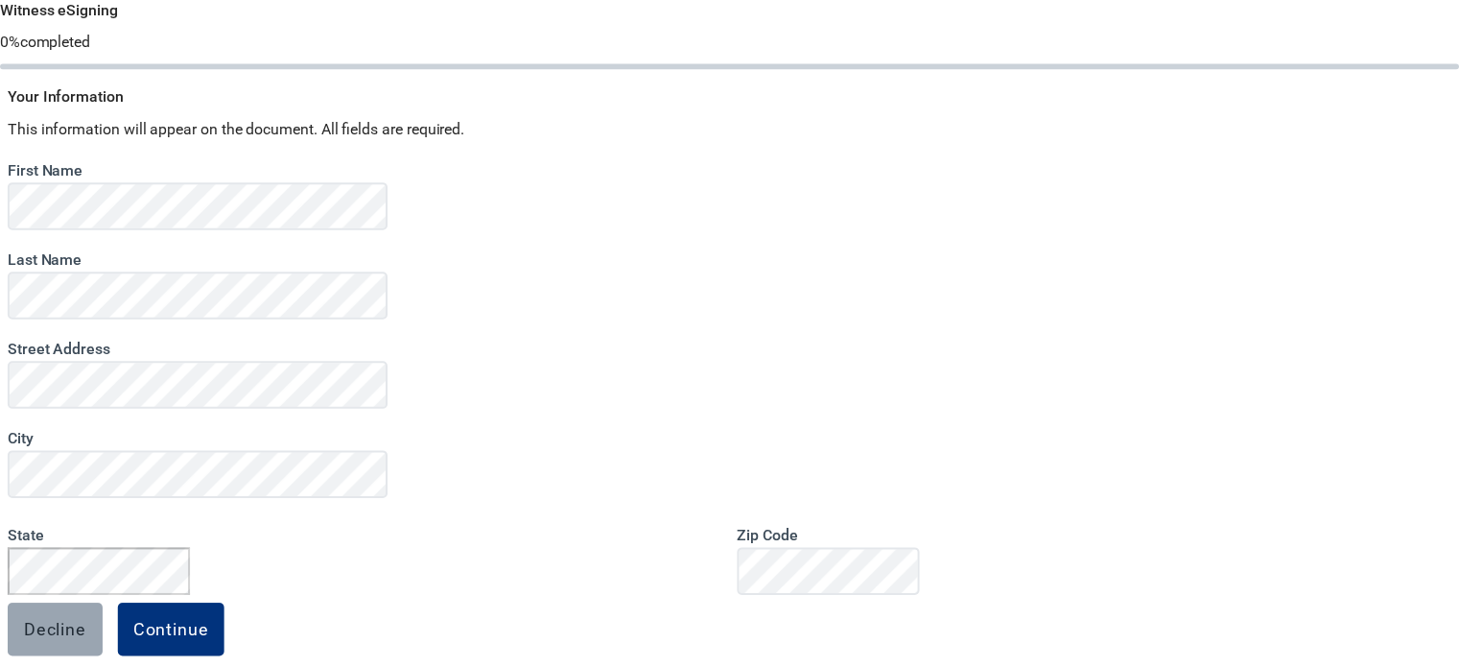
scroll to position [0, 0]
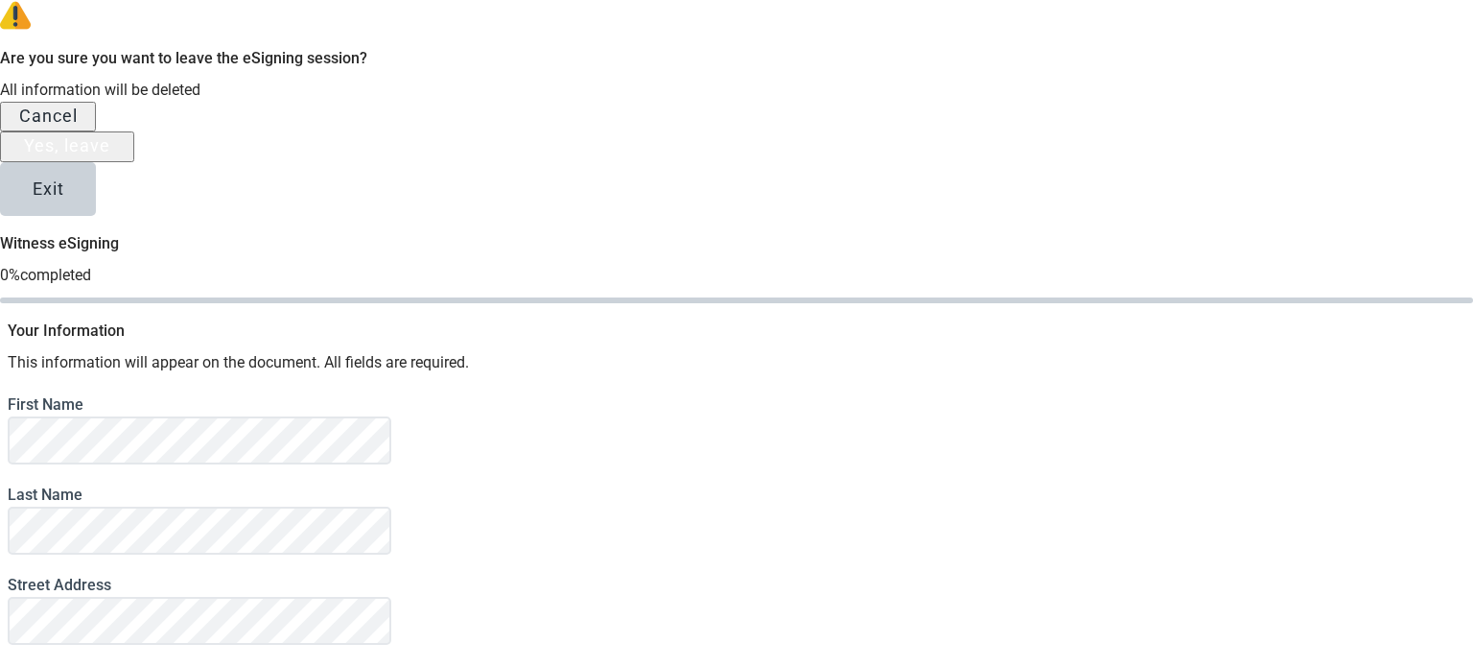
click at [110, 155] on div "Yes, leave" at bounding box center [67, 145] width 86 height 19
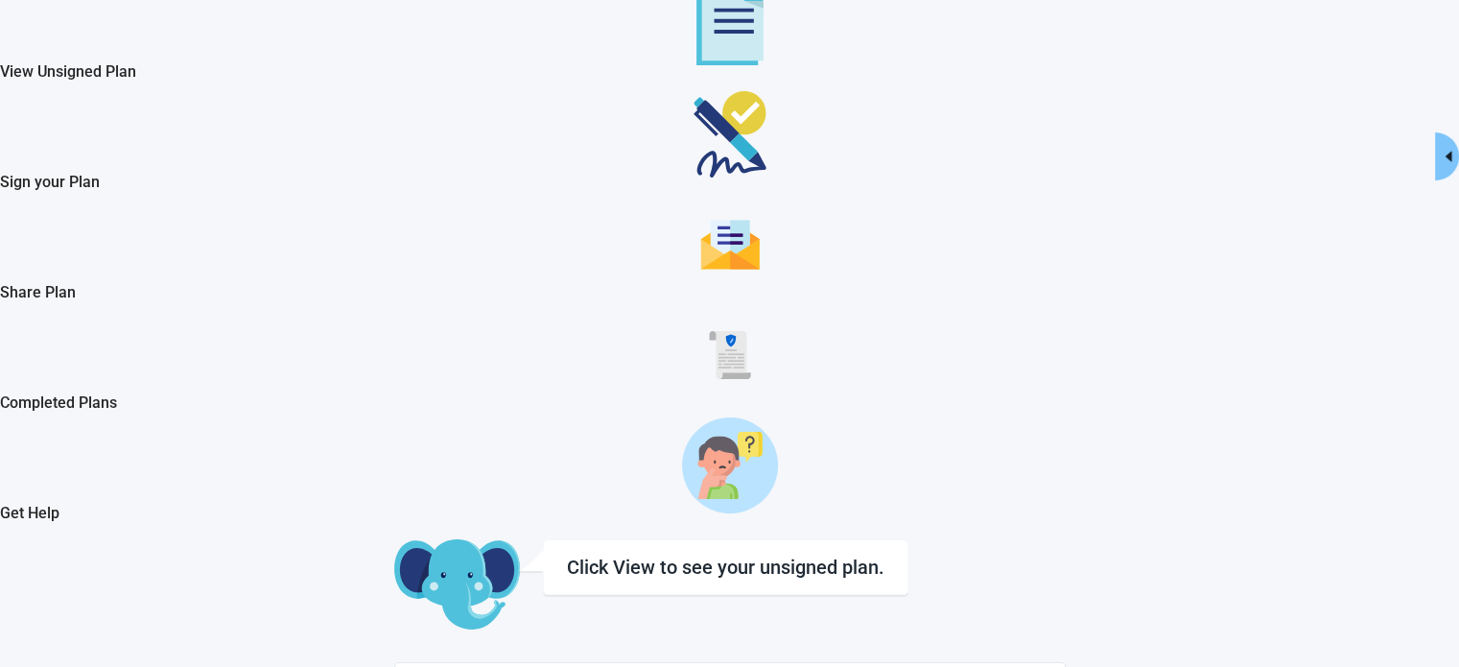
scroll to position [88, 0]
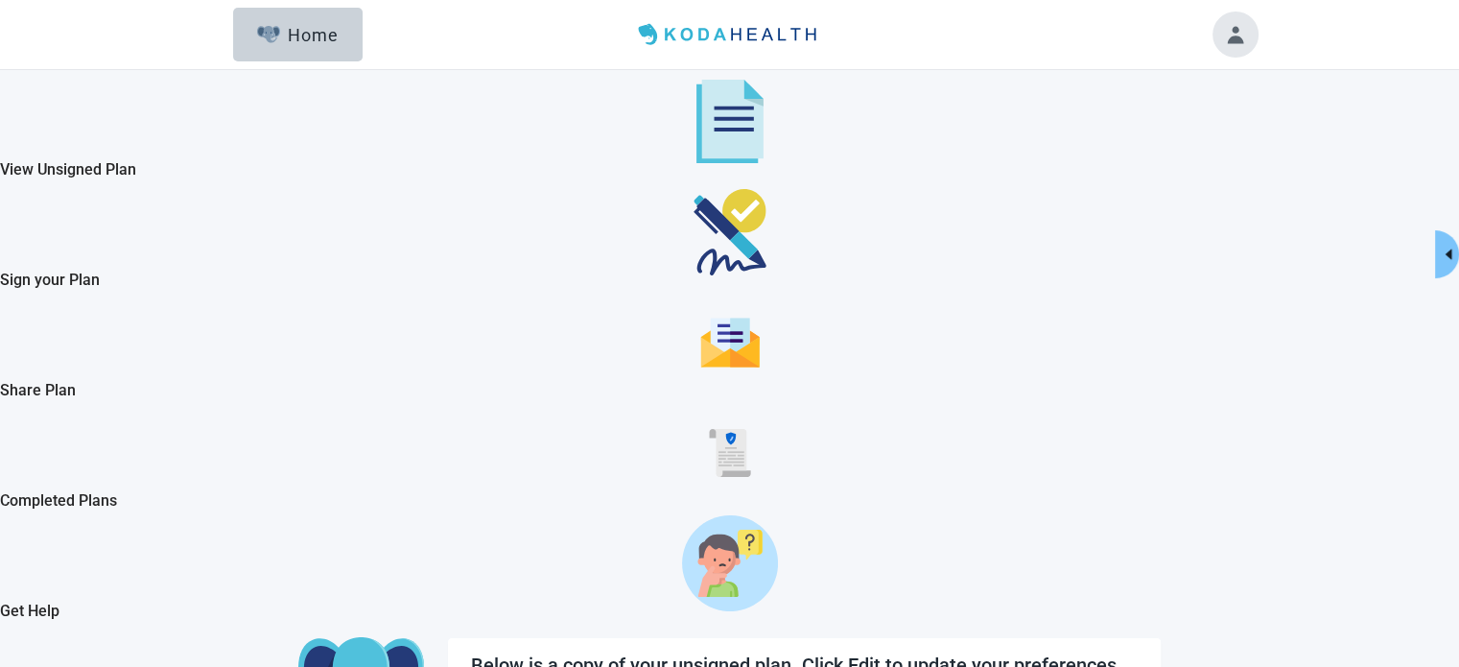
click at [694, 275] on img "Sign your Plan" at bounding box center [730, 232] width 73 height 86
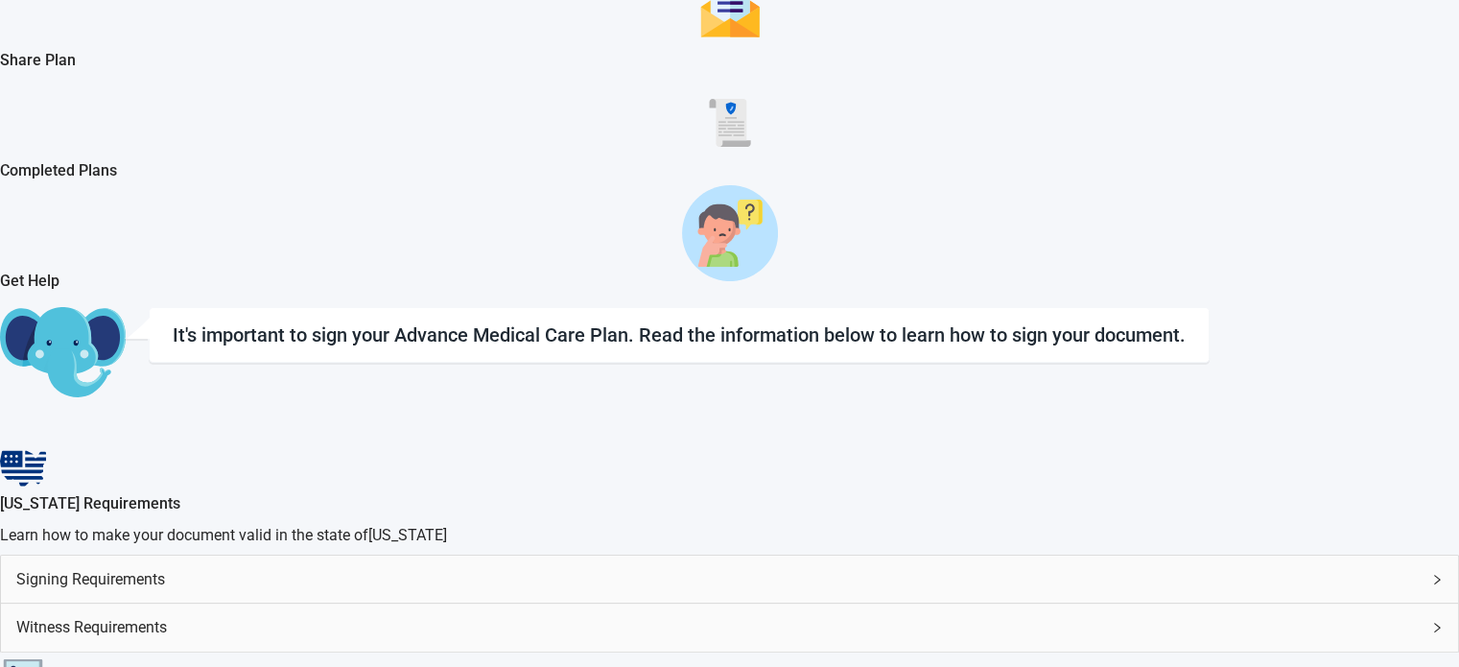
scroll to position [330, 0]
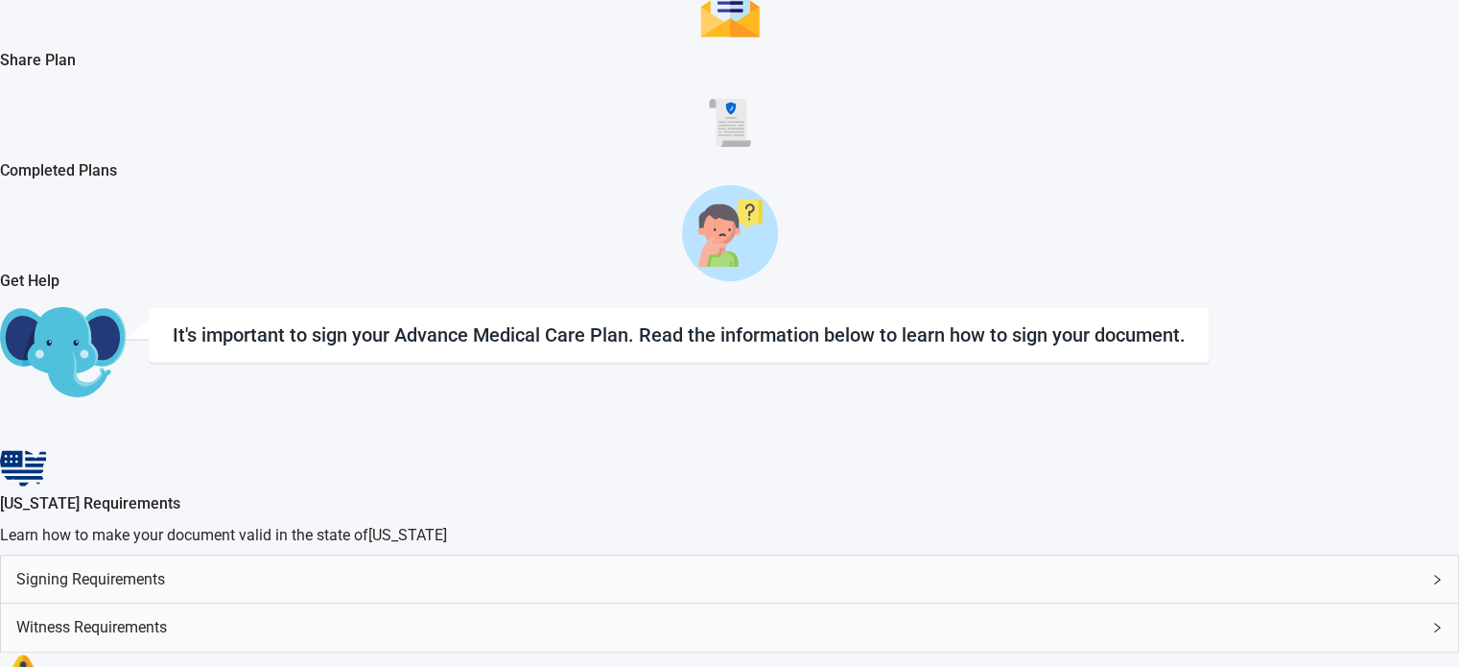
drag, startPoint x: 859, startPoint y: 633, endPoint x: 797, endPoint y: 601, distance: 69.9
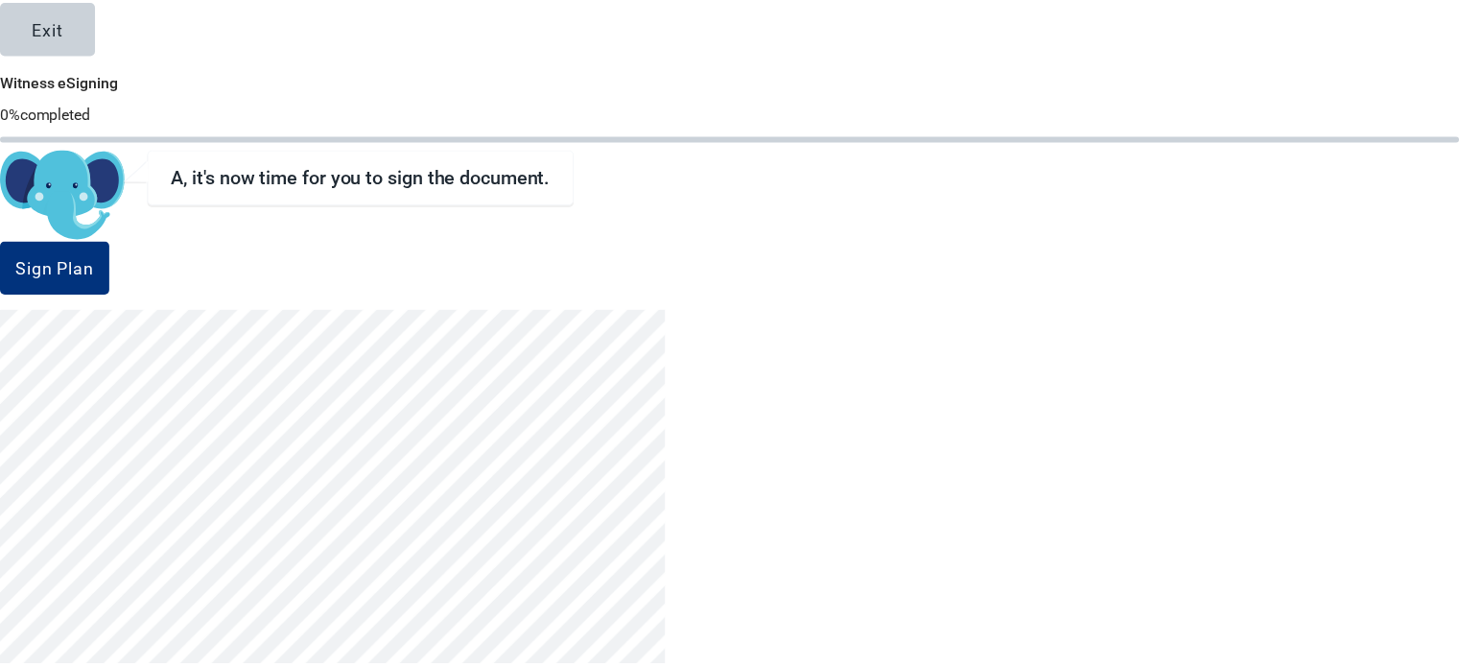
scroll to position [190, 0]
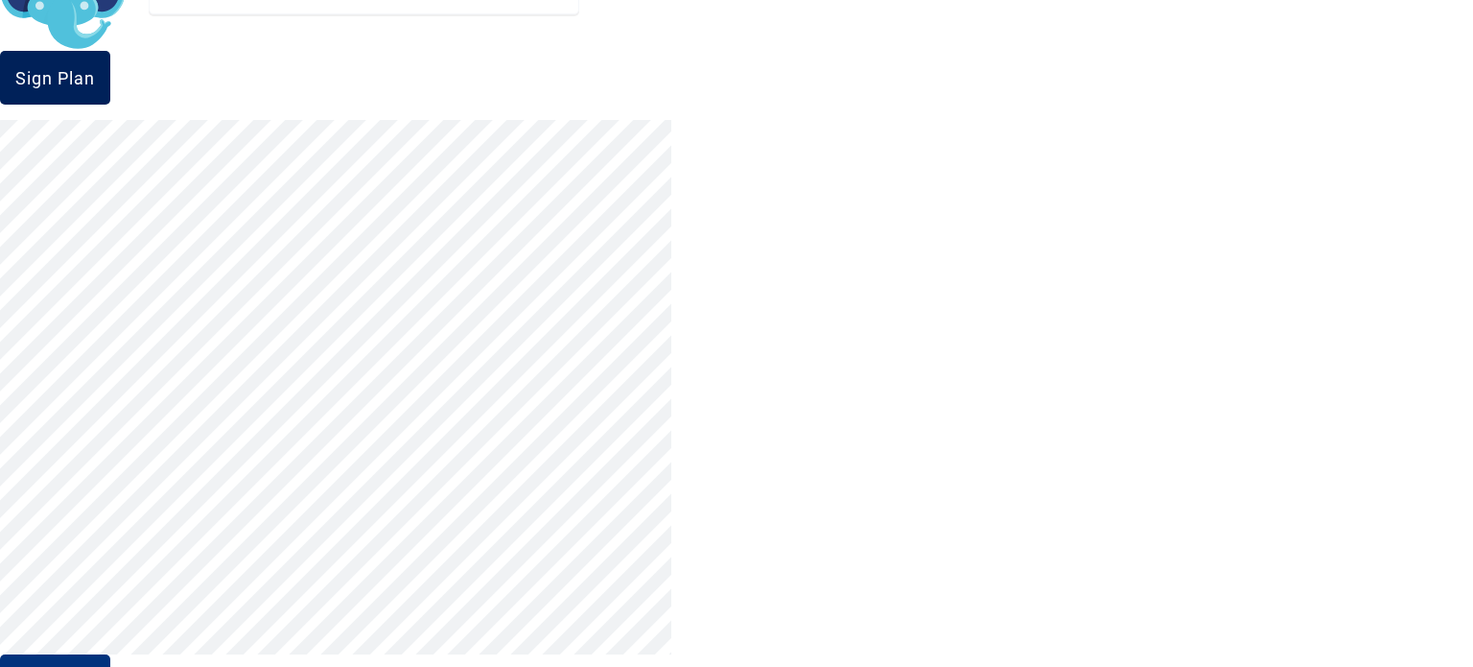
click at [110, 103] on button "Sign Plan" at bounding box center [55, 78] width 110 height 54
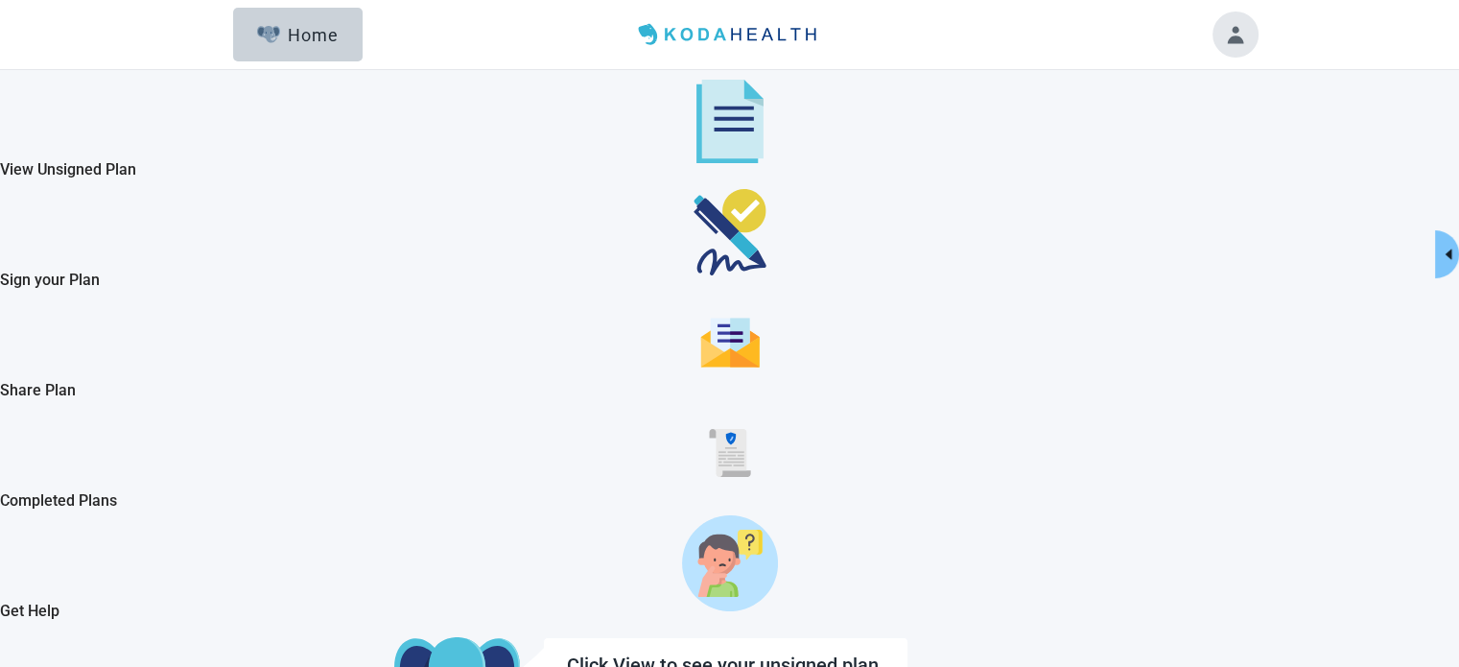
click at [132, 402] on h2 "Share Plan" at bounding box center [729, 390] width 1459 height 24
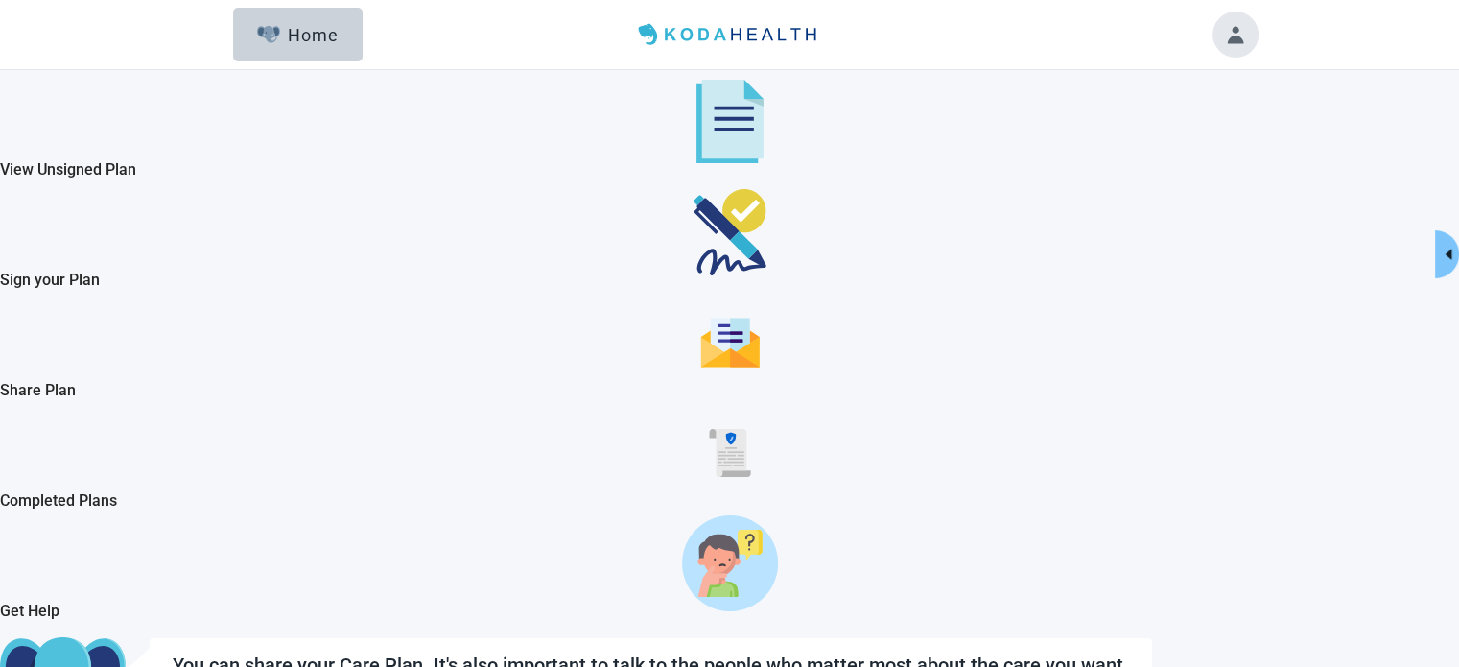
scroll to position [139, 0]
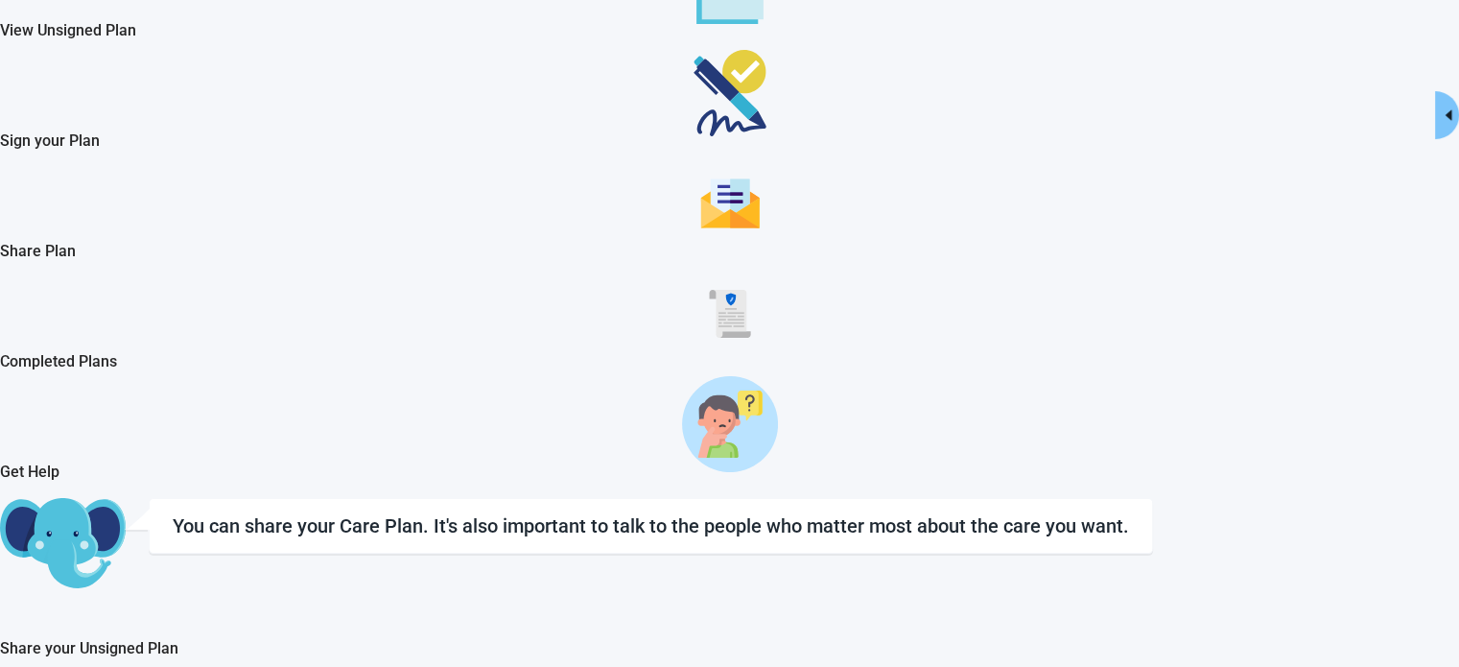
click at [682, 472] on img "Get Help" at bounding box center [730, 424] width 96 height 96
click at [70, 349] on div "Completed Plans" at bounding box center [729, 313] width 1459 height 72
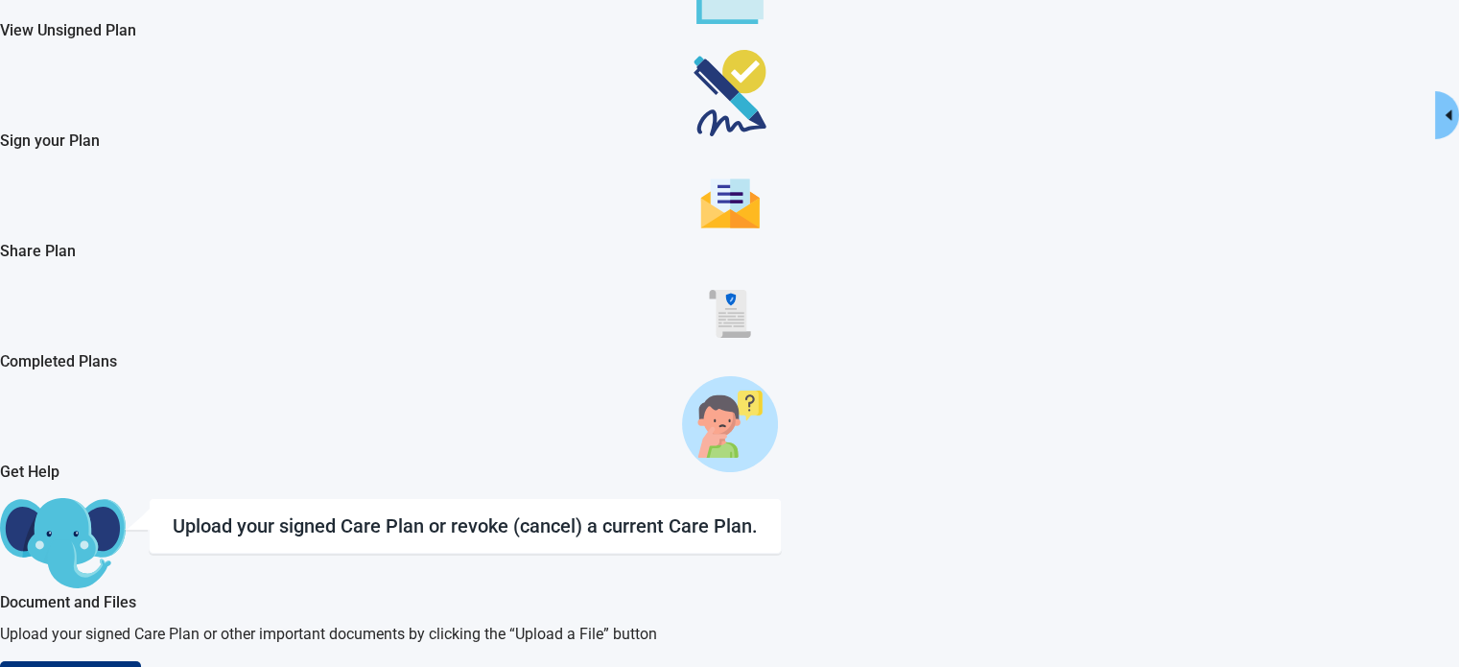
scroll to position [69, 0]
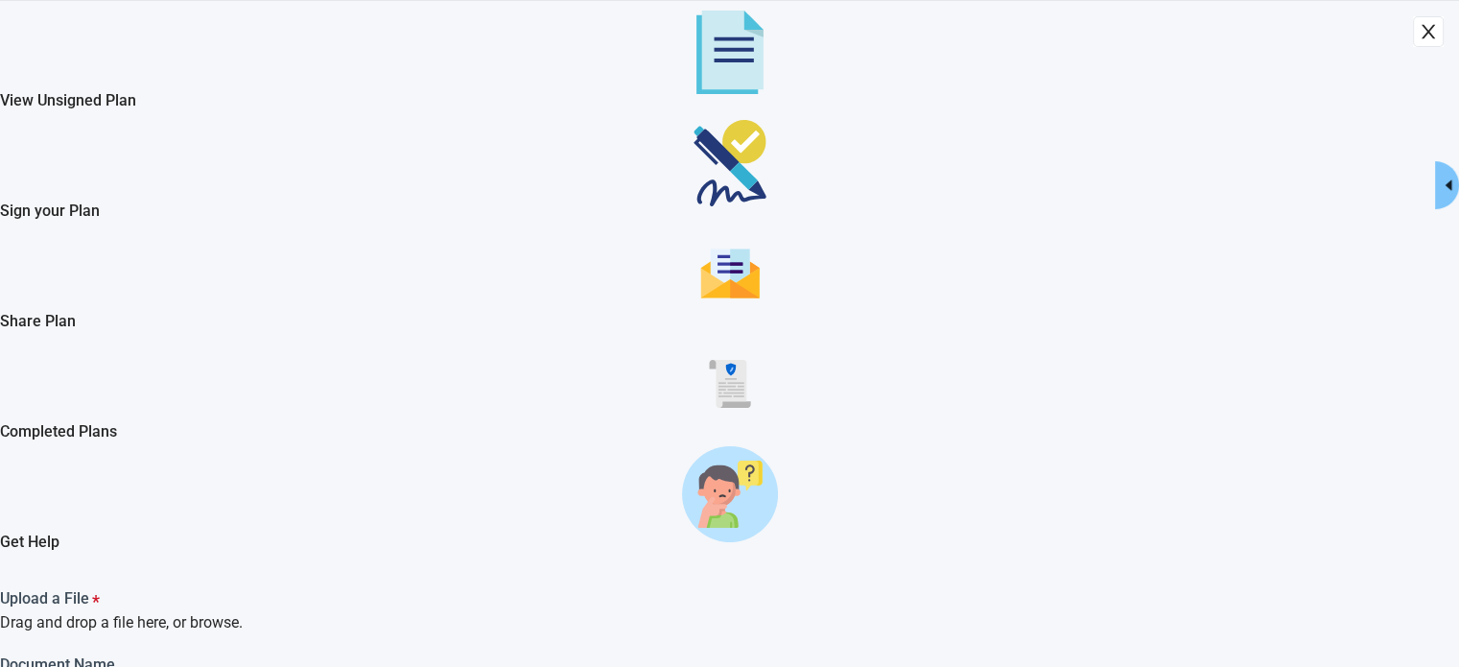
click at [1413, 47] on button "close" at bounding box center [1428, 31] width 31 height 31
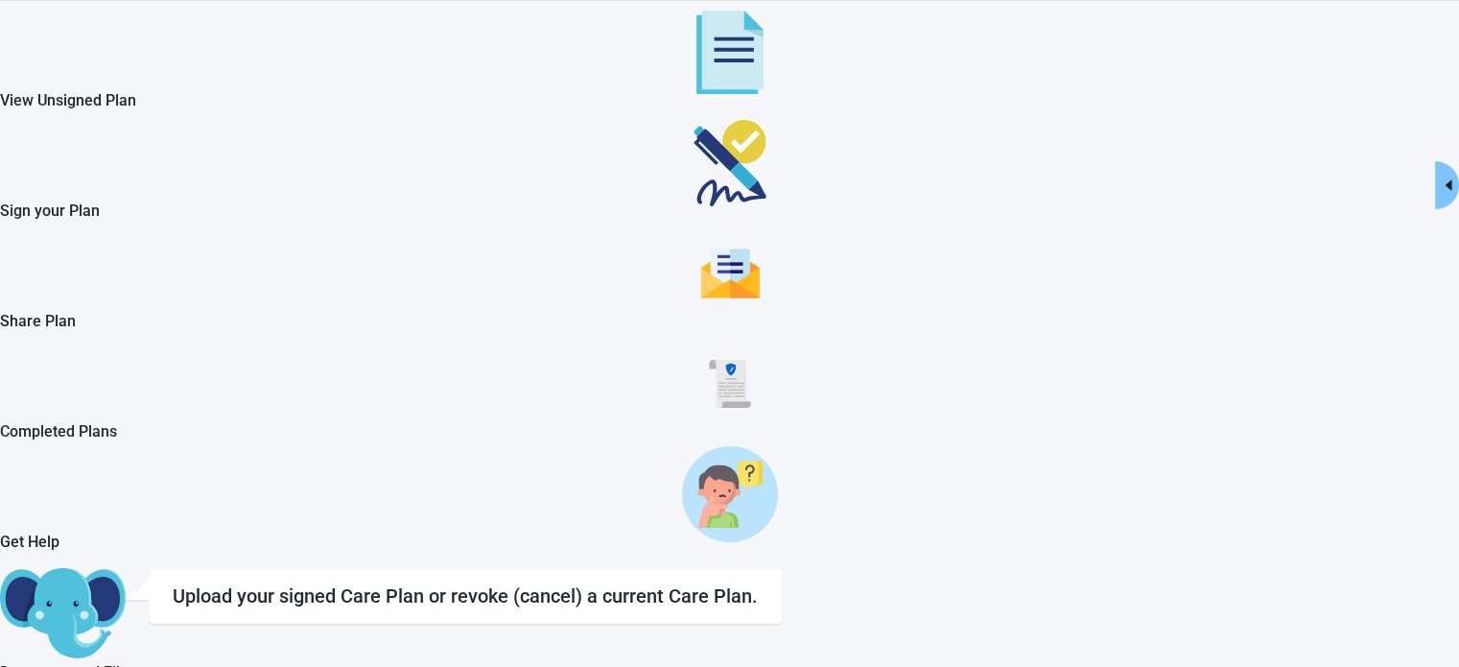
scroll to position [116, 0]
click at [109, 419] on div "Completed Plans" at bounding box center [729, 383] width 1459 height 72
click at [109, 428] on div "Completed Plans" at bounding box center [729, 402] width 1459 height 110
click at [1441, 177] on icon "caret-left" at bounding box center [1448, 184] width 15 height 15
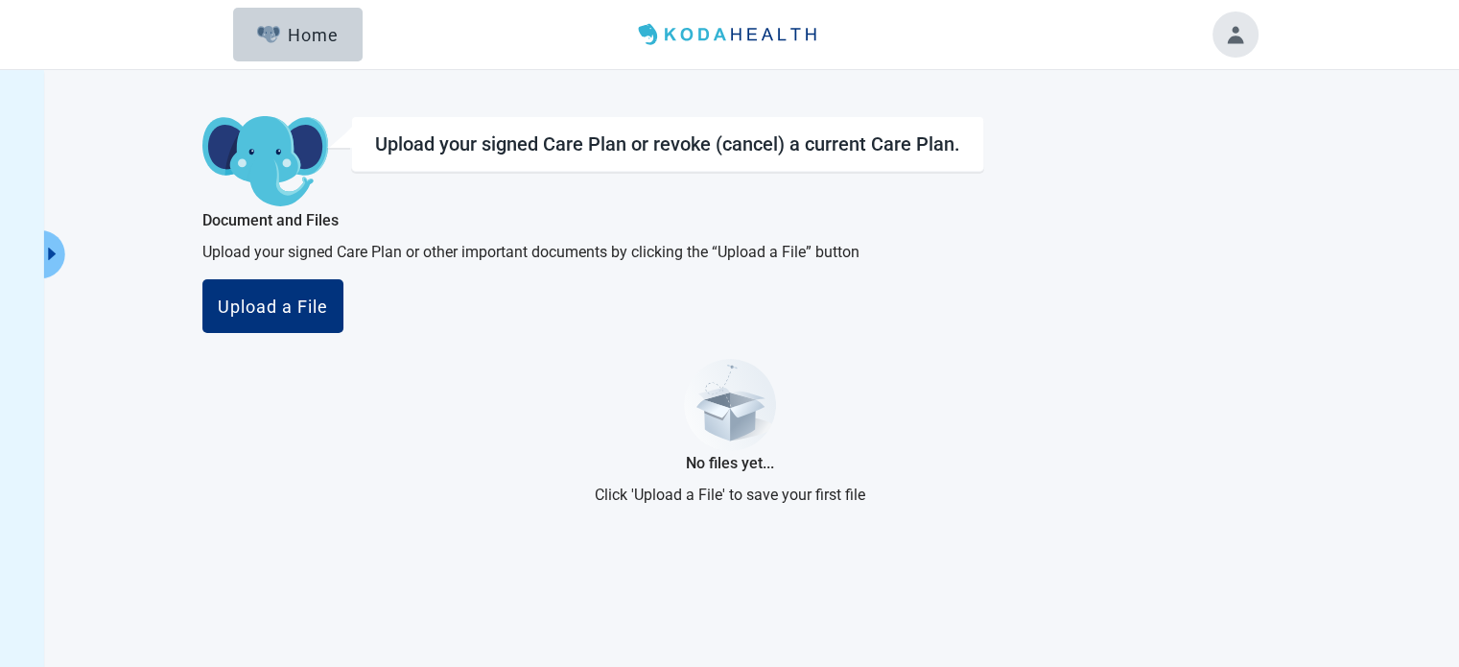
click at [1232, 36] on button "Toggle account menu" at bounding box center [1236, 35] width 46 height 46
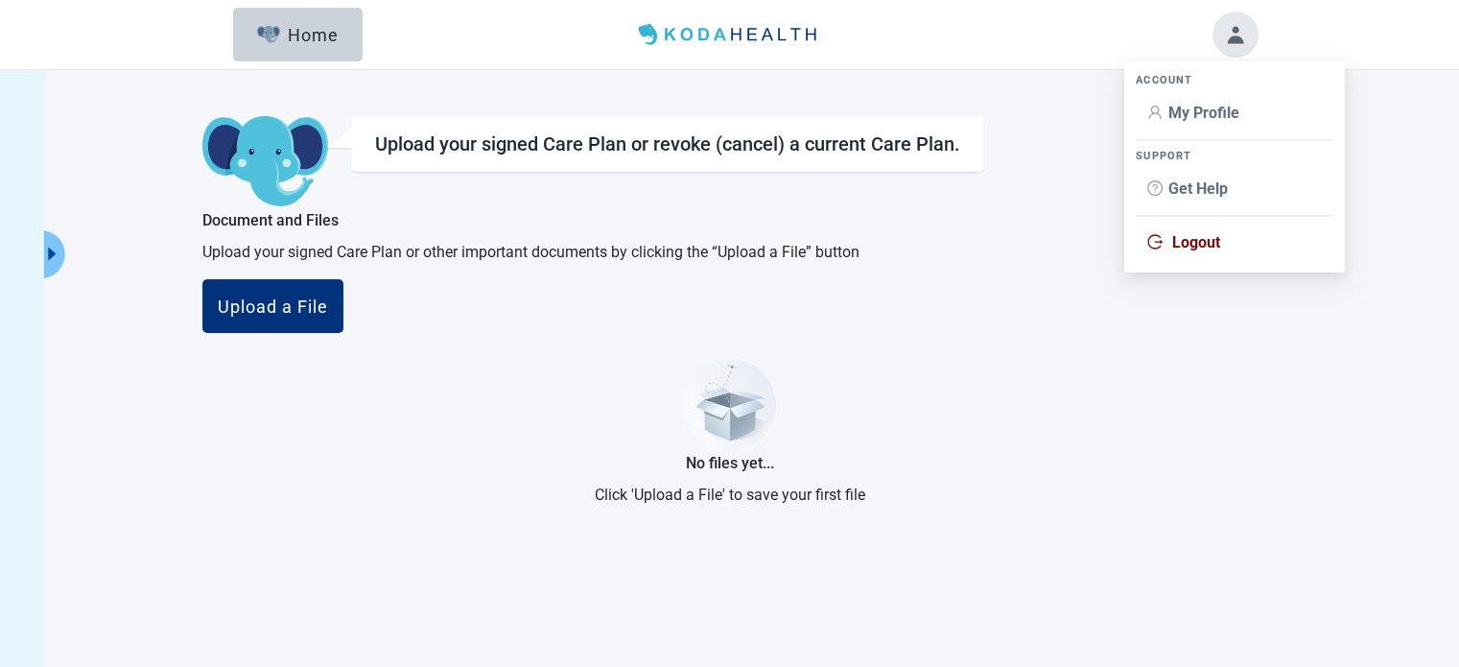
click at [1196, 120] on span "My Profile" at bounding box center [1203, 113] width 71 height 18
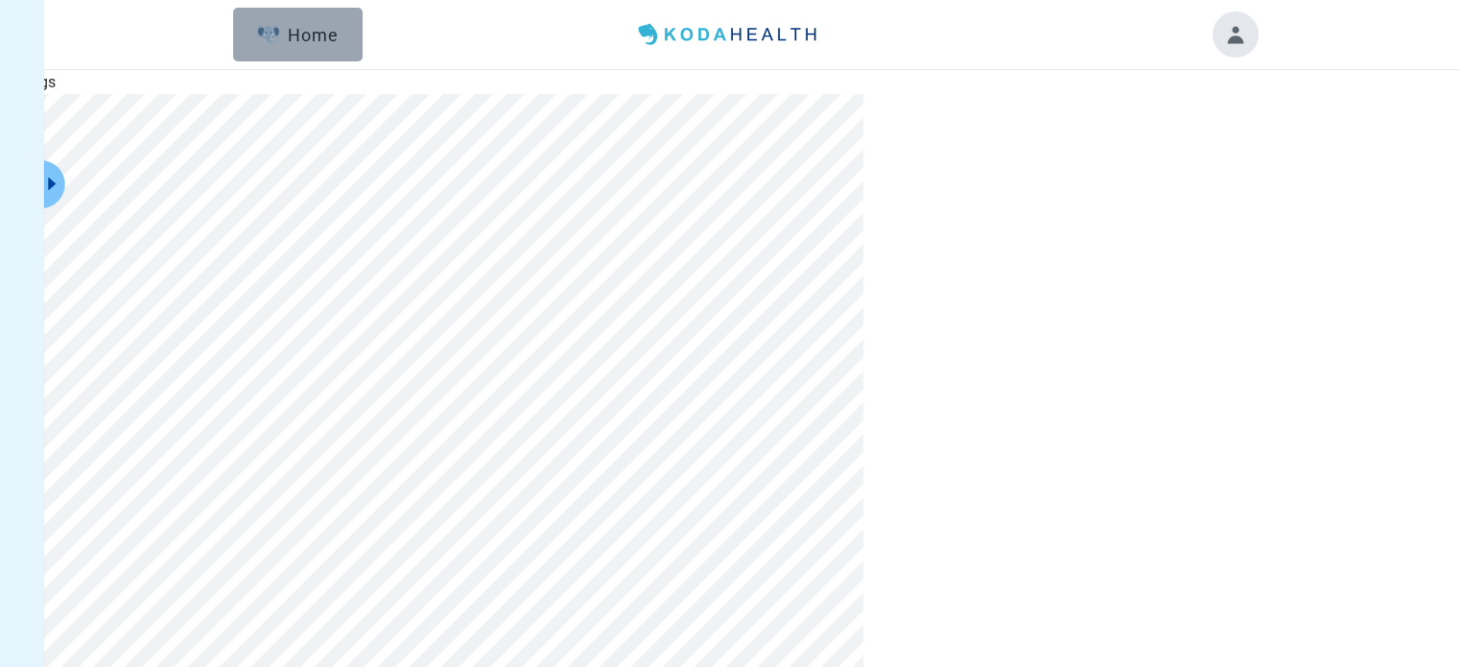
click at [298, 39] on div "Home" at bounding box center [298, 34] width 82 height 19
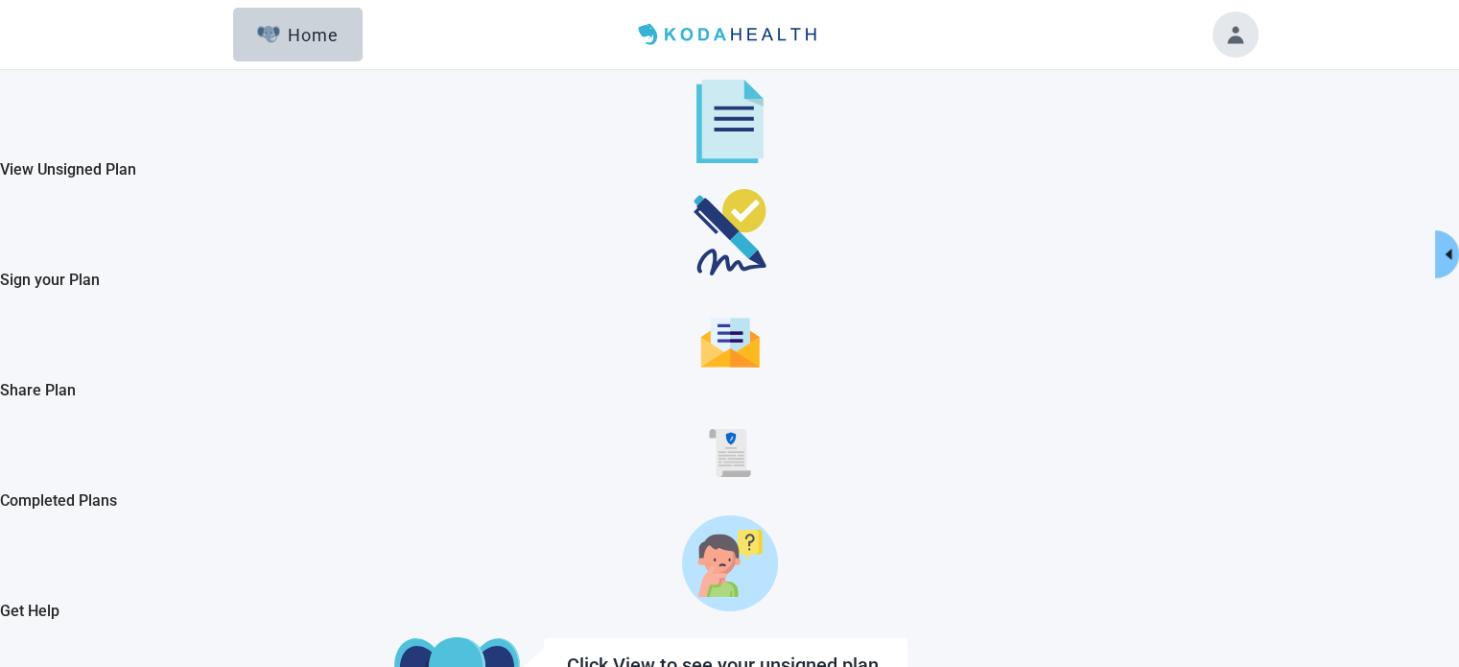
click at [1262, 8] on header "Menu Home" at bounding box center [729, 34] width 1103 height 69
click at [1228, 46] on button "Toggle account menu" at bounding box center [1236, 35] width 46 height 46
